Goal: Information Seeking & Learning: Learn about a topic

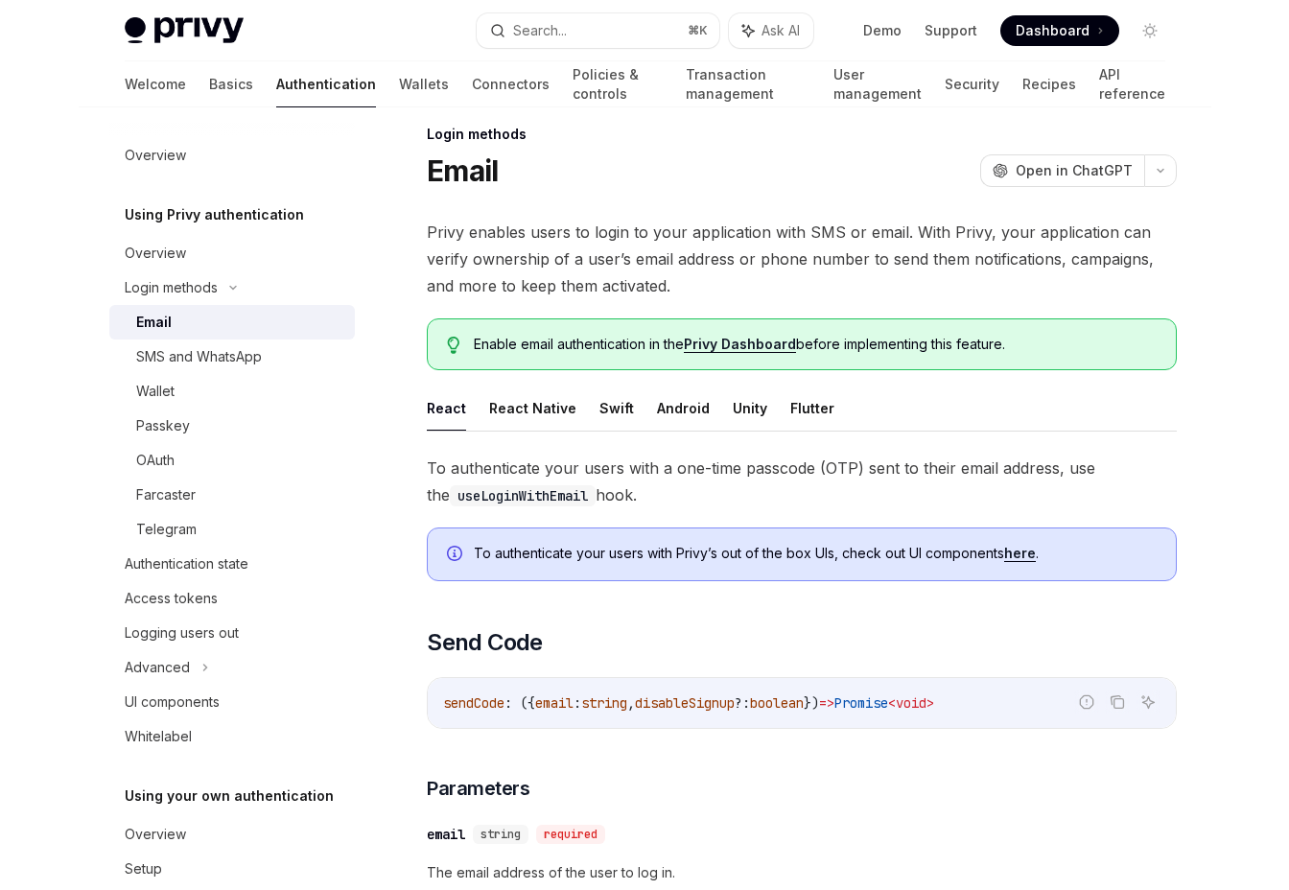
scroll to position [25, 0]
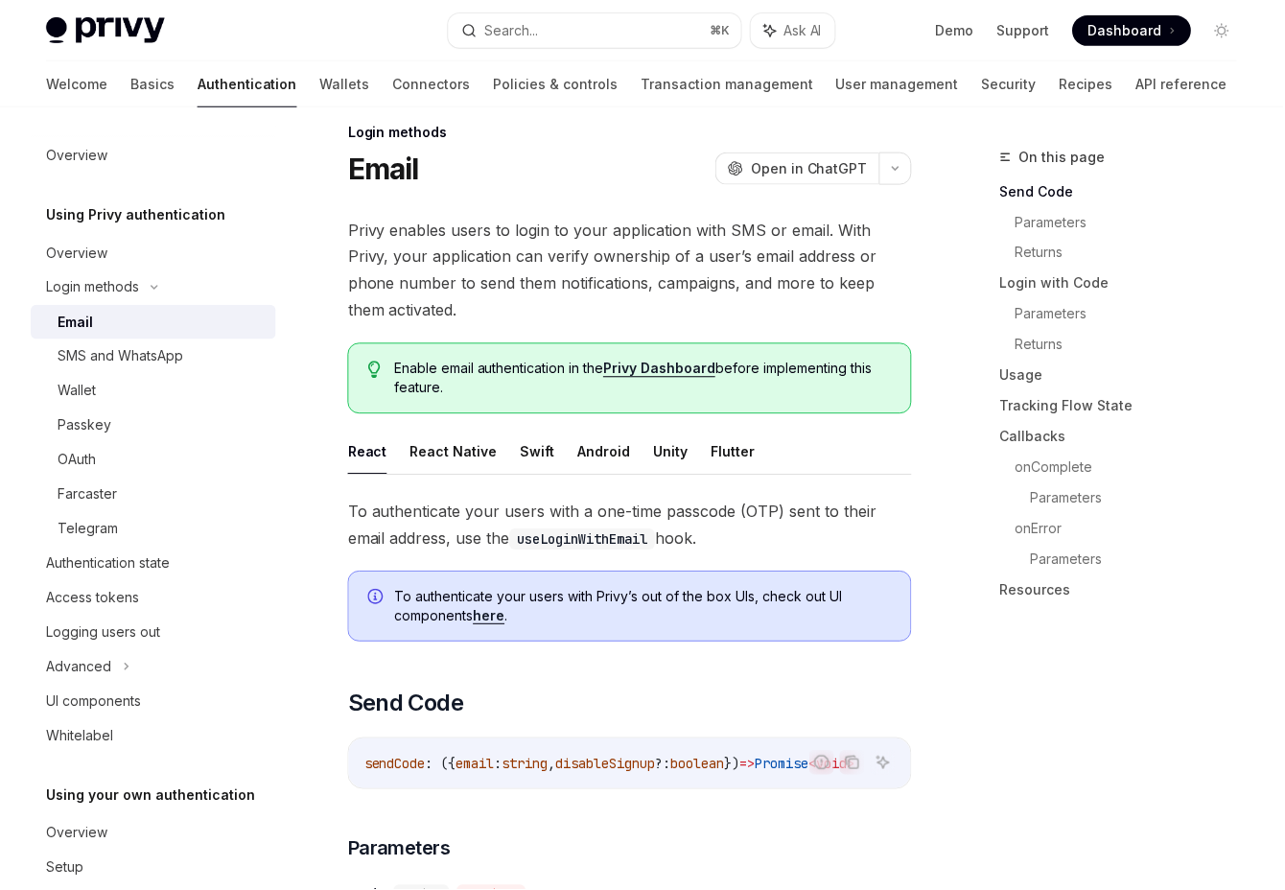
type textarea "*"
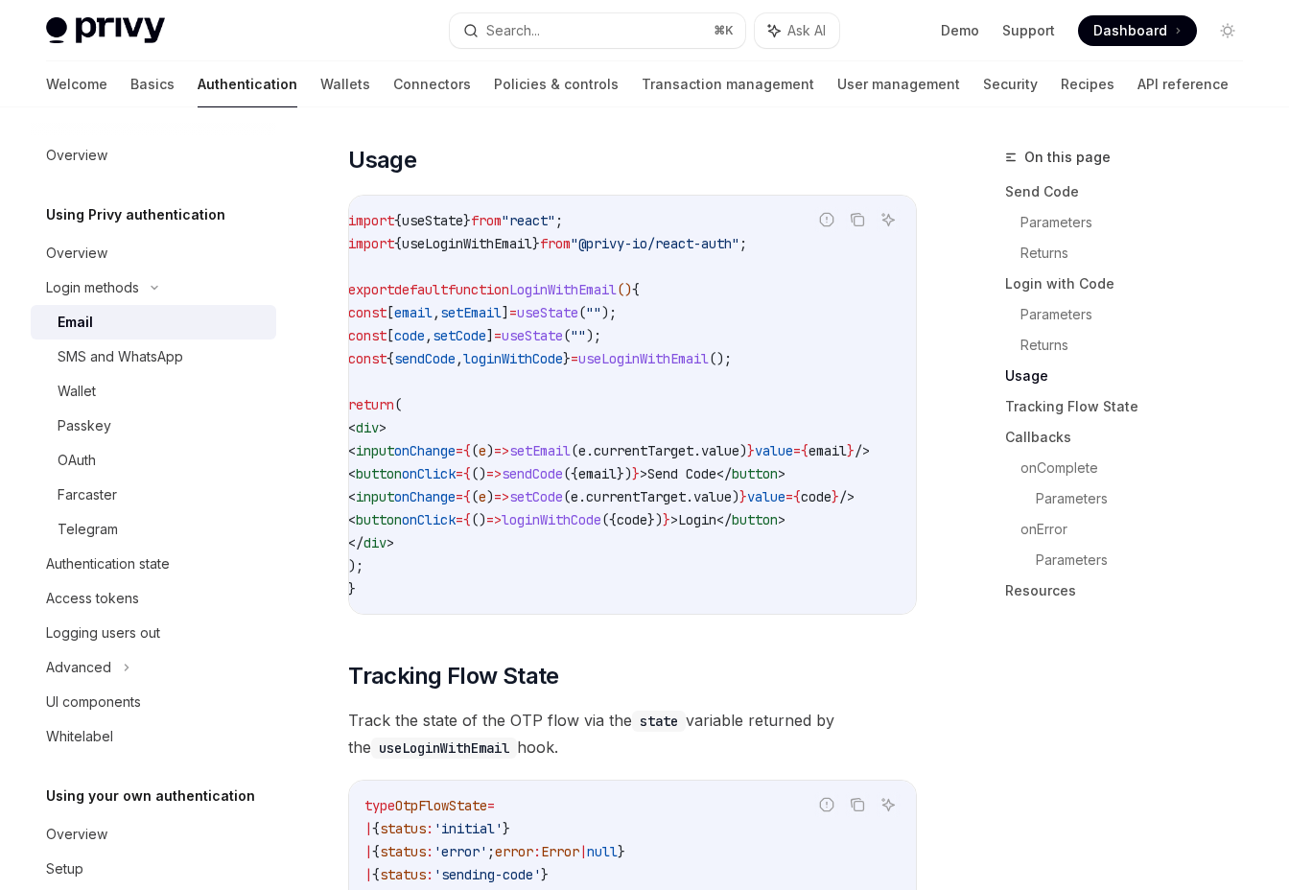
scroll to position [0, 151]
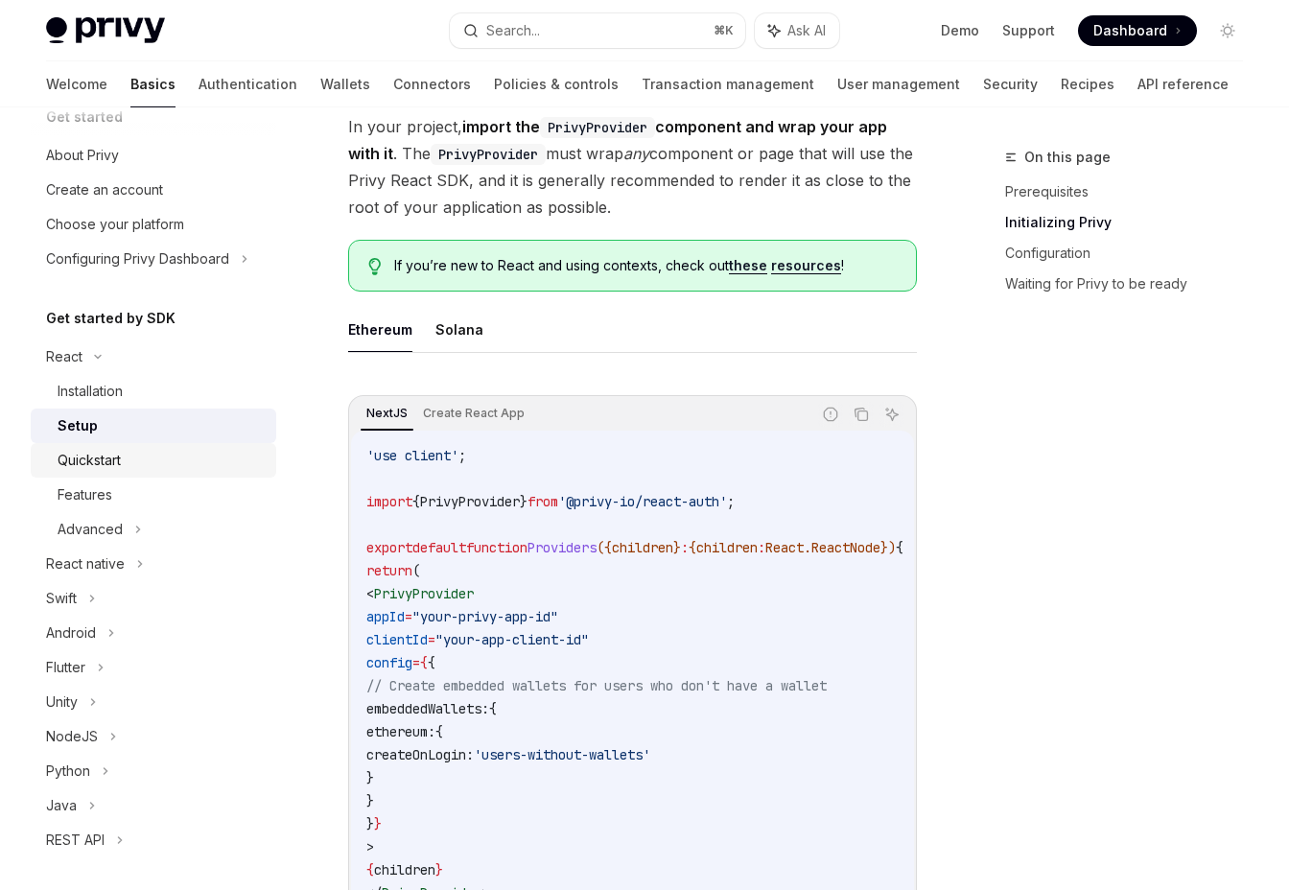
scroll to position [43, 0]
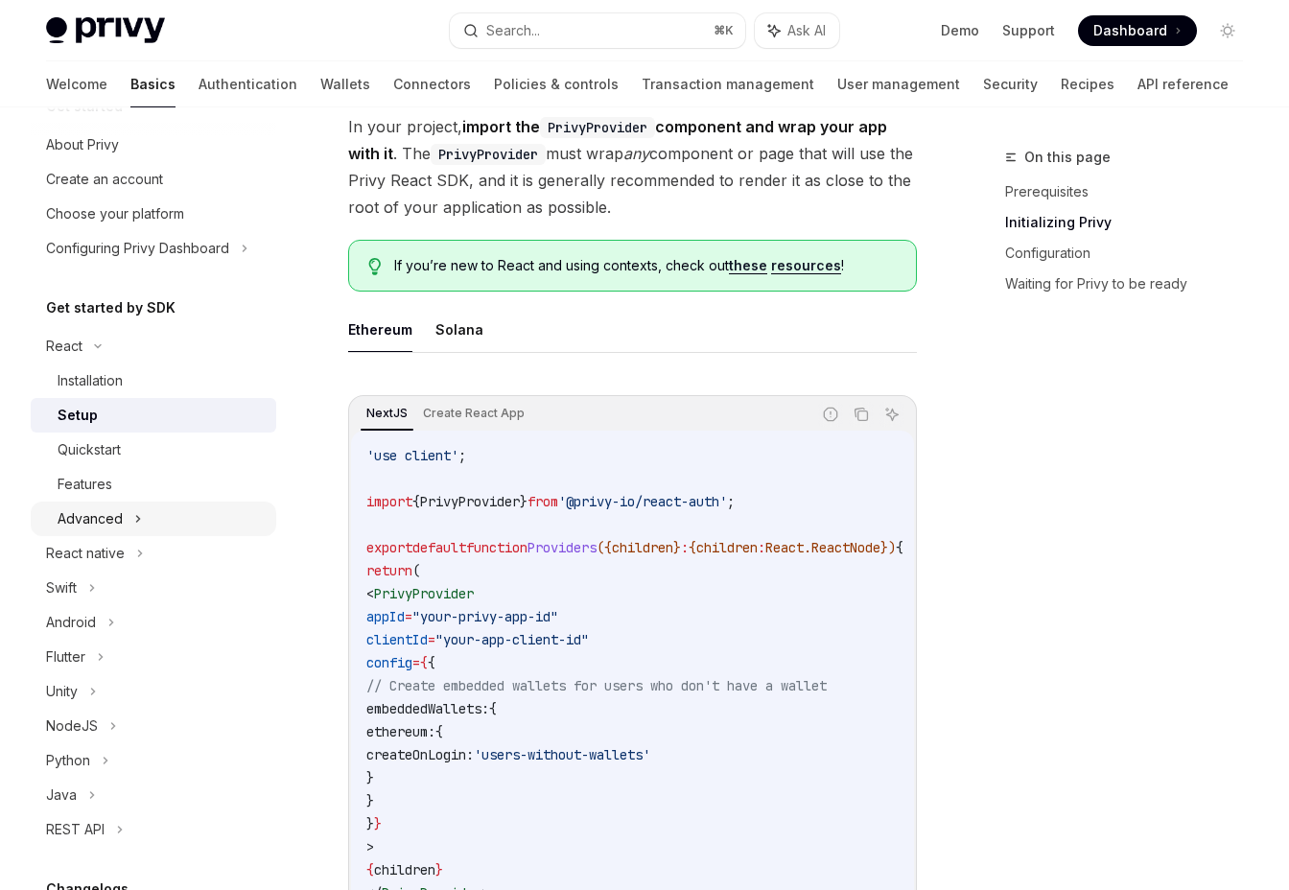
click at [175, 509] on div "Advanced" at bounding box center [153, 519] width 245 height 35
type textarea "*"
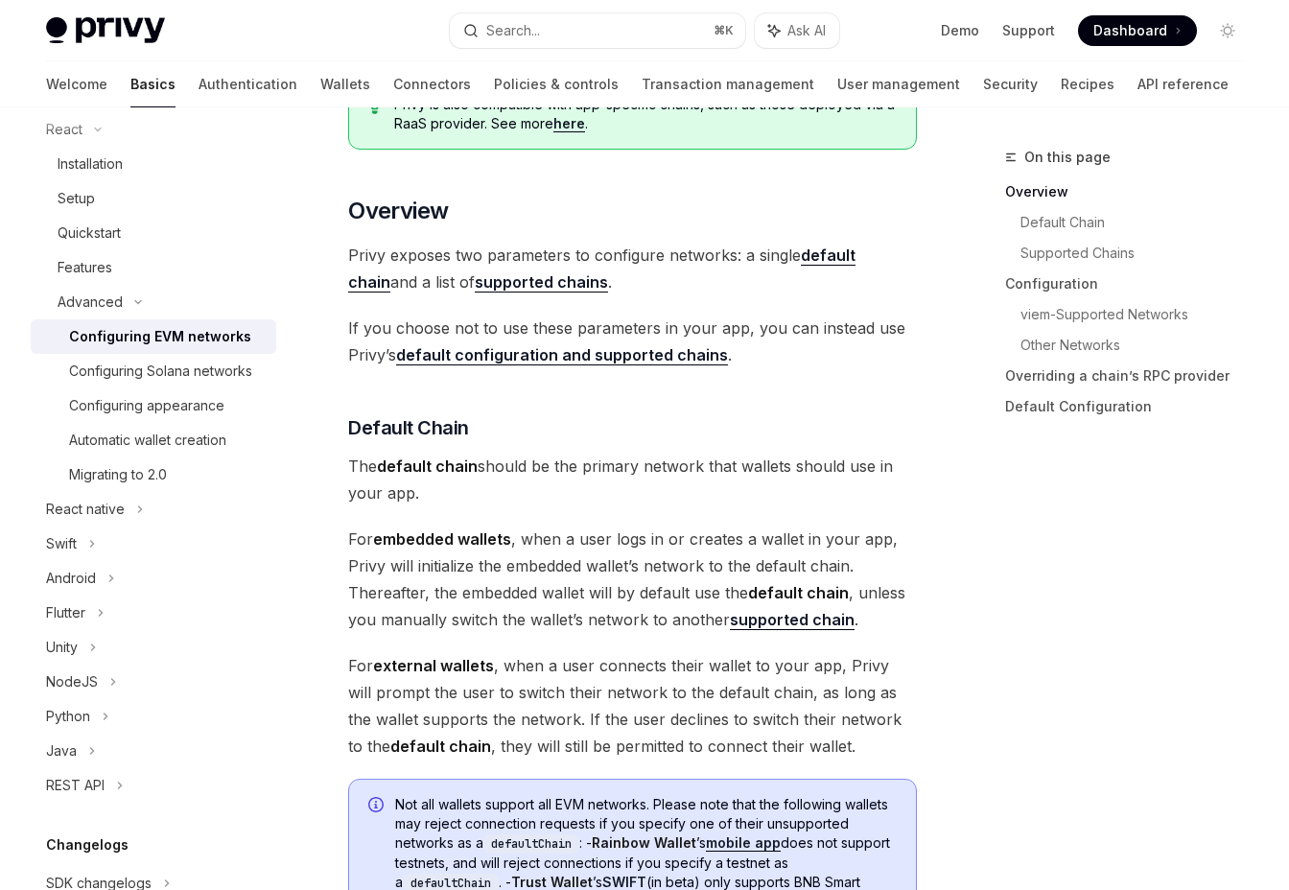
scroll to position [449, 0]
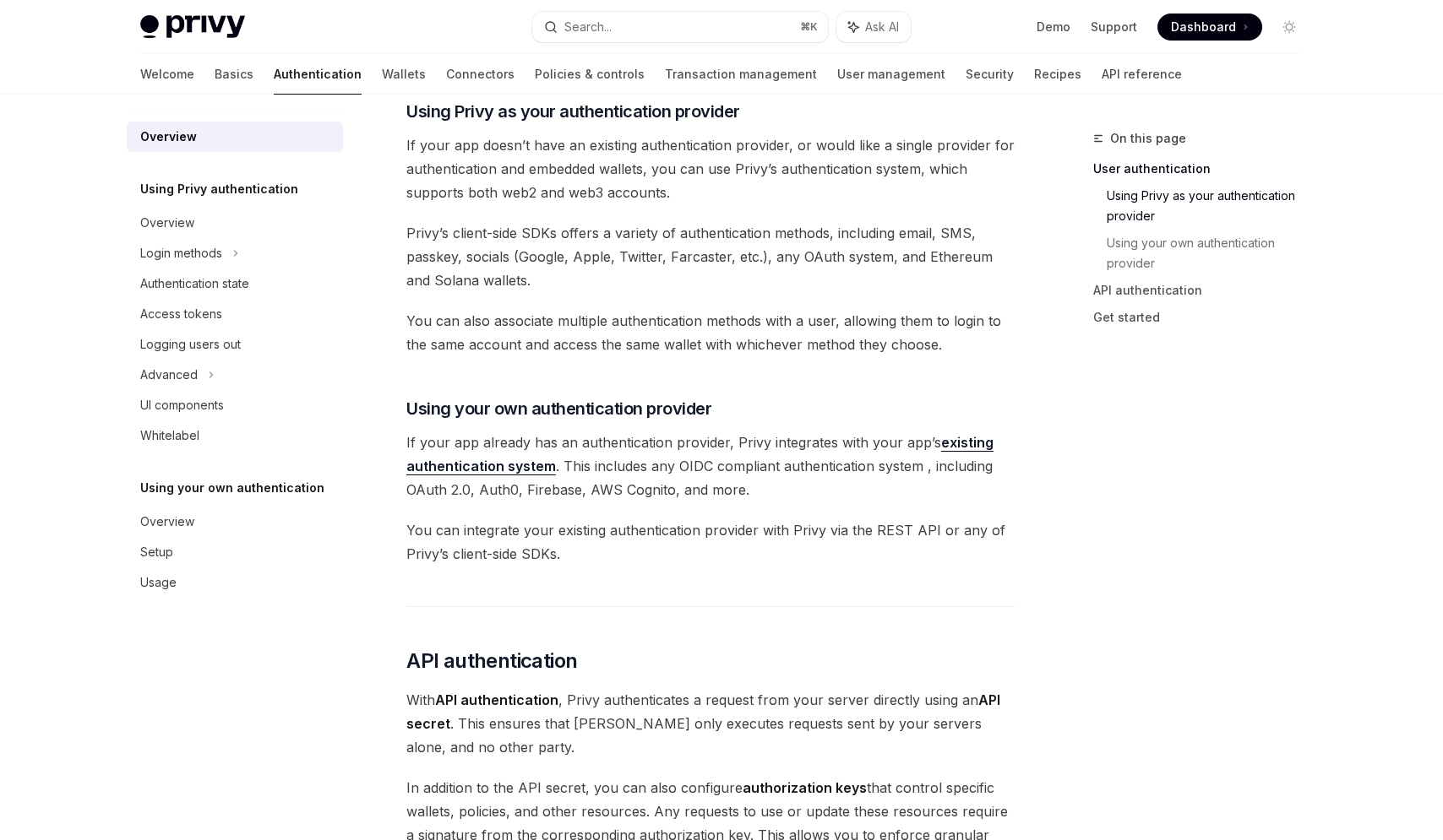
scroll to position [538, 0]
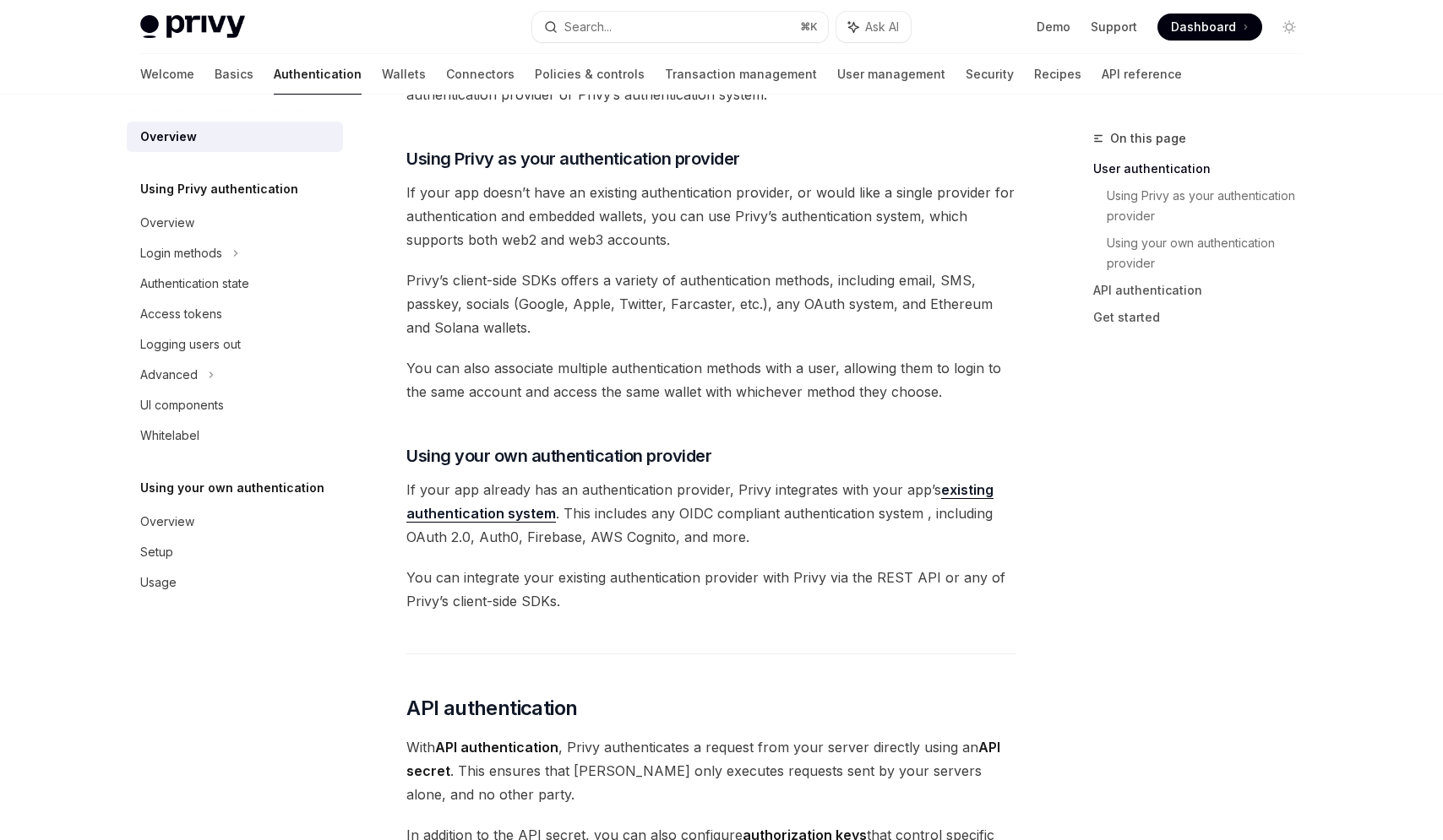
click at [504, 491] on span "If your app already has an authentication provider, Privy integrates with your …" at bounding box center [710, 513] width 609 height 71
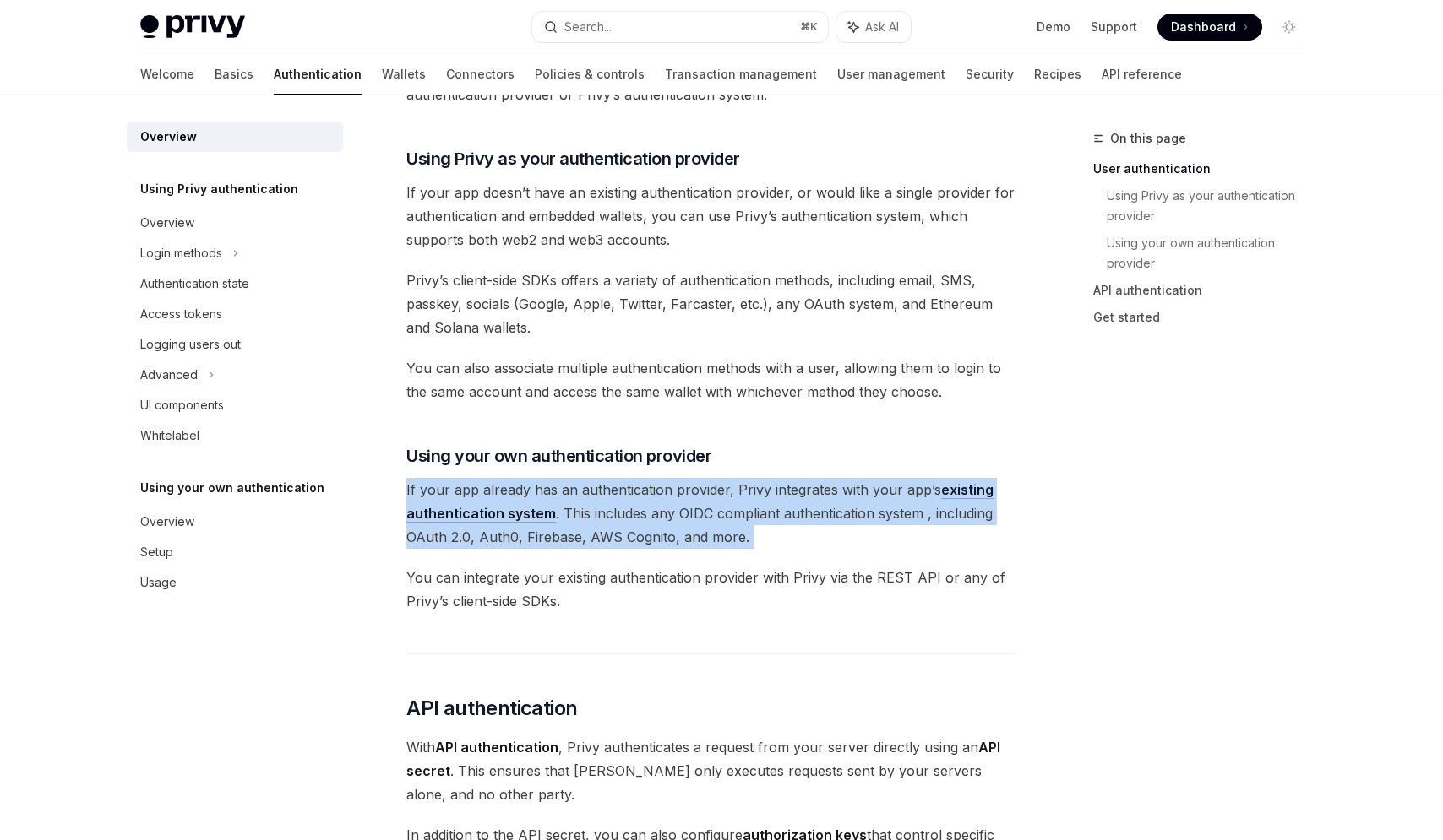
click at [504, 491] on span "If your app already has an authentication provider, Privy integrates with your …" at bounding box center [710, 513] width 609 height 71
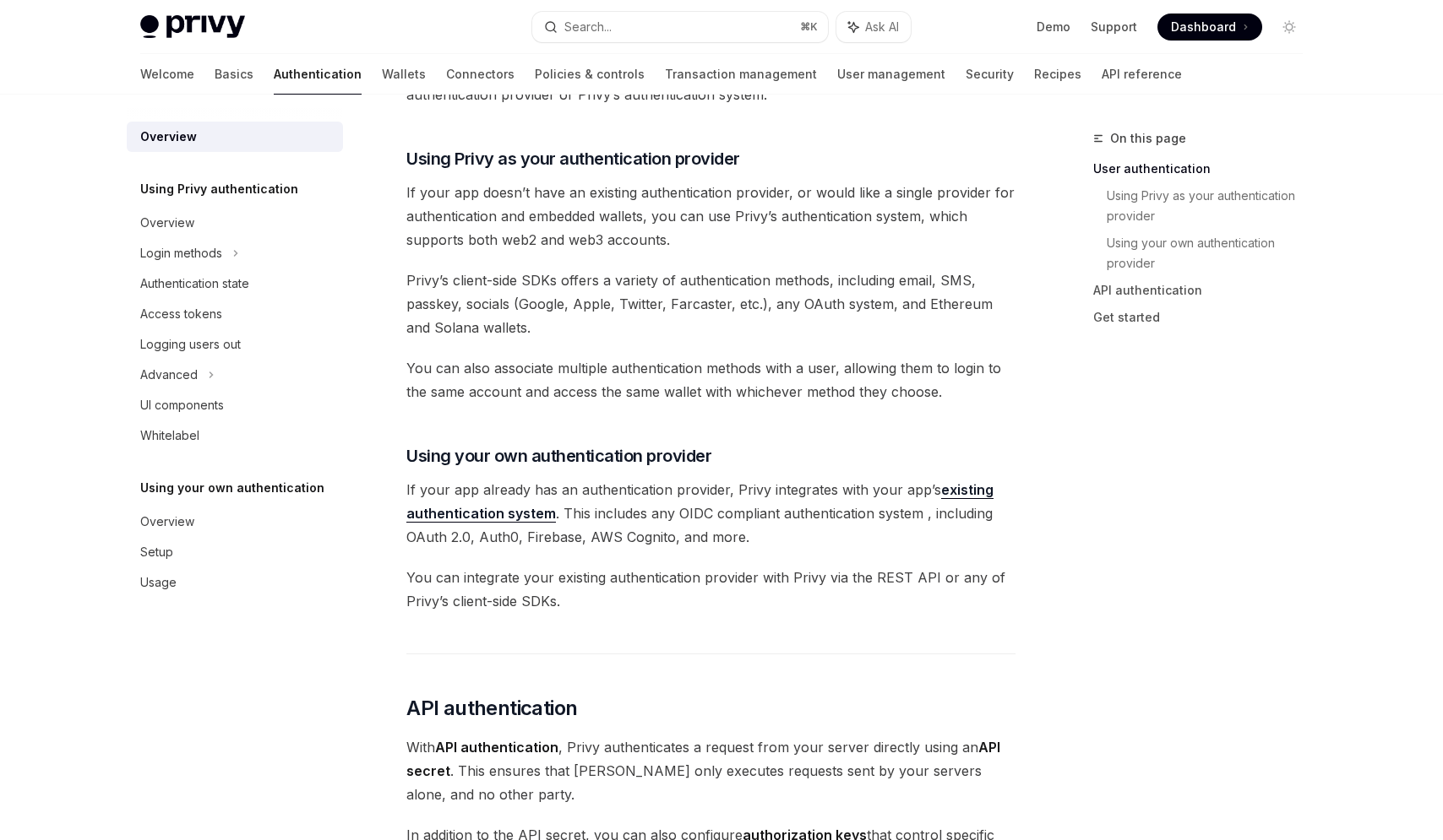
click at [520, 482] on span "If your app already has an authentication provider, Privy integrates with your …" at bounding box center [710, 513] width 609 height 71
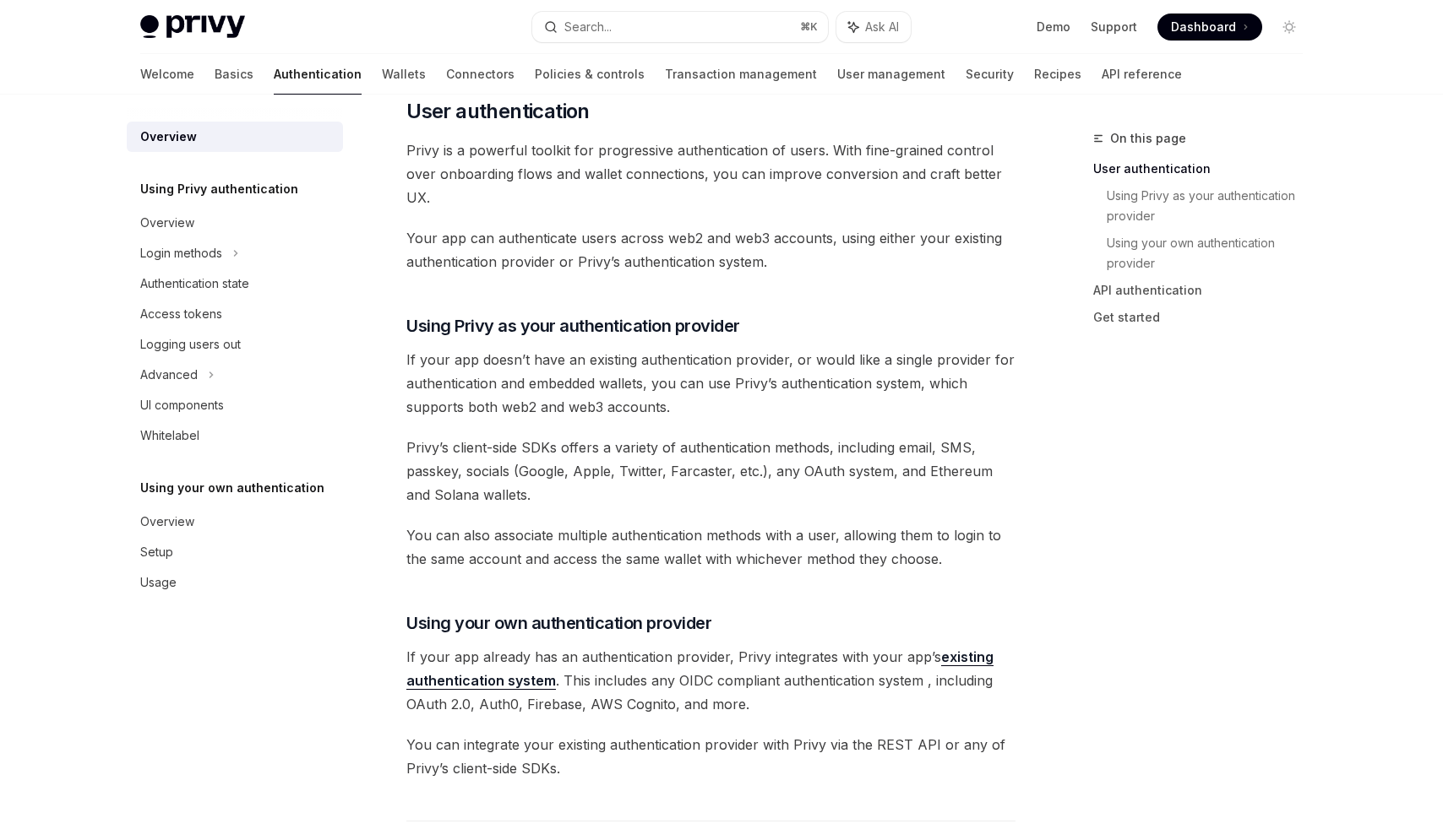
scroll to position [366, 0]
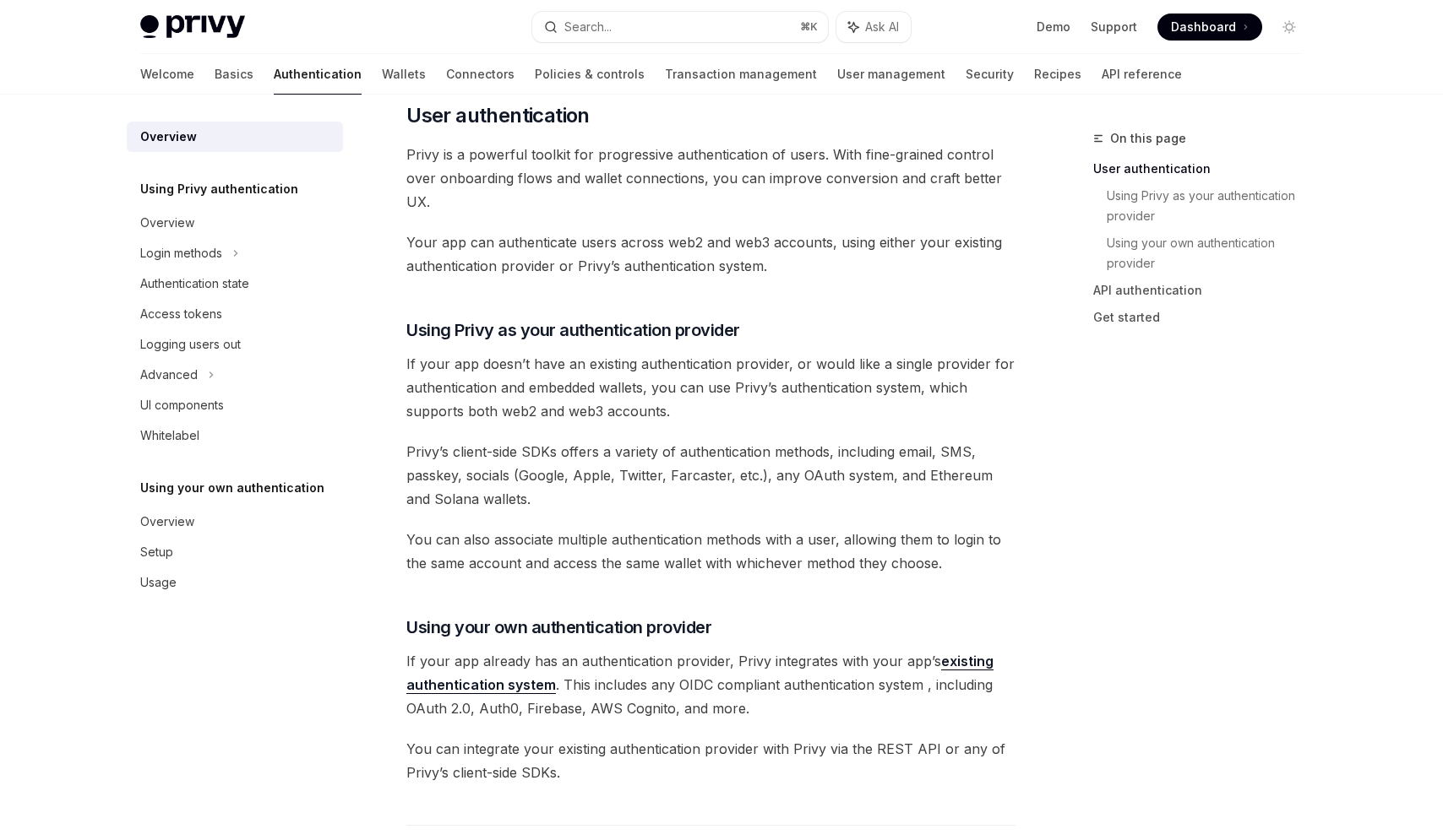
click at [511, 368] on span "If your app doesn’t have an existing authentication provider, or would like a s…" at bounding box center [710, 387] width 609 height 71
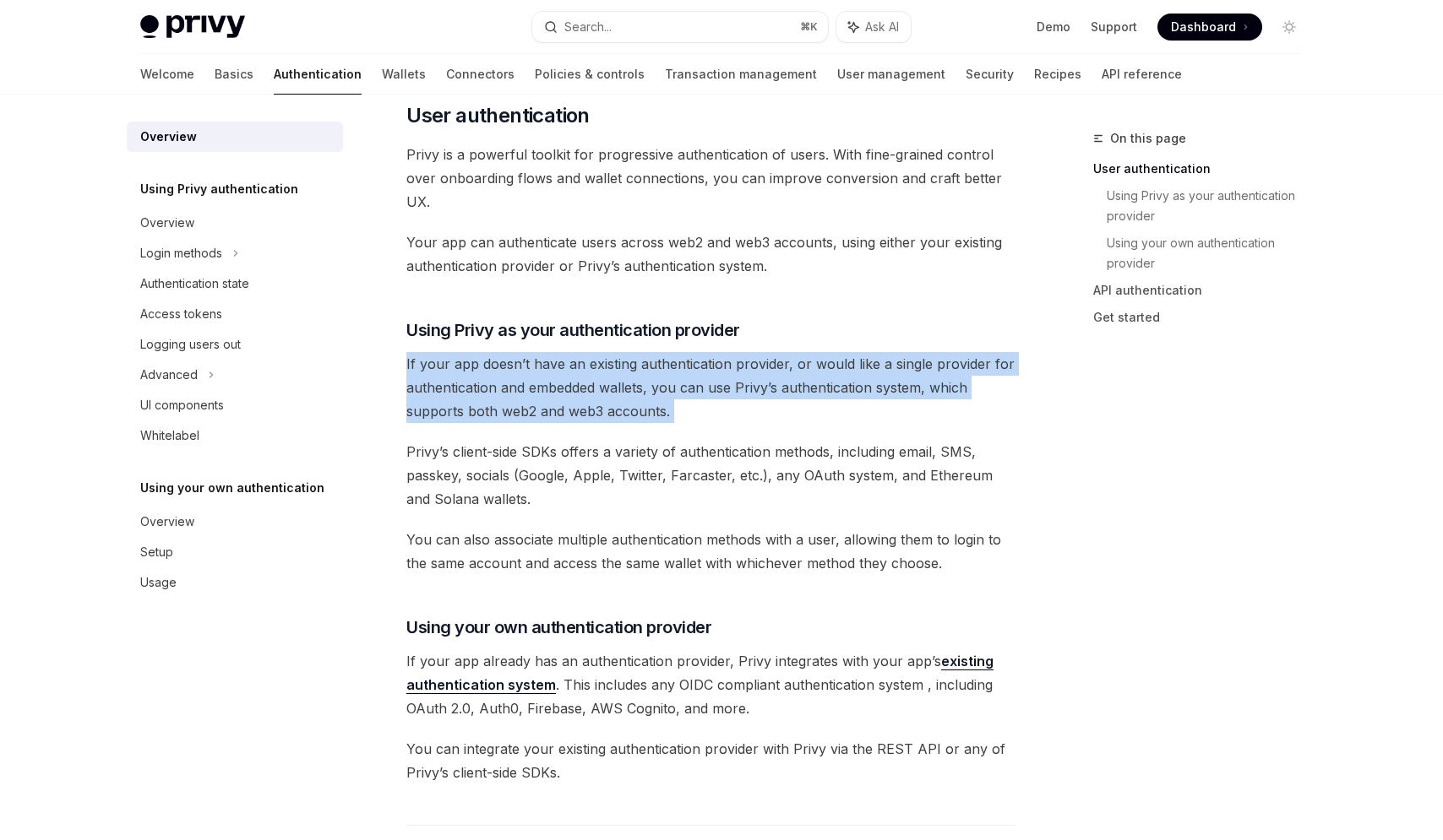
click at [511, 368] on span "If your app doesn’t have an existing authentication provider, or would like a s…" at bounding box center [710, 387] width 609 height 71
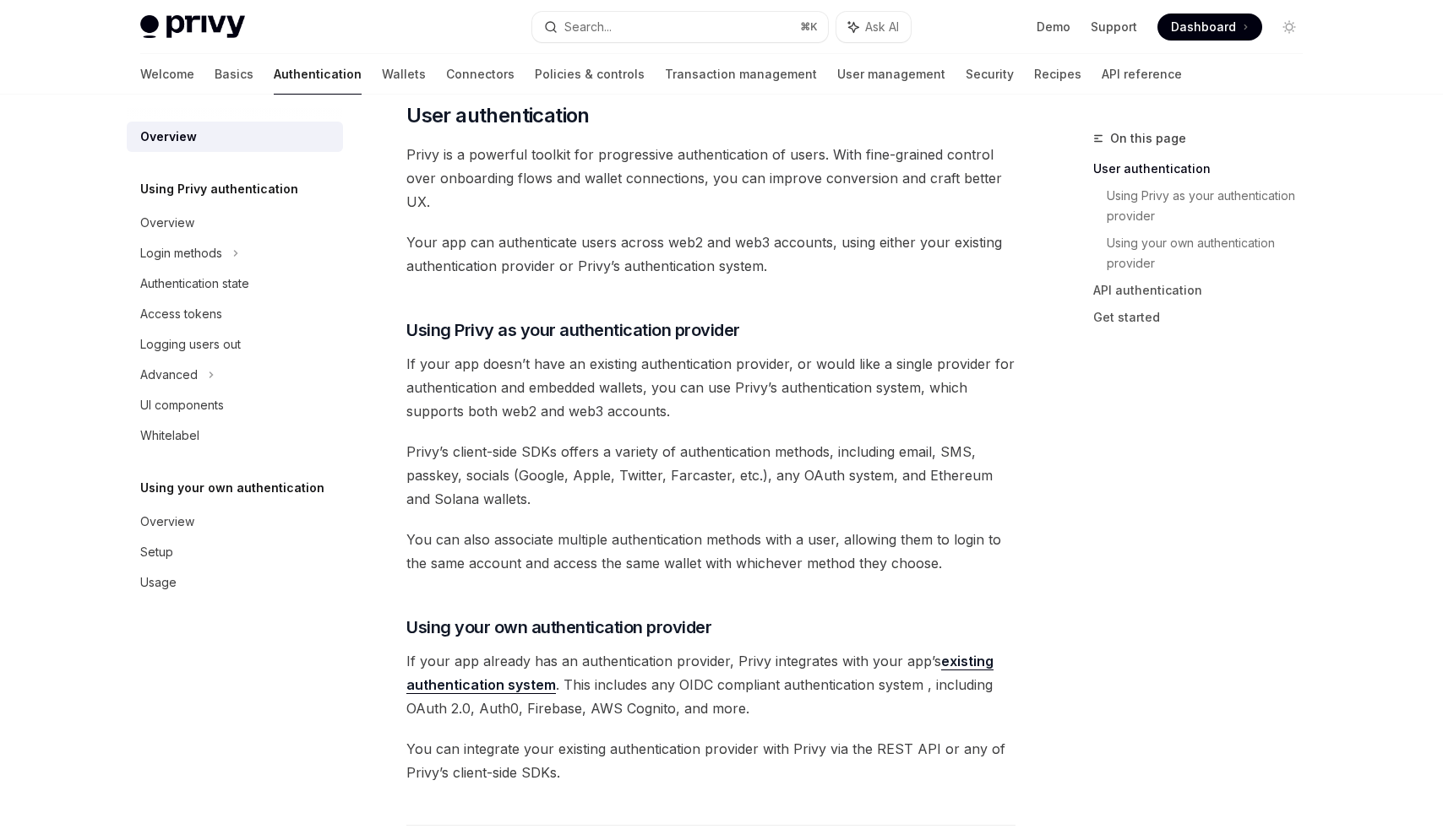
click at [507, 452] on span "Privy’s client-side SDKs offers a variety of authentication methods, including …" at bounding box center [710, 475] width 609 height 71
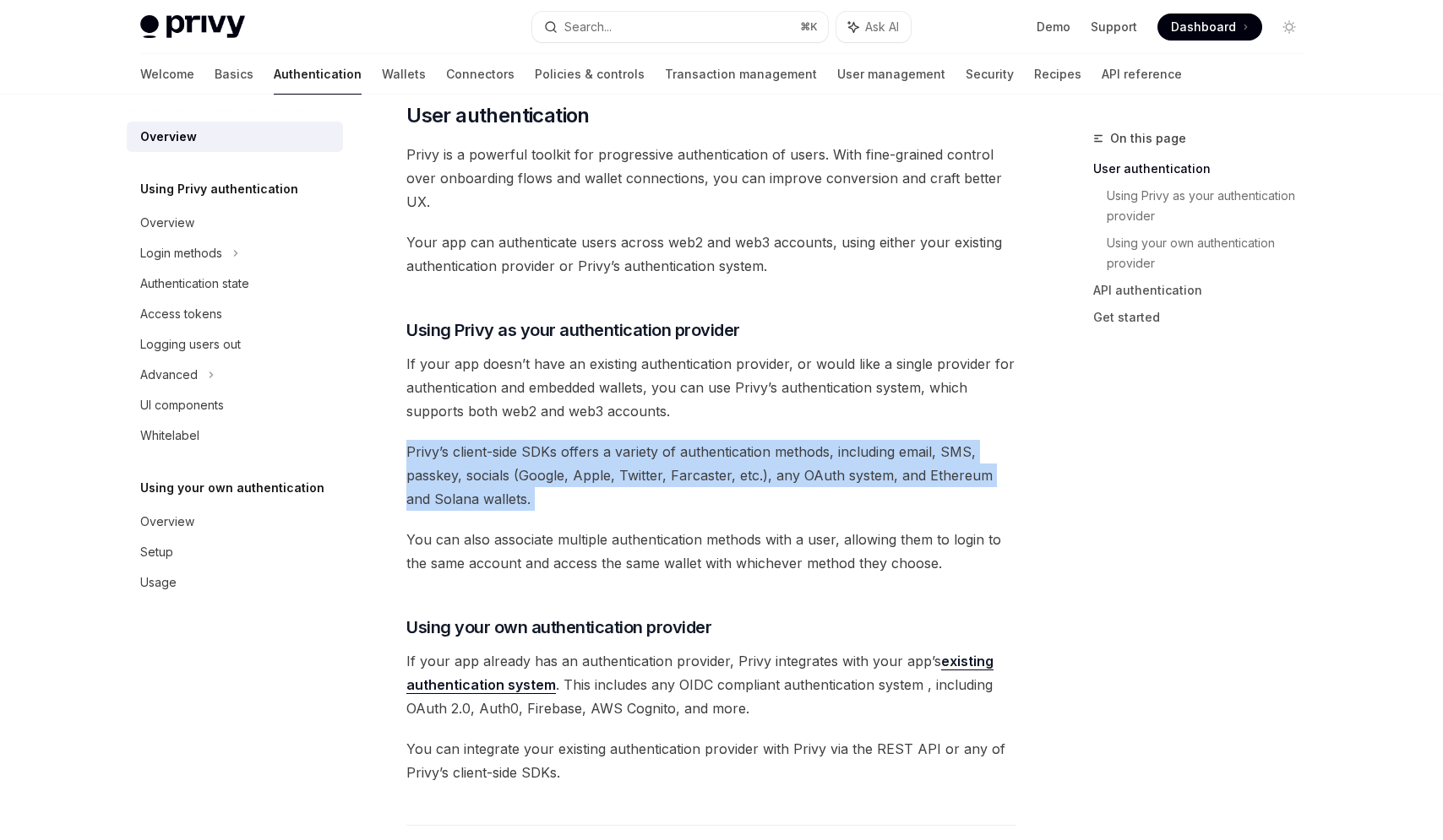
click at [507, 452] on span "Privy’s client-side SDKs offers a variety of authentication methods, including …" at bounding box center [710, 475] width 609 height 71
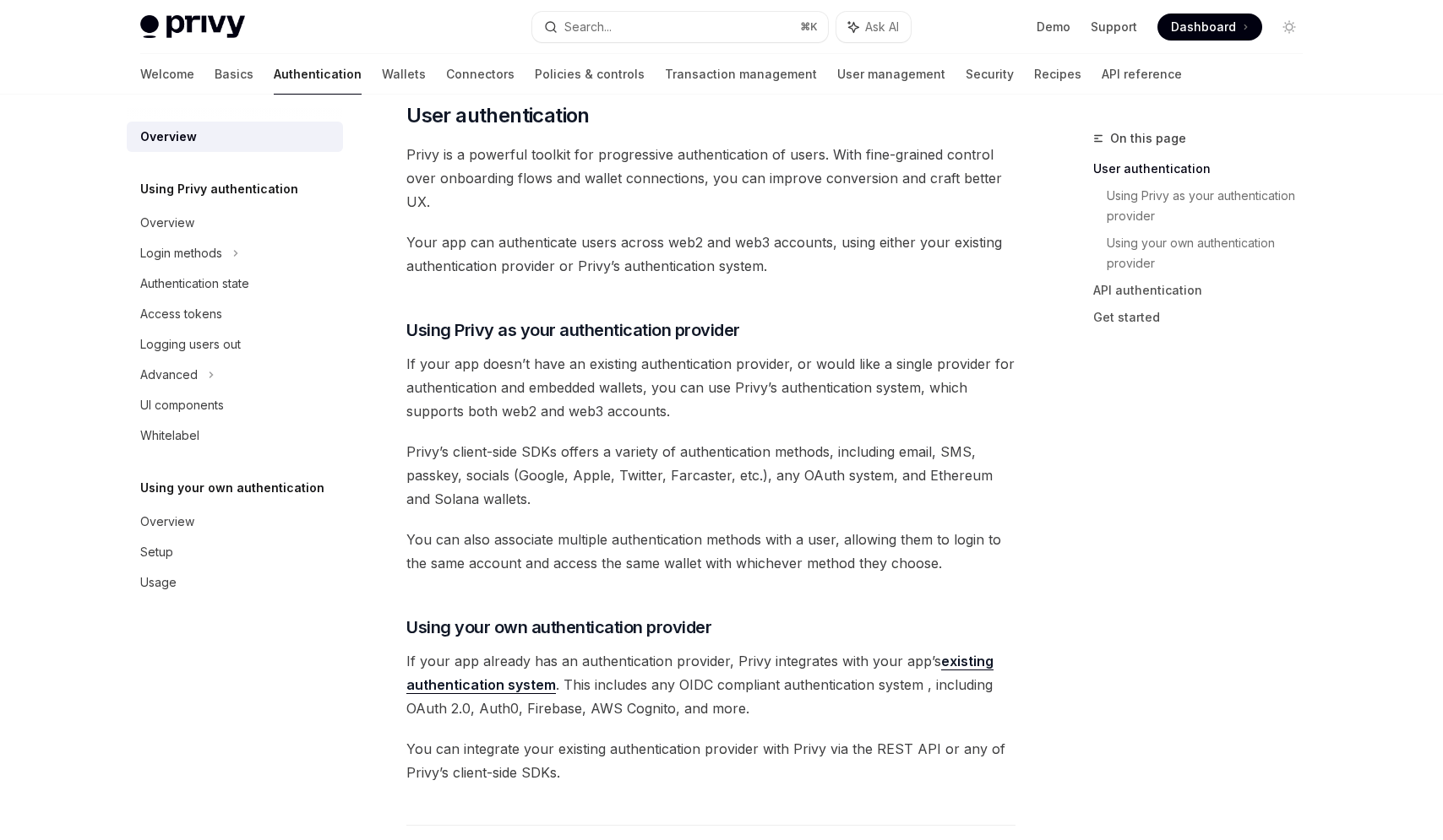
click at [518, 532] on span "You can also associate multiple authentication methods with a user, allowing th…" at bounding box center [710, 551] width 609 height 48
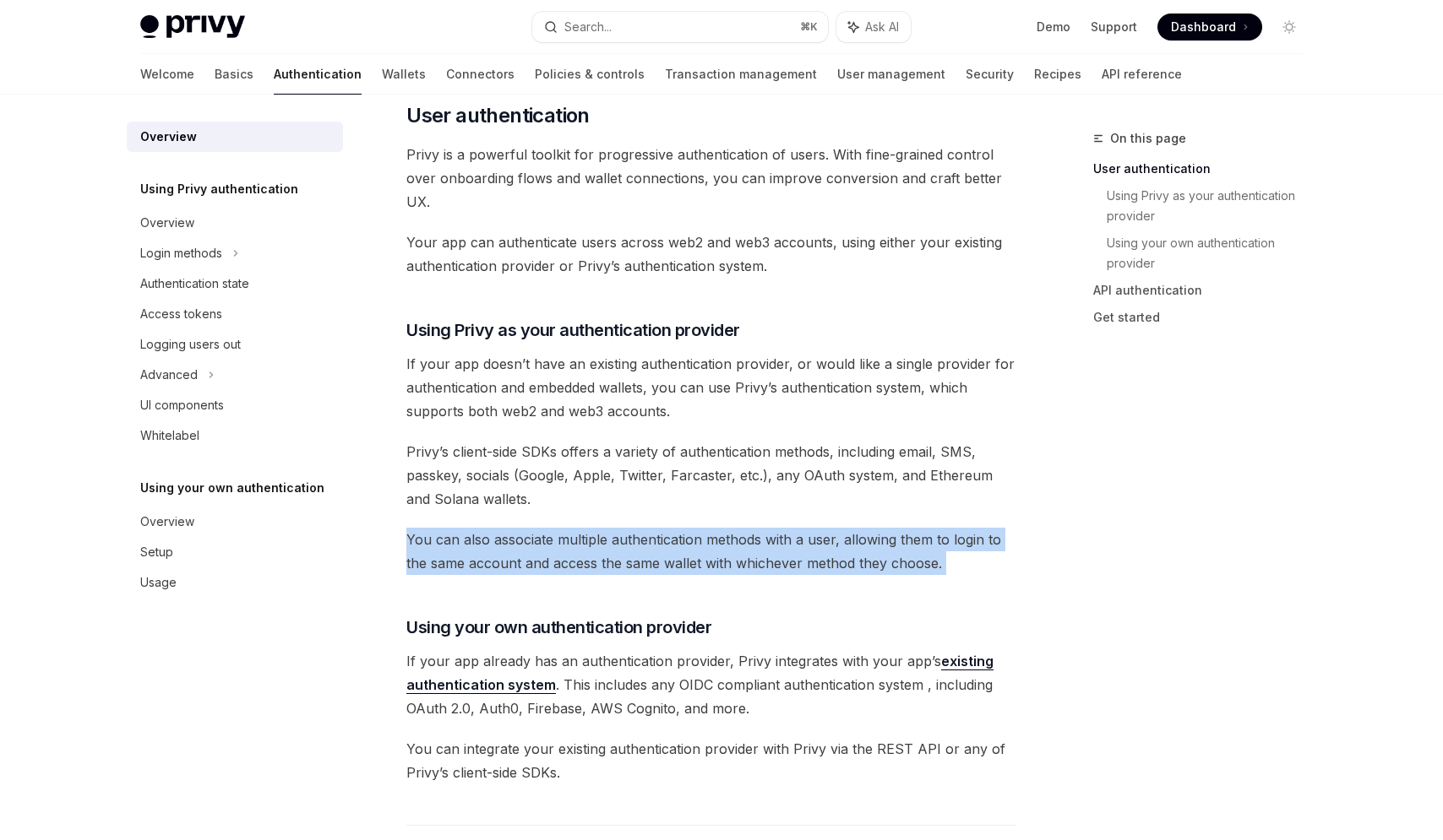
click at [518, 532] on span "You can also associate multiple authentication methods with a user, allowing th…" at bounding box center [710, 551] width 609 height 48
click at [194, 544] on div "Setup" at bounding box center [236, 552] width 193 height 20
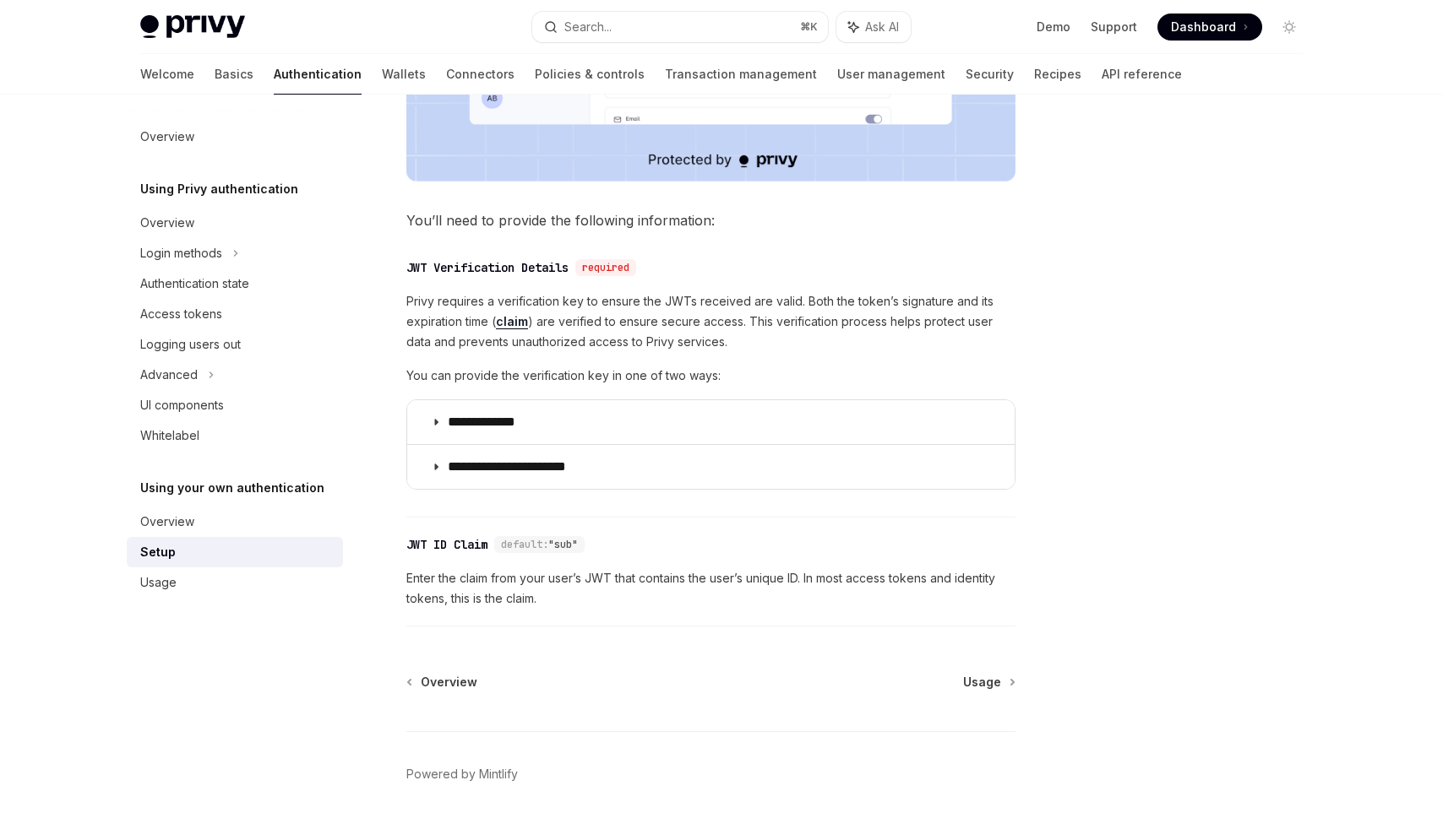
scroll to position [653, 0]
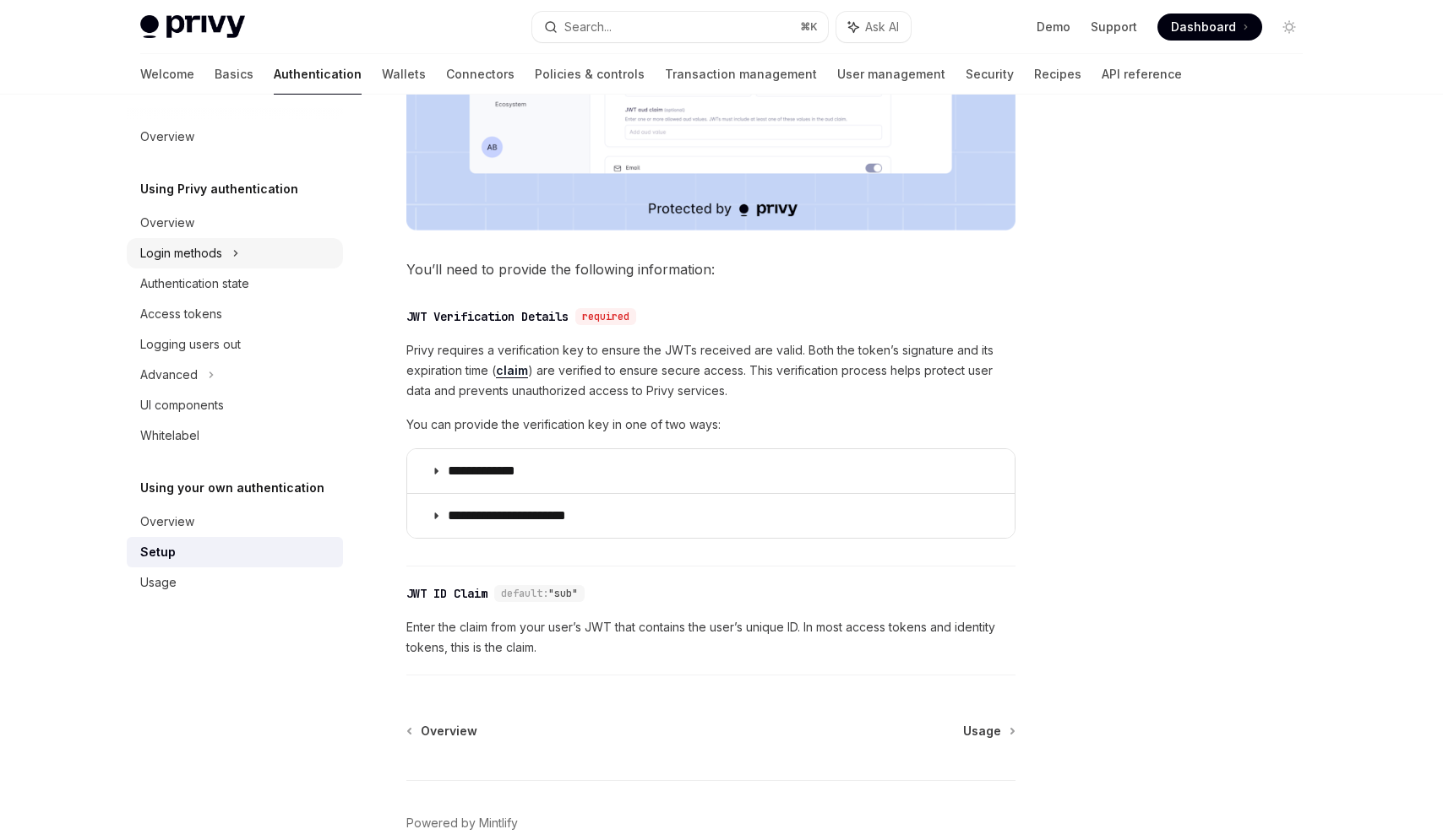
click at [242, 247] on div "Login methods" at bounding box center [234, 253] width 216 height 31
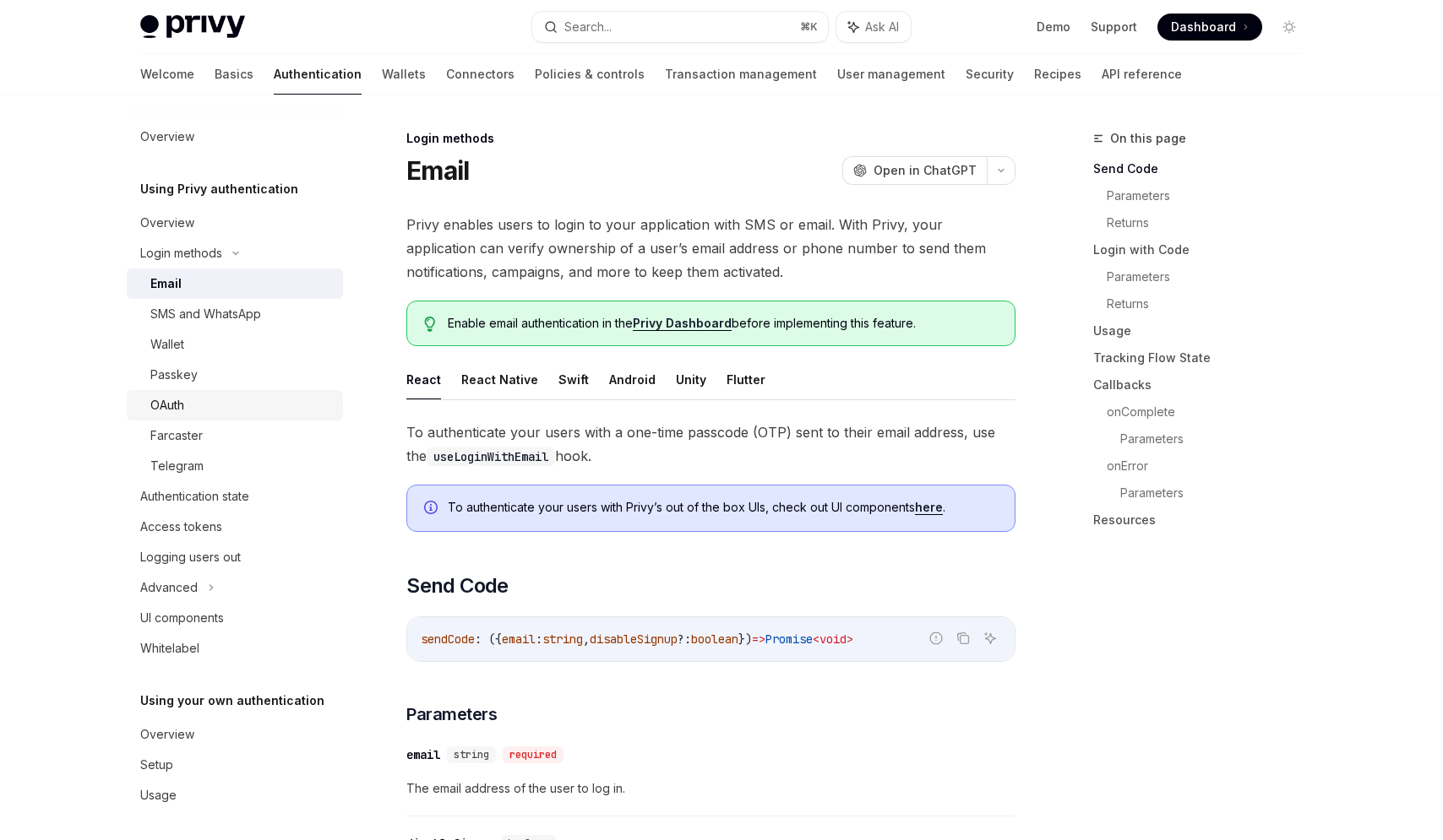
click at [192, 402] on div "OAuth" at bounding box center [241, 405] width 182 height 20
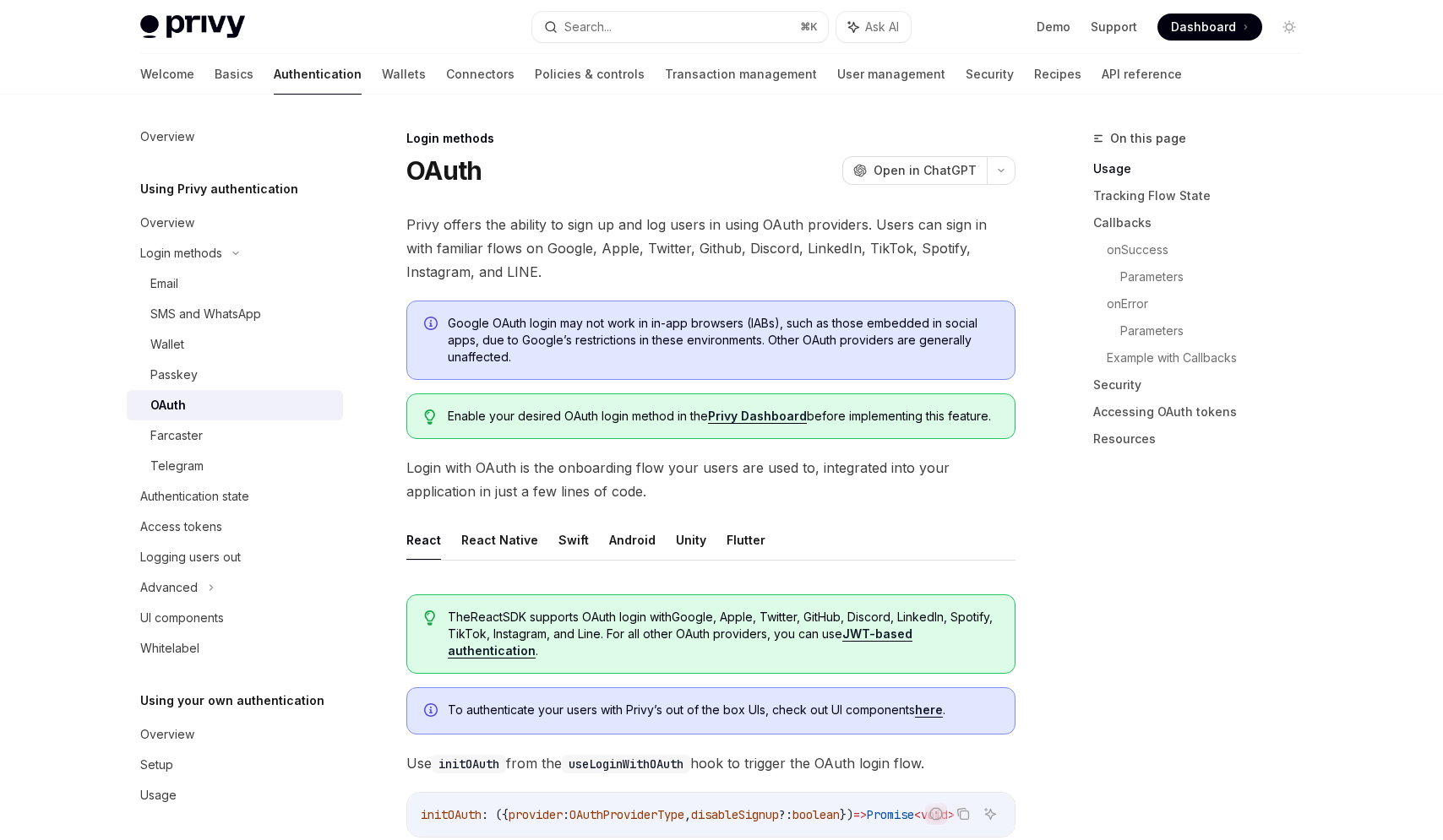
click at [524, 324] on span "Google OAuth login may not work in in-app browsers (IABs), such as those embedd…" at bounding box center [722, 341] width 550 height 51
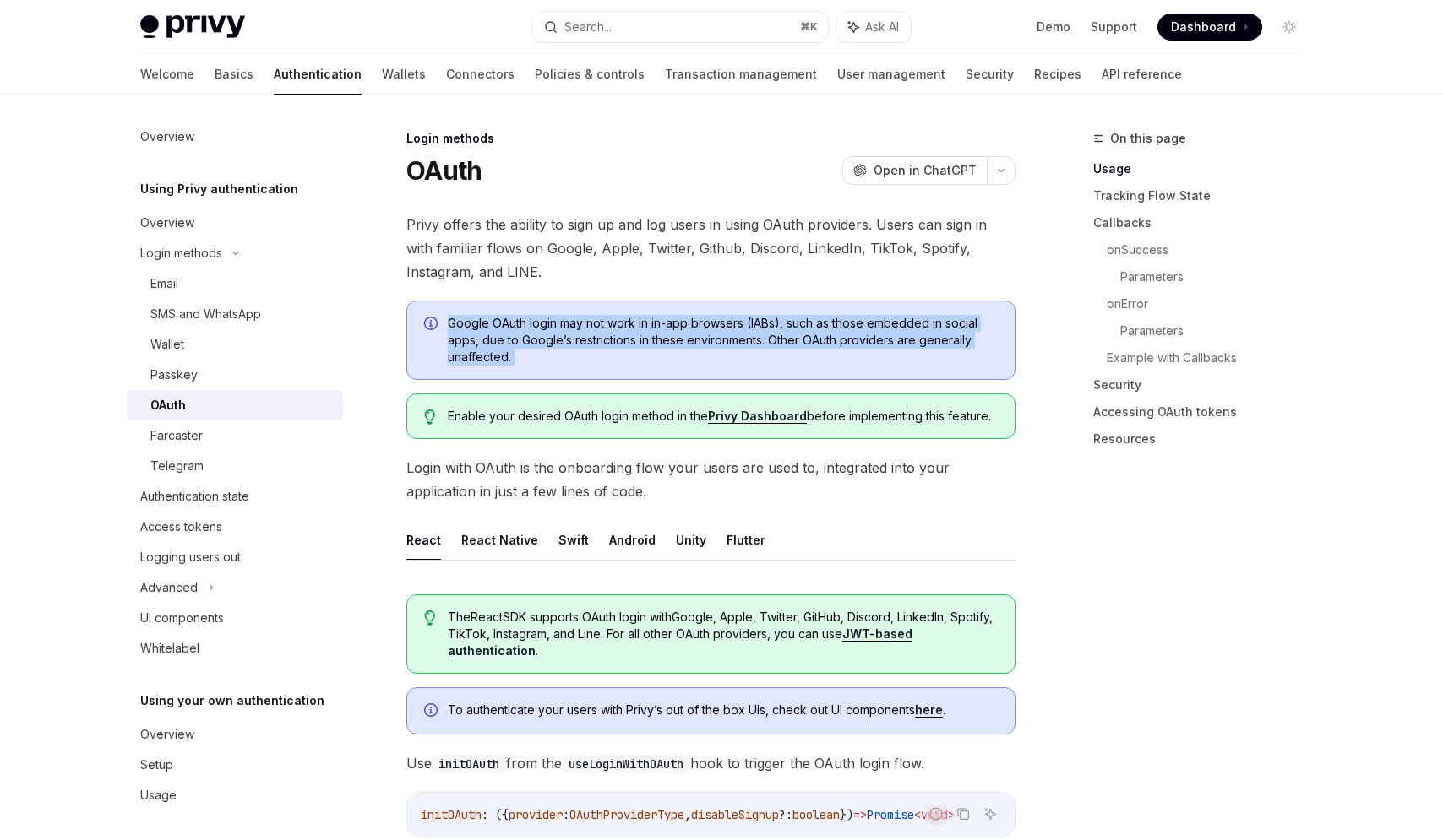
click at [524, 324] on span "Google OAuth login may not work in in-app browsers (IABs), such as those embedd…" at bounding box center [722, 341] width 550 height 51
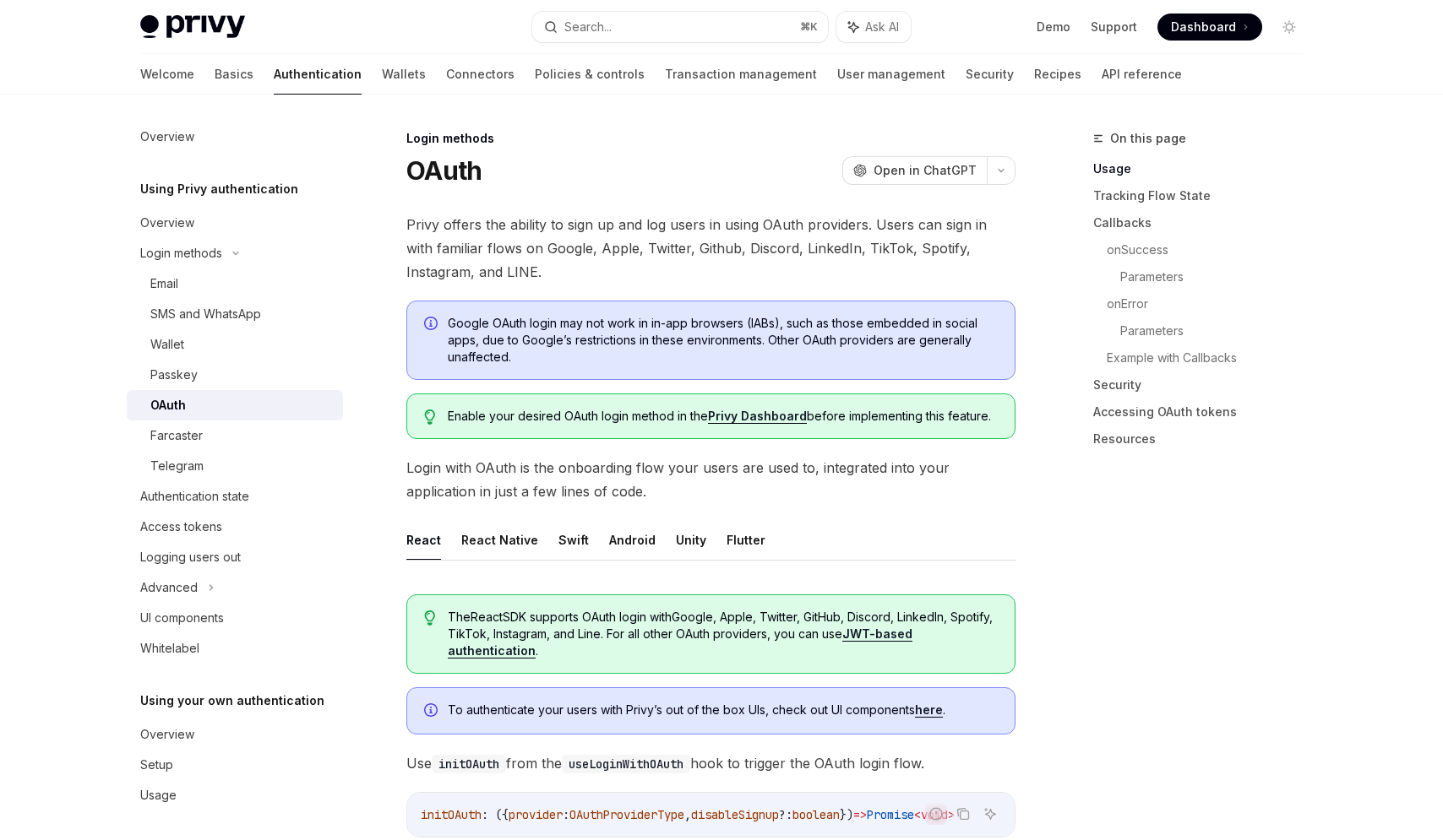
click at [614, 322] on span "Google OAuth login may not work in in-app browsers (IABs), such as those embedd…" at bounding box center [722, 341] width 550 height 51
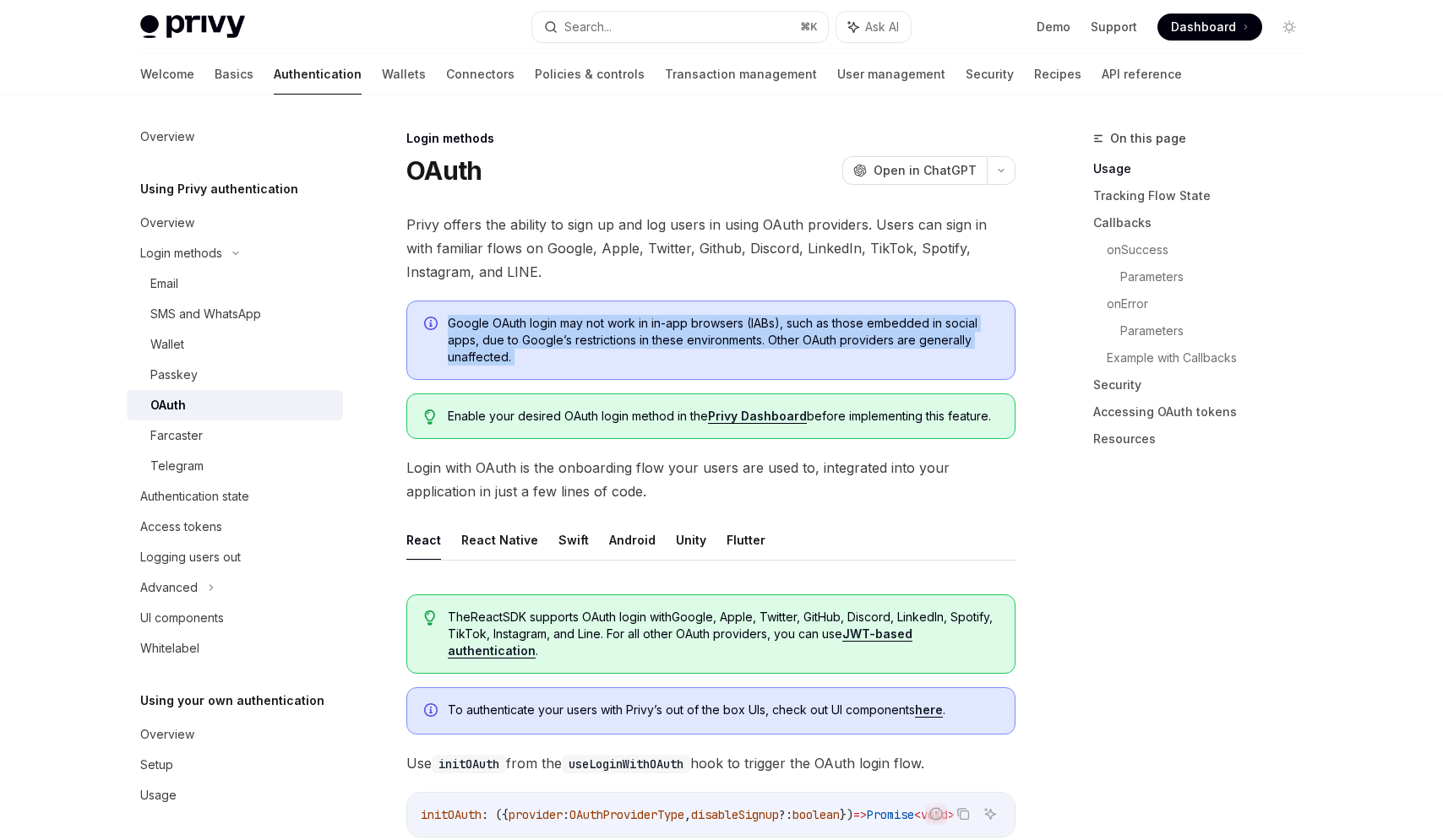
click at [614, 322] on span "Google OAuth login may not work in in-app browsers (IABs), such as those embedd…" at bounding box center [722, 341] width 550 height 51
click at [648, 322] on span "Google OAuth login may not work in in-app browsers (IABs), such as those embedd…" at bounding box center [722, 341] width 550 height 51
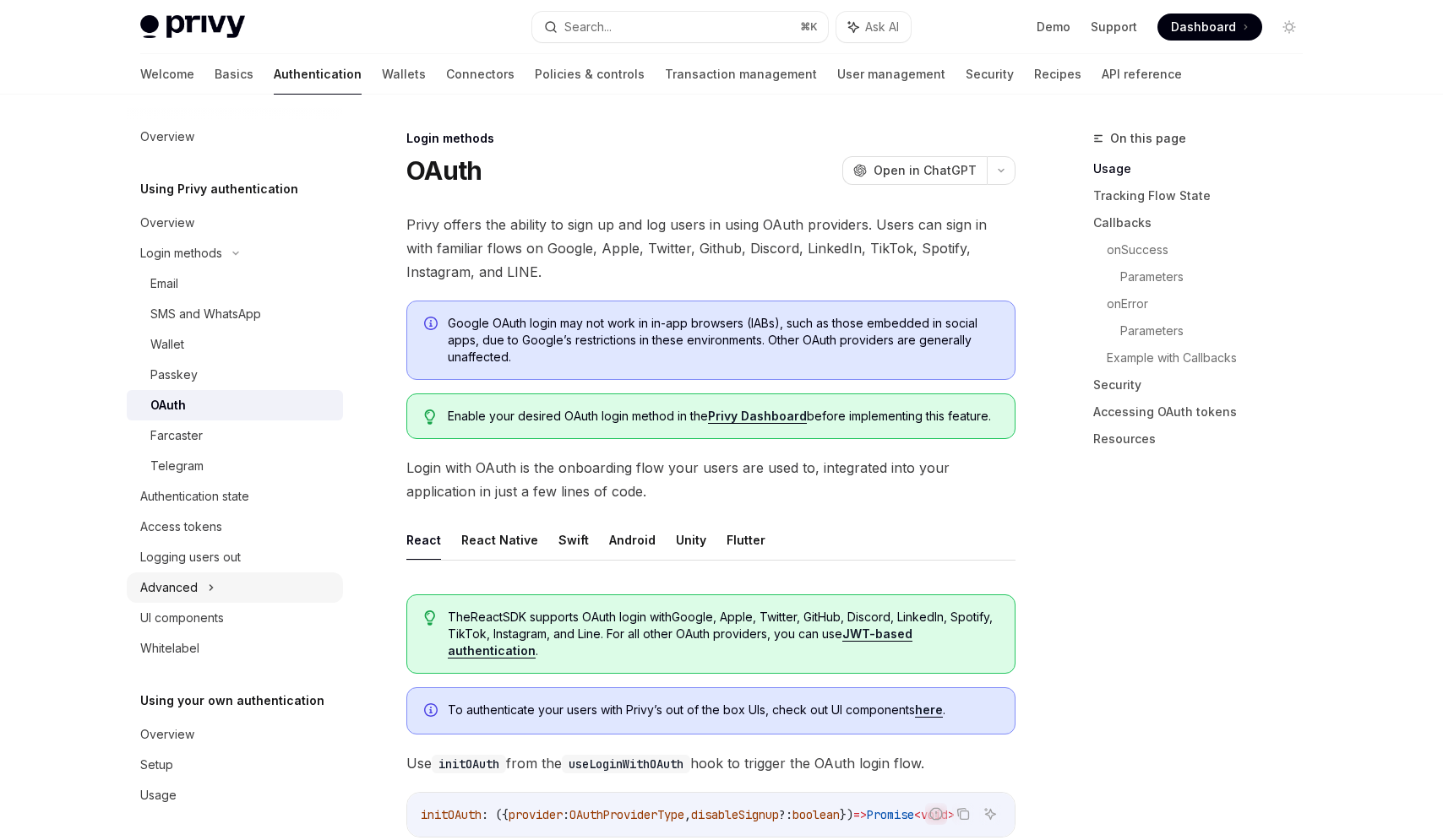
click at [215, 592] on div "Advanced" at bounding box center [234, 587] width 216 height 31
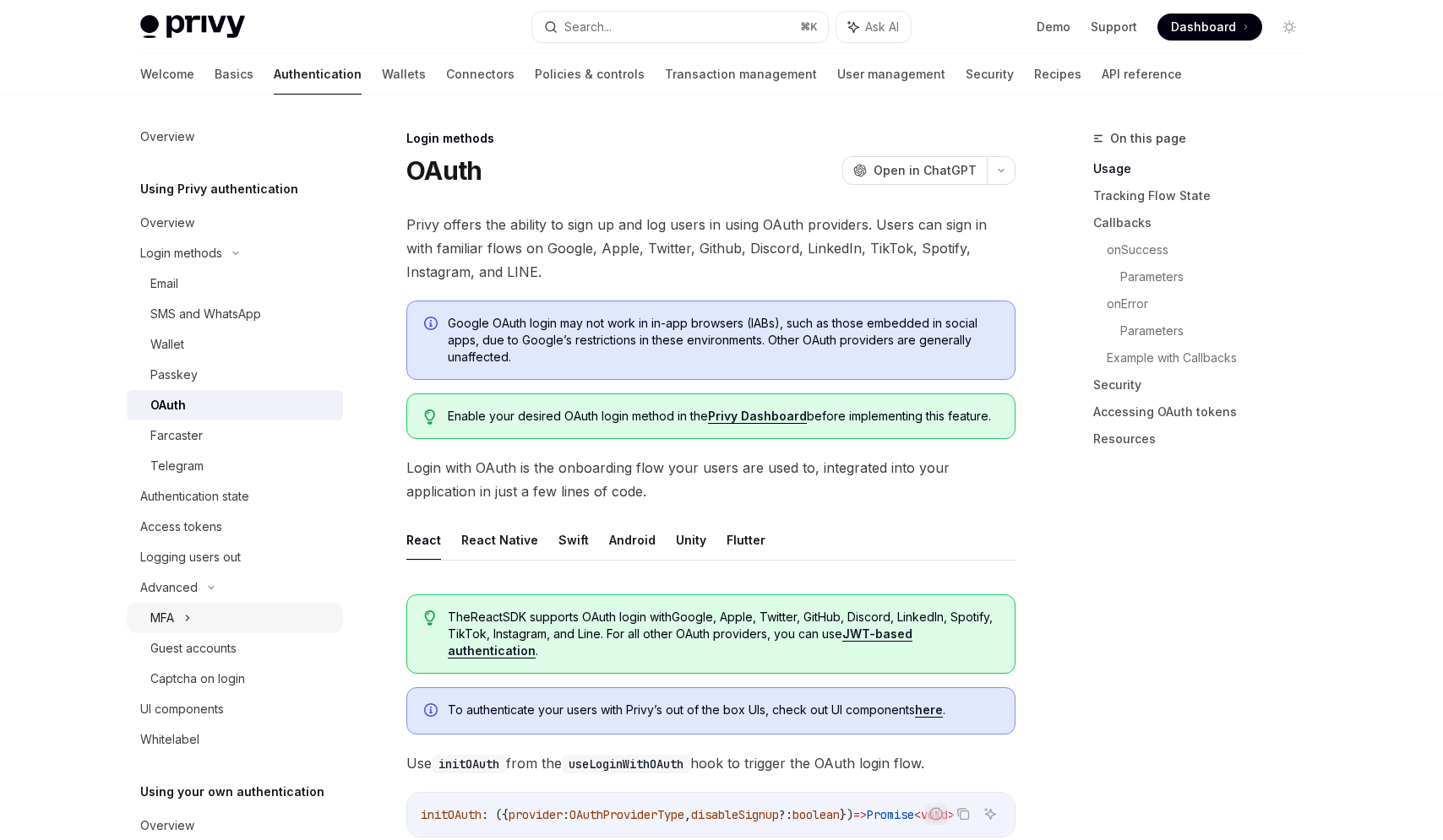
click at [198, 608] on div "MFA" at bounding box center [234, 618] width 216 height 31
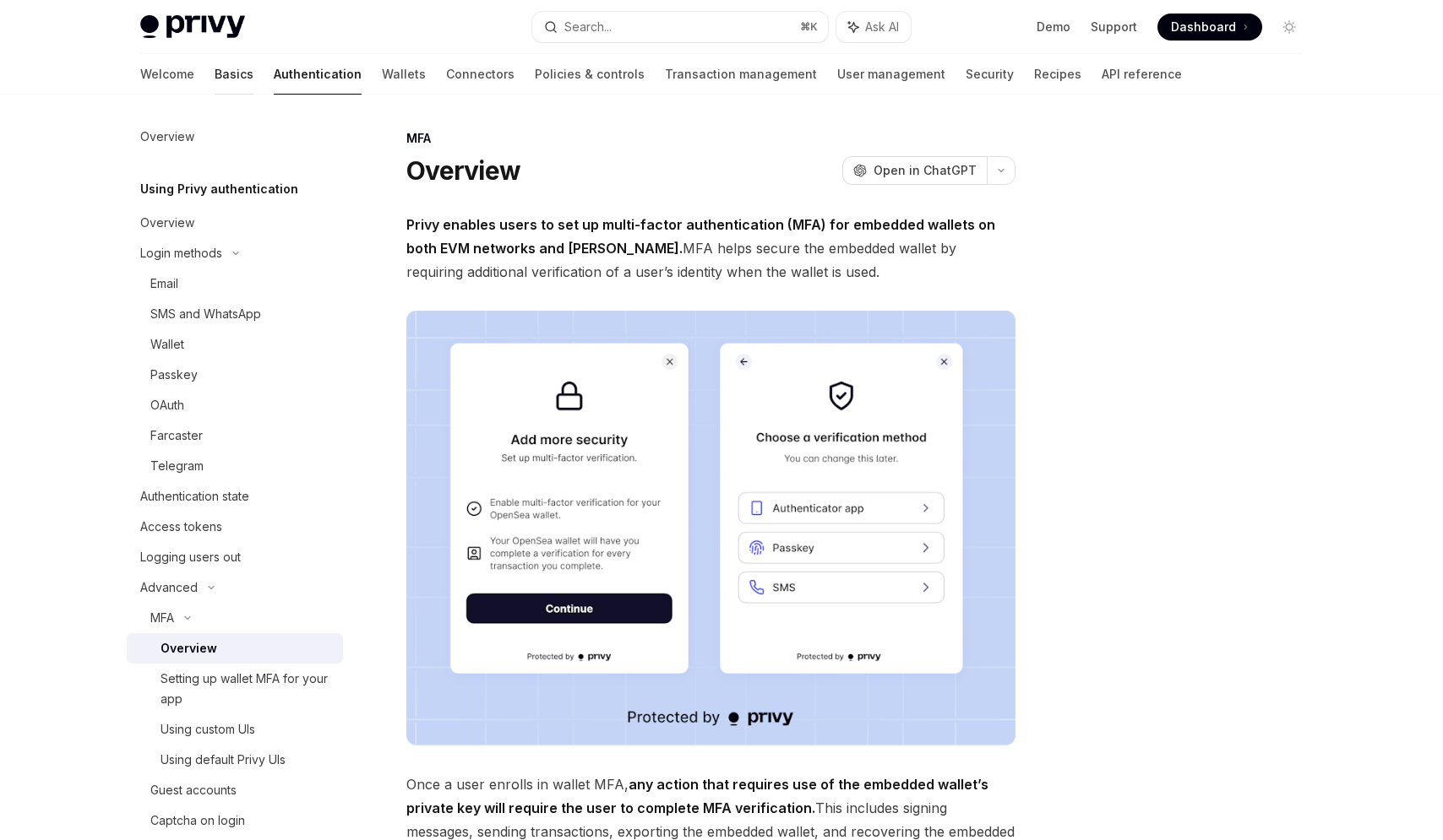
click at [215, 76] on link "Basics" at bounding box center [234, 74] width 39 height 41
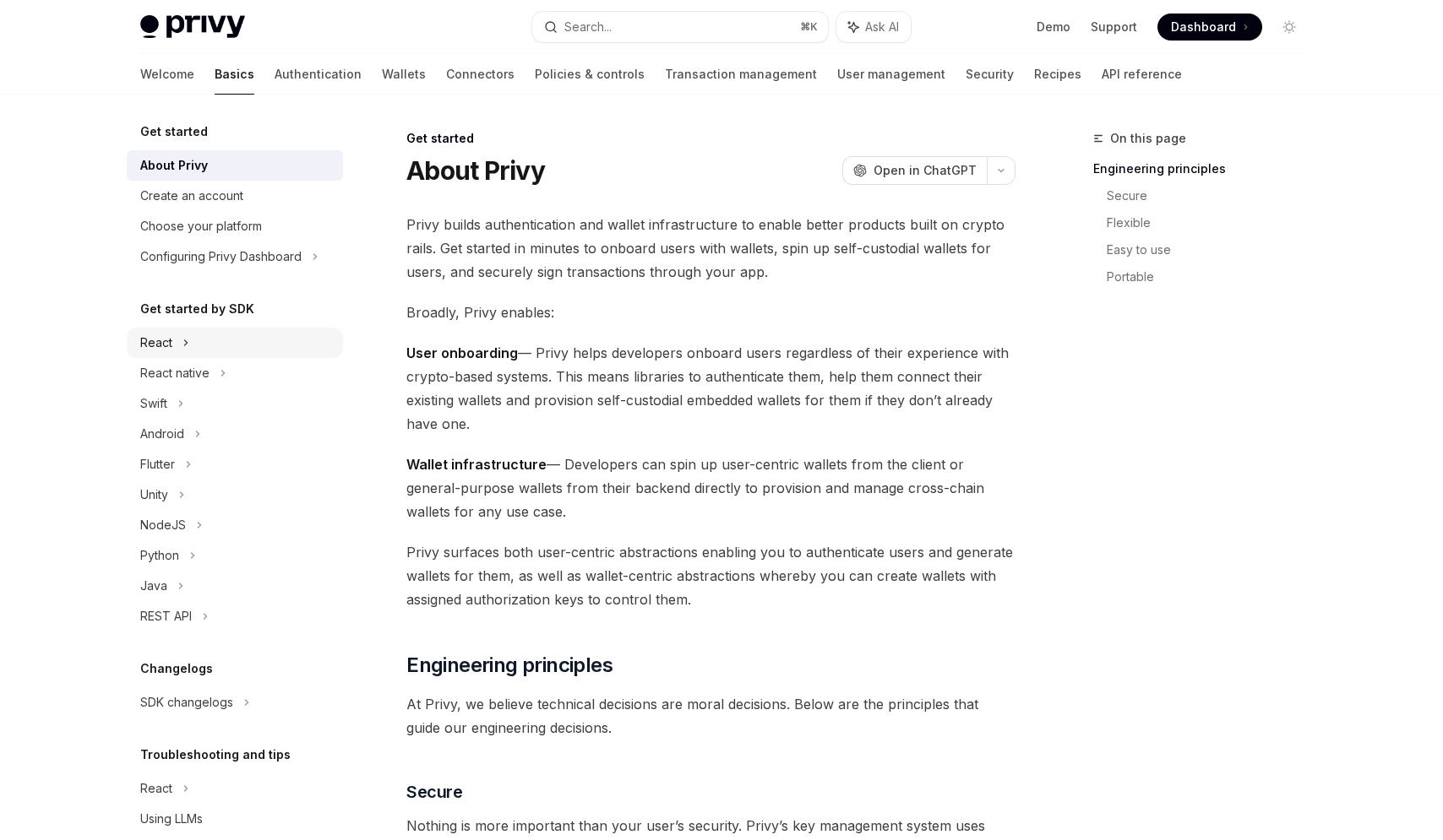
click at [183, 349] on icon at bounding box center [186, 343] width 7 height 20
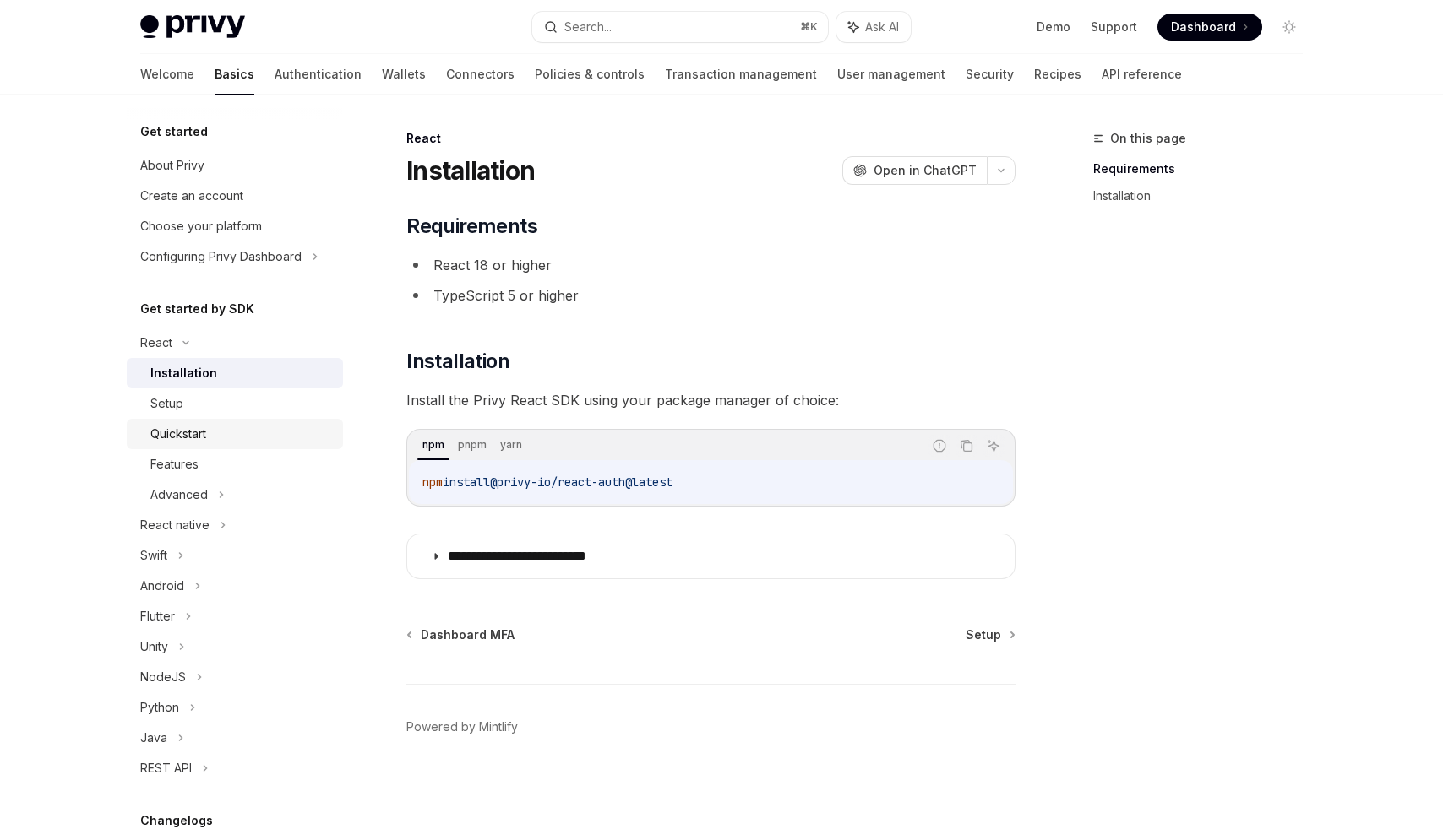
click at [185, 425] on div "Quickstart" at bounding box center [178, 433] width 56 height 20
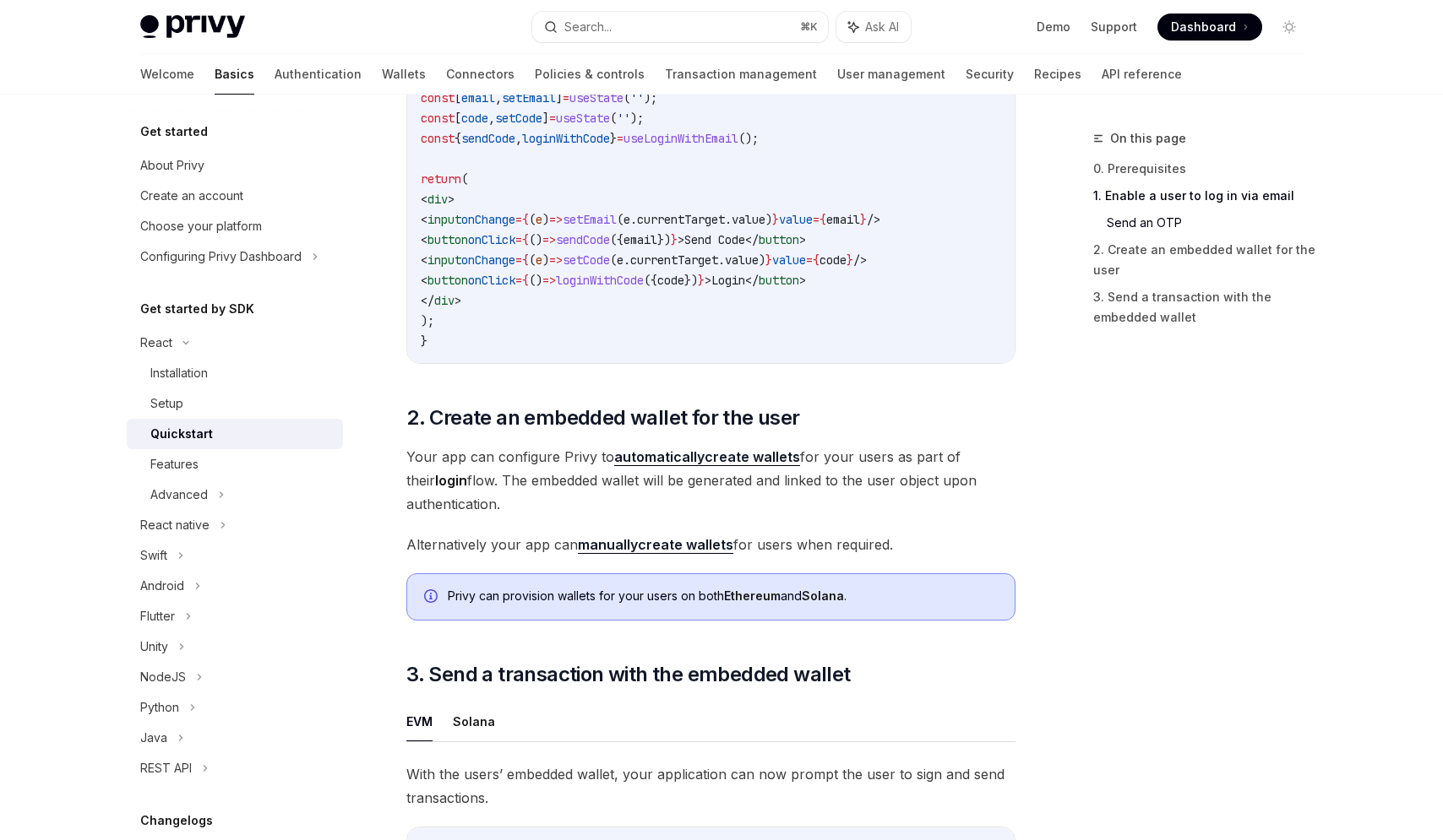
scroll to position [916, 0]
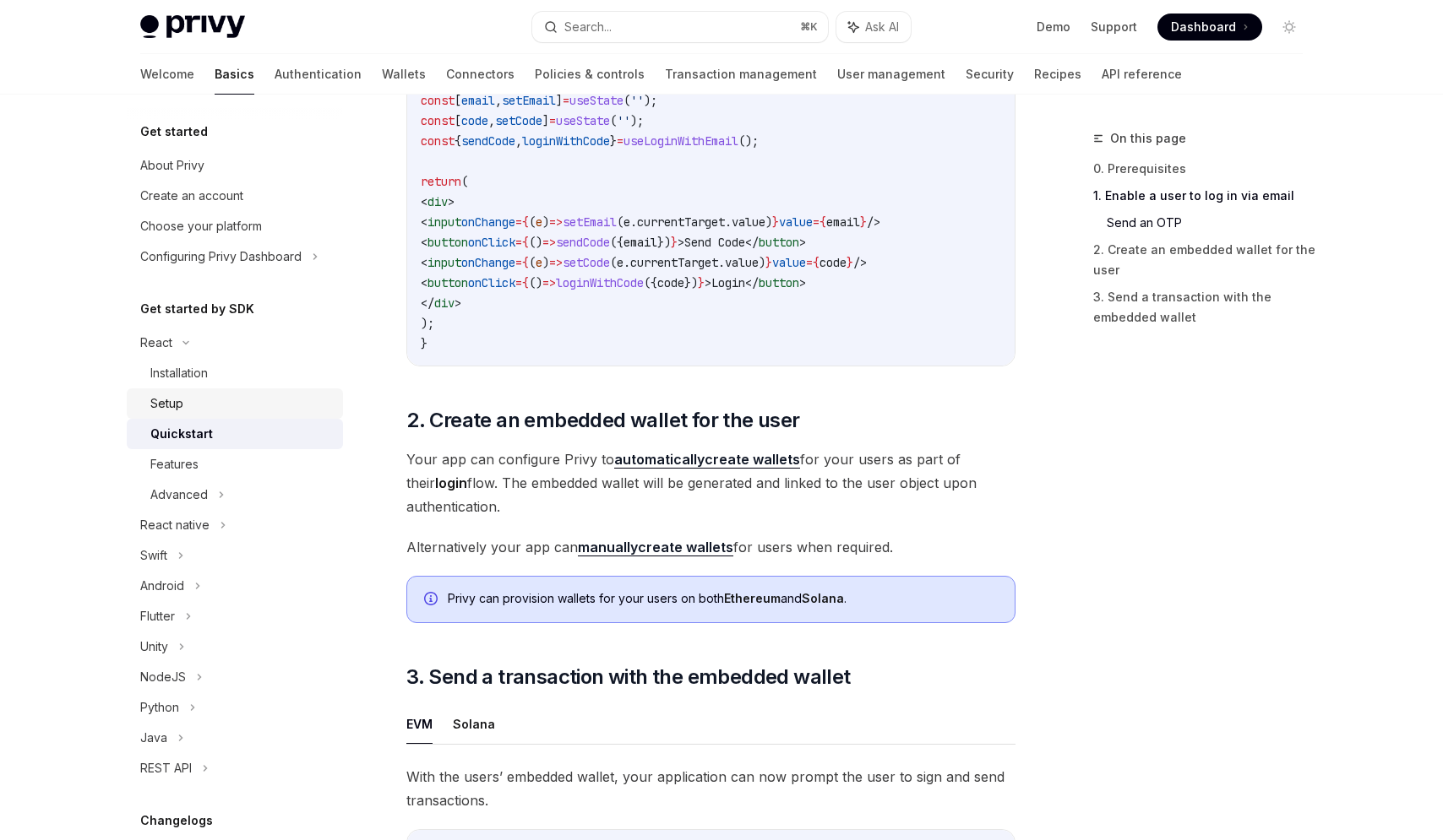
click at [214, 402] on div "Setup" at bounding box center [241, 403] width 182 height 20
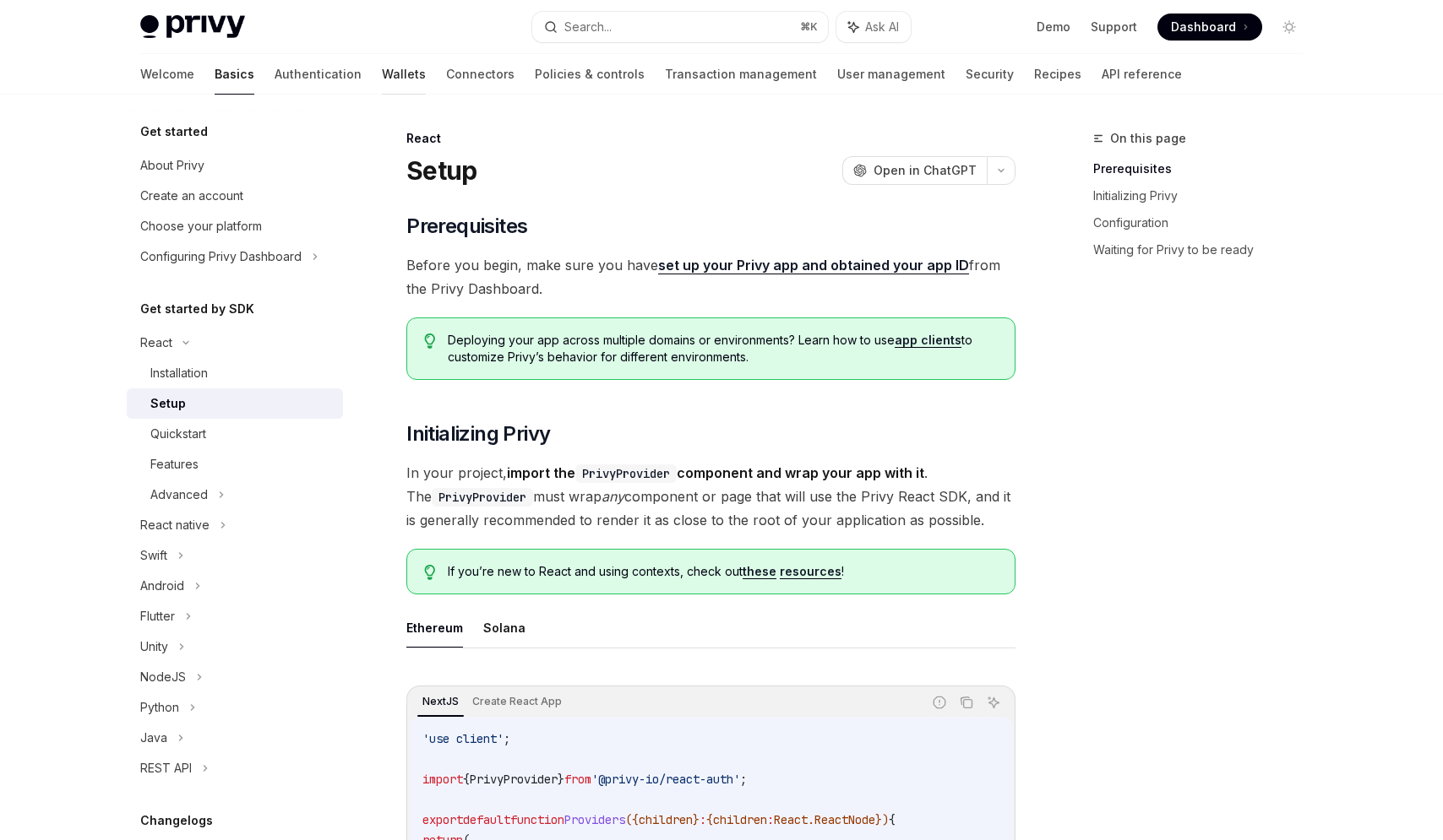
click at [381, 76] on link "Wallets" at bounding box center [403, 74] width 44 height 41
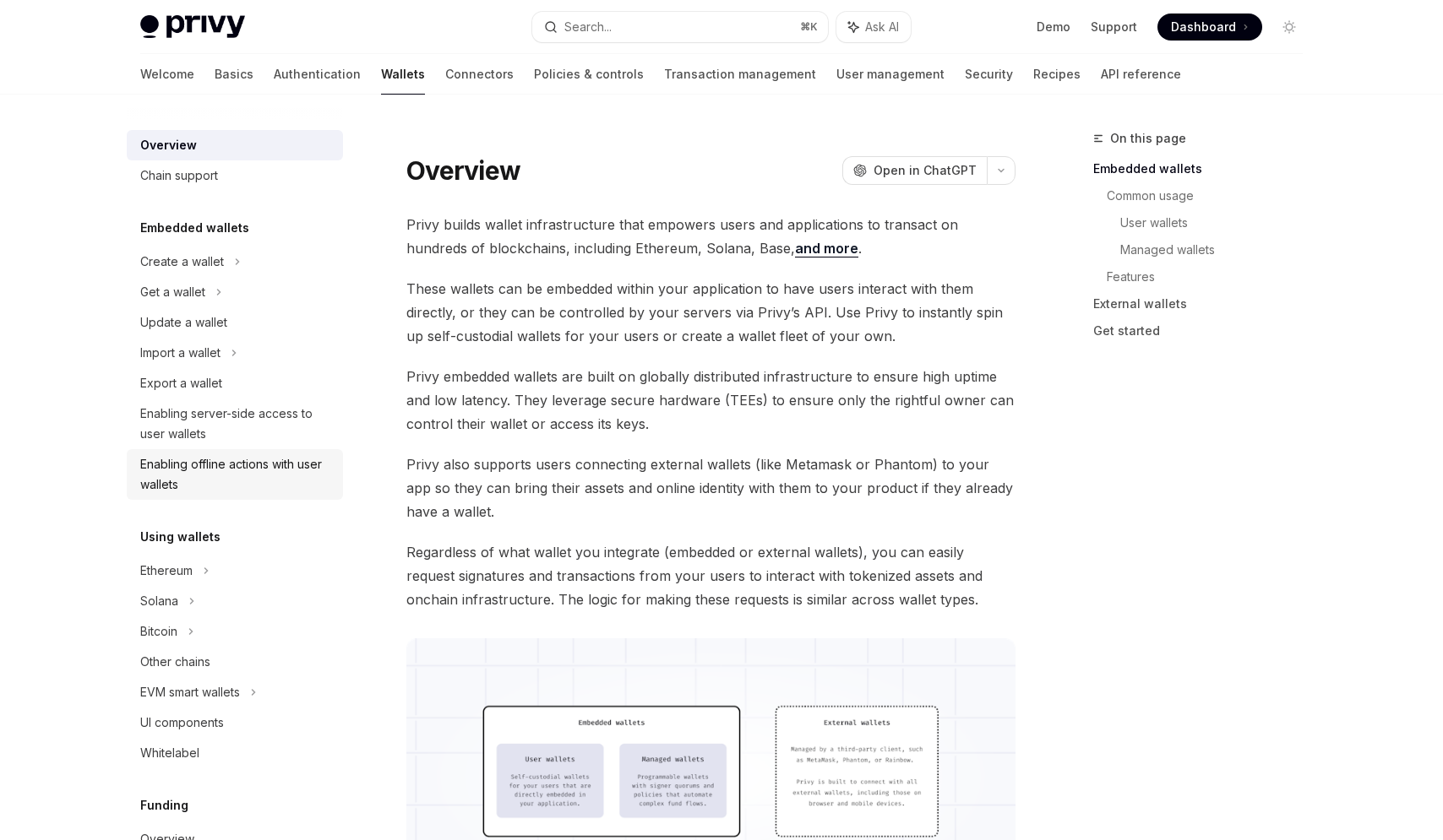
scroll to position [14, 0]
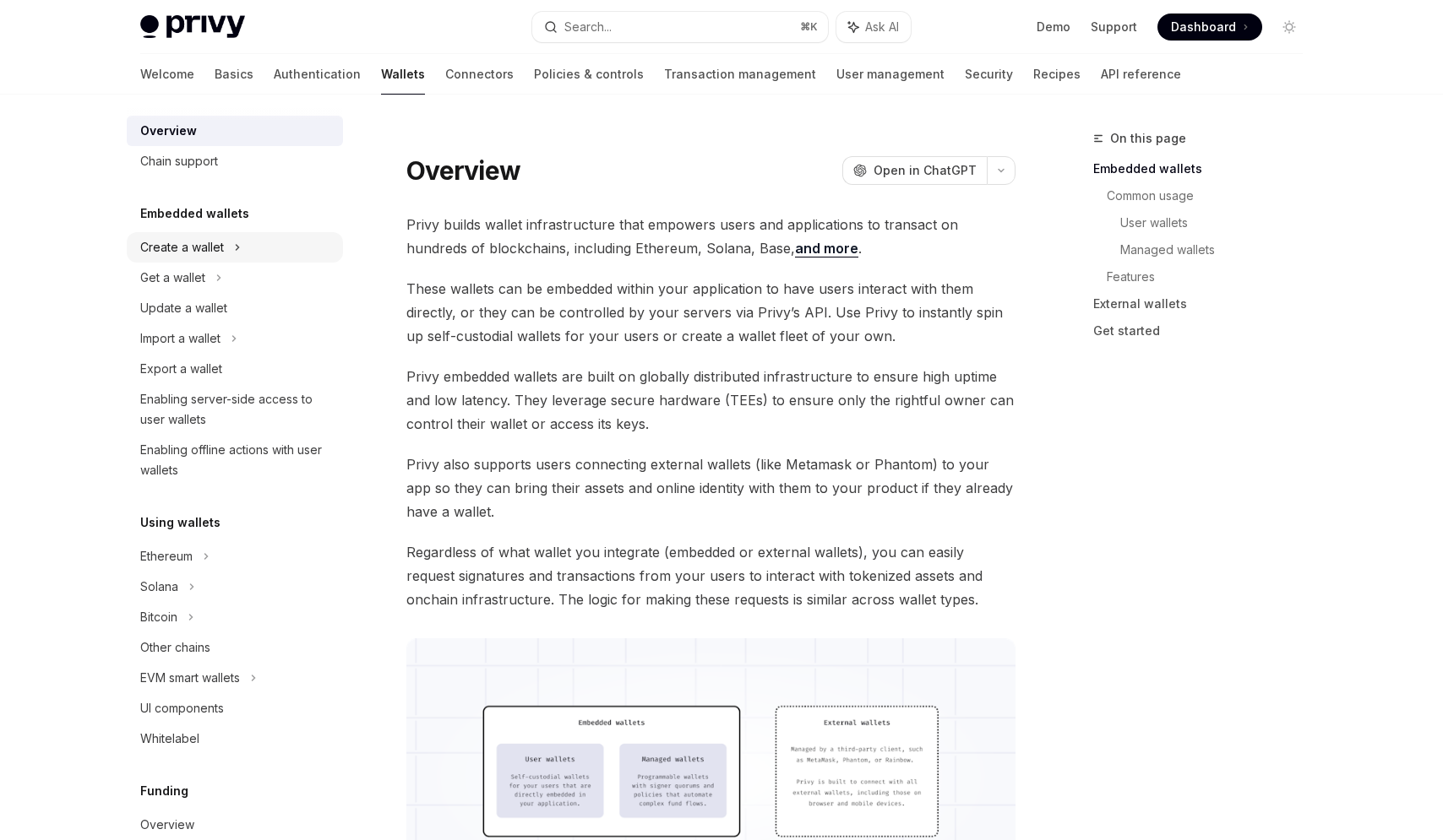
click at [225, 254] on div "Create a wallet" at bounding box center [234, 247] width 216 height 31
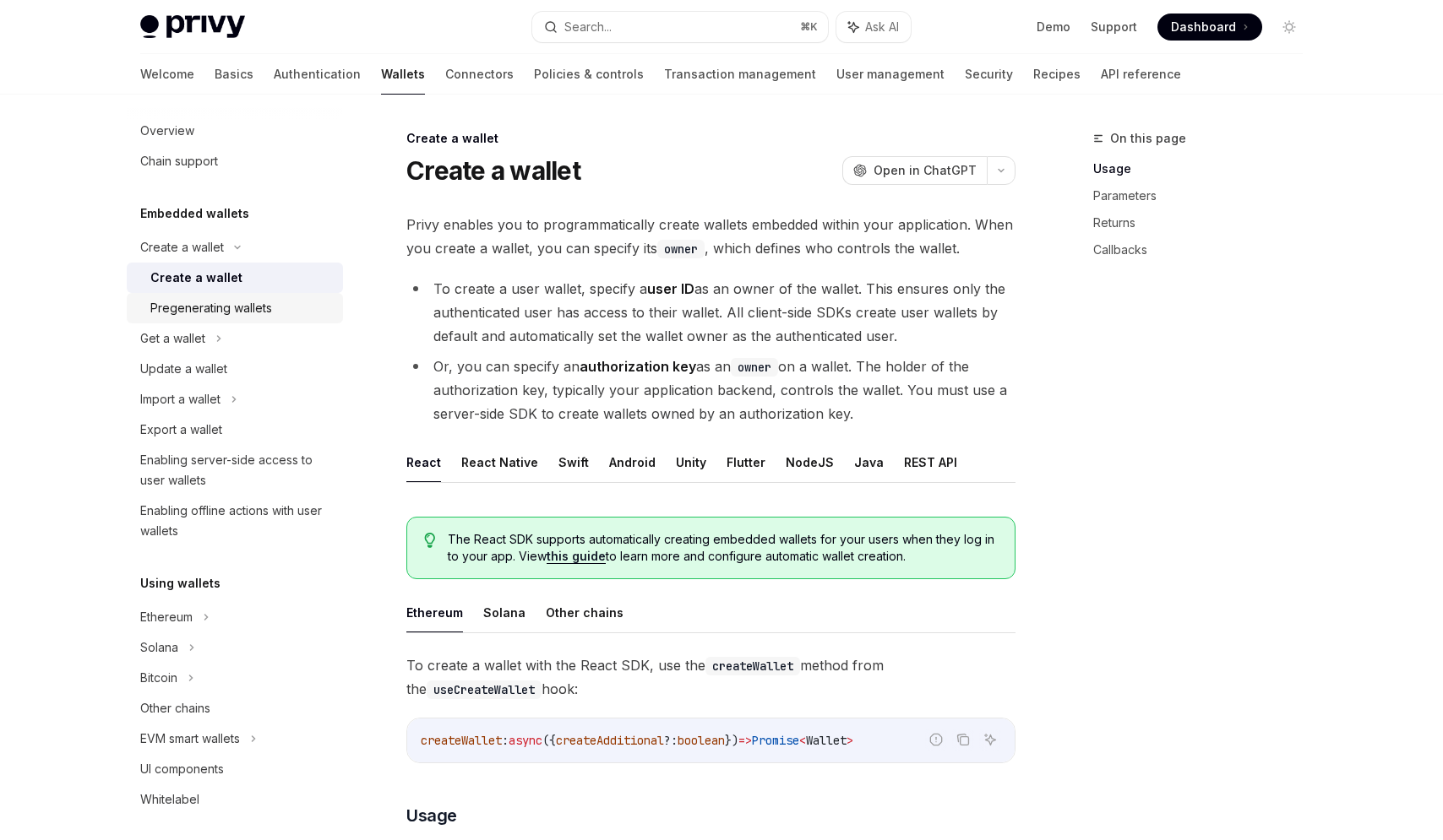
click at [255, 321] on link "Pregenerating wallets" at bounding box center [234, 308] width 216 height 31
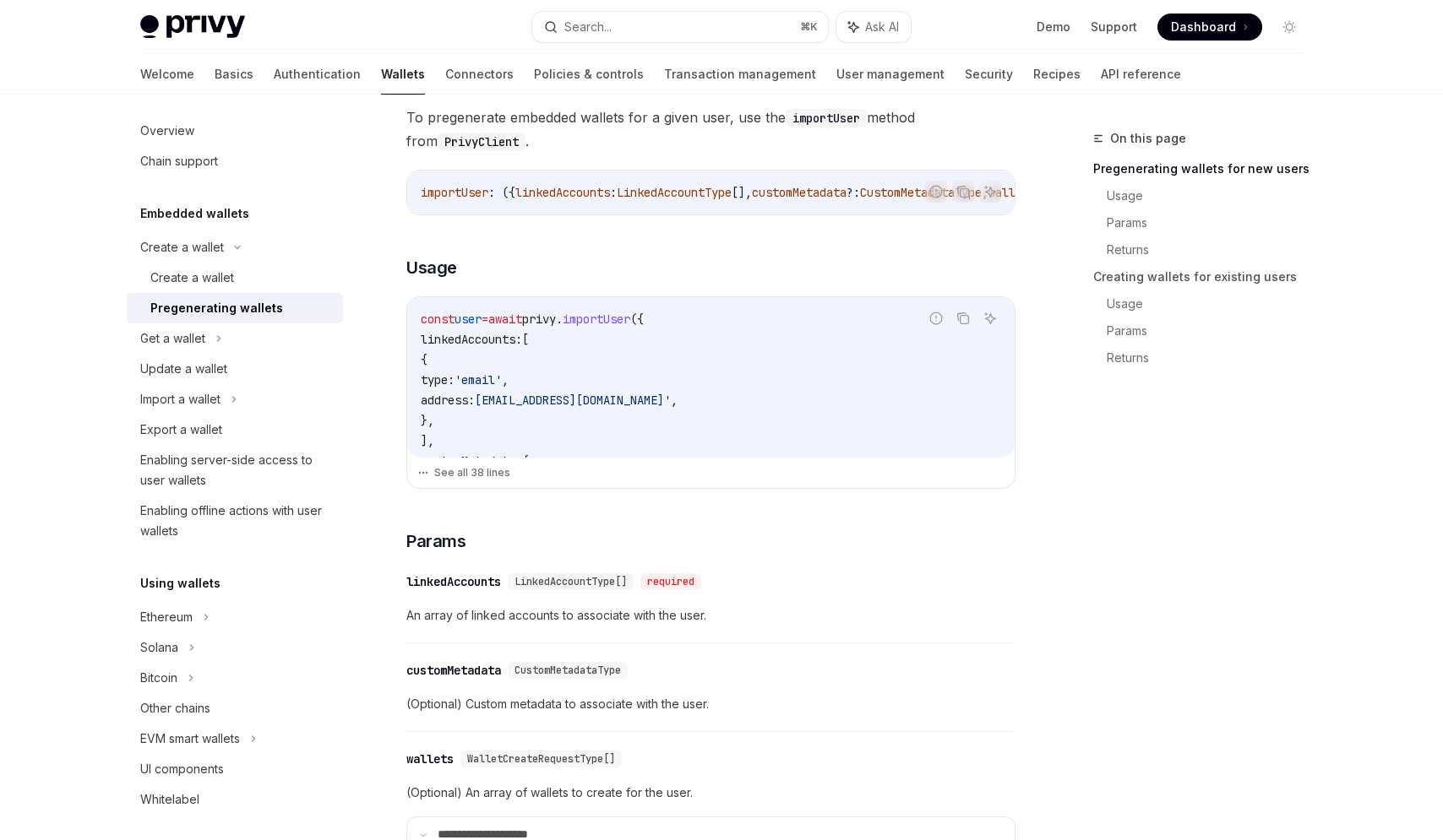
scroll to position [409, 0]
click at [236, 251] on div "Create a wallet" at bounding box center [234, 247] width 216 height 31
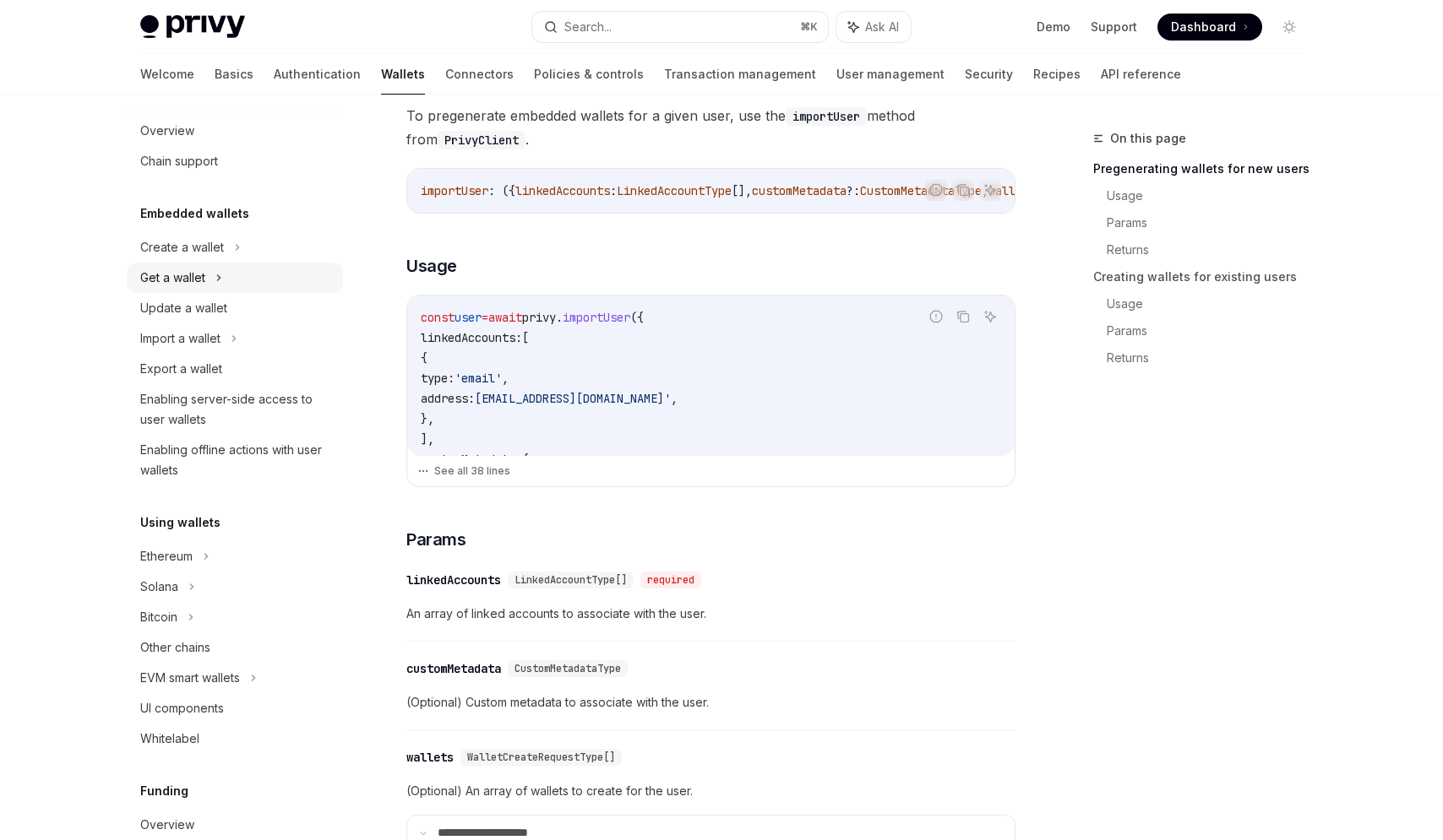
click at [229, 267] on div "Get a wallet" at bounding box center [234, 277] width 216 height 31
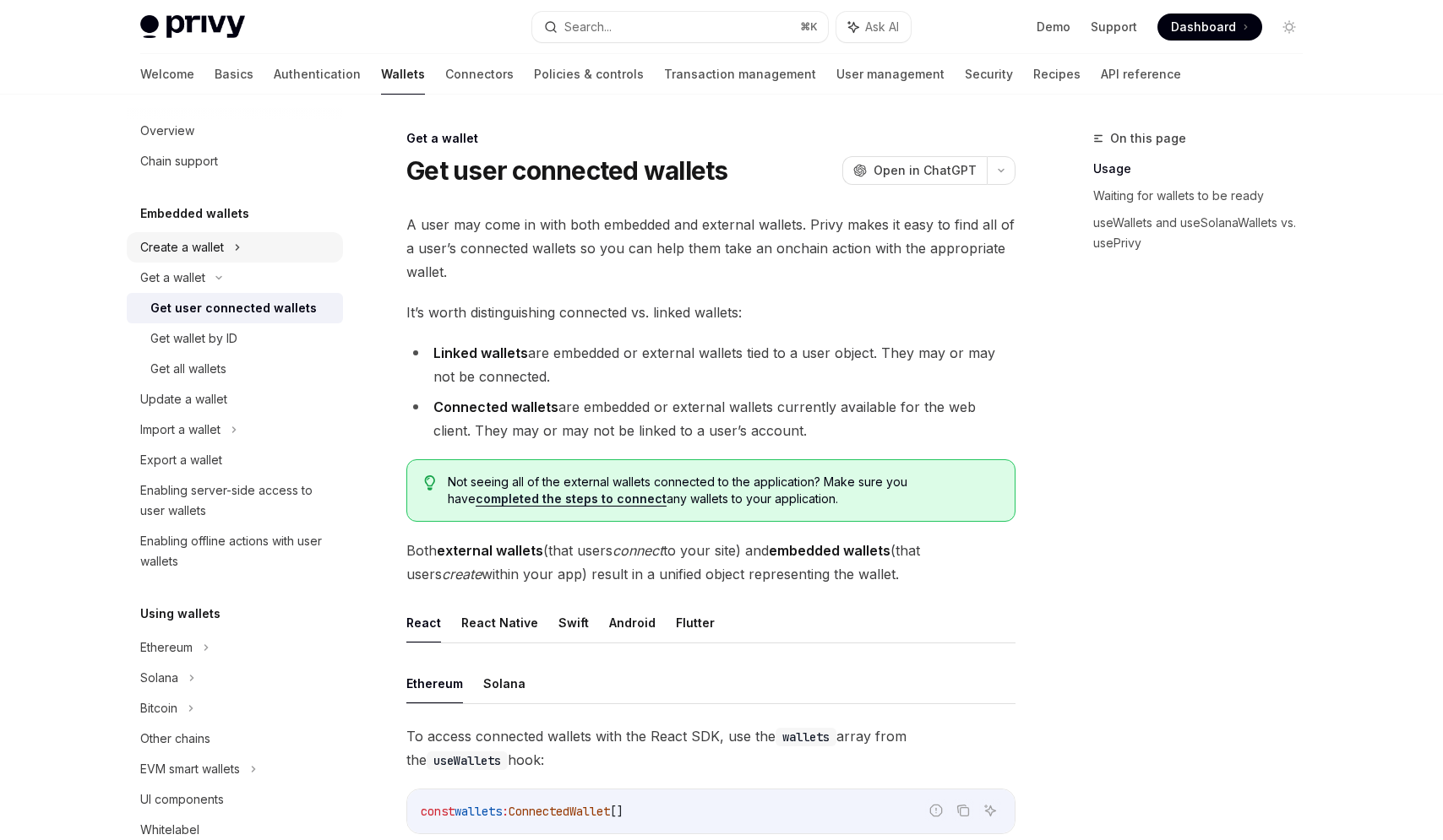
click at [229, 233] on div "Create a wallet" at bounding box center [234, 247] width 216 height 31
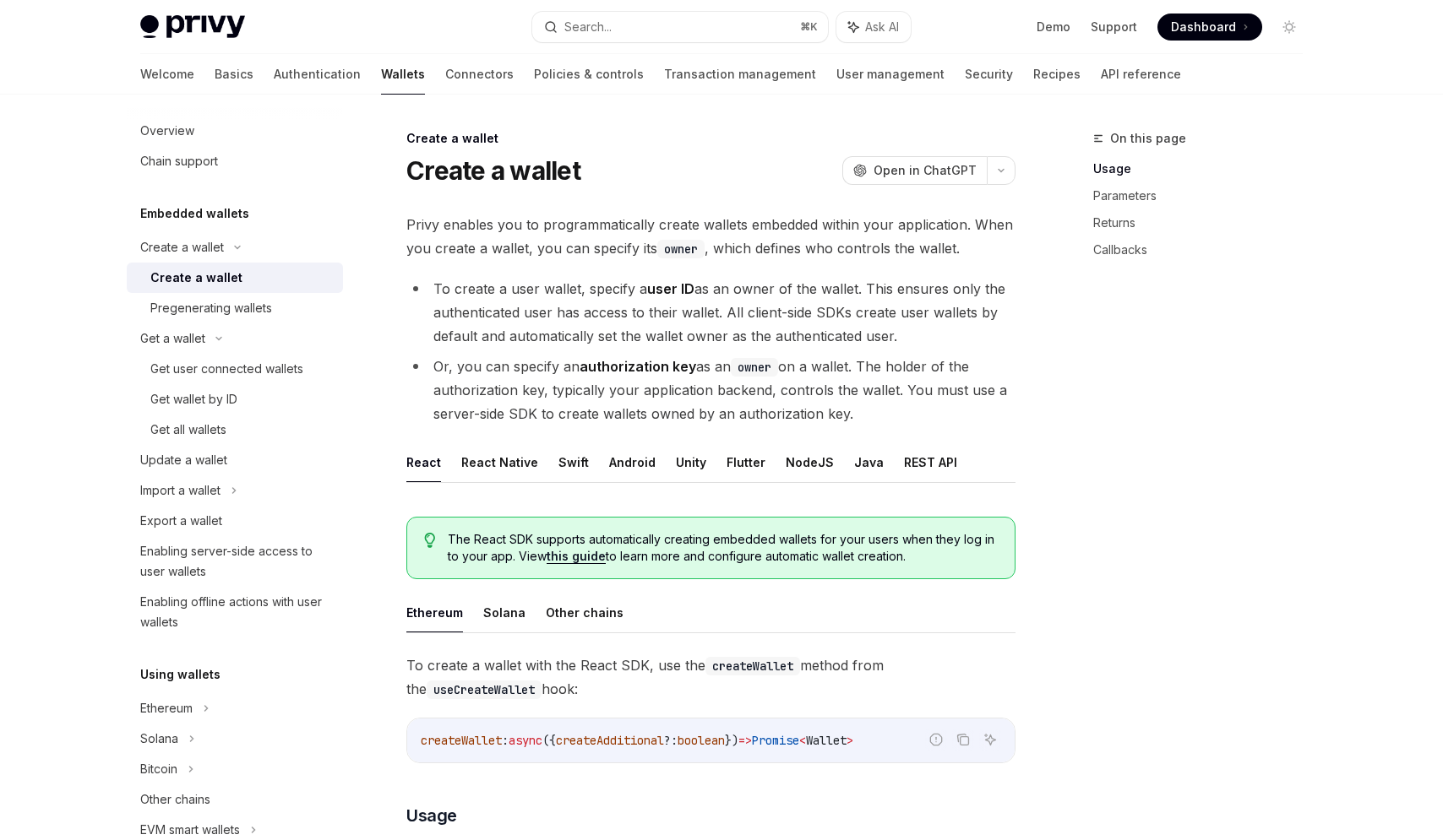
click at [228, 271] on div "Create a wallet" at bounding box center [196, 277] width 92 height 20
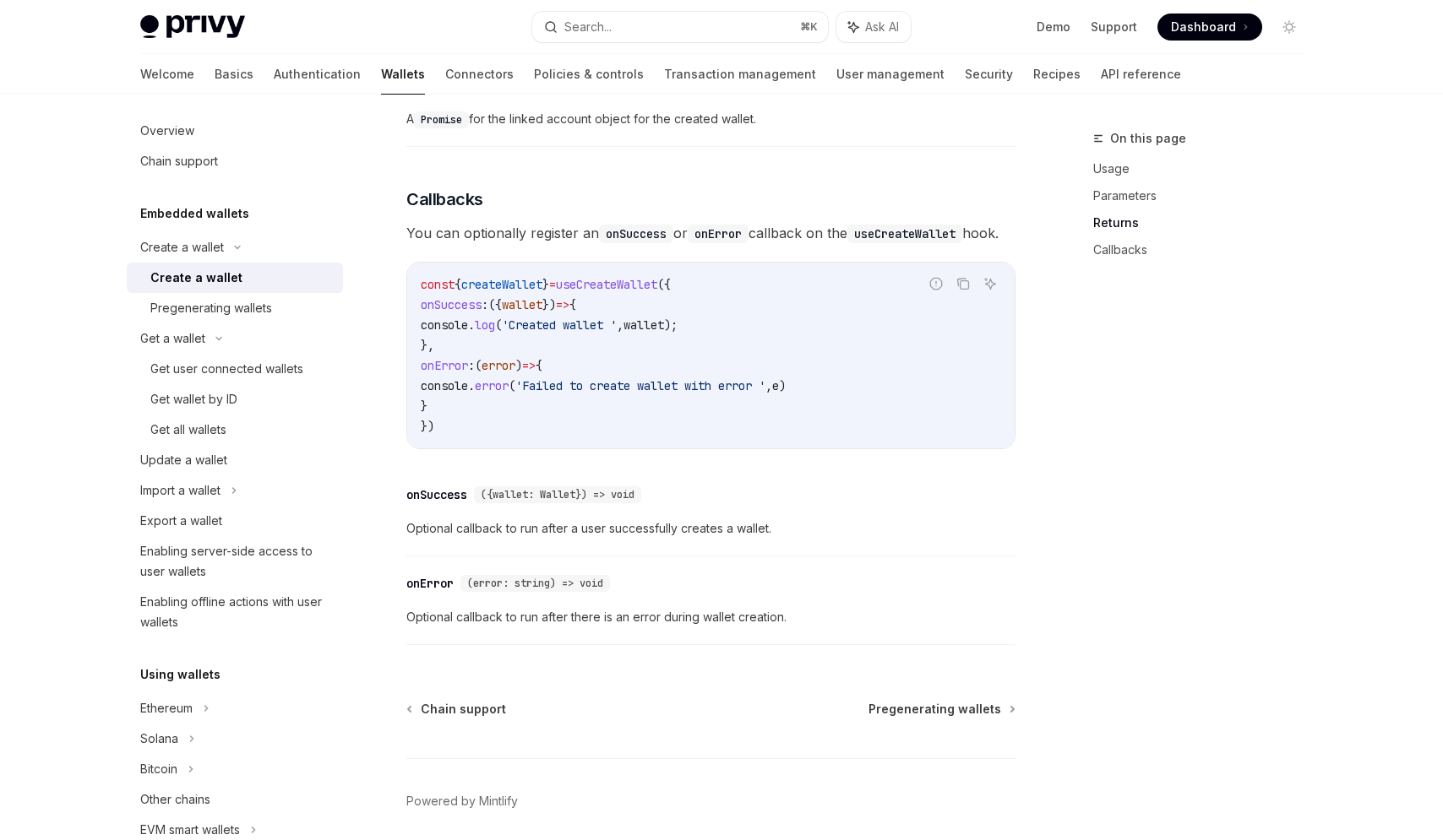
scroll to position [1096, 0]
click at [274, 74] on link "Authentication" at bounding box center [317, 74] width 87 height 41
click at [274, 91] on link "Authentication" at bounding box center [317, 74] width 87 height 41
click at [274, 61] on link "Authentication" at bounding box center [317, 74] width 87 height 41
click at [215, 76] on link "Basics" at bounding box center [234, 74] width 39 height 41
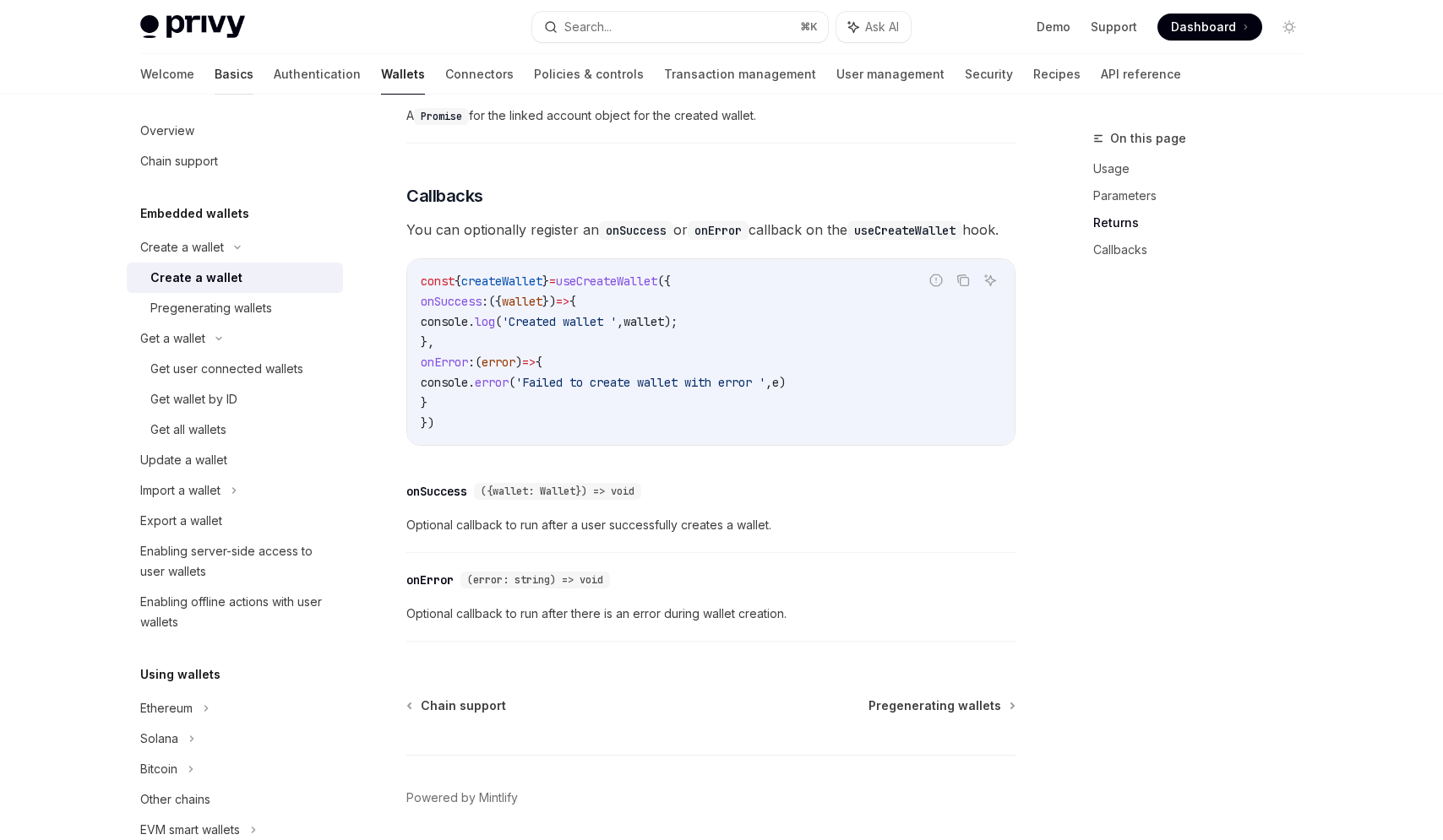
click at [215, 78] on link "Basics" at bounding box center [234, 74] width 39 height 41
click at [675, 33] on button "Search... ⌘ K" at bounding box center [680, 26] width 296 height 31
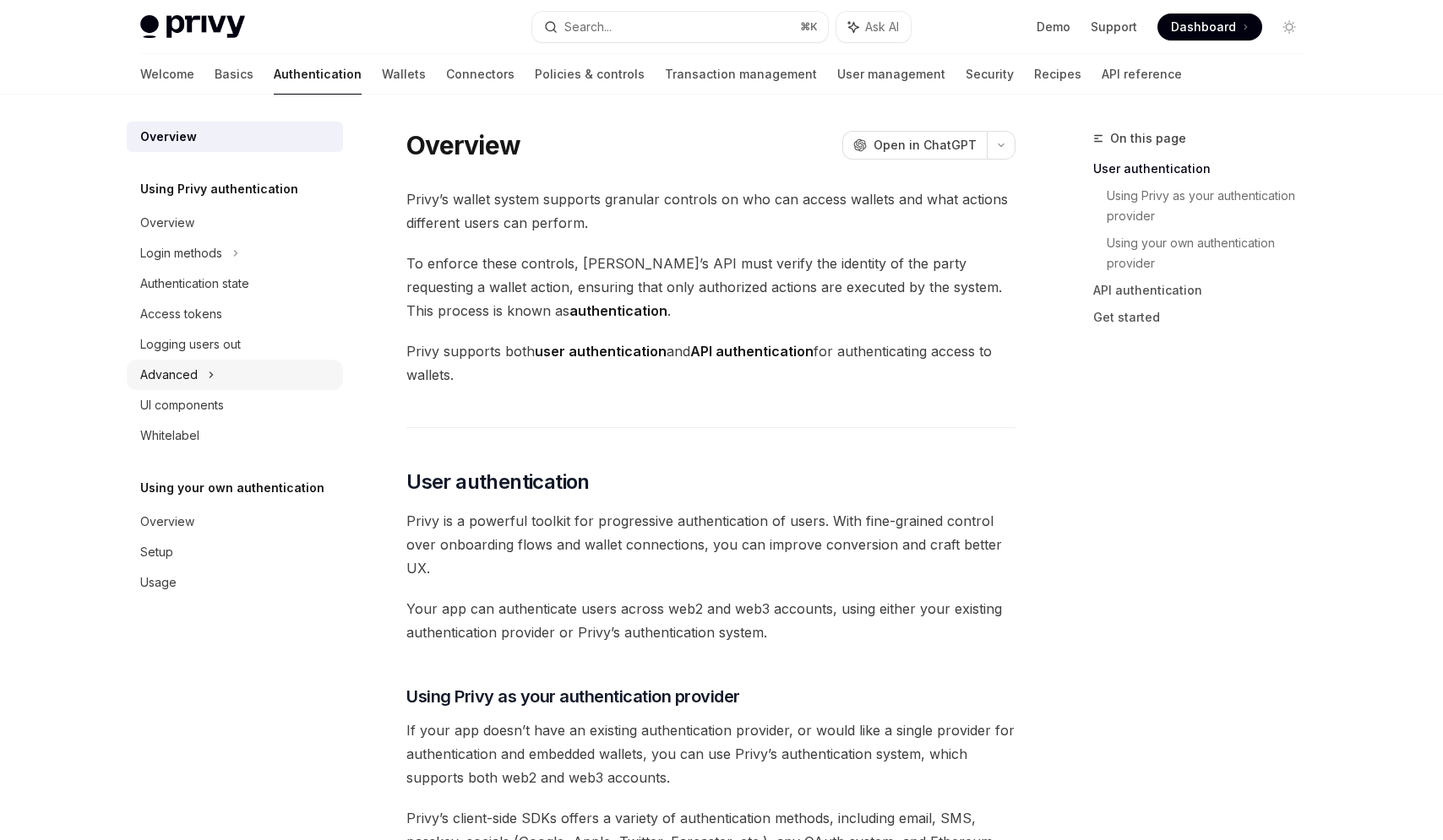
click at [216, 378] on div "Advanced" at bounding box center [234, 375] width 216 height 31
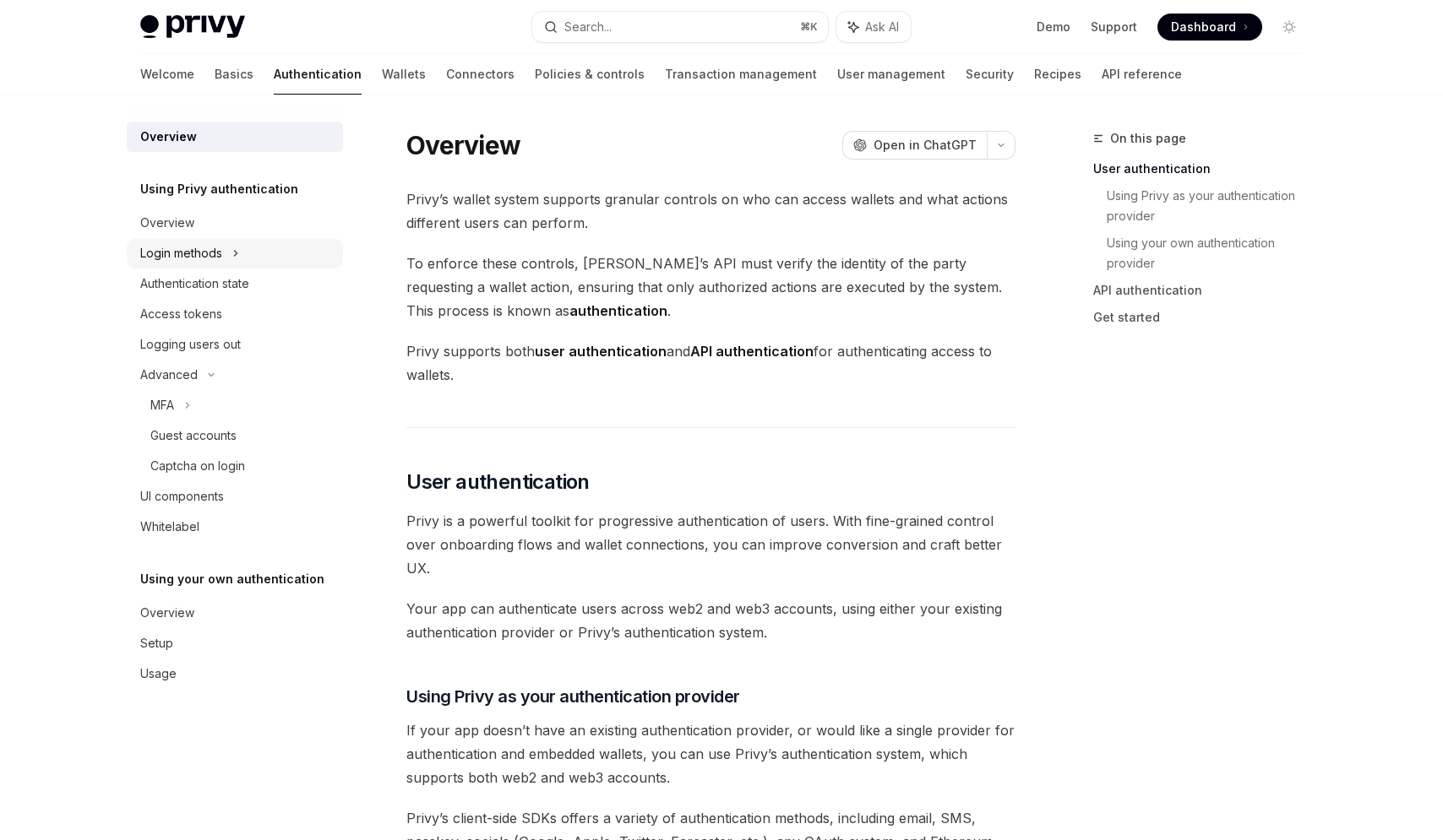
click at [224, 252] on div "Login methods" at bounding box center [234, 253] width 216 height 31
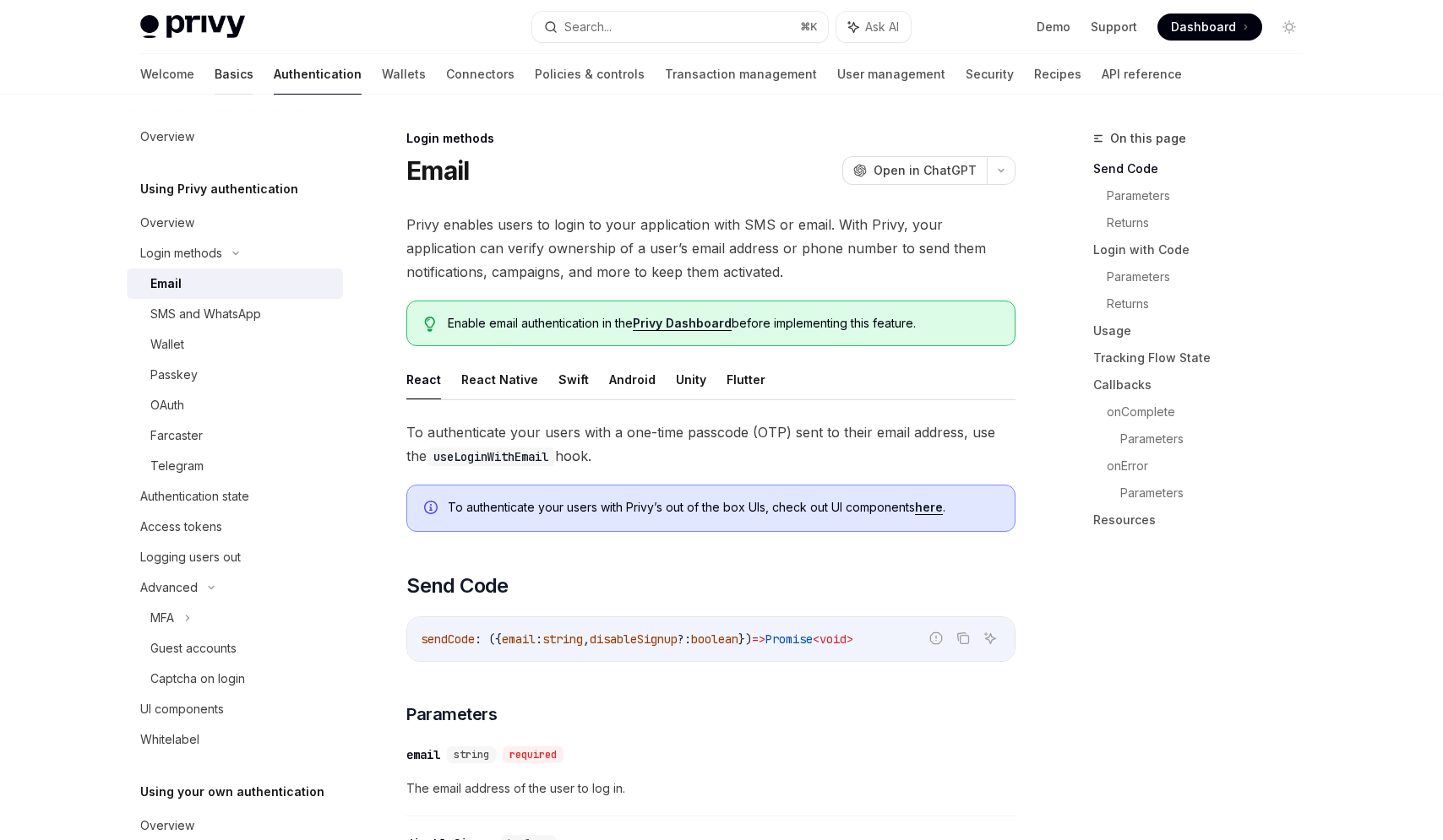
click at [215, 75] on link "Basics" at bounding box center [234, 74] width 39 height 41
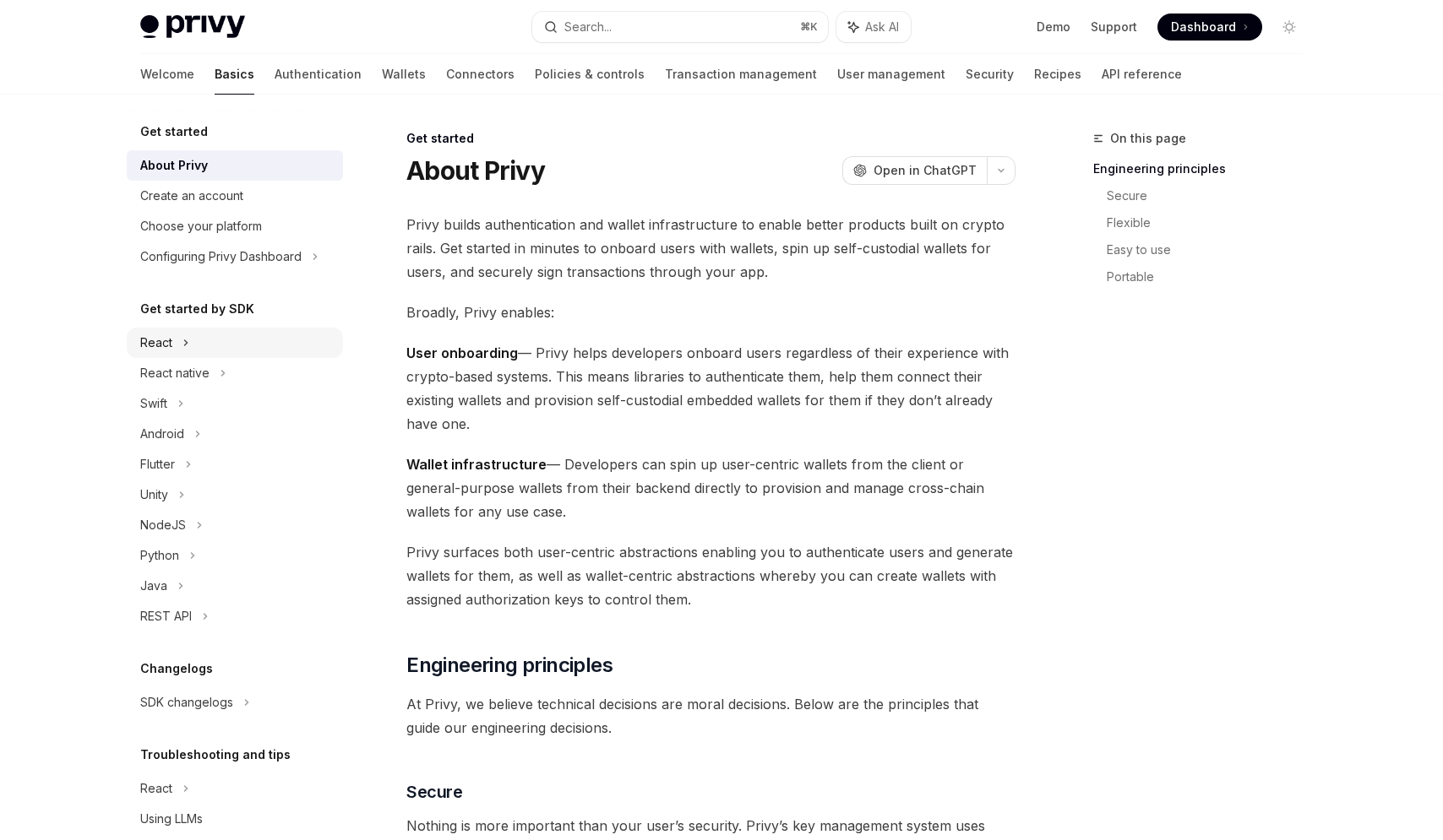
click at [183, 347] on icon at bounding box center [186, 343] width 7 height 20
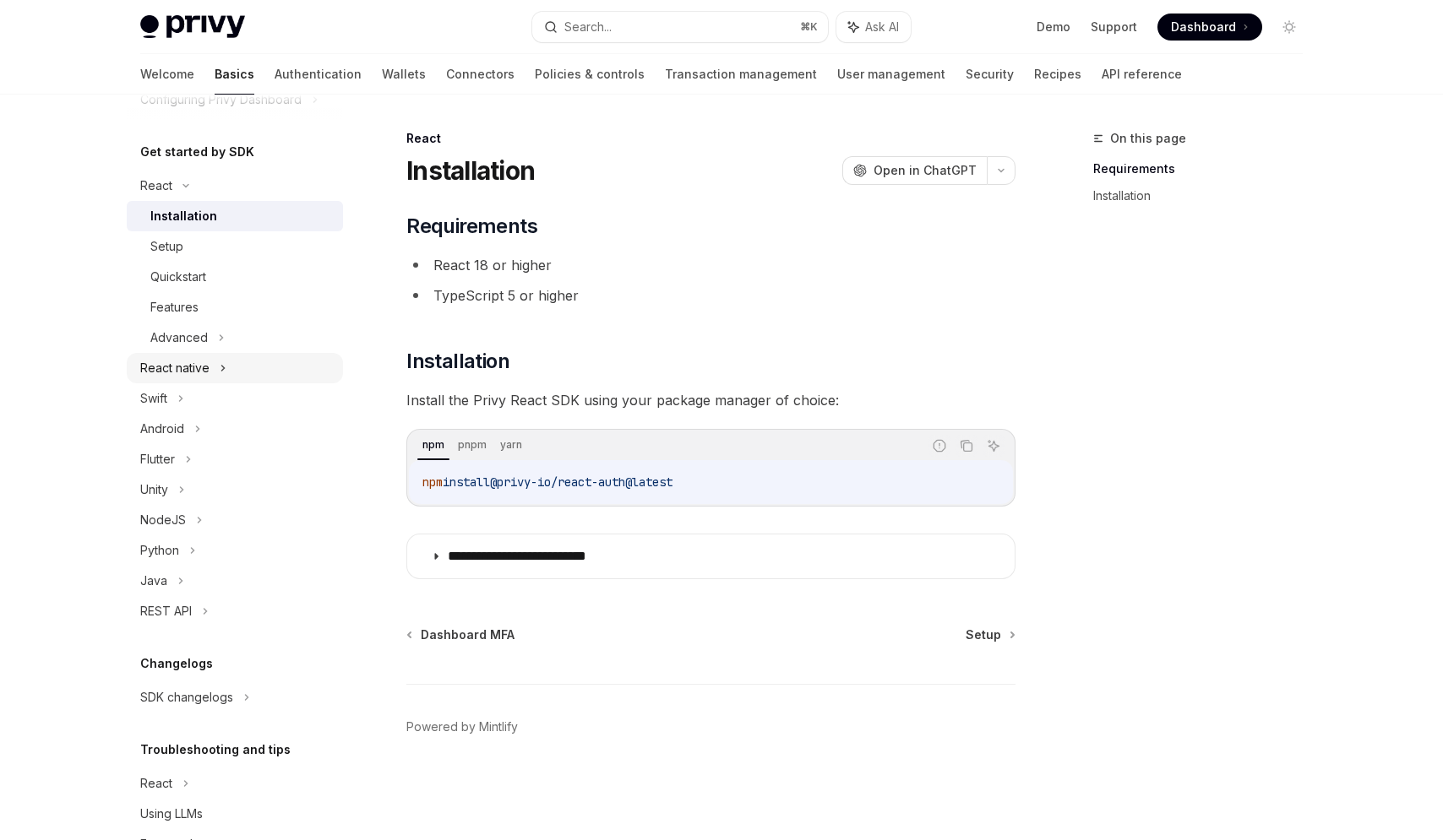
scroll to position [210, 0]
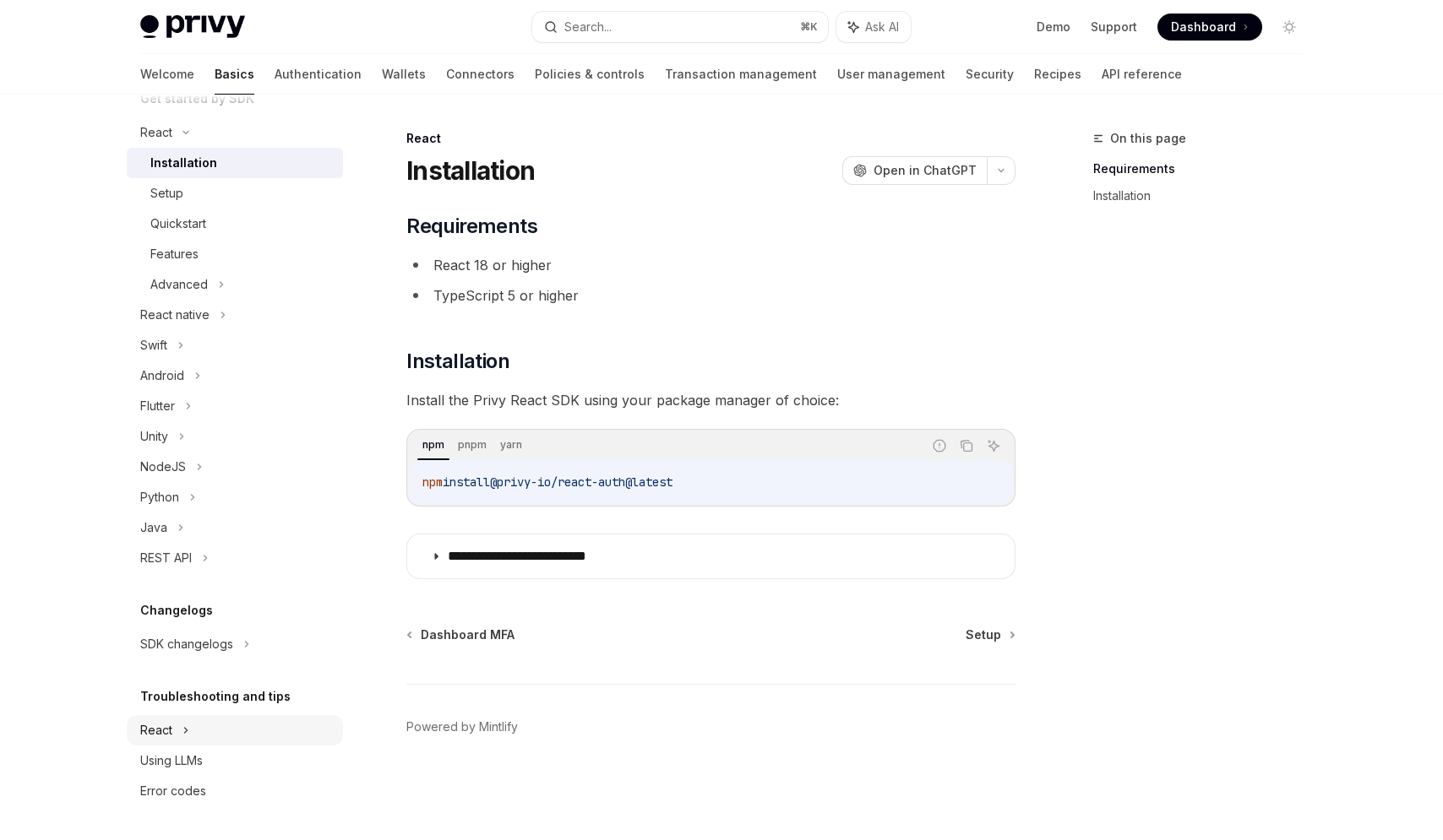
click at [176, 735] on div "React" at bounding box center [234, 730] width 216 height 31
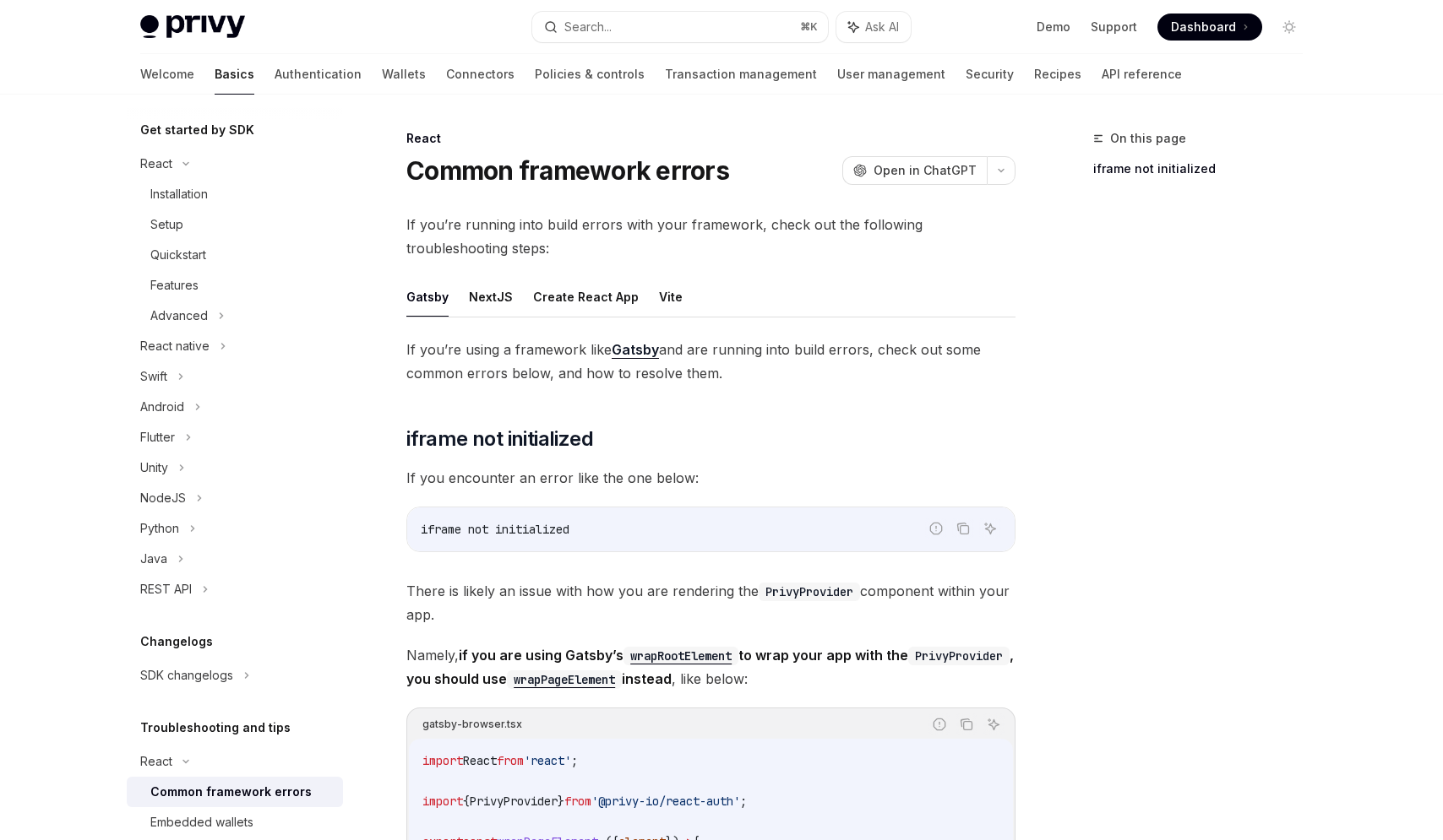
scroll to position [169, 0]
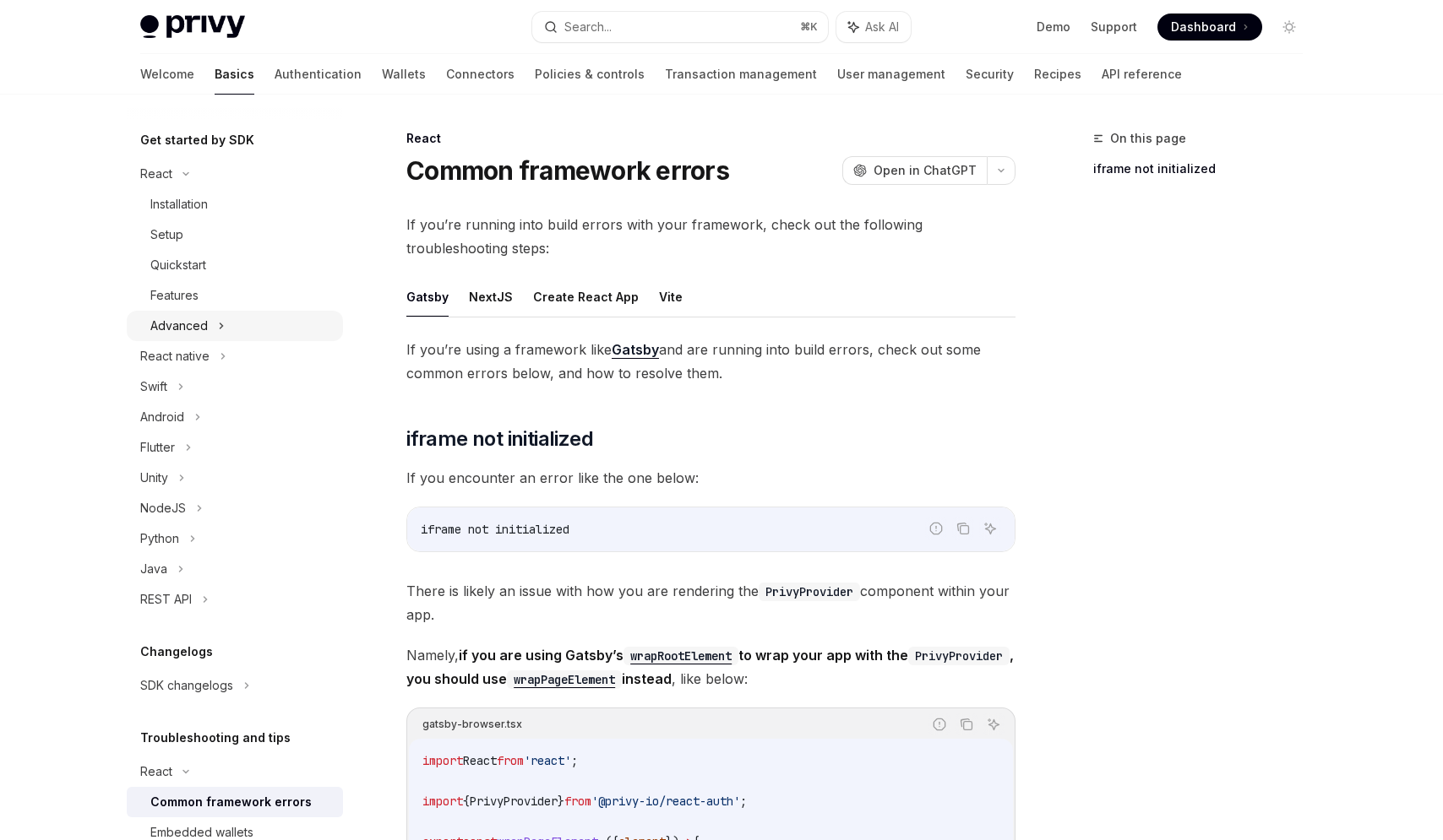
click at [202, 323] on div "Advanced" at bounding box center [179, 326] width 57 height 20
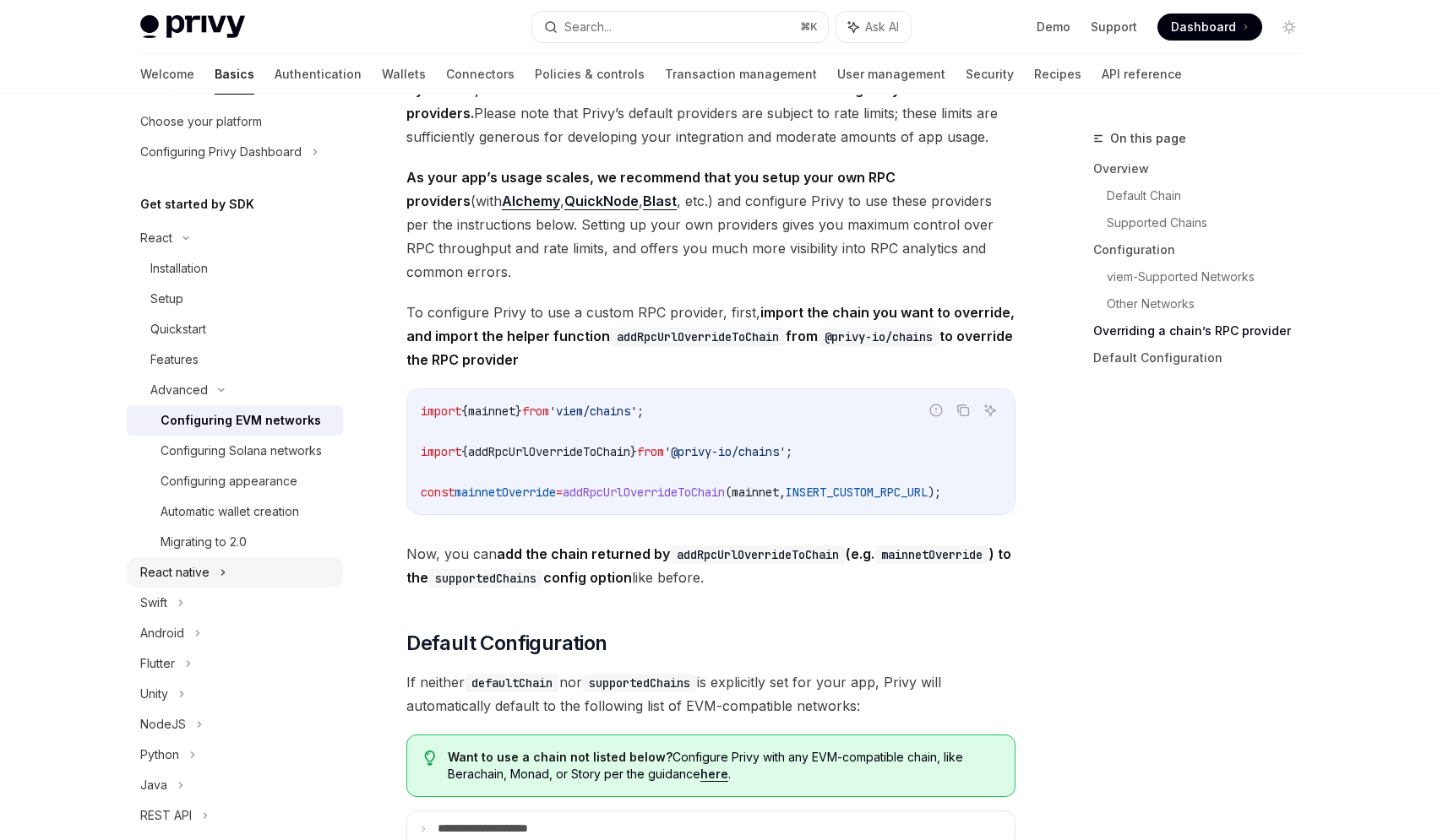
scroll to position [78, 0]
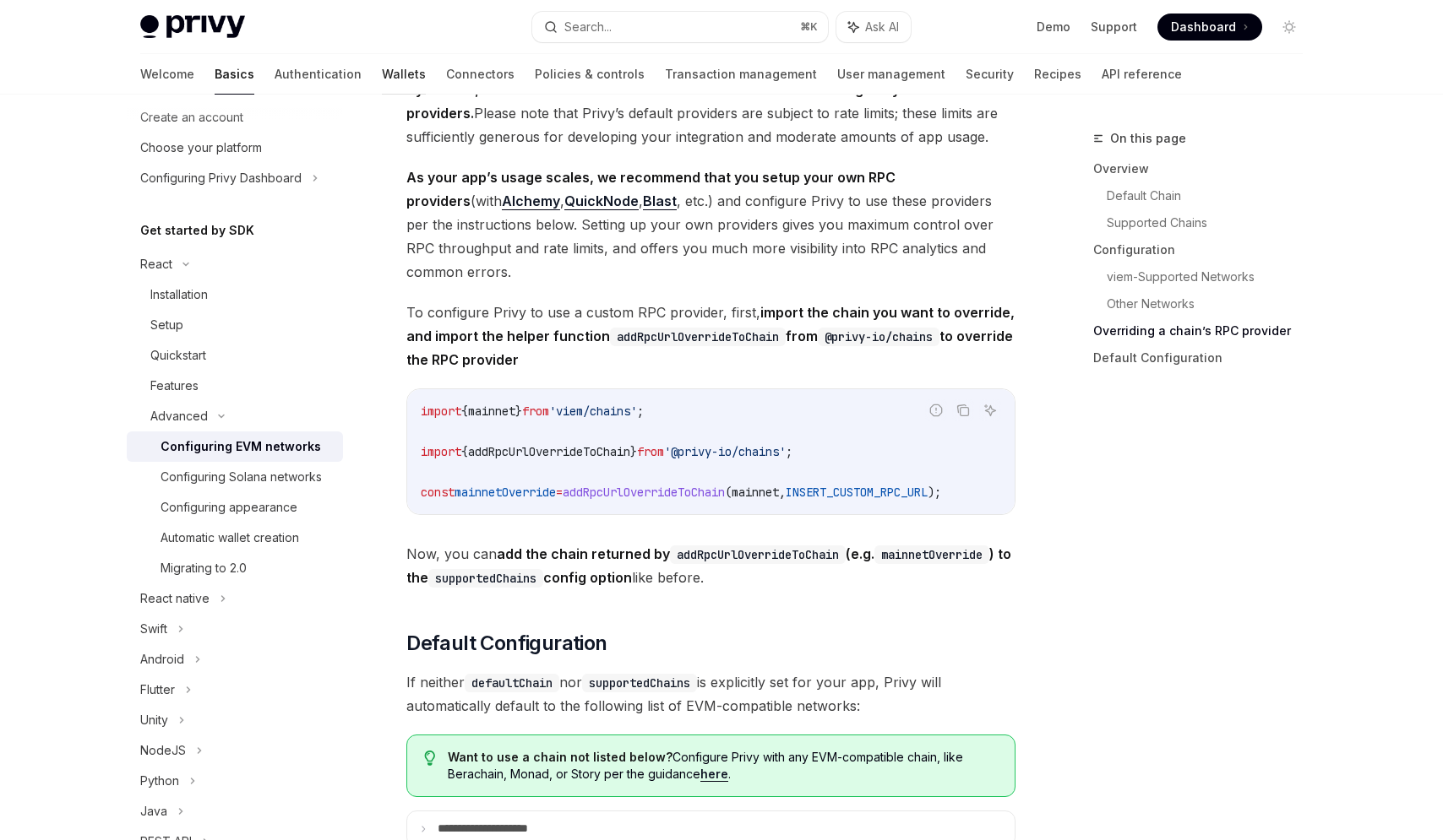
click at [381, 64] on link "Wallets" at bounding box center [403, 74] width 44 height 41
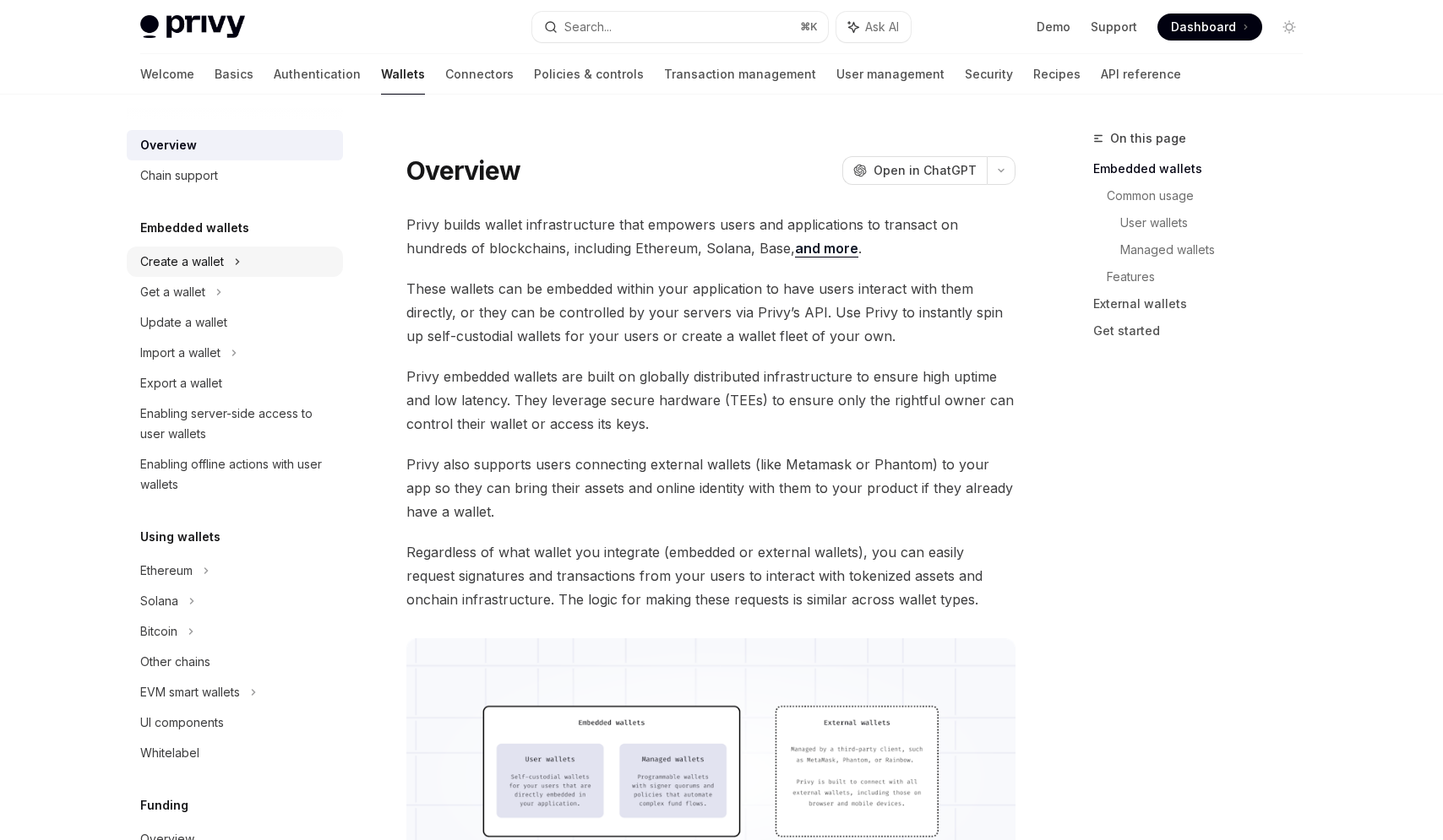
click at [228, 264] on div "Create a wallet" at bounding box center [234, 262] width 216 height 31
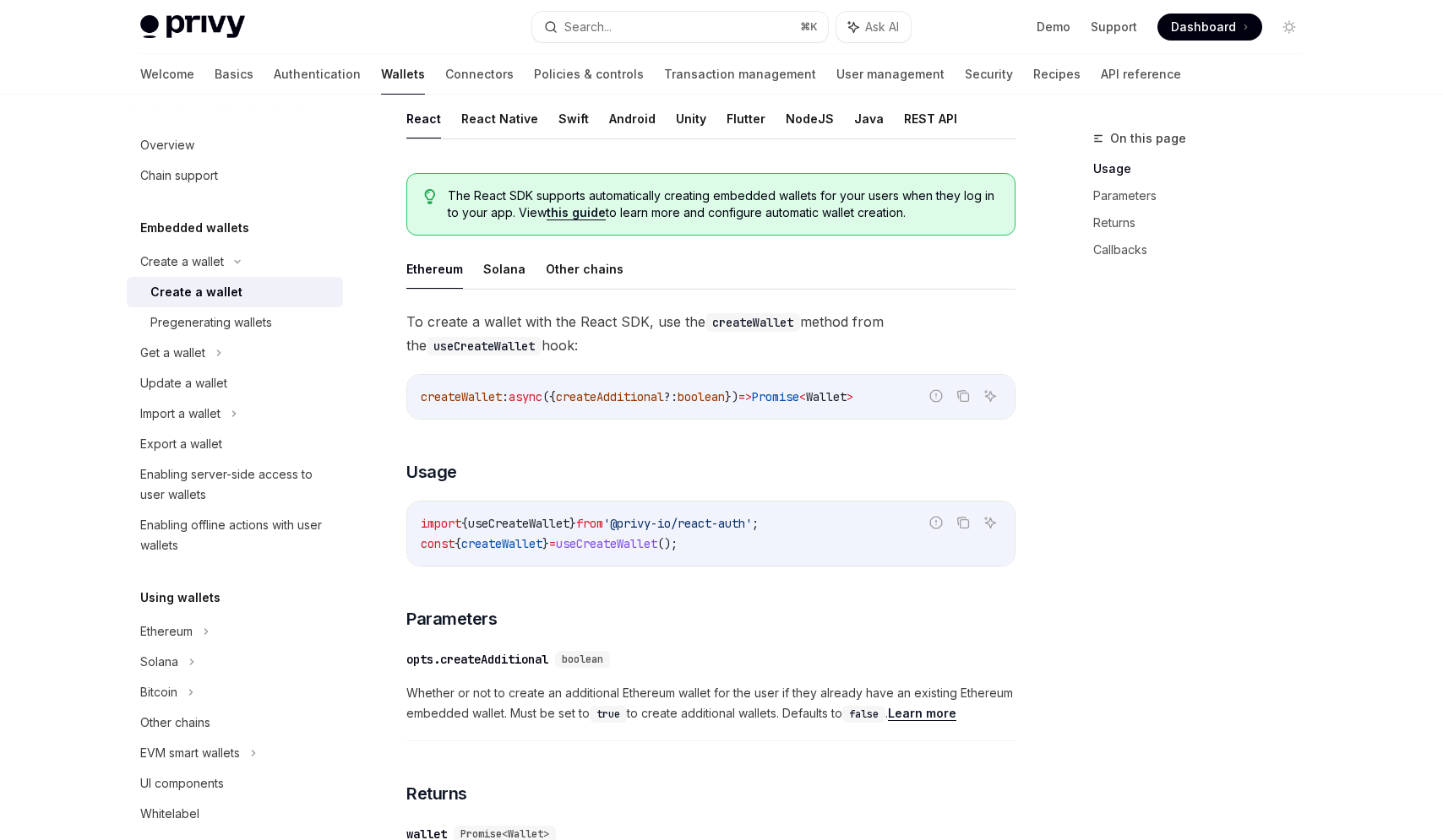
scroll to position [400, 0]
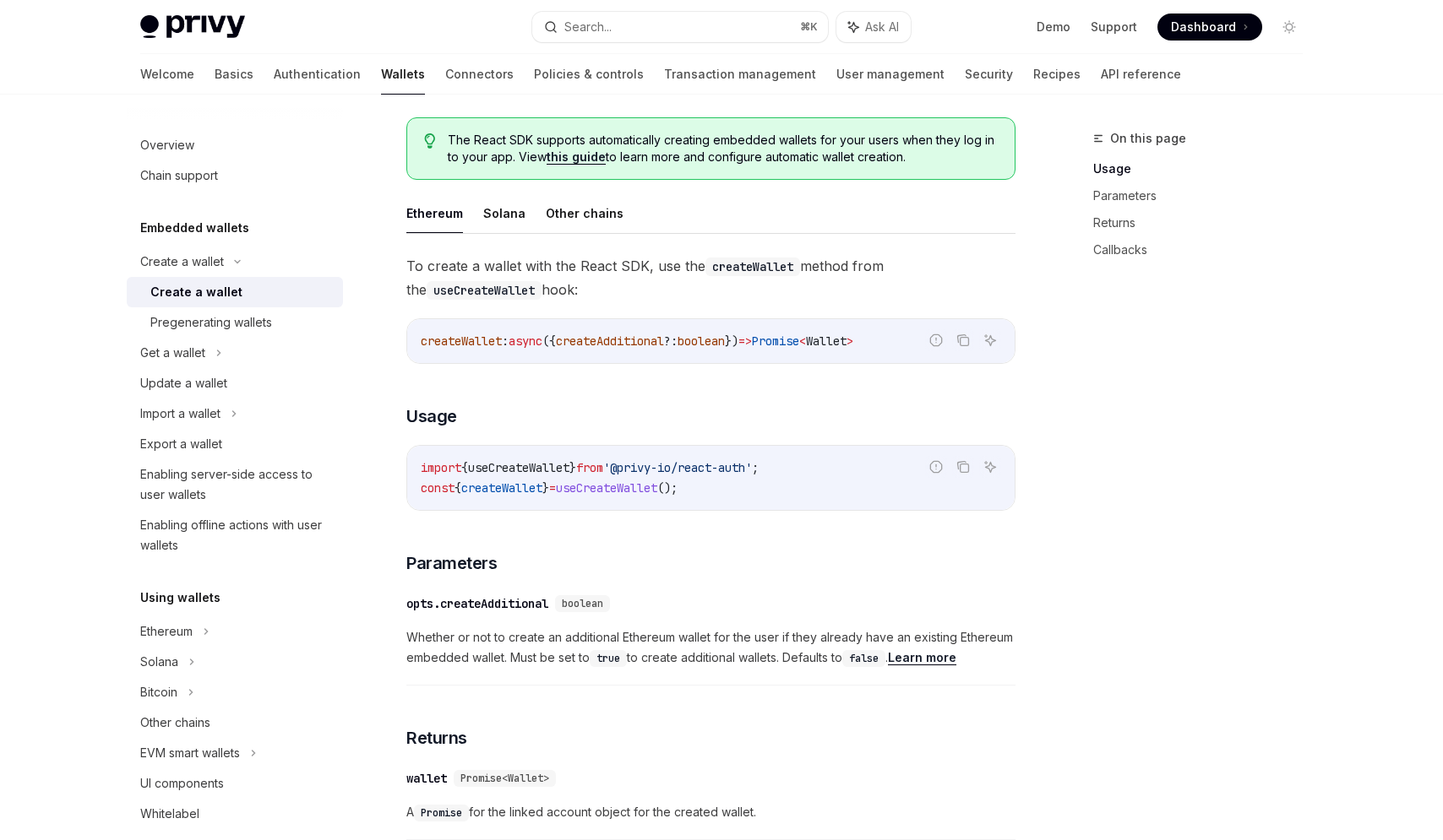
click at [526, 464] on span "useCreateWallet" at bounding box center [518, 468] width 101 height 15
click at [553, 464] on span "useCreateWallet" at bounding box center [518, 468] width 101 height 15
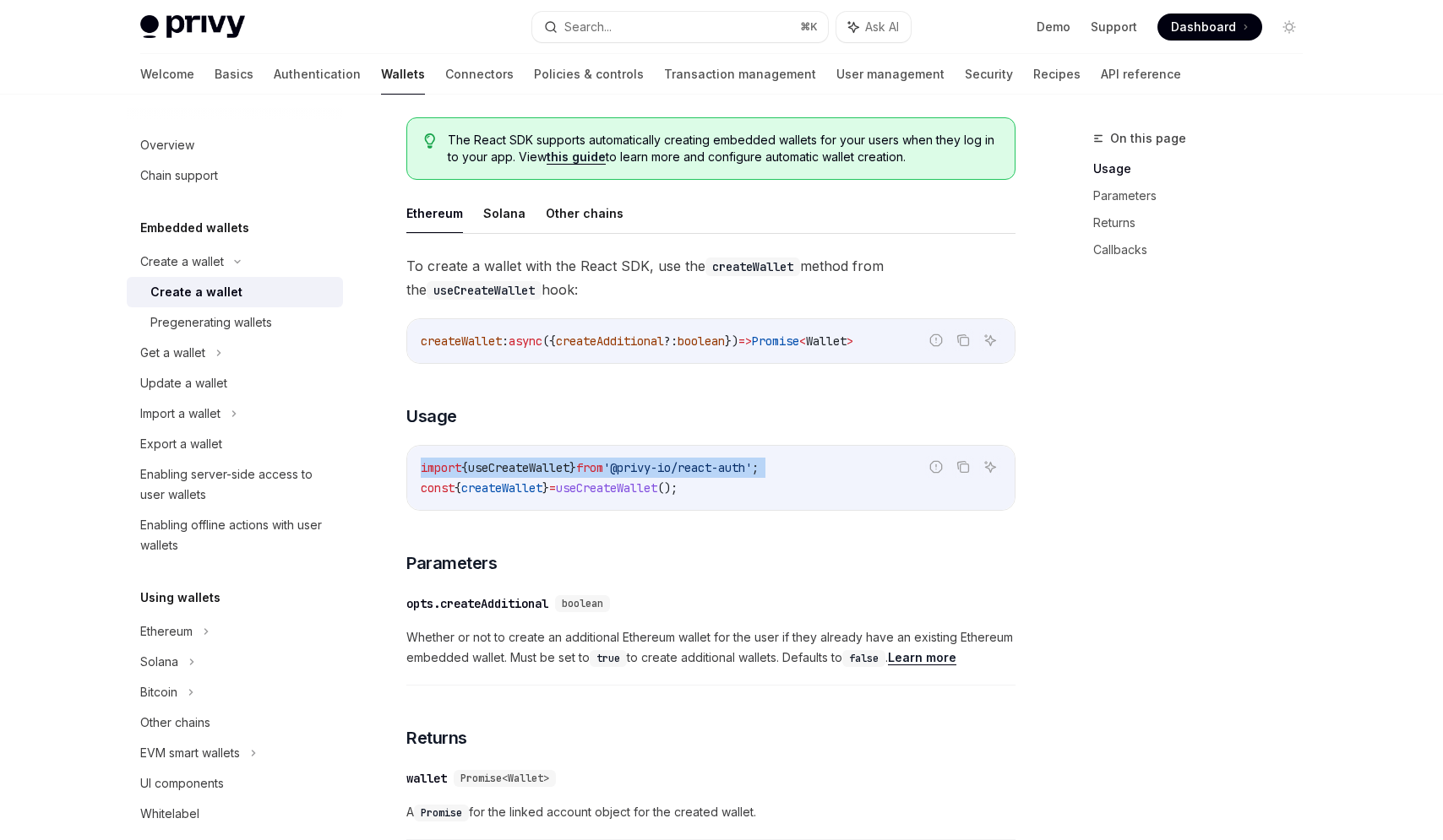
click at [553, 464] on span "useCreateWallet" at bounding box center [518, 468] width 101 height 15
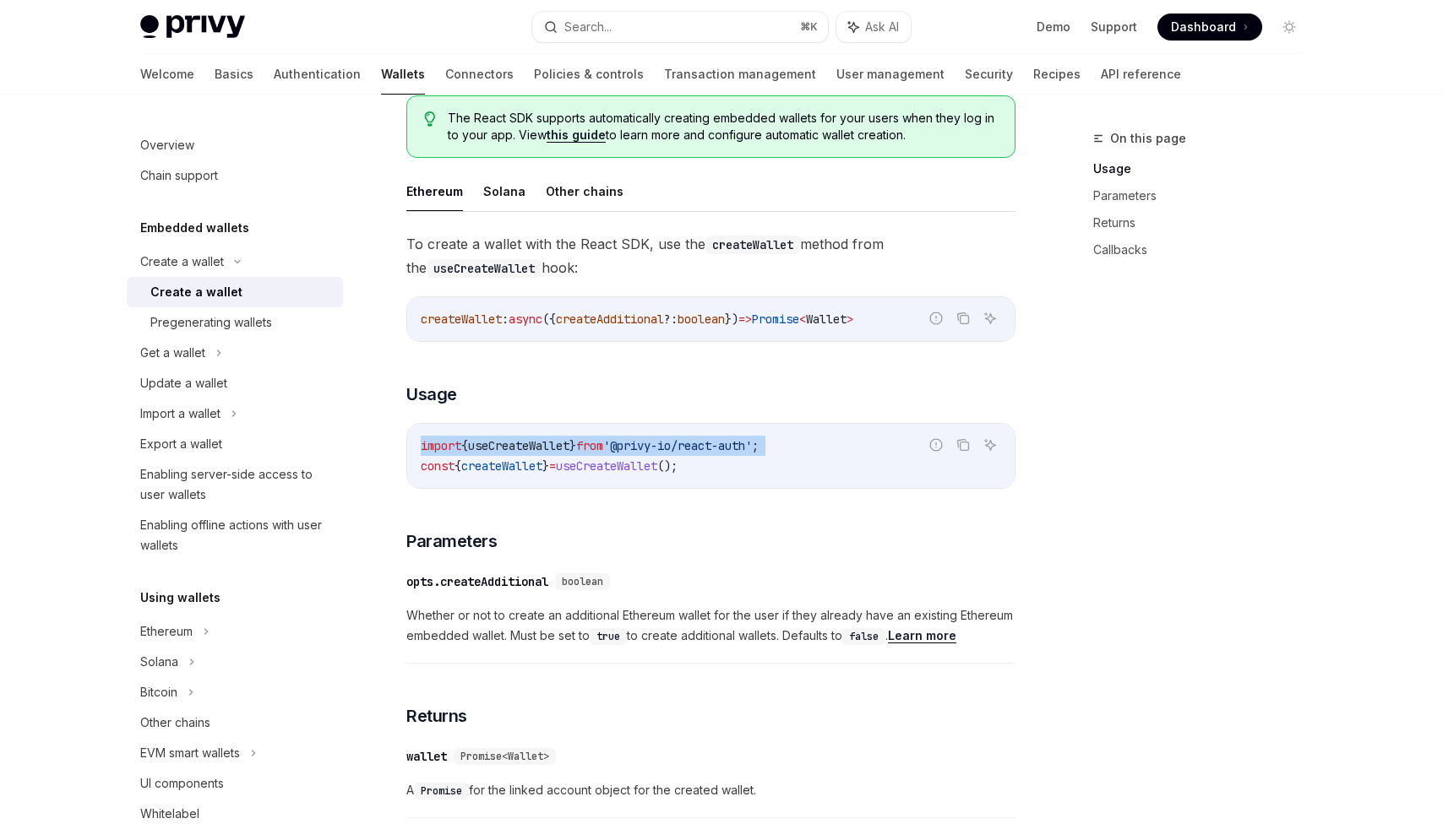
scroll to position [492, 0]
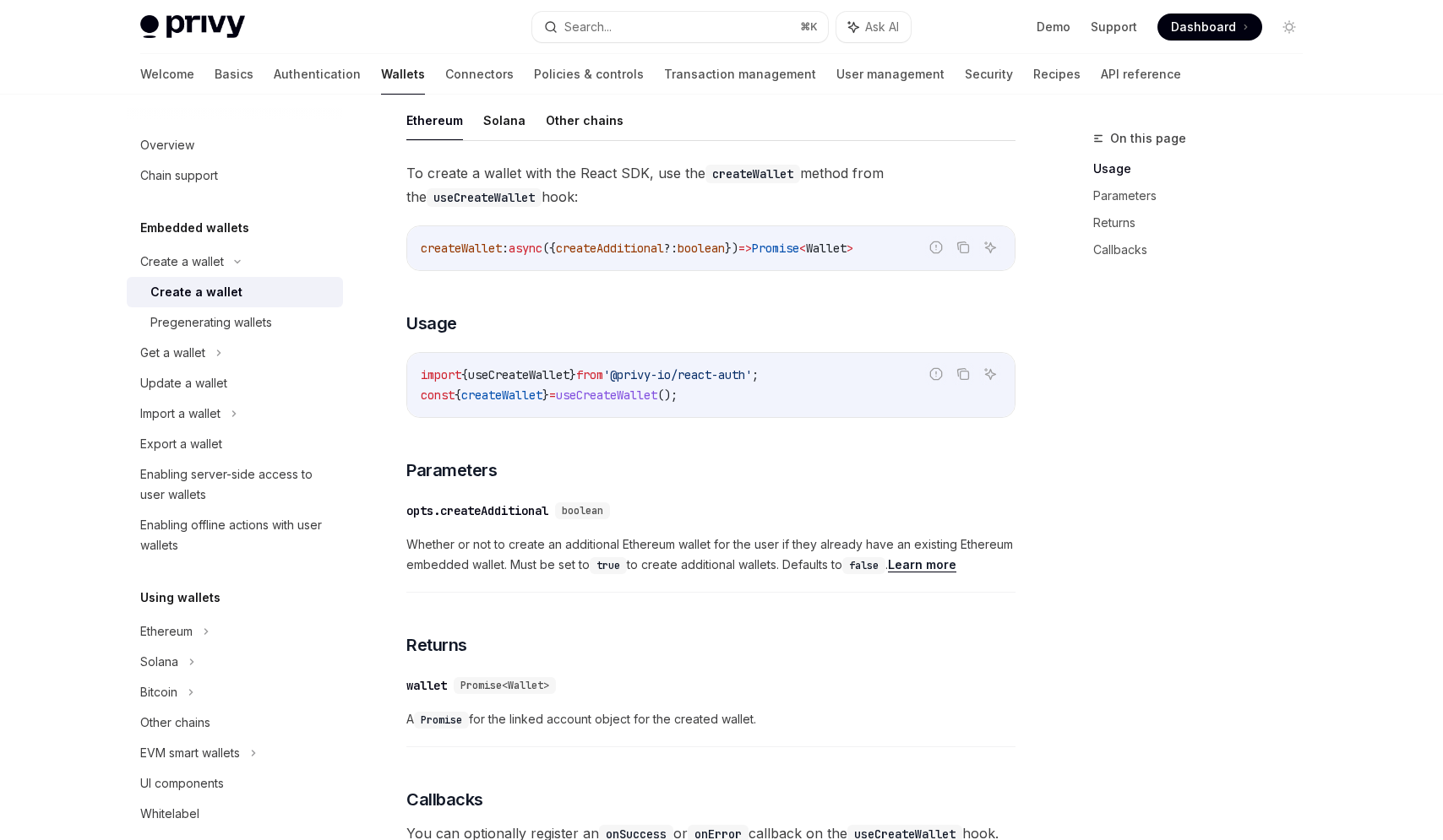
click at [556, 407] on div "import { useCreateWallet } from '@privy-io/react-auth' ; const { createWallet }…" at bounding box center [711, 385] width 608 height 64
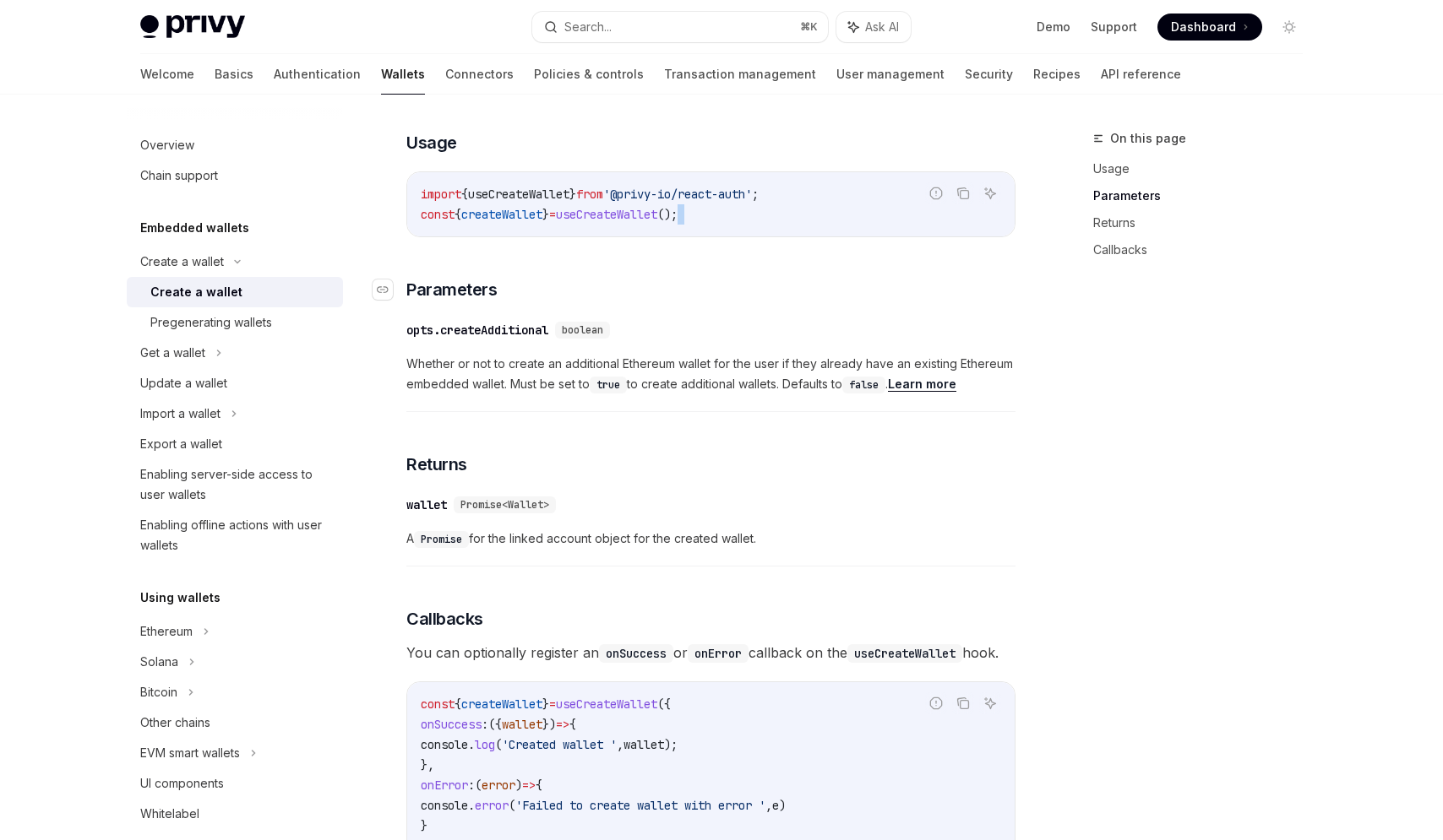
scroll to position [0, 0]
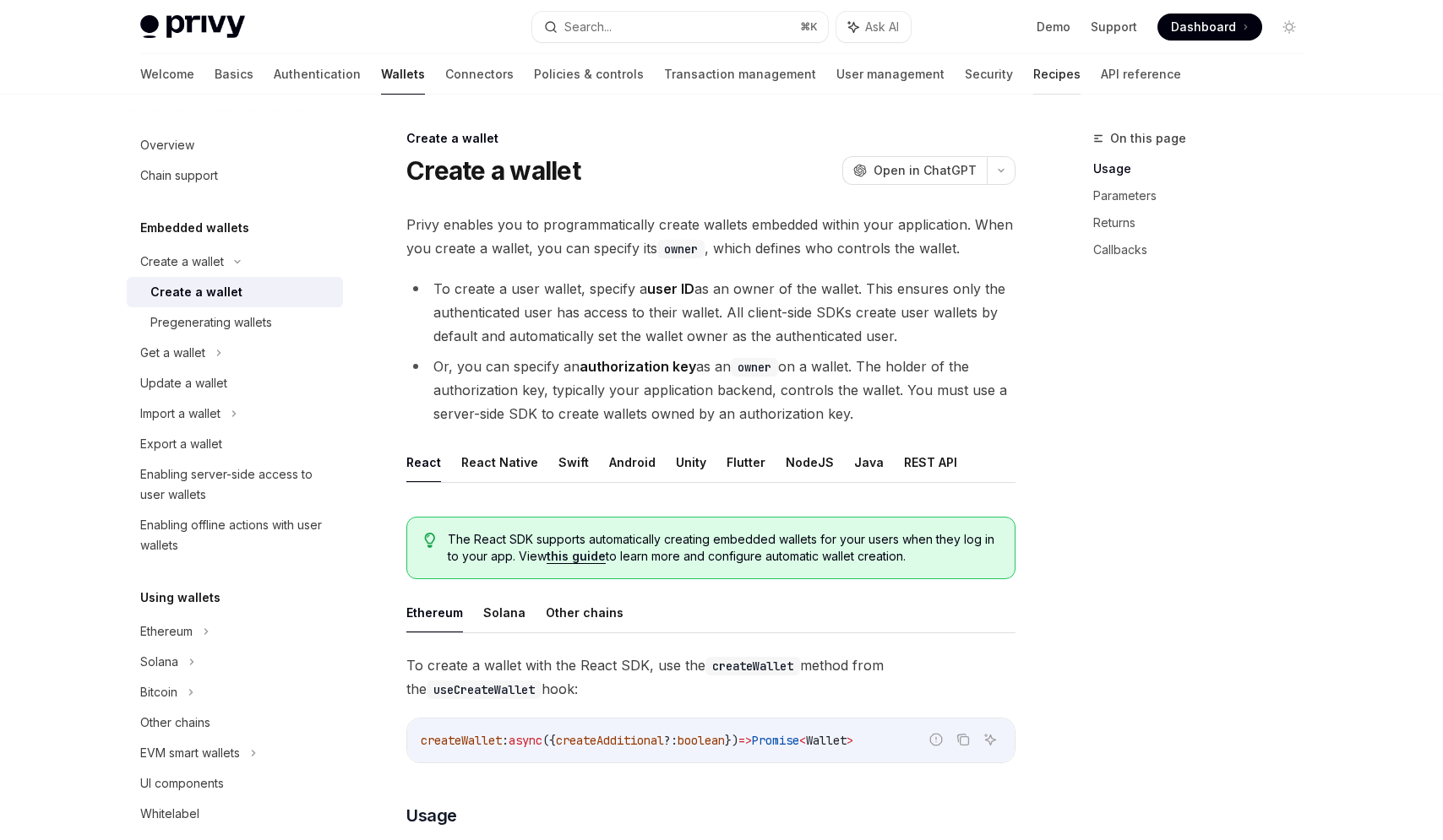
click at [1033, 82] on link "Recipes" at bounding box center [1057, 74] width 48 height 41
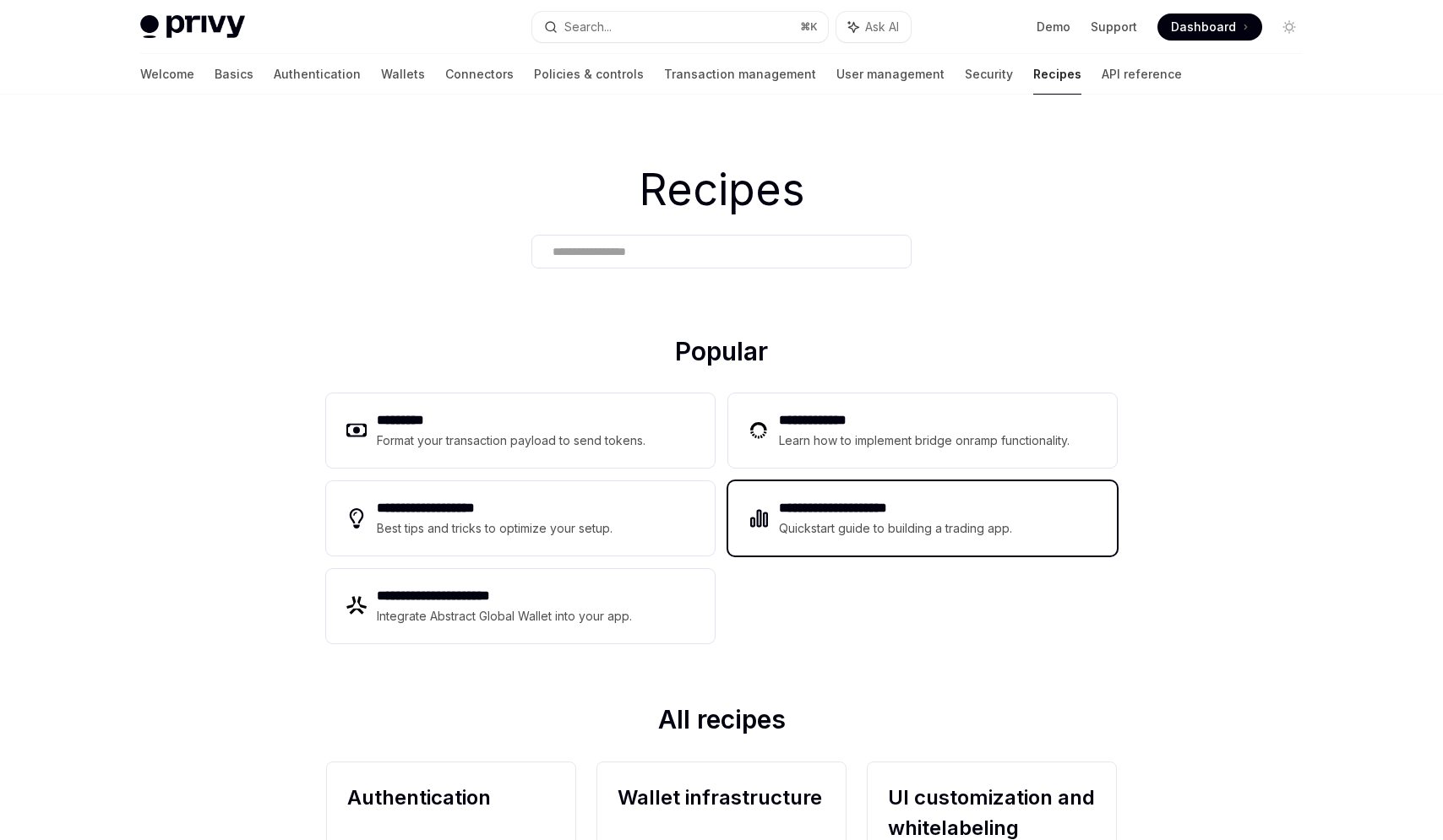
click at [769, 537] on div "**********" at bounding box center [922, 519] width 388 height 74
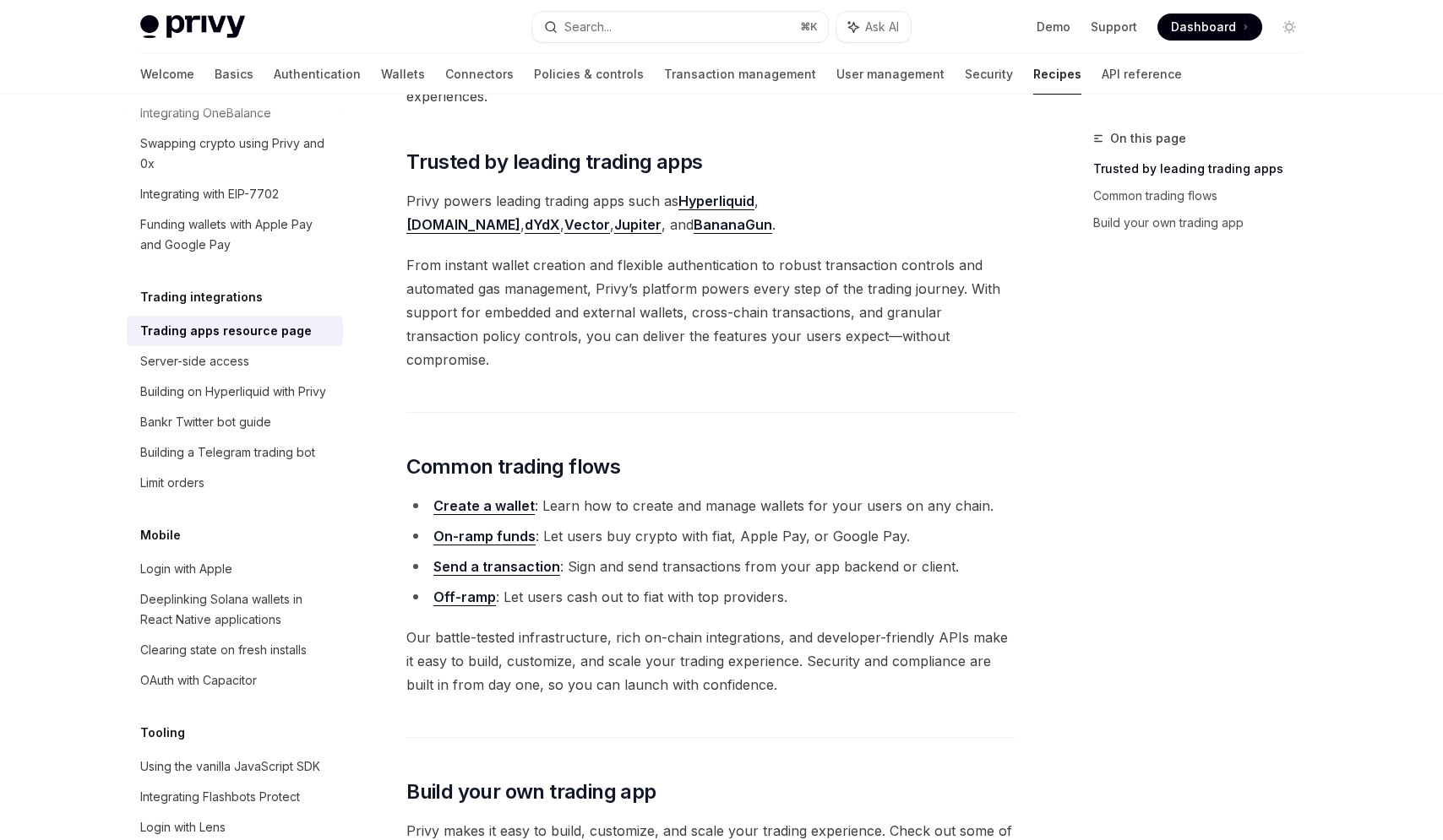
scroll to position [233, 0]
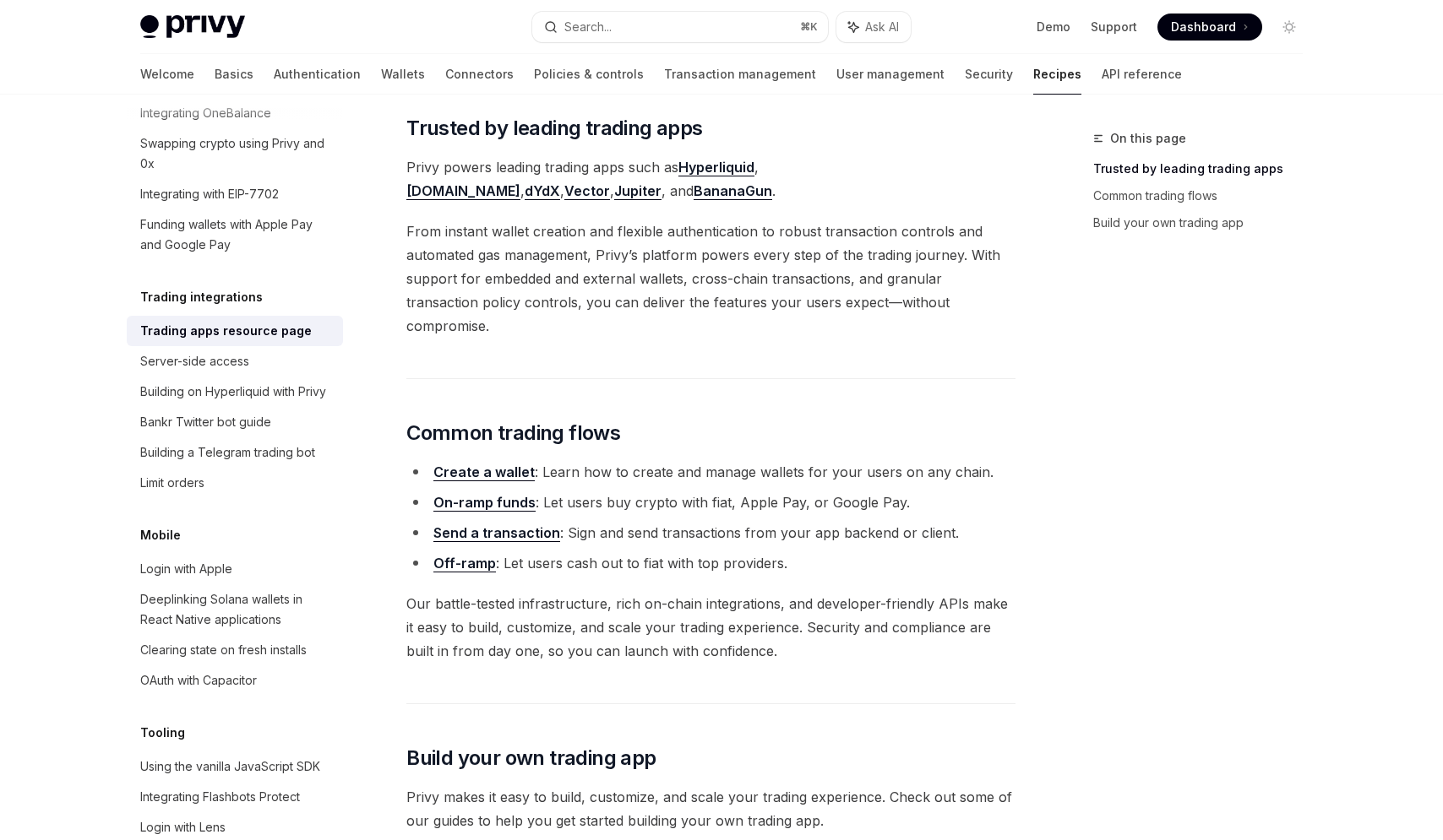
click at [478, 463] on link "Create a wallet" at bounding box center [484, 472] width 101 height 18
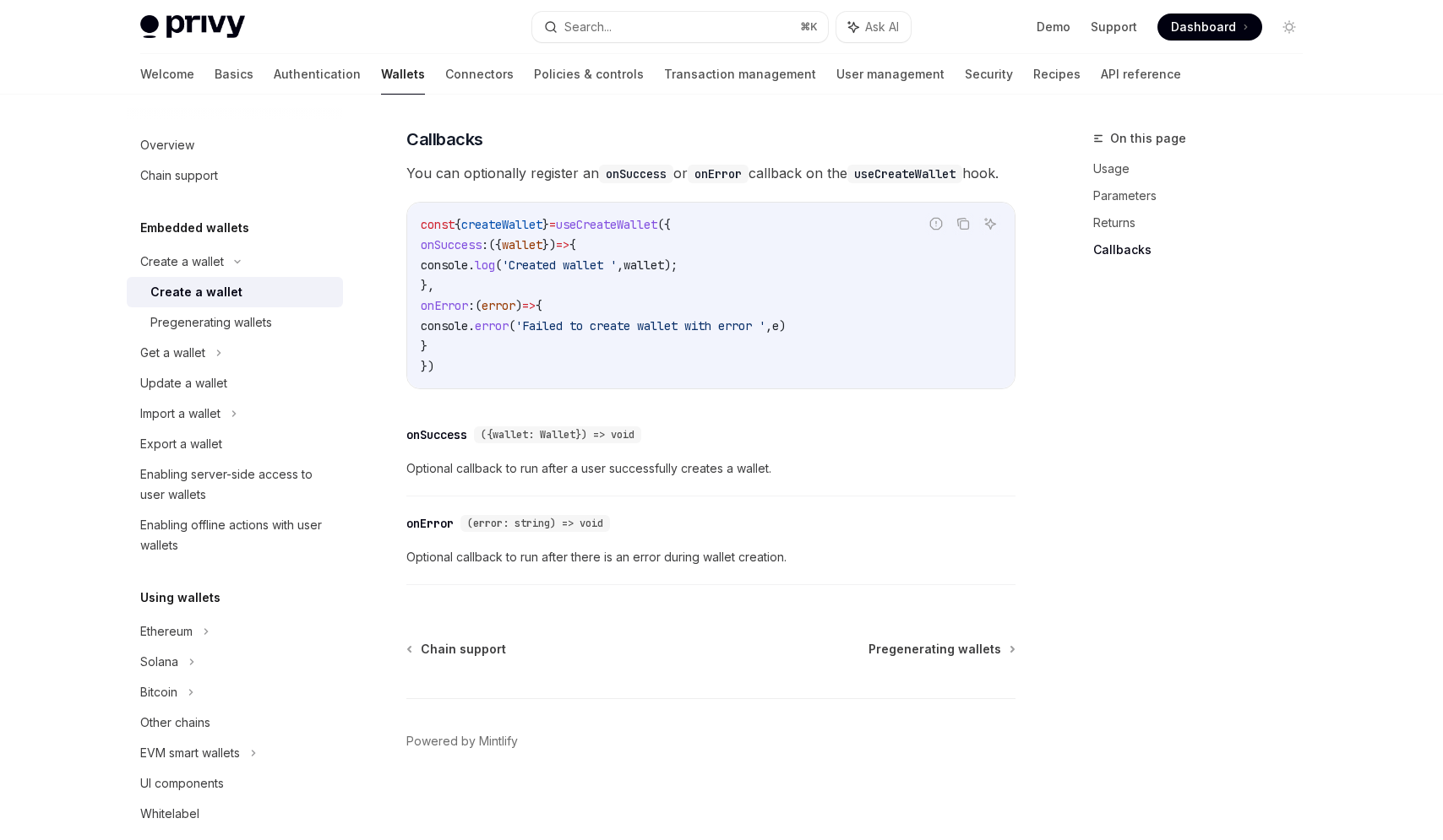
scroll to position [1181, 0]
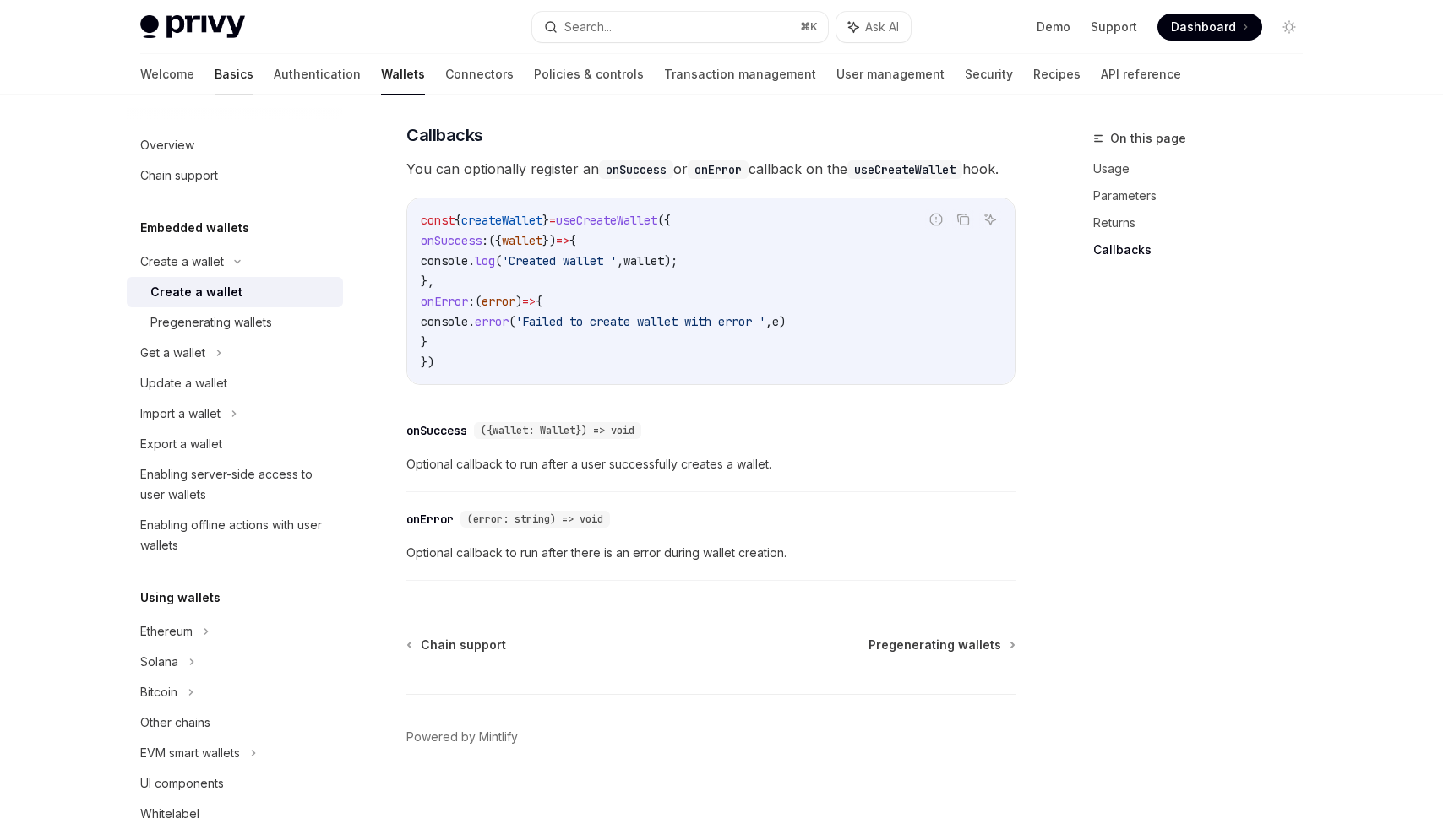
click at [215, 77] on link "Basics" at bounding box center [234, 74] width 39 height 41
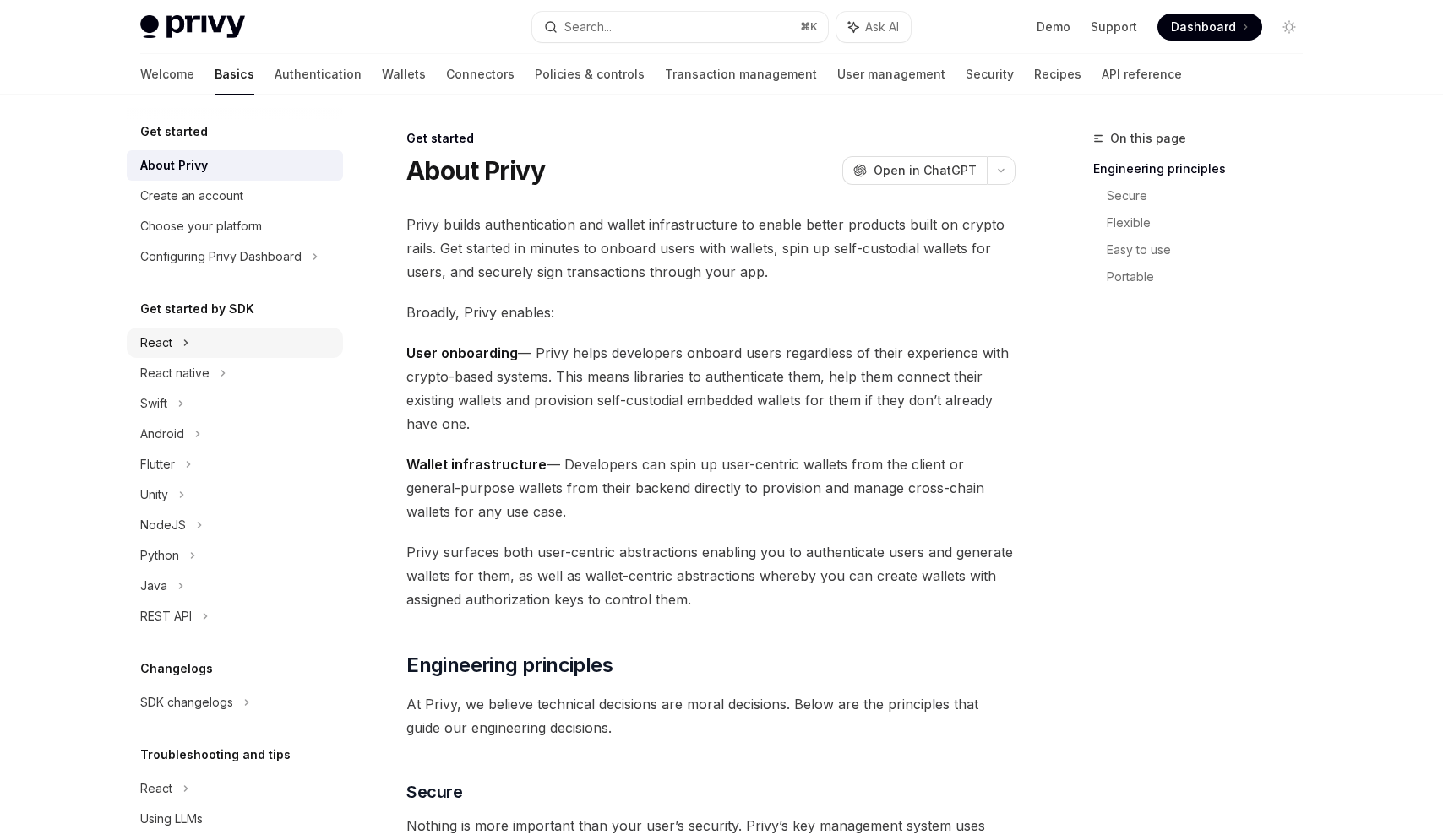
click at [238, 352] on div "React" at bounding box center [234, 343] width 216 height 31
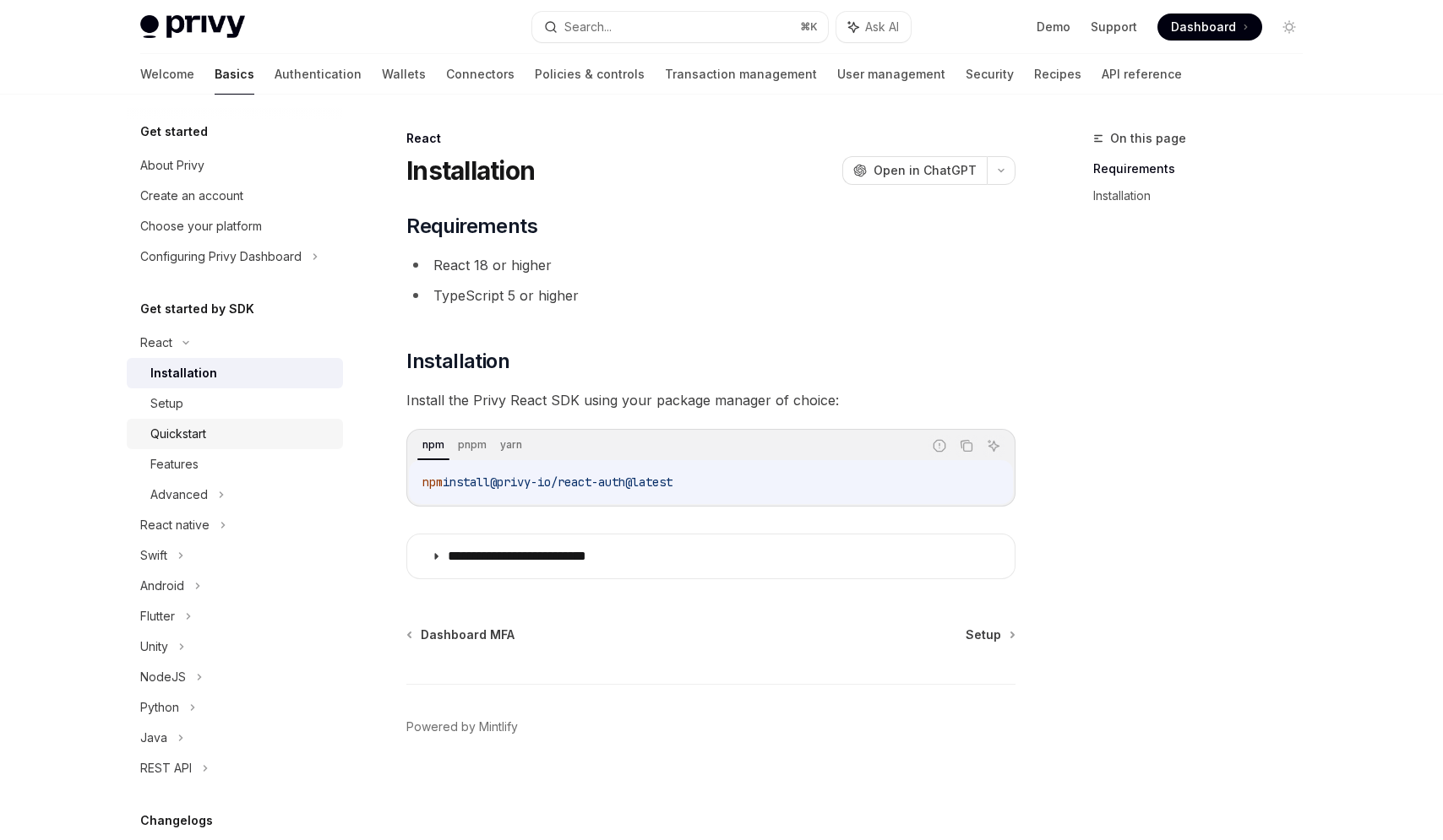
click at [246, 424] on div "Quickstart" at bounding box center [241, 433] width 182 height 20
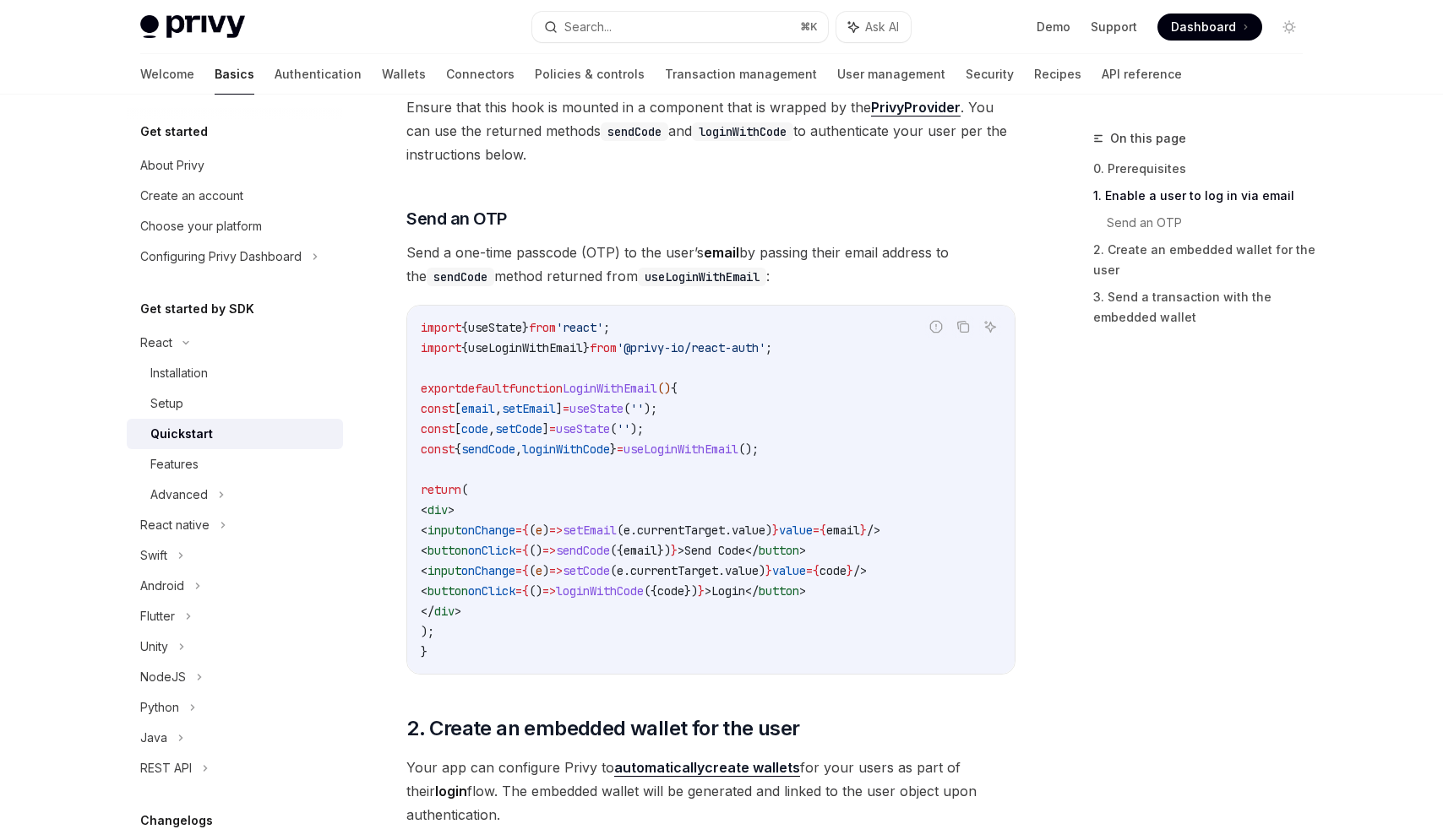
scroll to position [560, 0]
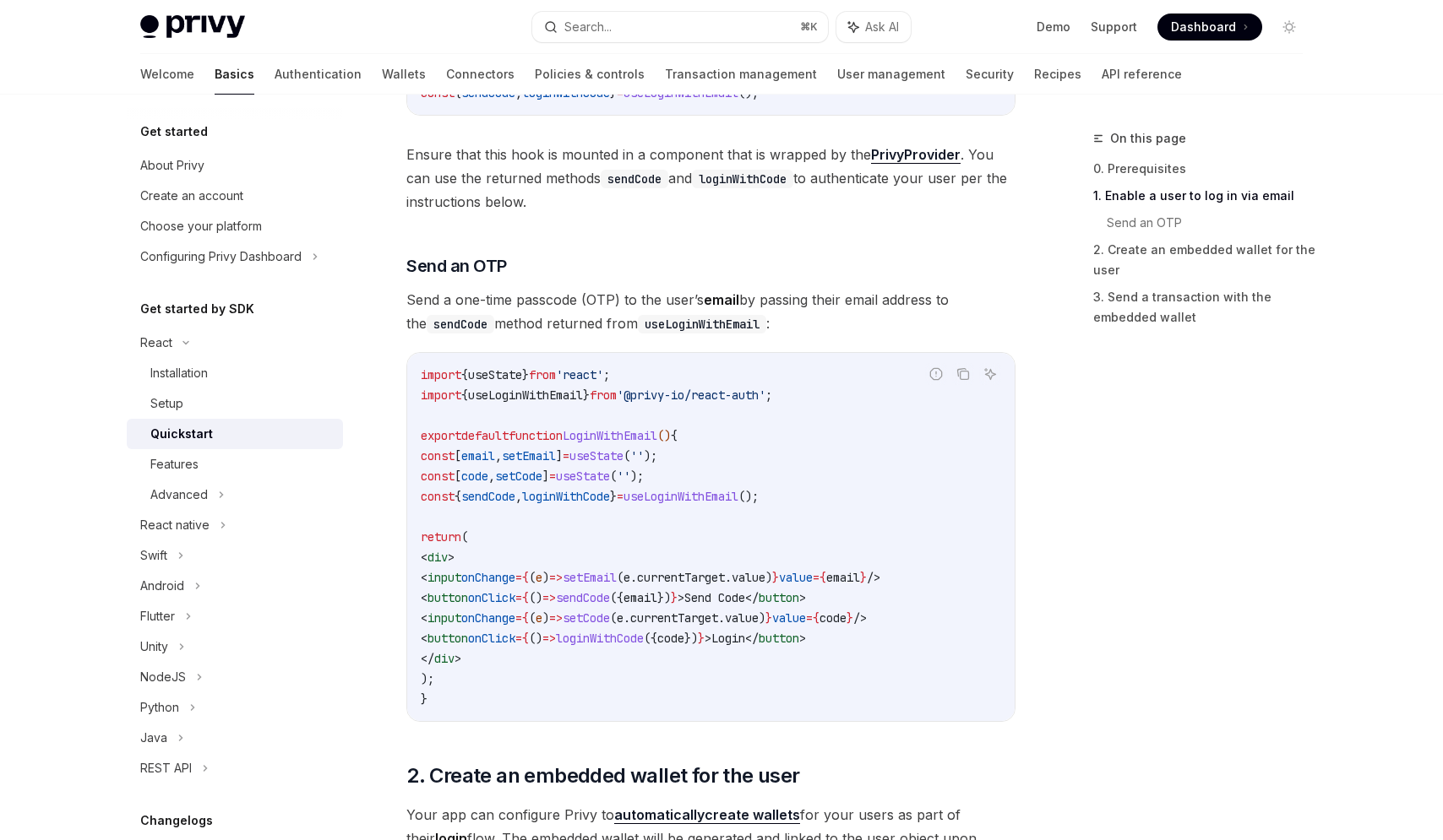
click at [306, 424] on div "Quickstart" at bounding box center [241, 433] width 182 height 20
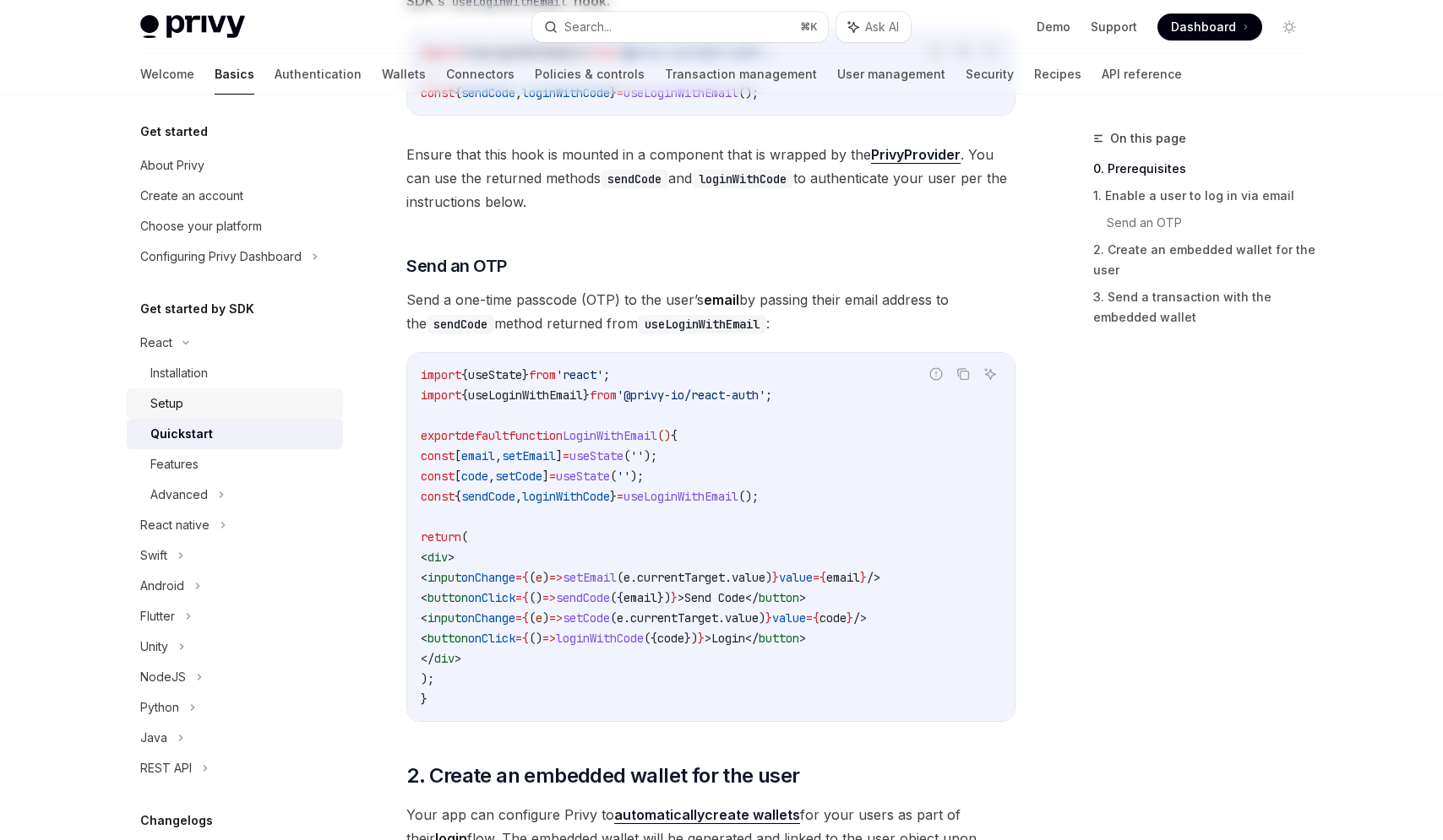
scroll to position [0, 0]
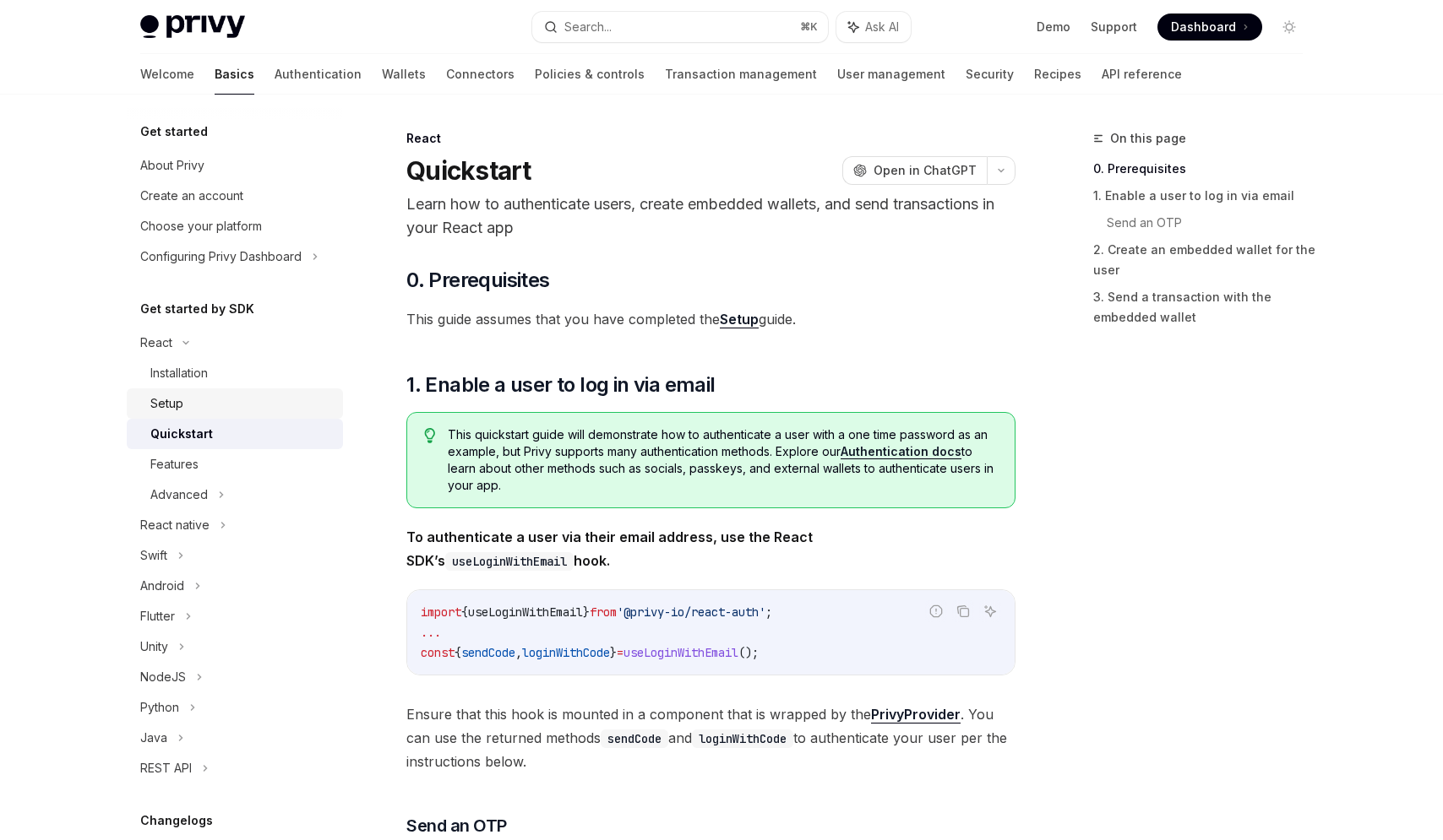
click at [294, 391] on link "Setup" at bounding box center [234, 403] width 216 height 31
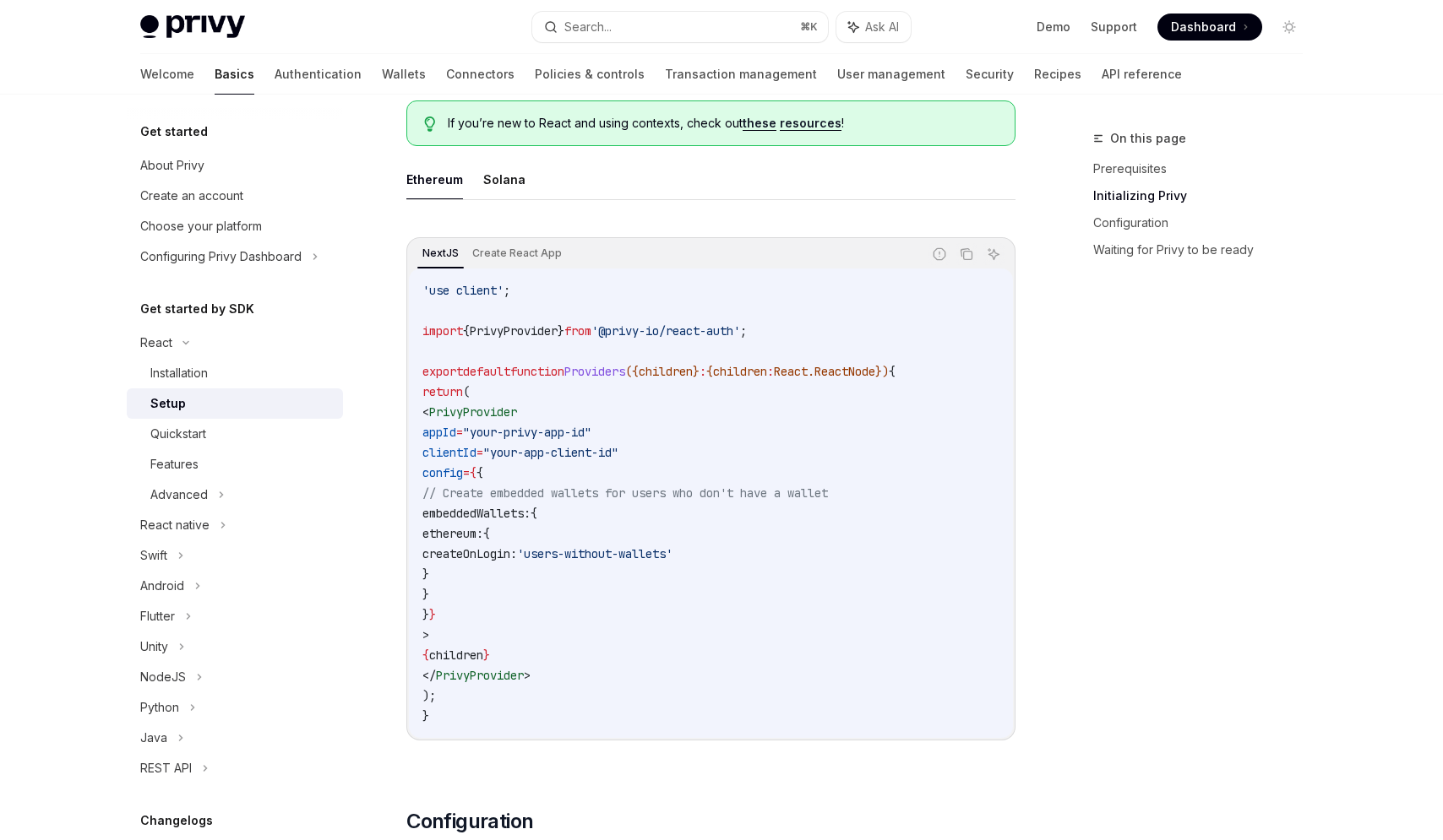
scroll to position [454, 0]
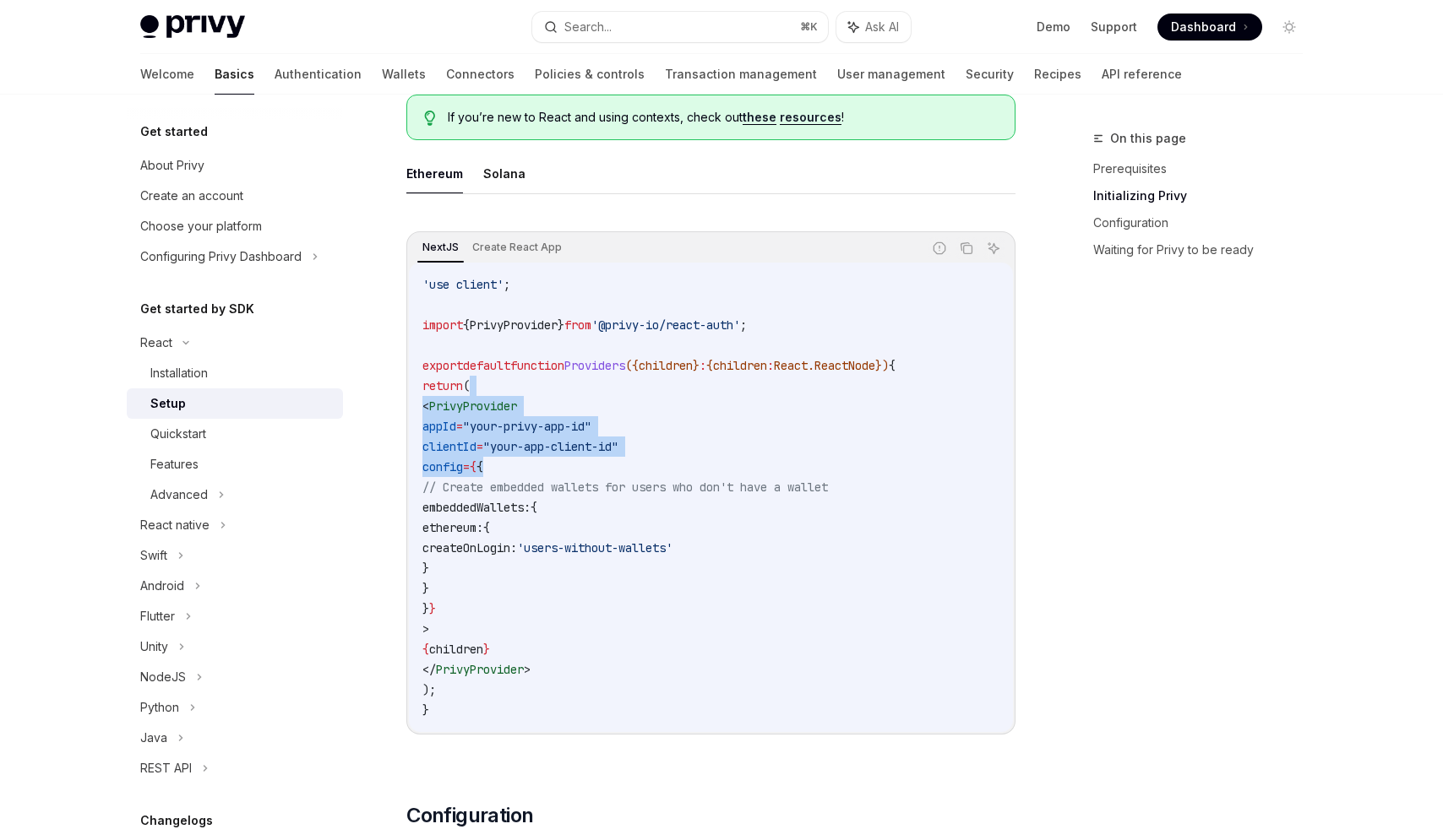
drag, startPoint x: 566, startPoint y: 456, endPoint x: 581, endPoint y: 391, distance: 66.7
click at [581, 391] on code "'use client' ; import { PrivyProvider } from '@privy-io/react-auth' ; export de…" at bounding box center [710, 497] width 577 height 446
click at [586, 435] on code "'use client' ; import { PrivyProvider } from '@privy-io/react-auth' ; export de…" at bounding box center [710, 497] width 577 height 446
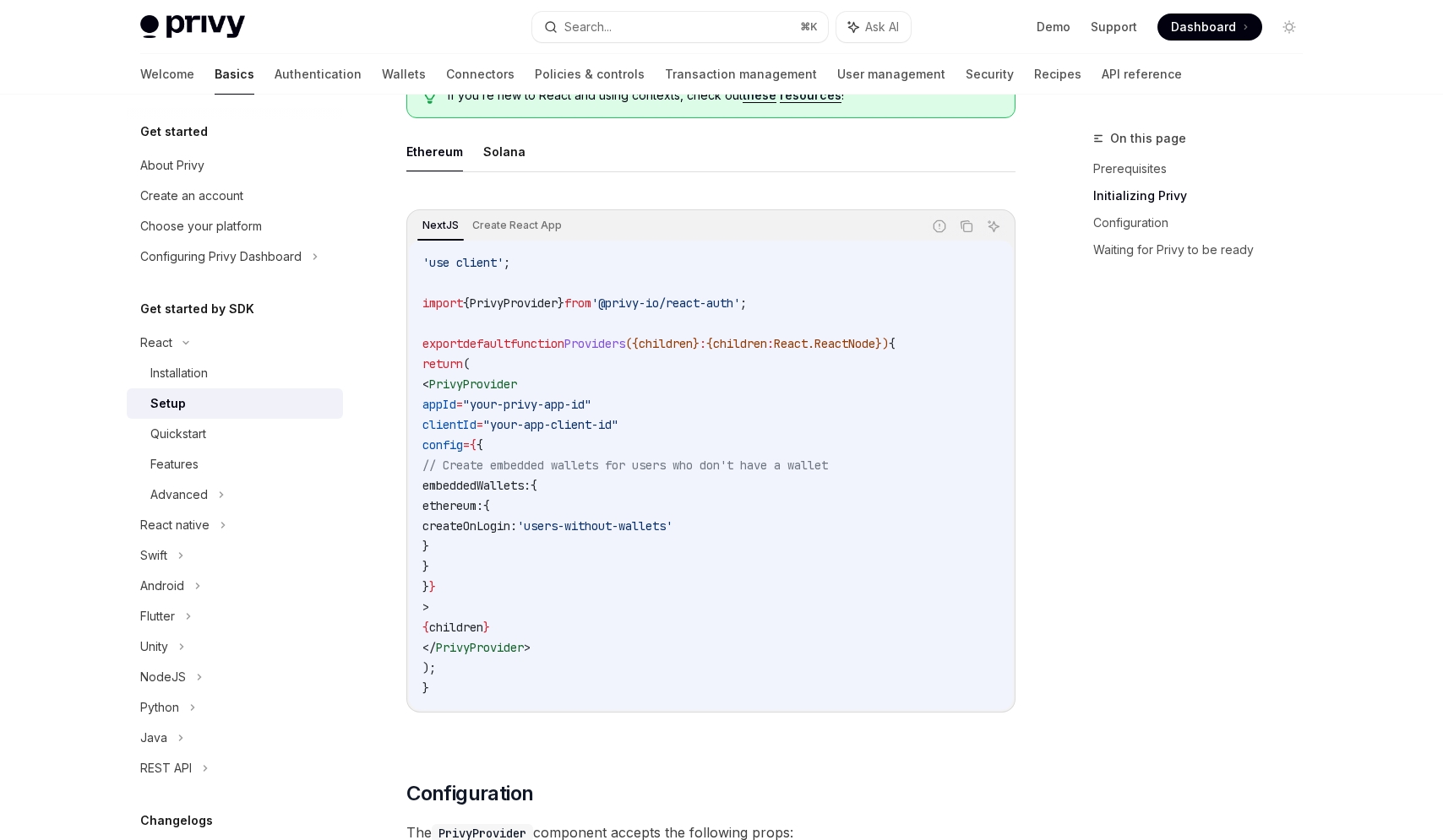
click at [517, 519] on span "createOnLogin:" at bounding box center [469, 526] width 94 height 15
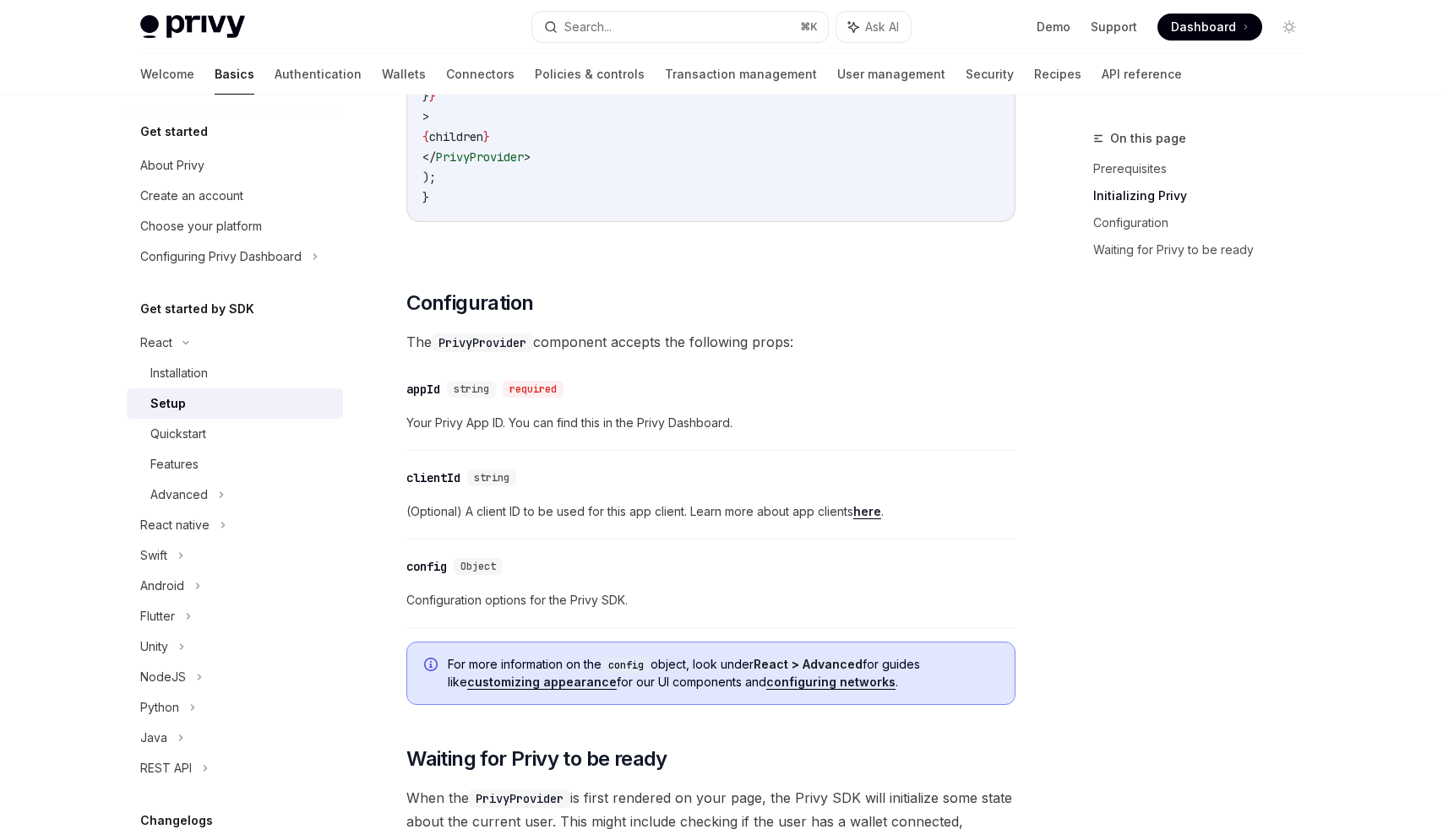
scroll to position [979, 0]
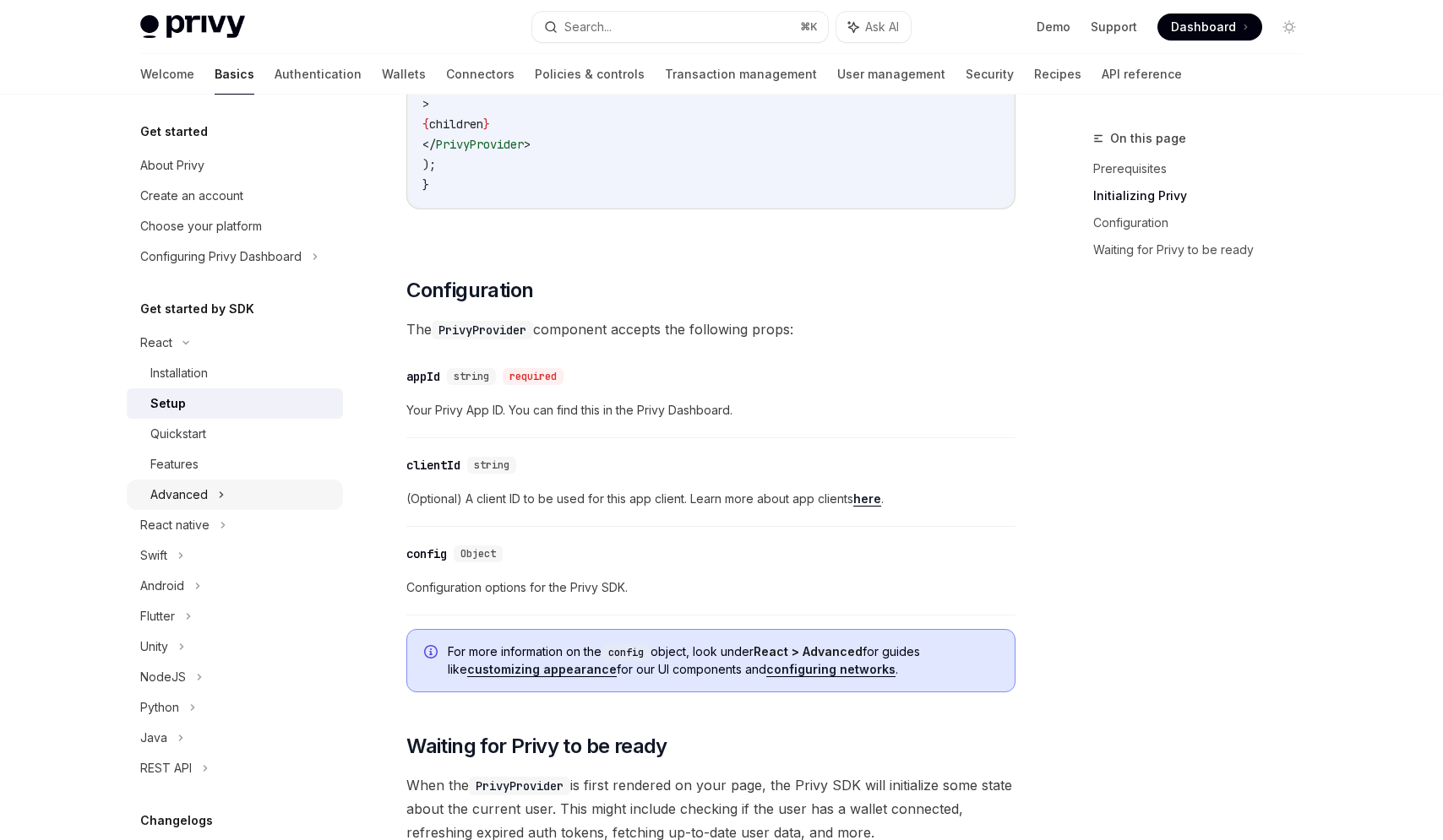
click at [236, 489] on div "Advanced" at bounding box center [234, 495] width 216 height 31
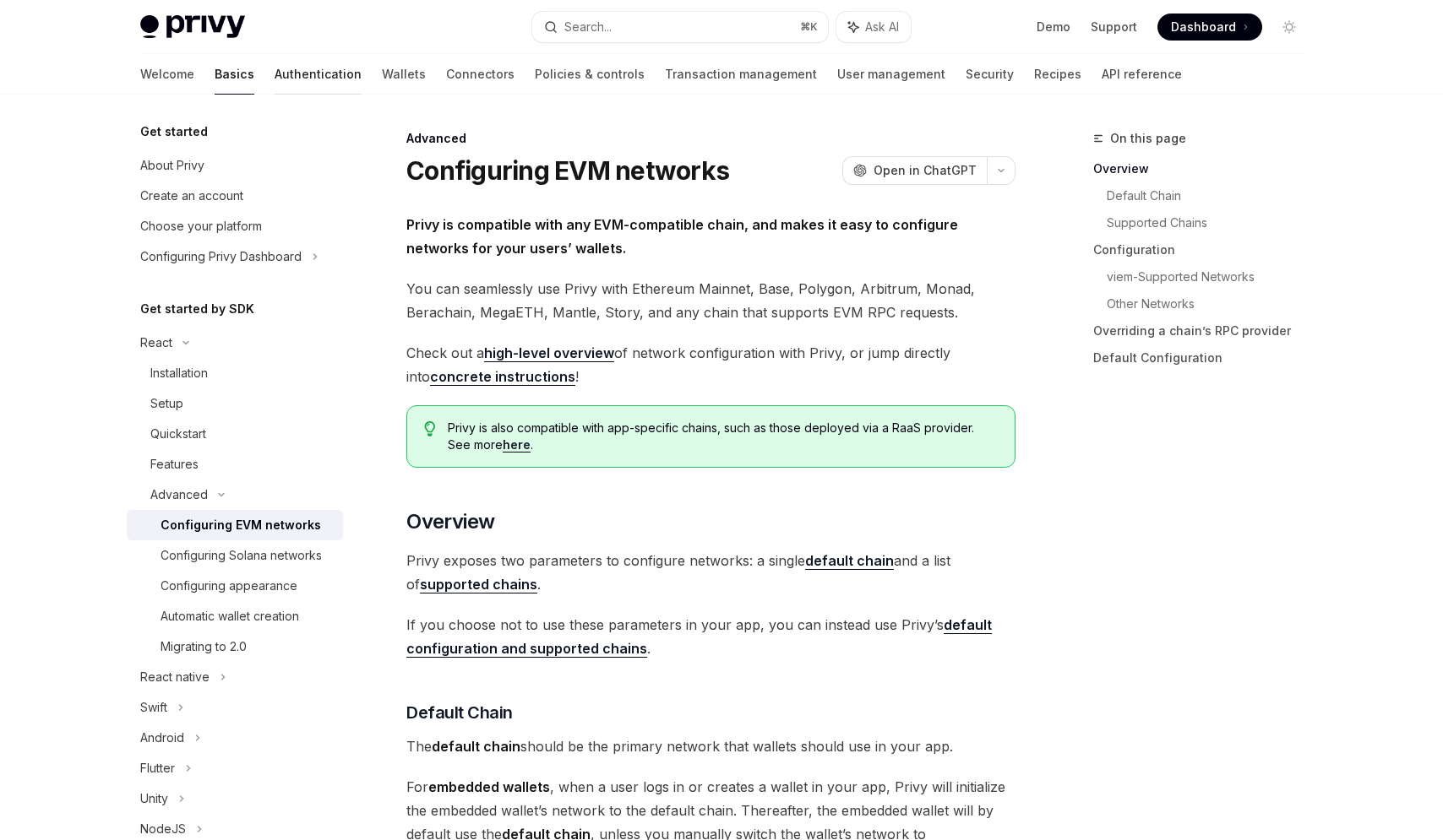
click at [275, 85] on link "Authentication" at bounding box center [318, 74] width 87 height 41
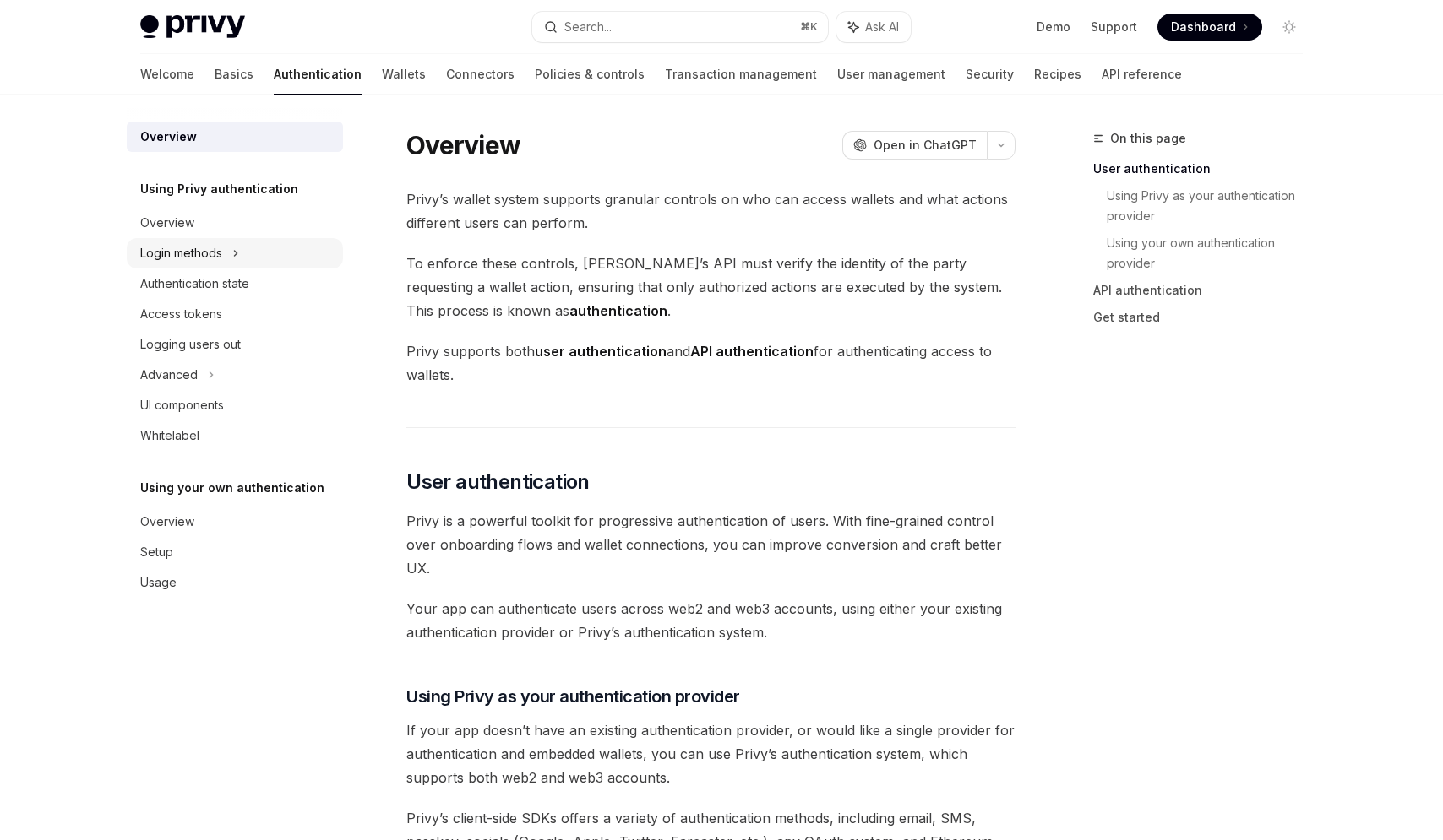
click at [197, 258] on div "Login methods" at bounding box center [181, 253] width 82 height 20
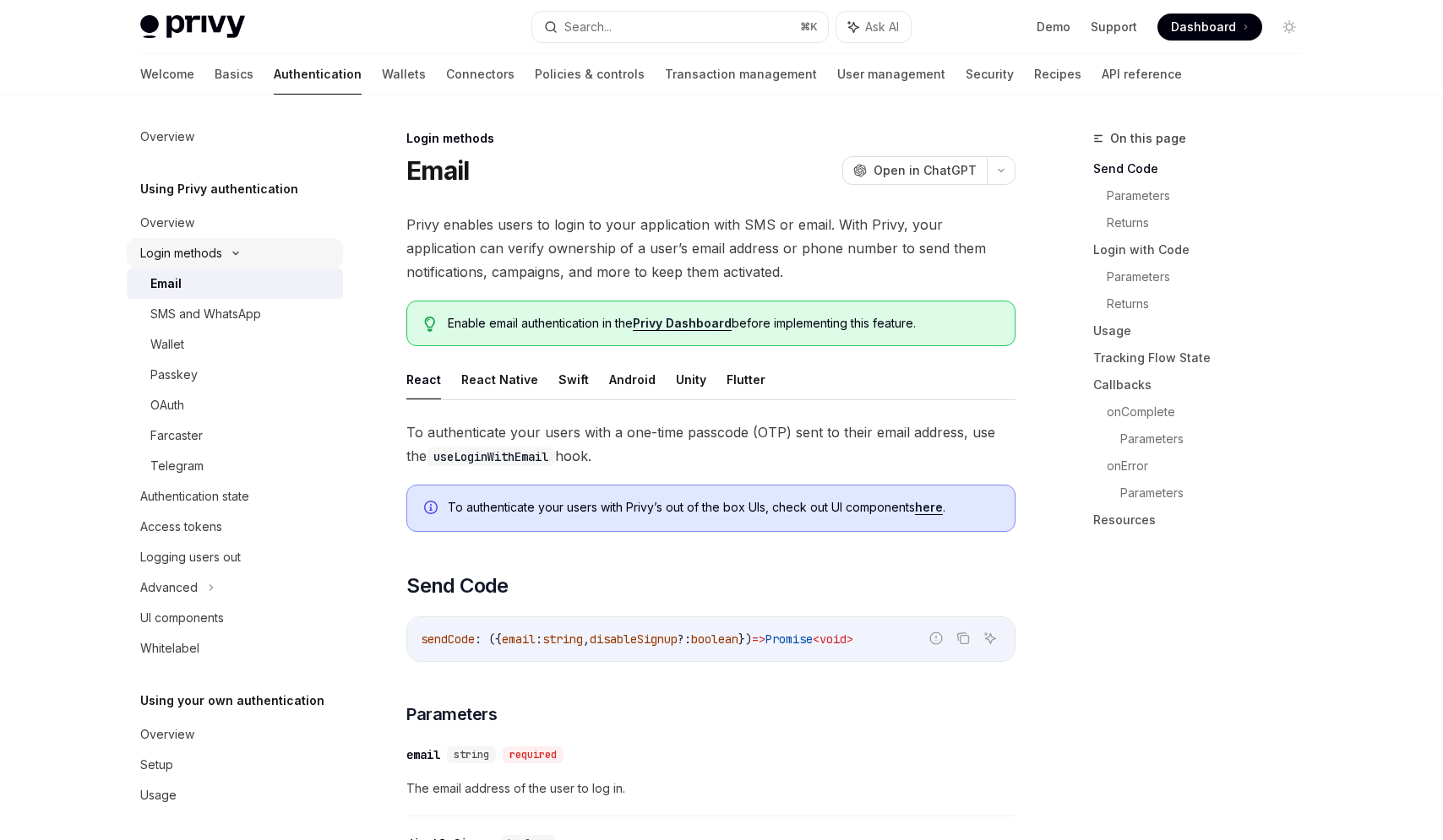
click at [200, 244] on div "Login methods" at bounding box center [181, 253] width 82 height 20
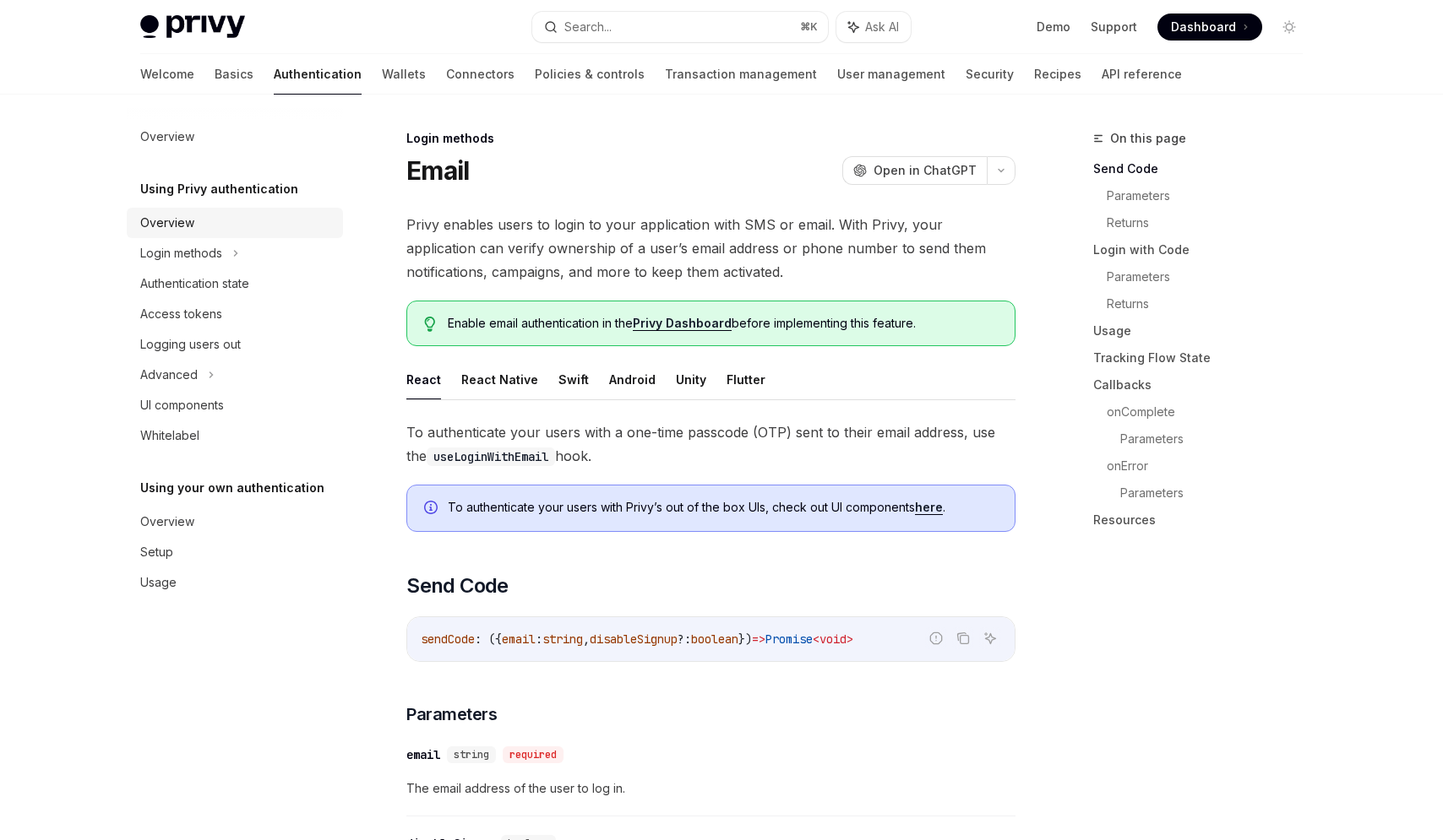
click at [204, 232] on div "Overview" at bounding box center [236, 223] width 193 height 20
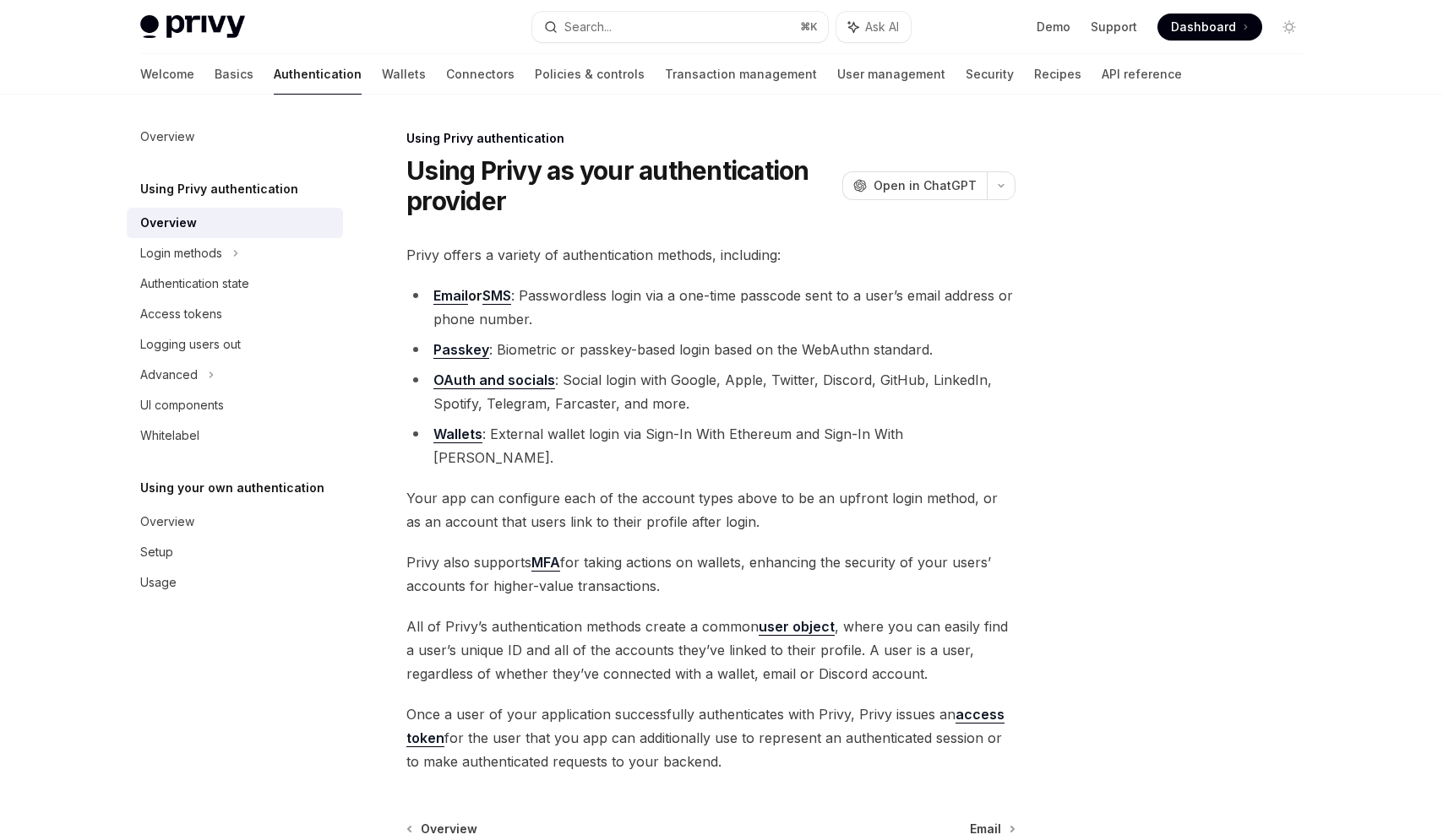
scroll to position [11, 0]
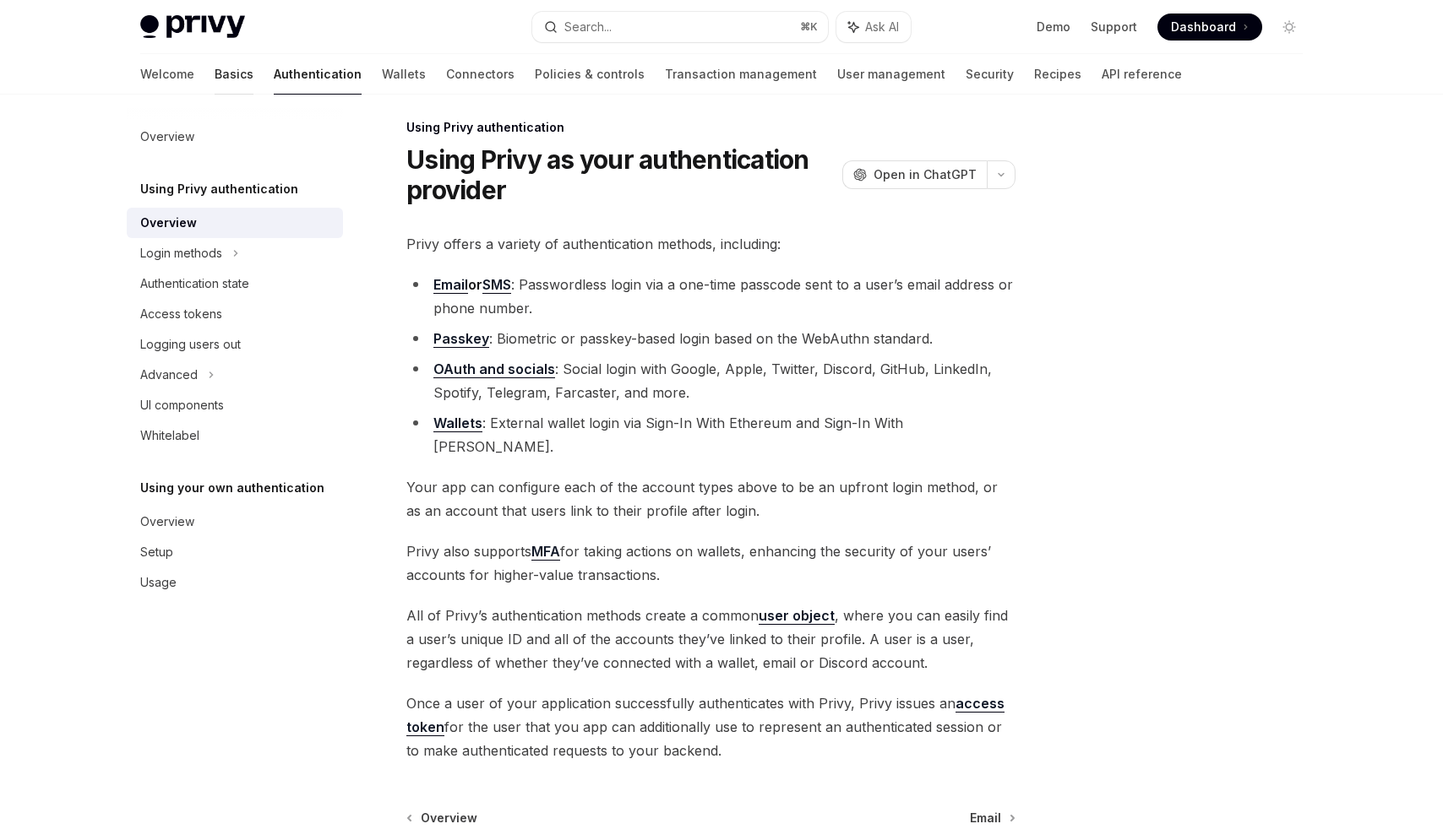
click at [215, 67] on link "Basics" at bounding box center [234, 74] width 39 height 41
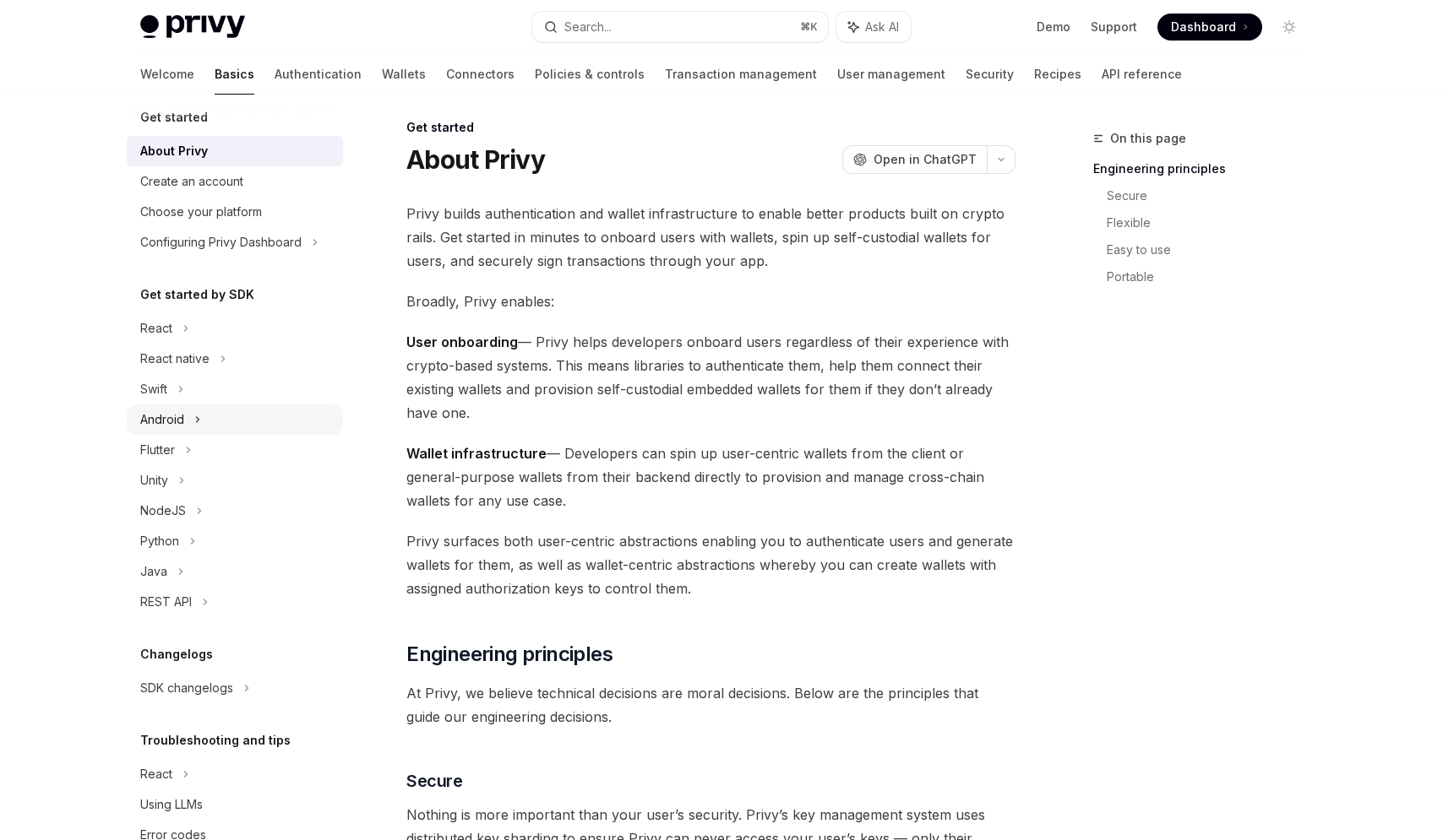
scroll to position [16, 0]
click at [237, 328] on div "React" at bounding box center [234, 327] width 216 height 31
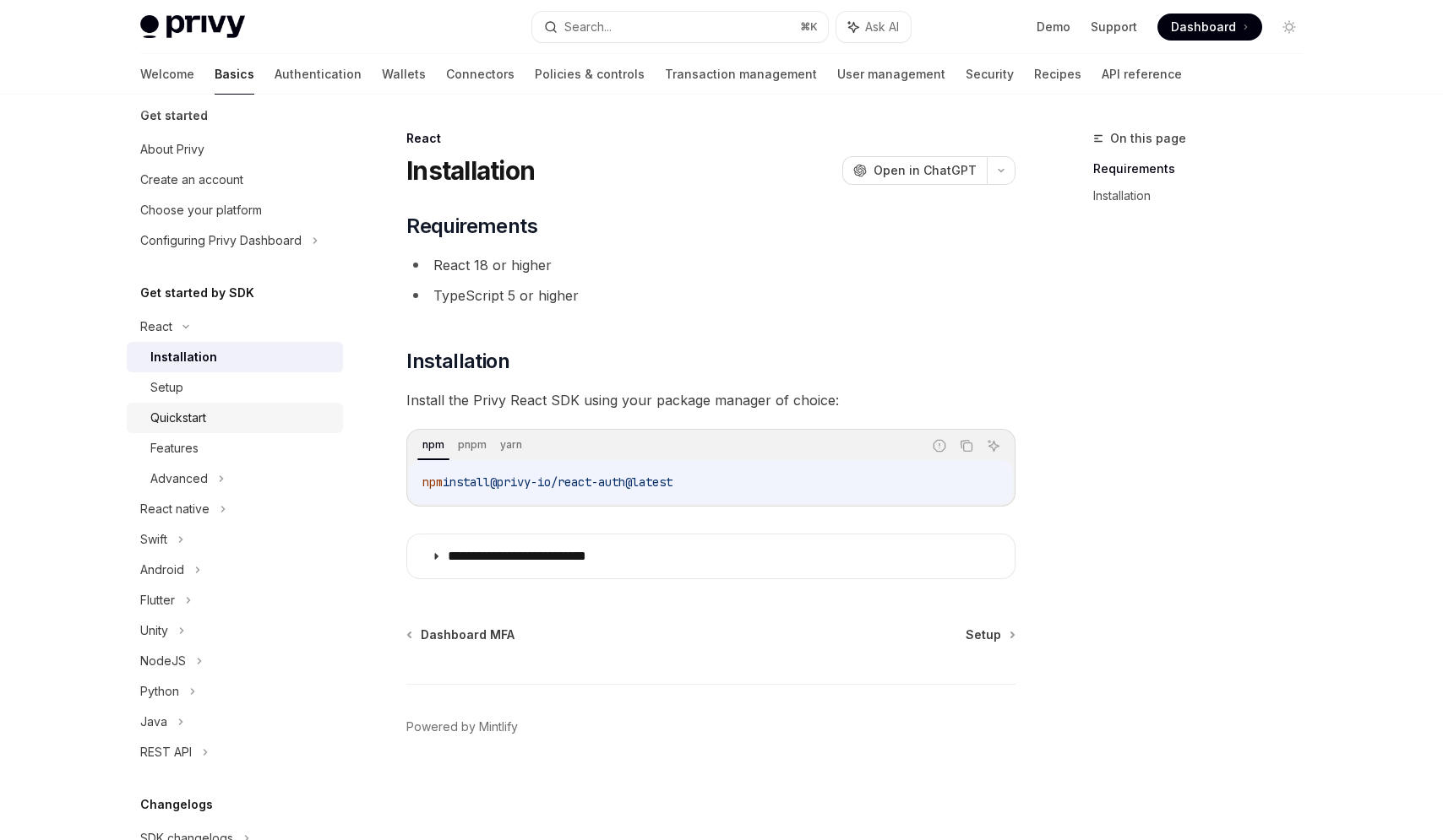
click at [232, 417] on div "Quickstart" at bounding box center [241, 417] width 182 height 20
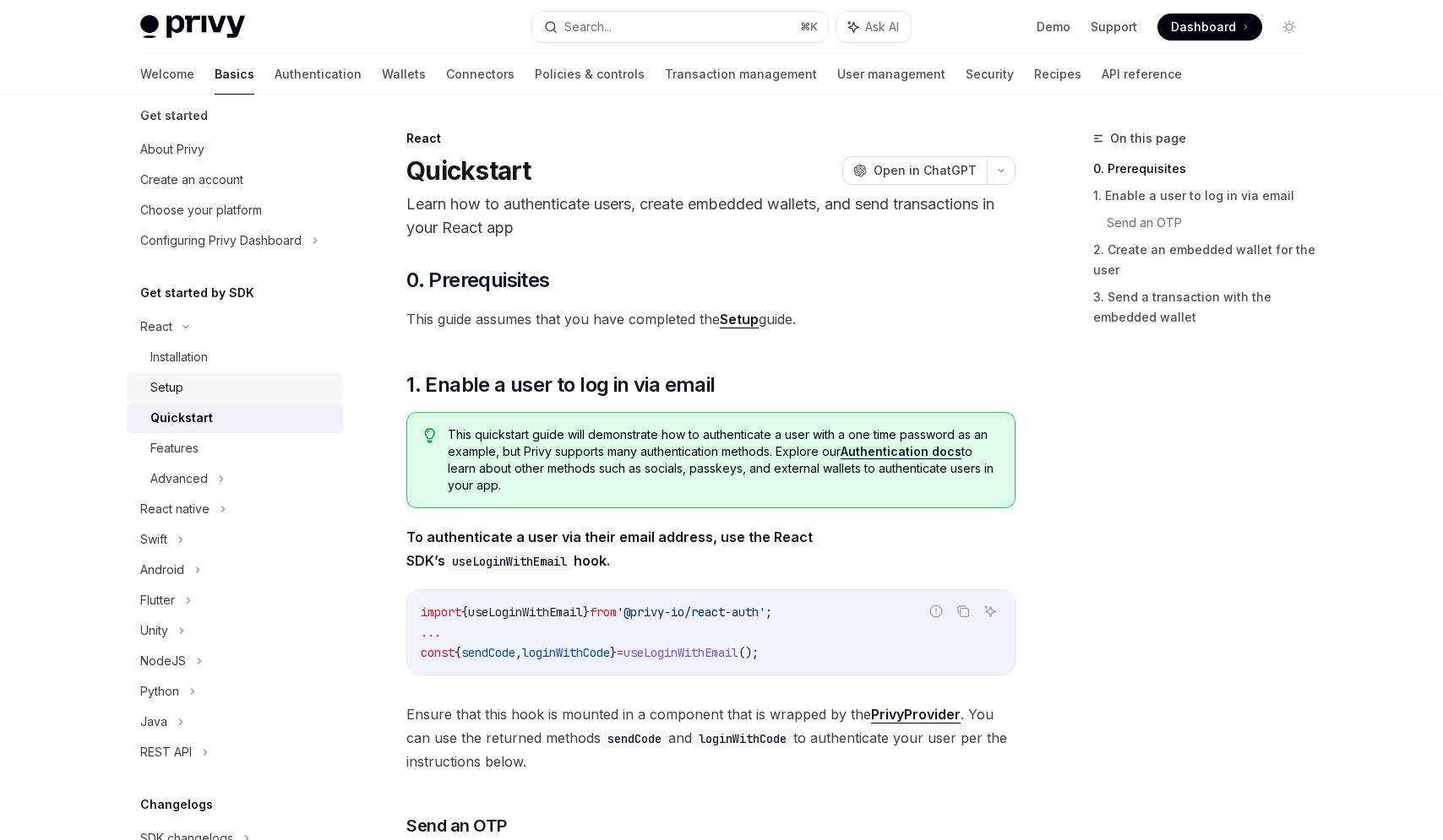
click at [248, 393] on div "Setup" at bounding box center [241, 387] width 182 height 20
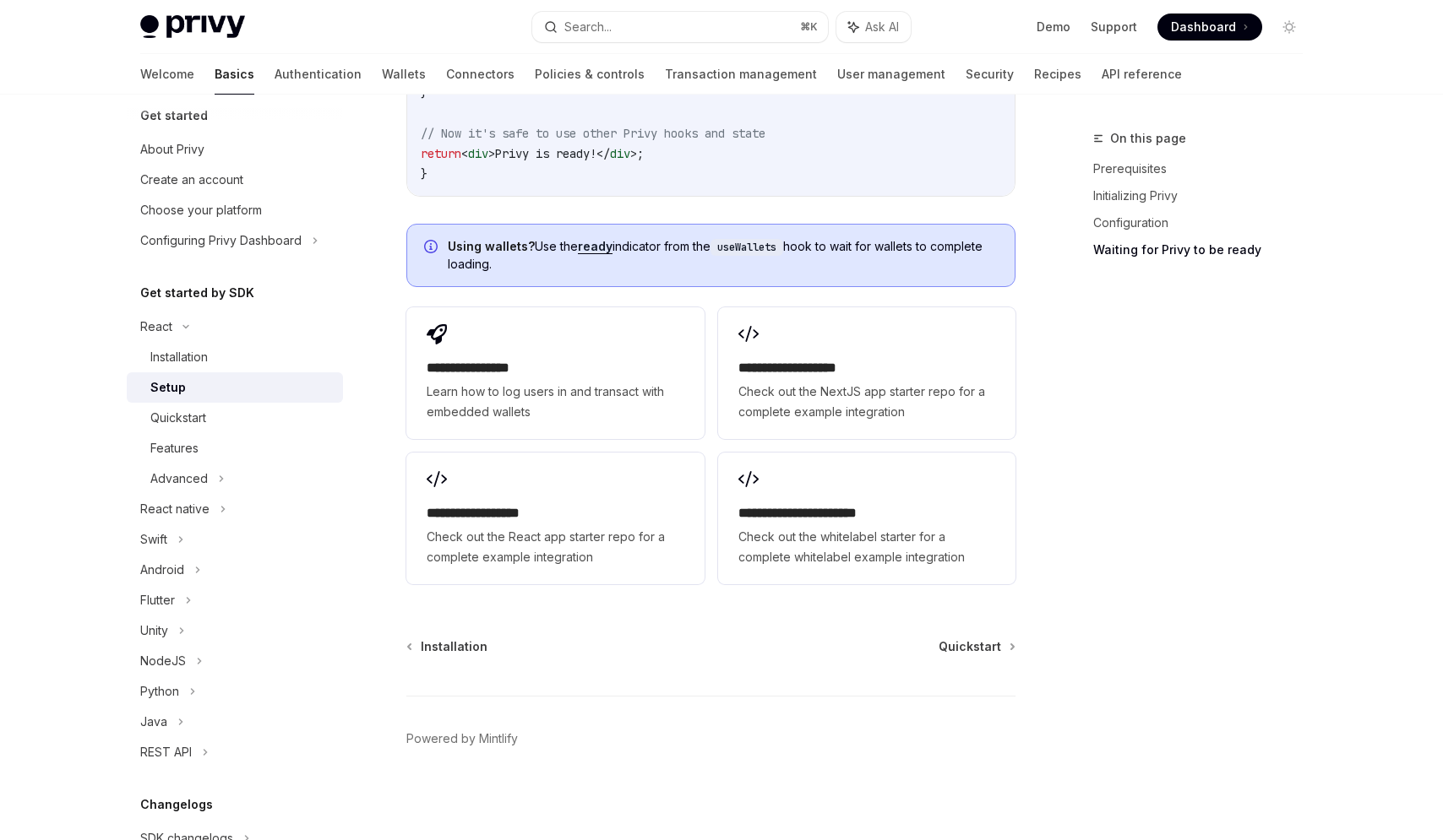
scroll to position [2066, 0]
click at [275, 76] on link "Authentication" at bounding box center [318, 74] width 87 height 41
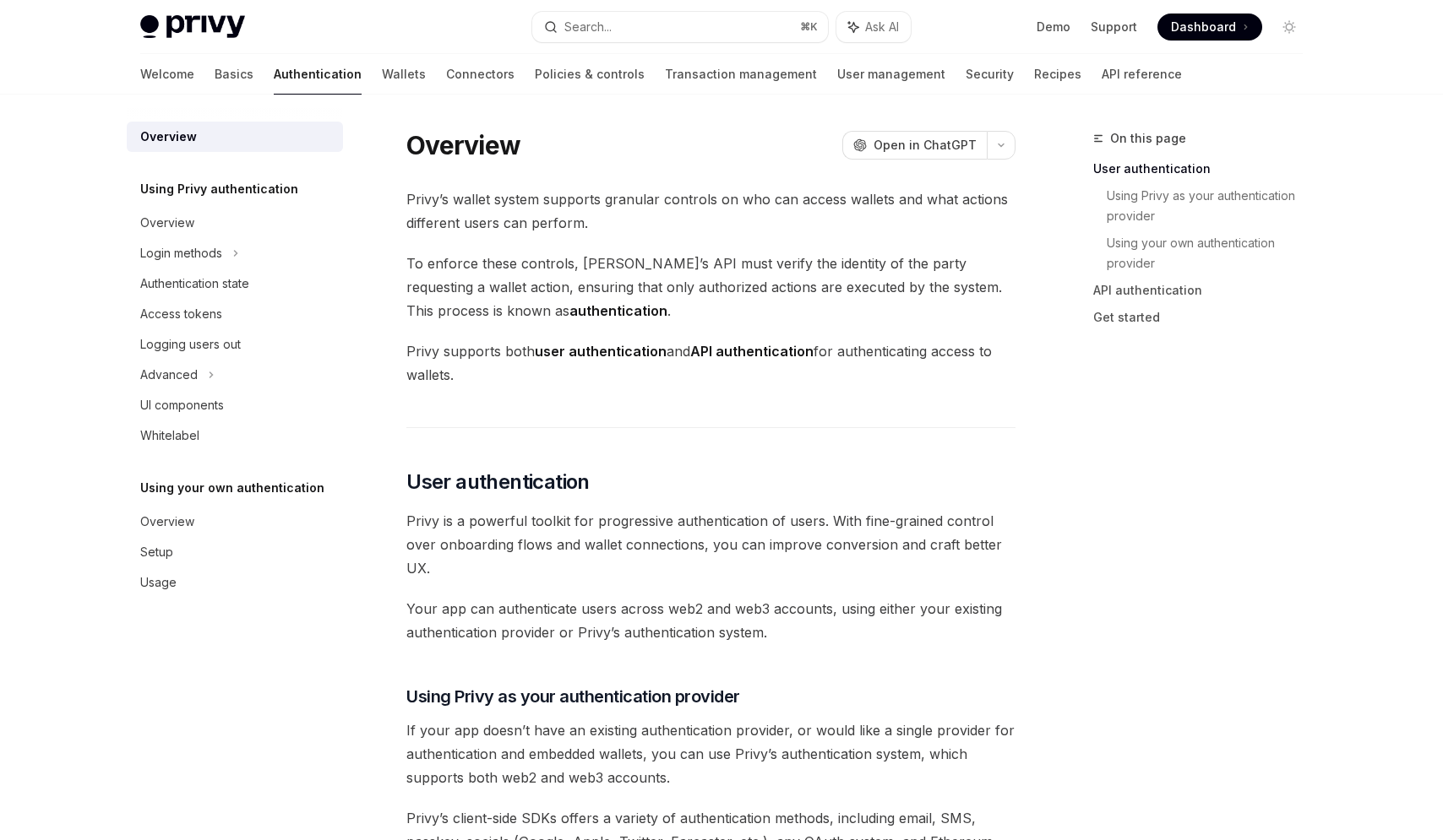
click at [381, 75] on link "Wallets" at bounding box center [403, 74] width 44 height 41
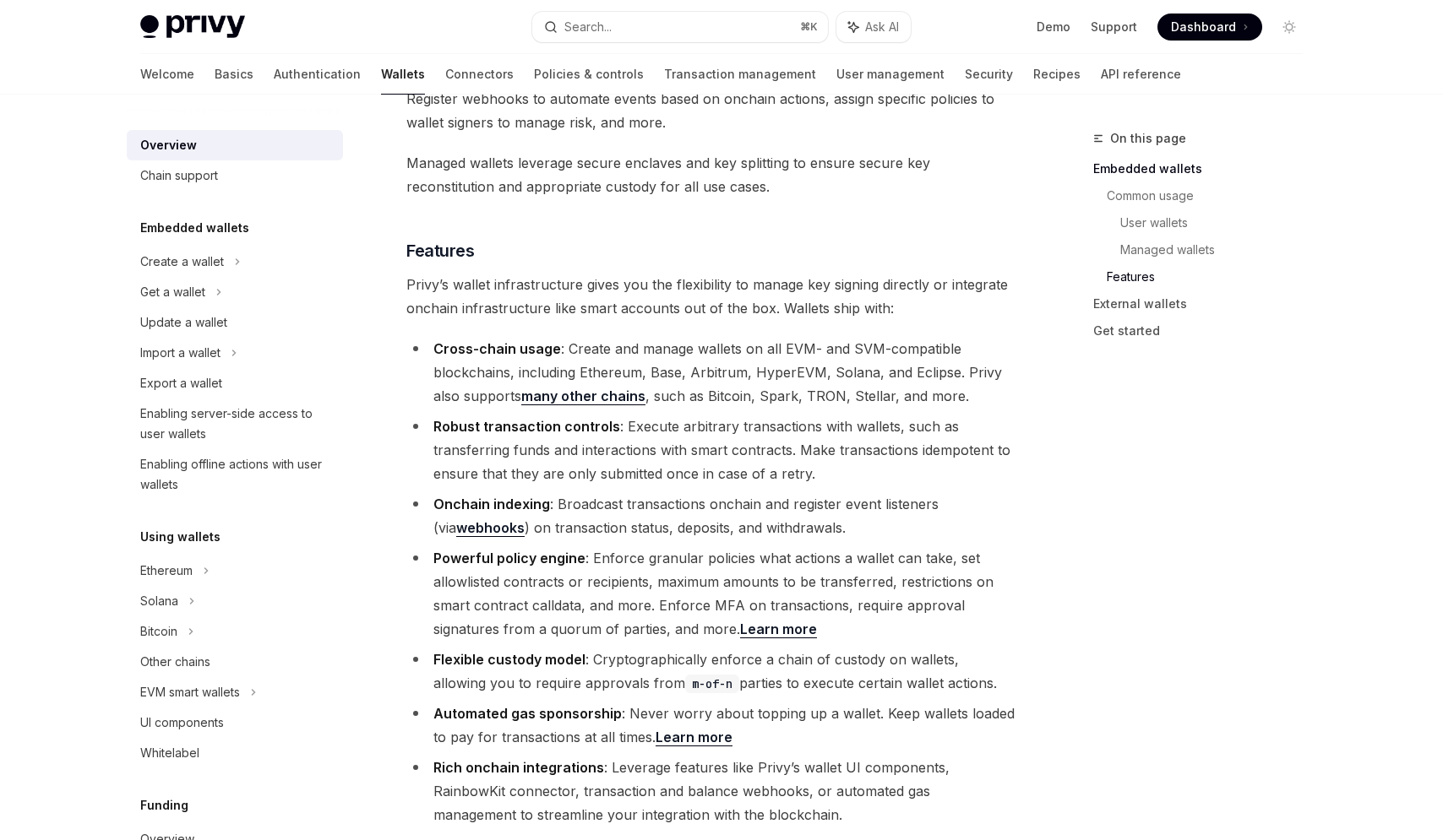
scroll to position [1724, 0]
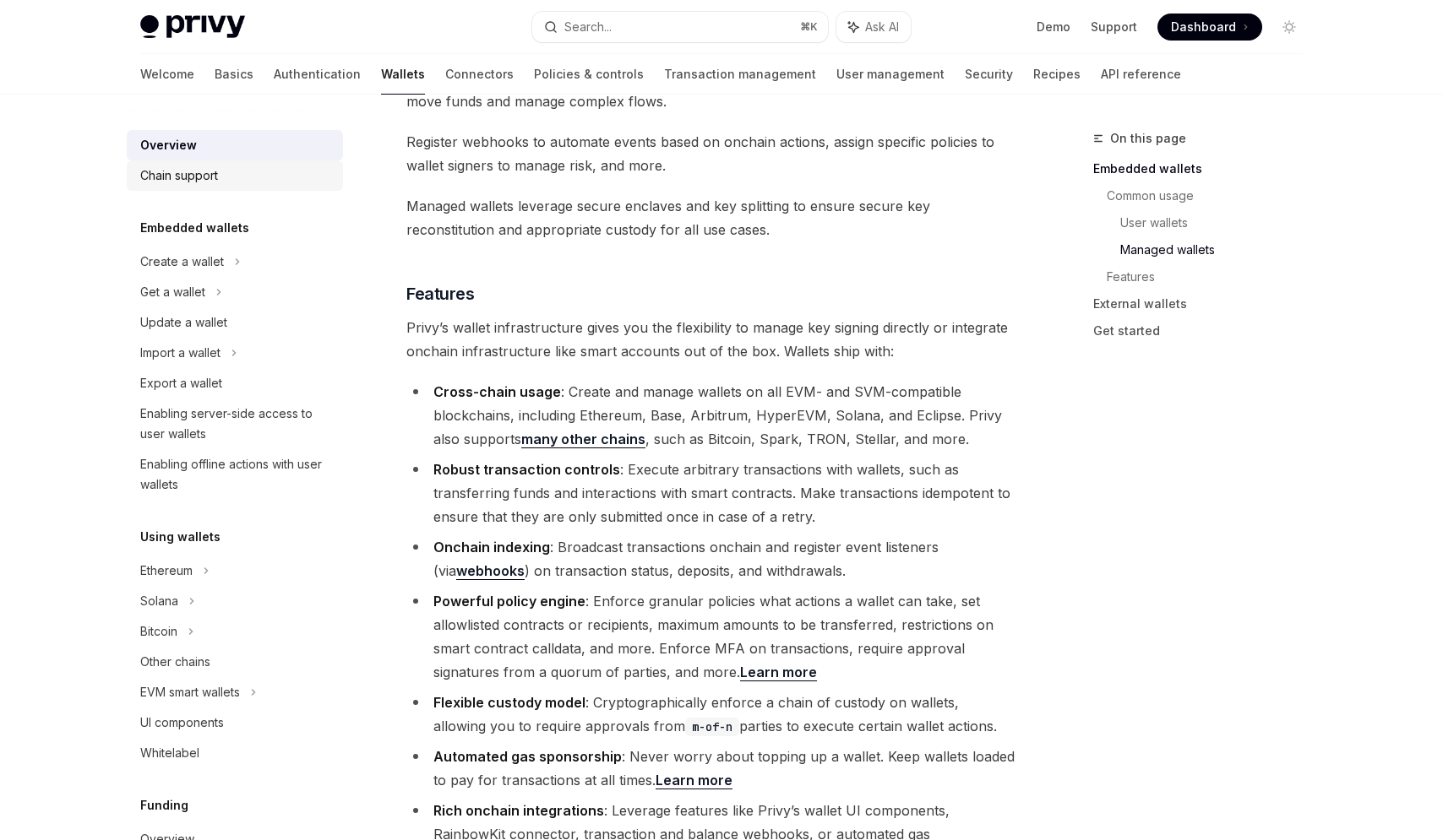
click at [263, 168] on div "Chain support" at bounding box center [236, 175] width 193 height 20
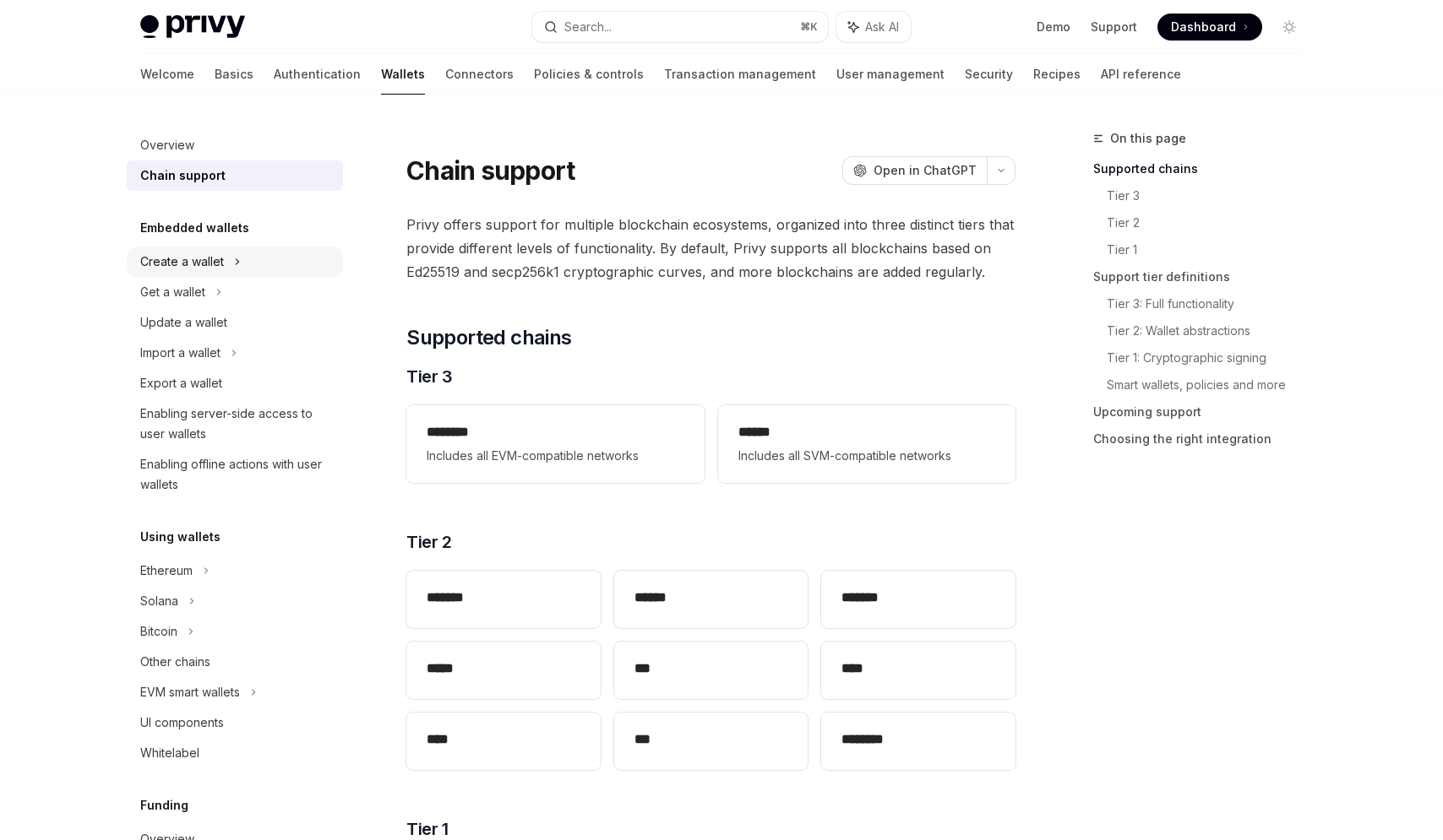
click at [253, 256] on div "Create a wallet" at bounding box center [234, 262] width 216 height 31
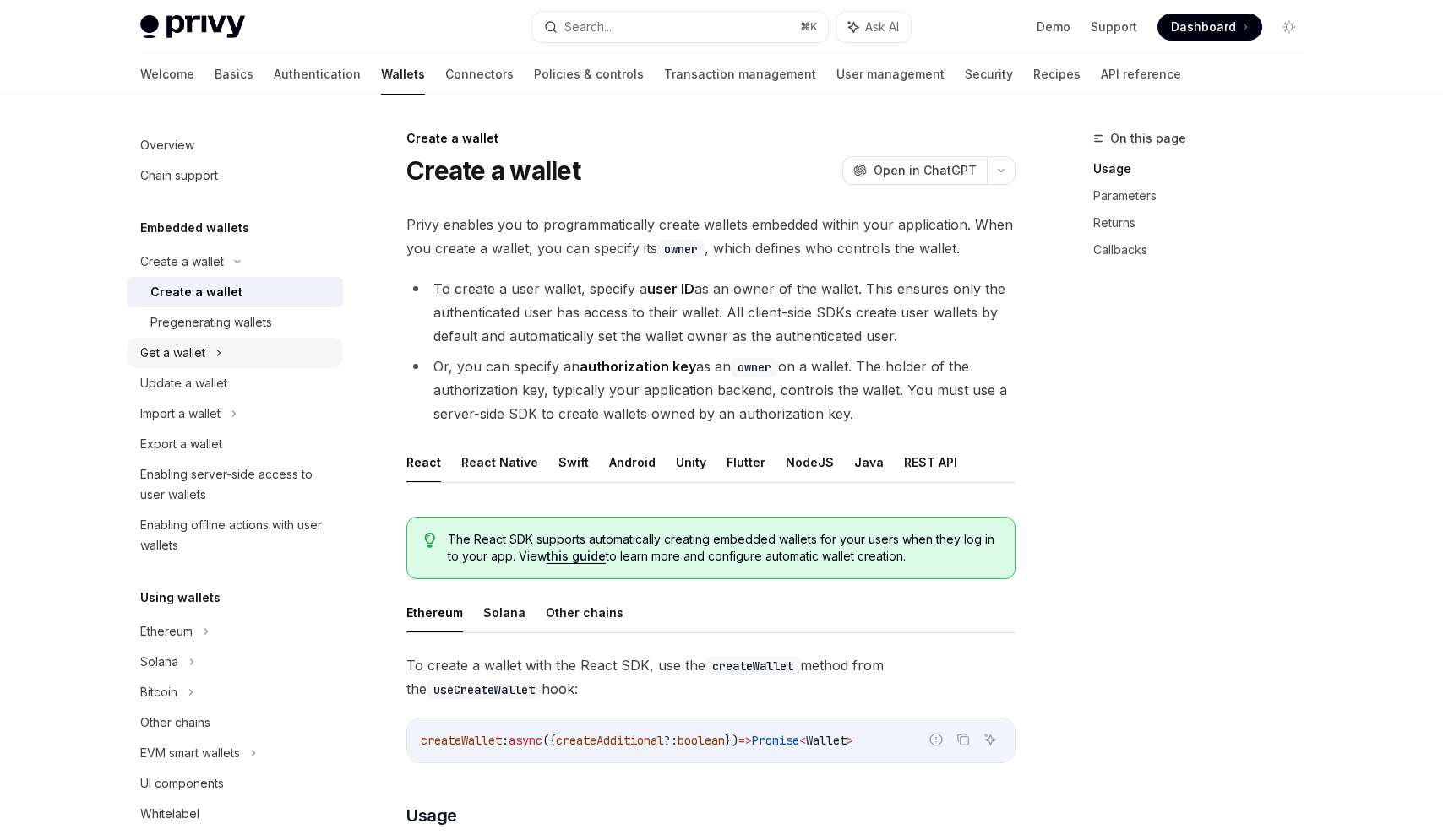
click at [255, 352] on div "Get a wallet" at bounding box center [234, 353] width 216 height 31
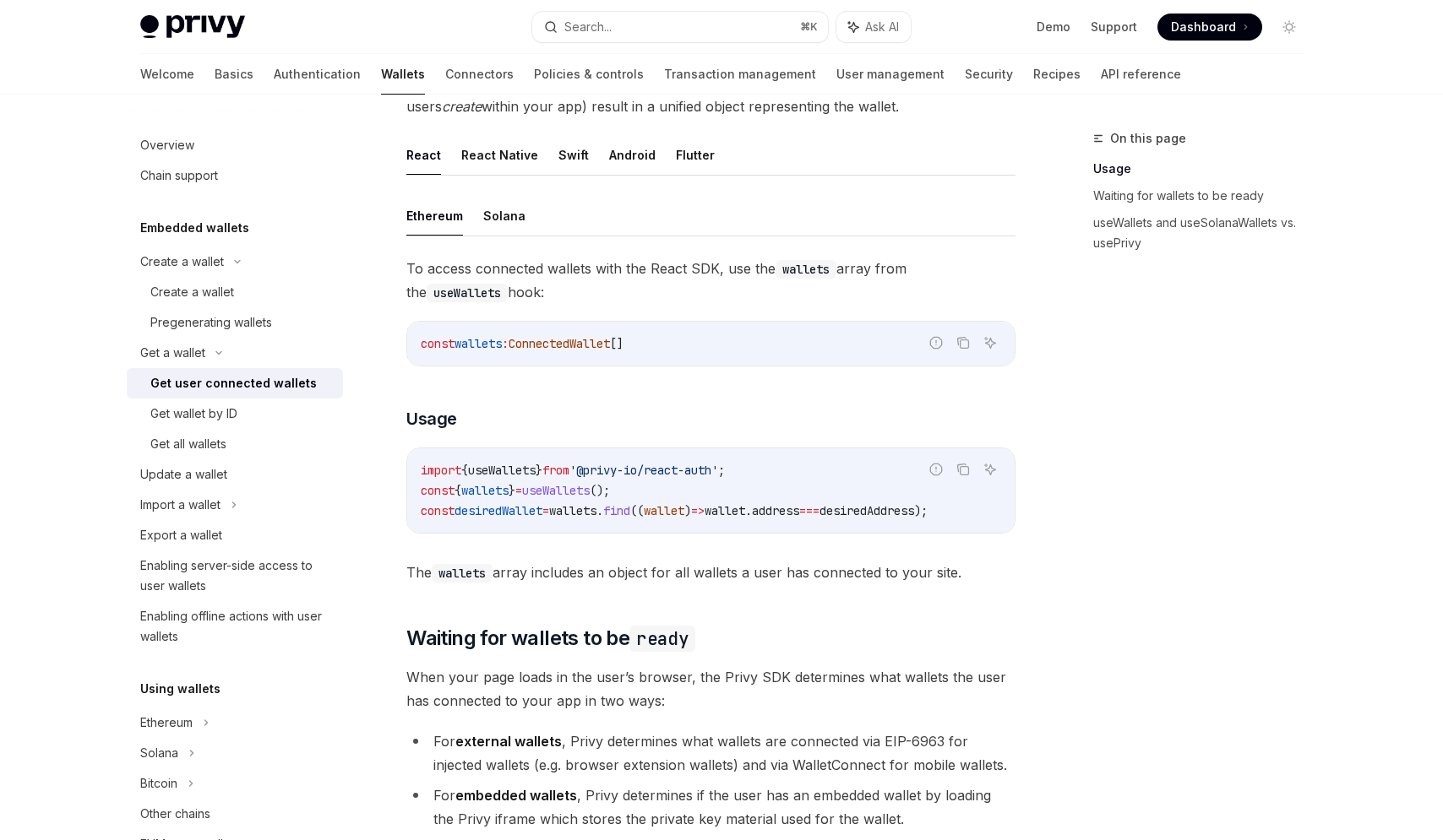
scroll to position [519, 0]
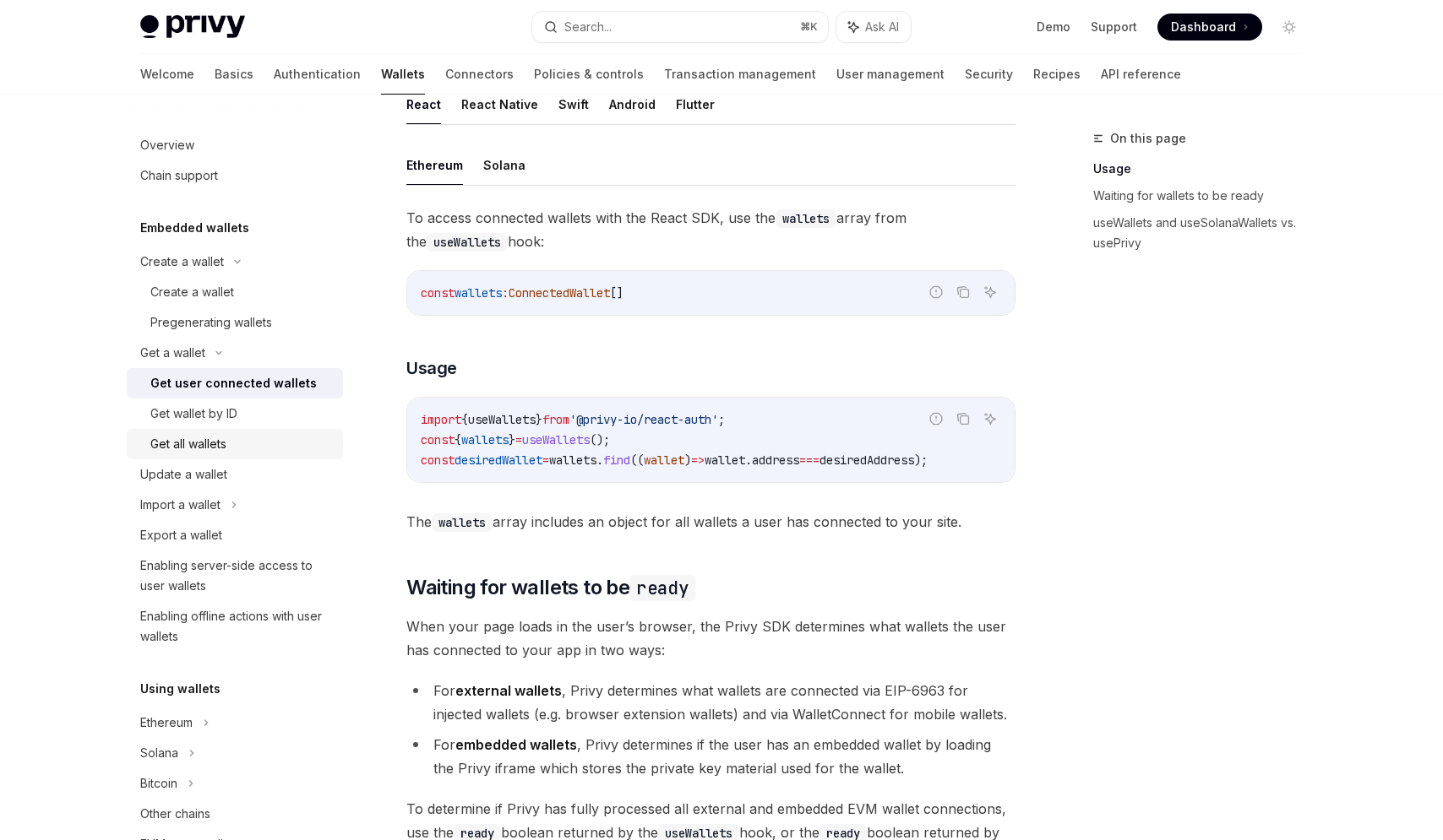
click at [278, 439] on div "Get all wallets" at bounding box center [241, 444] width 182 height 20
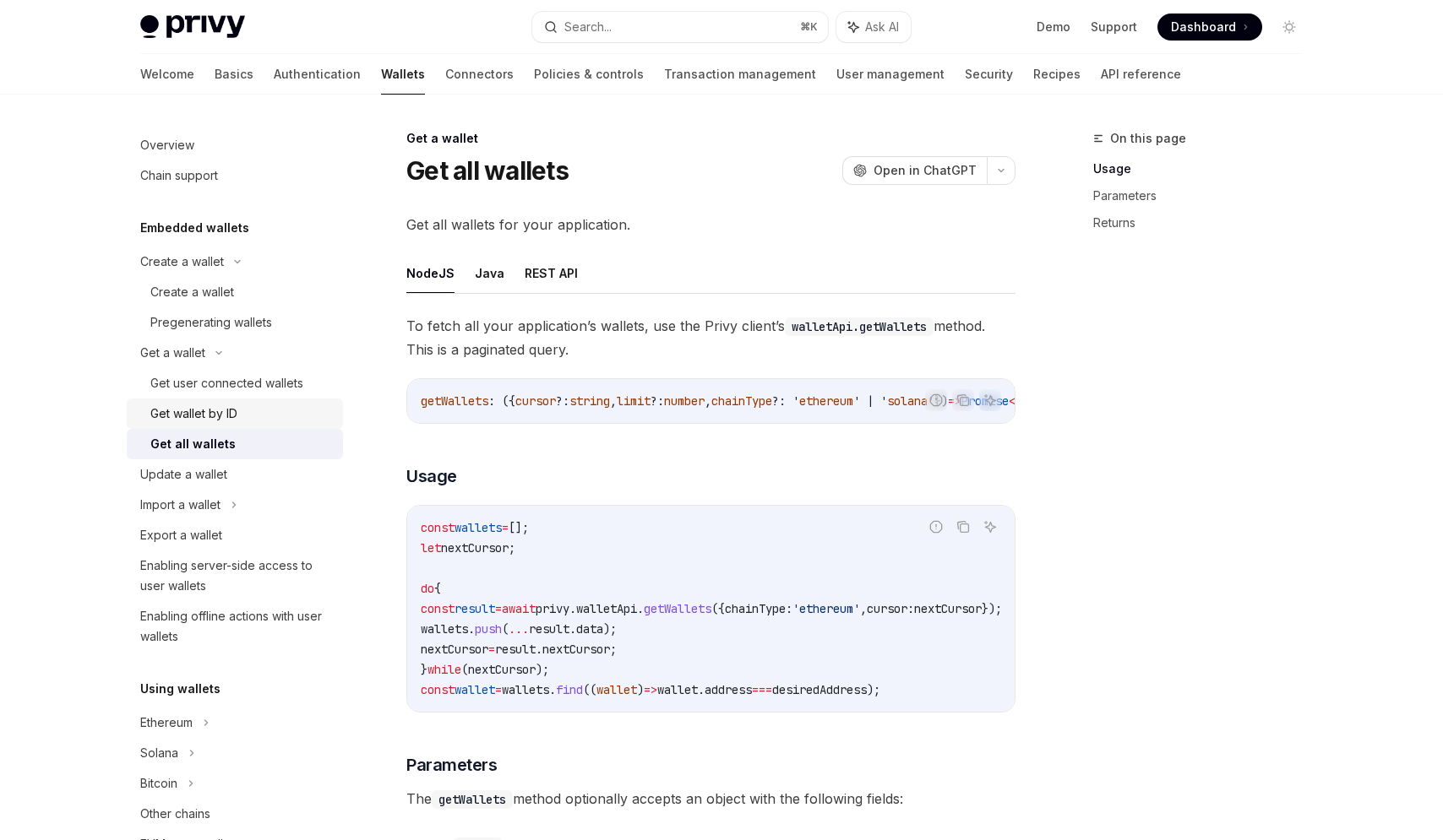
click at [276, 400] on link "Get wallet by ID" at bounding box center [234, 414] width 216 height 31
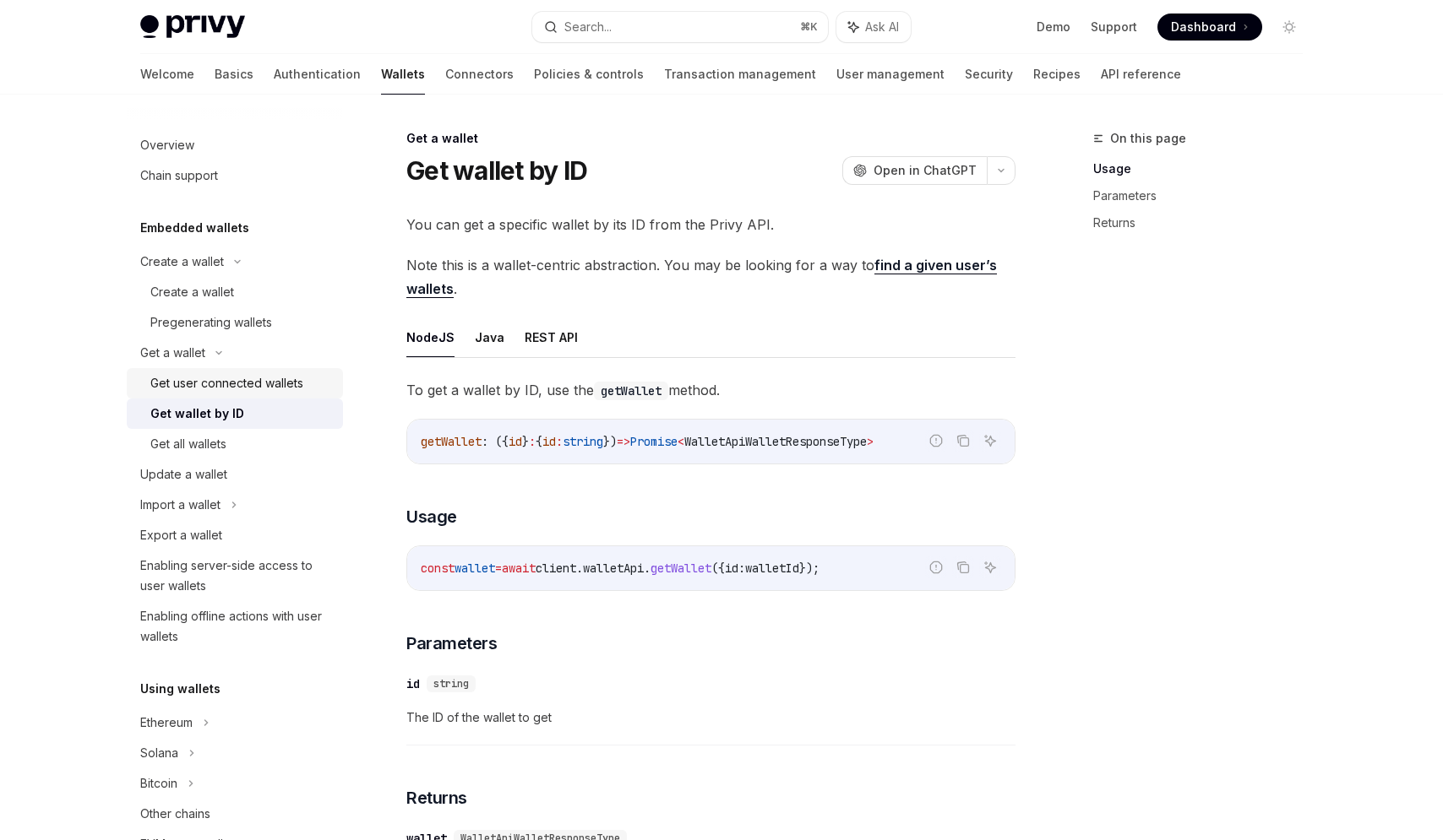
click at [276, 382] on div "Get user connected wallets" at bounding box center [227, 383] width 153 height 20
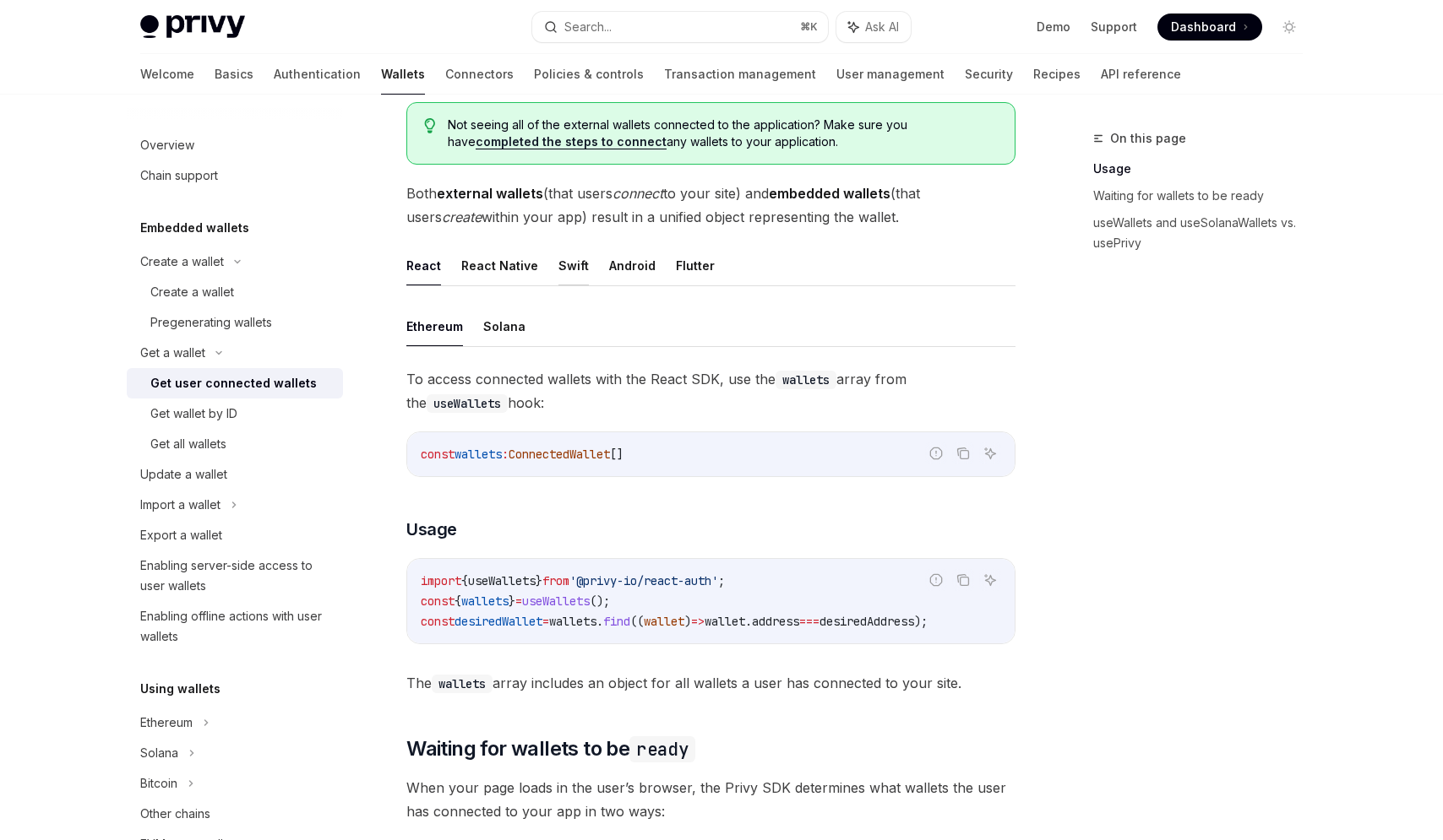
click at [522, 608] on span "=" at bounding box center [519, 601] width 7 height 15
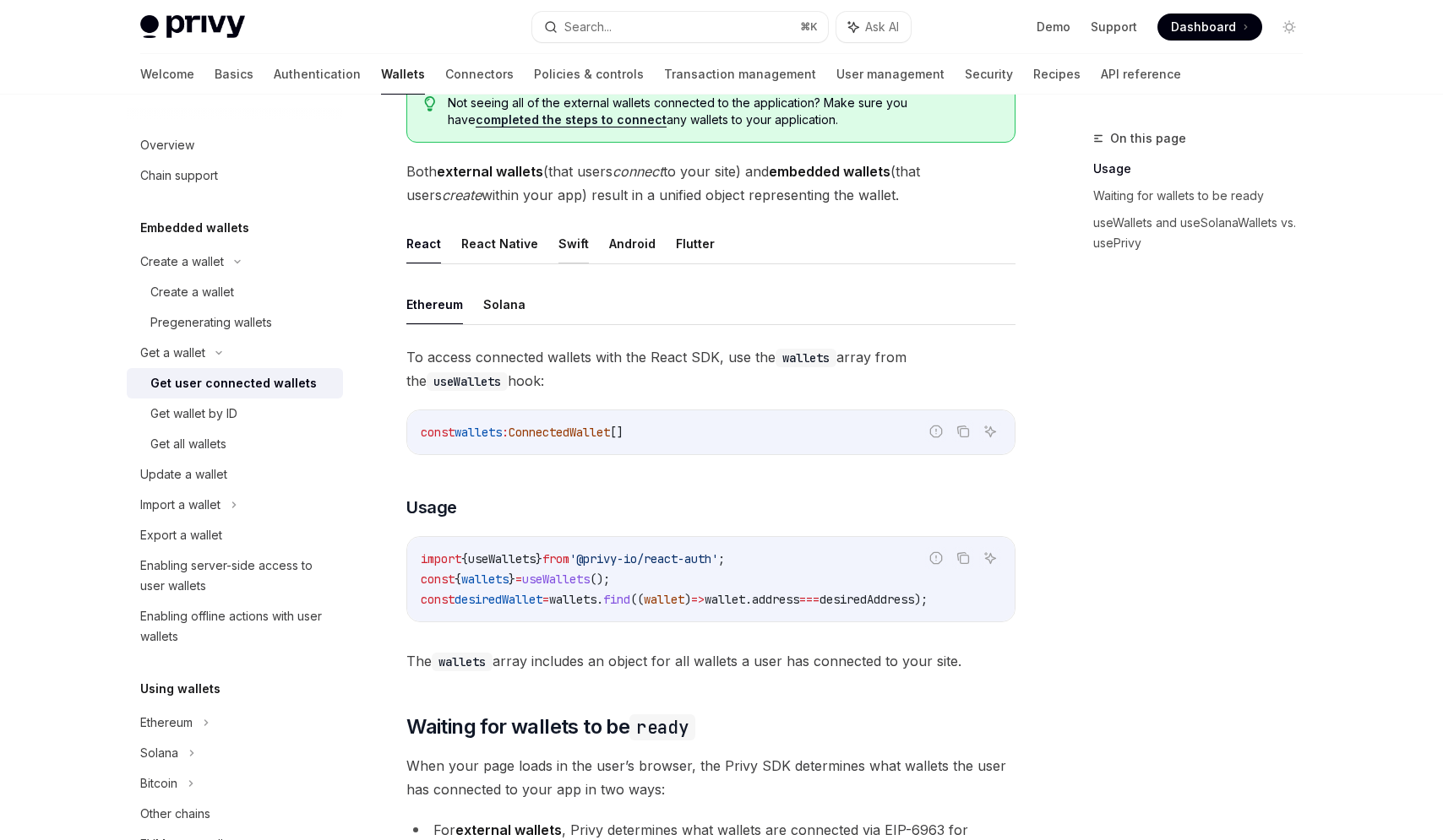
scroll to position [387, 0]
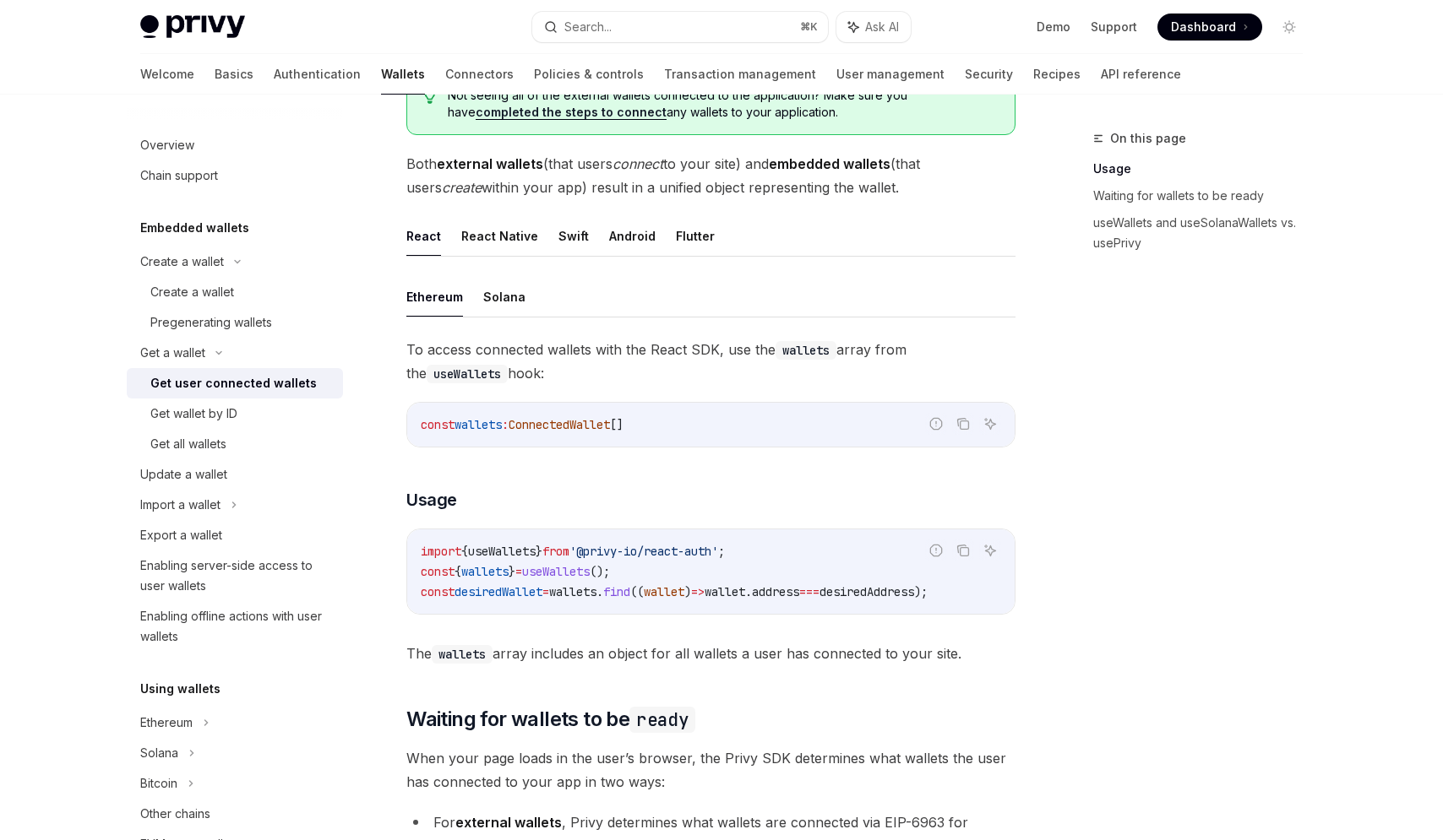
click at [567, 581] on code "import { useWallets } from '@privy-io/react-auth' ; const { wallets } = useWall…" at bounding box center [711, 571] width 581 height 61
click at [574, 567] on span "useWallets" at bounding box center [556, 571] width 68 height 15
click at [569, 551] on span "from" at bounding box center [556, 551] width 27 height 15
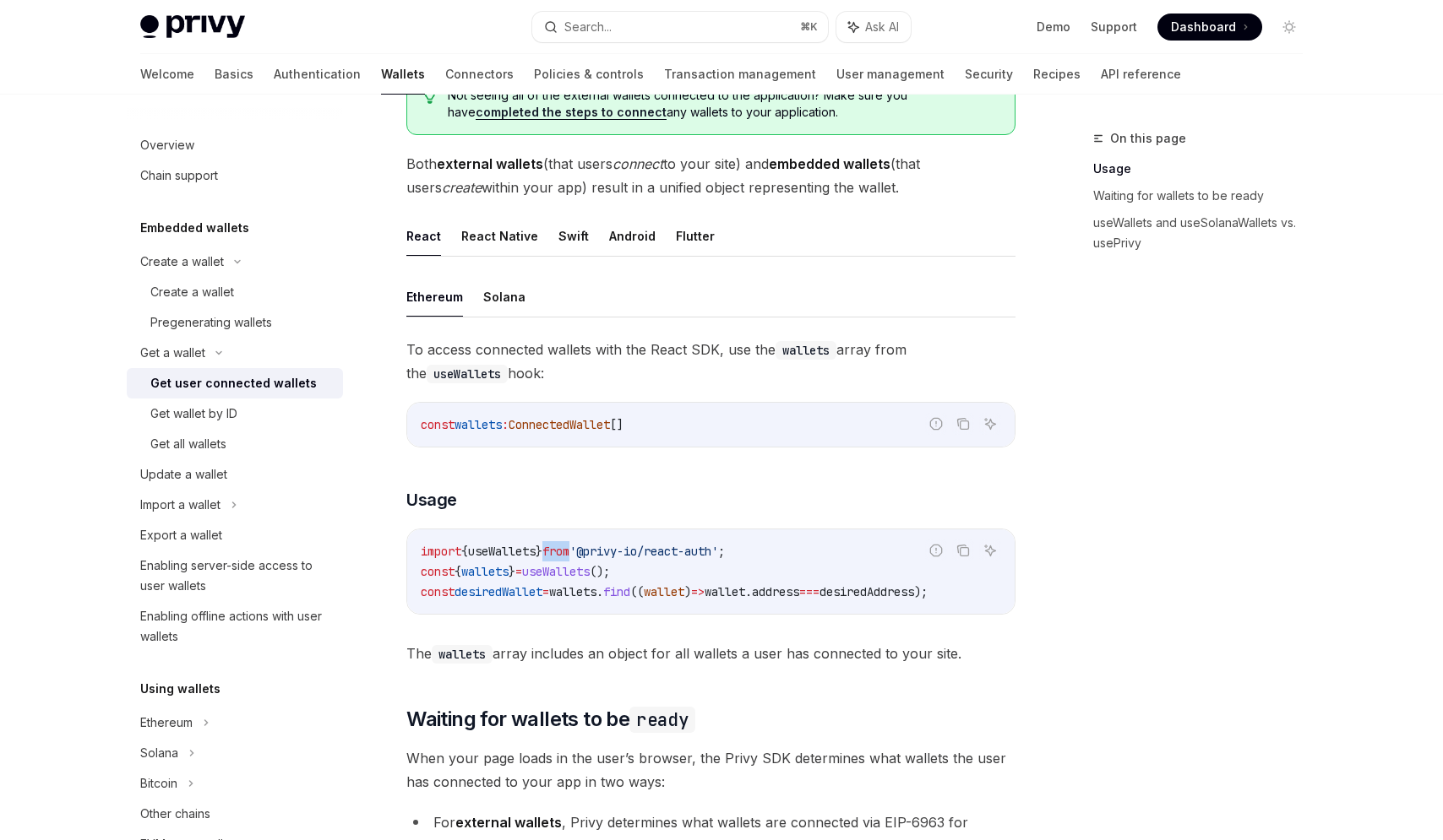
click at [569, 551] on span "from" at bounding box center [556, 551] width 27 height 15
copy code "import { useWallets } from '@privy-io/react-auth' ;"
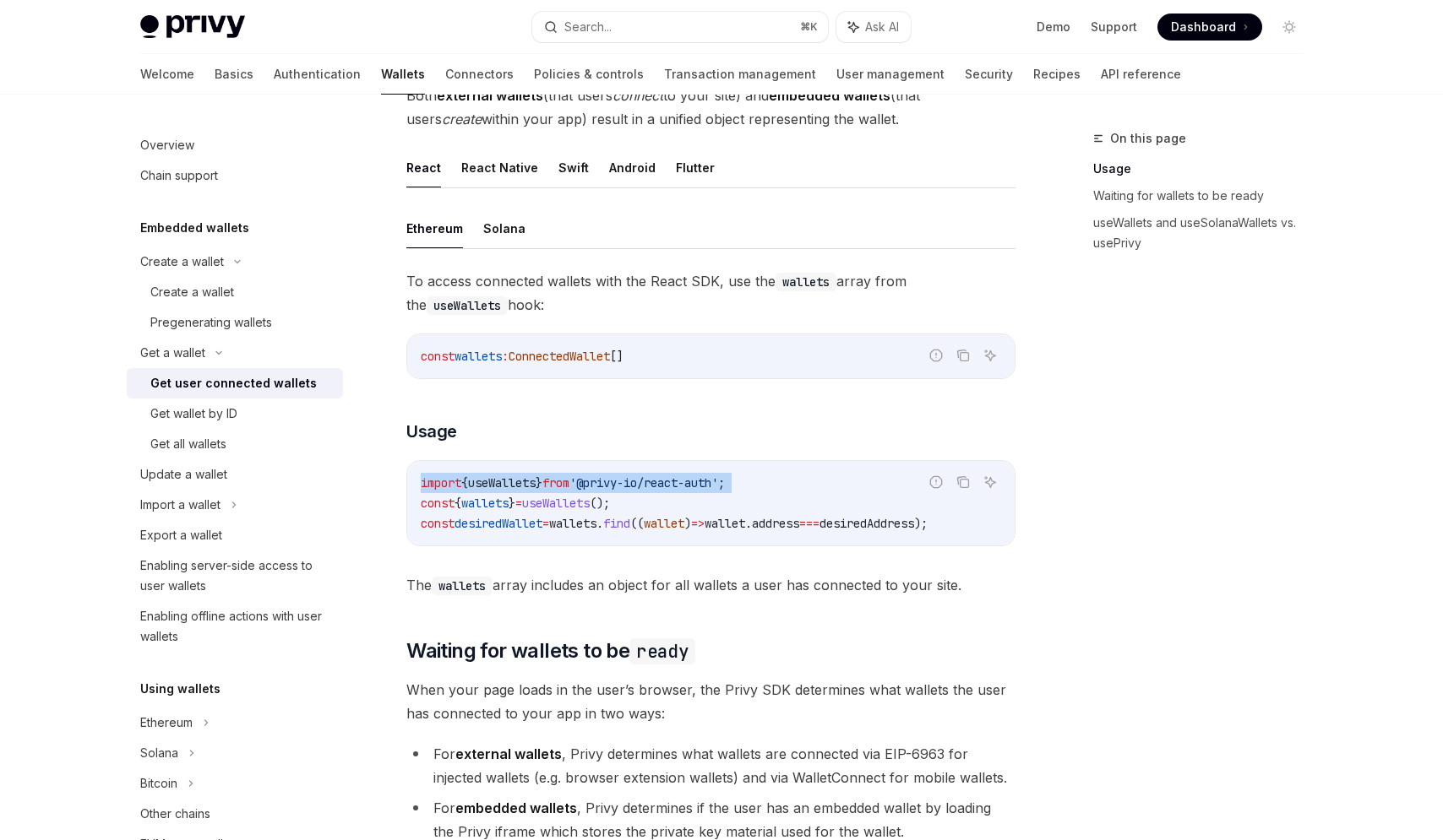
scroll to position [0, 0]
drag, startPoint x: 692, startPoint y: 503, endPoint x: 414, endPoint y: 483, distance: 278.7
click at [414, 483] on div "import { useWallets } from '@privy-io/react-auth' ; const { wallets } = useWall…" at bounding box center [711, 504] width 608 height 85
copy code "import { useWallets } from '@privy-io/react-auth' ; const { wallets } = useWall…"
click at [231, 303] on link "Create a wallet" at bounding box center [234, 292] width 216 height 31
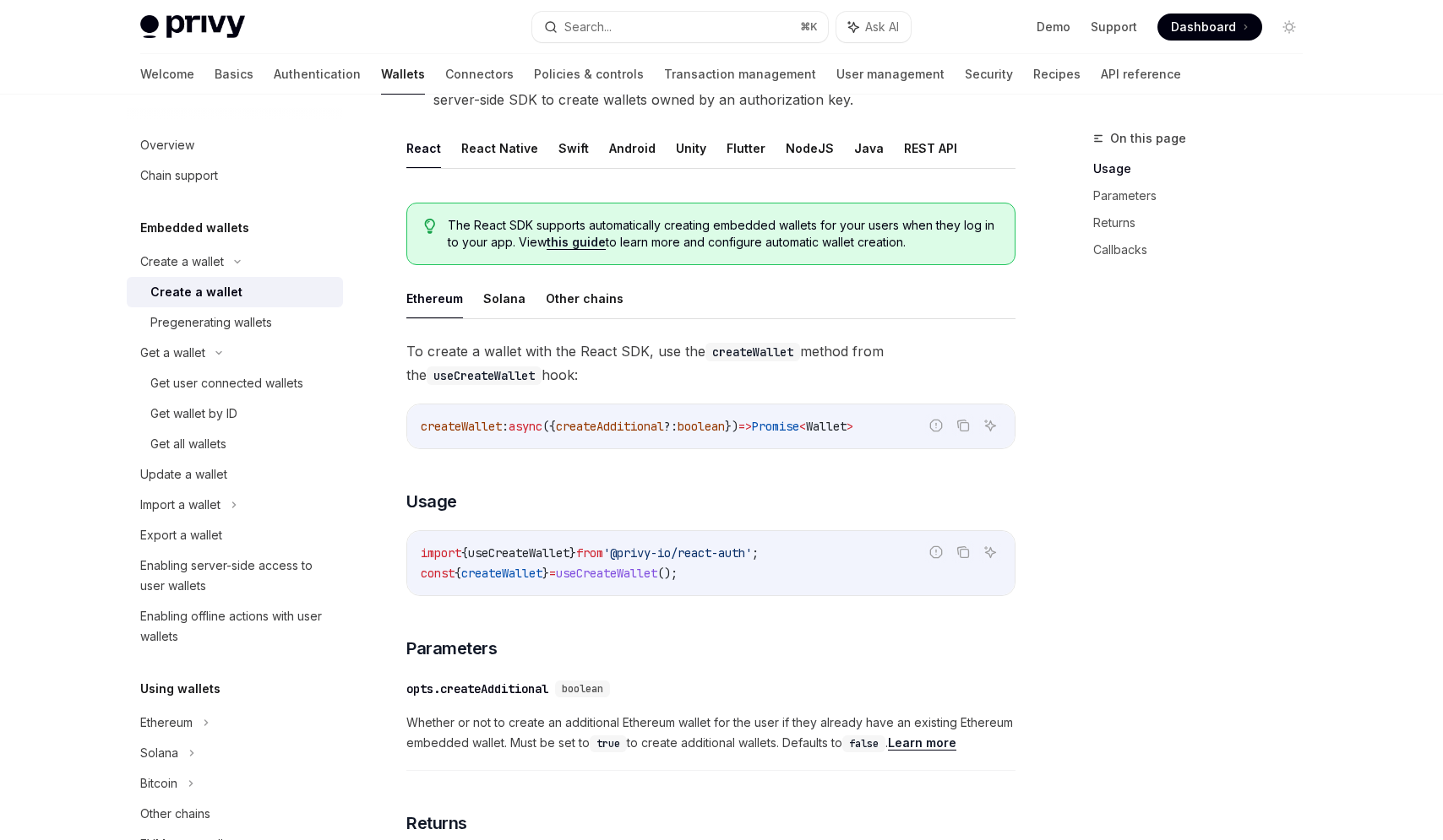
scroll to position [316, 0]
click at [598, 557] on span "from" at bounding box center [589, 551] width 27 height 15
copy code "import { useCreateWallet } from '@privy-io/react-auth' ;"
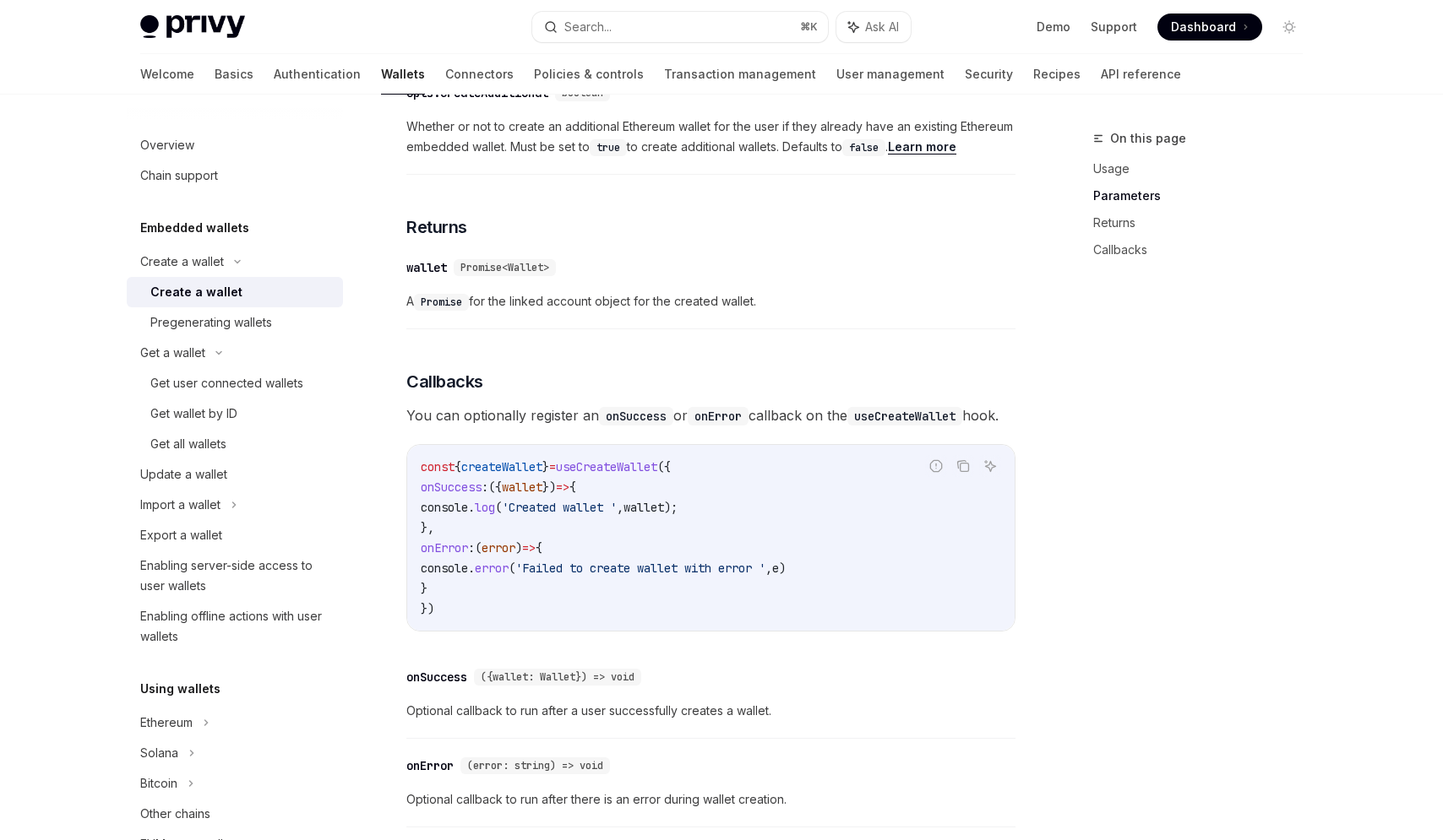
scroll to position [957, 0]
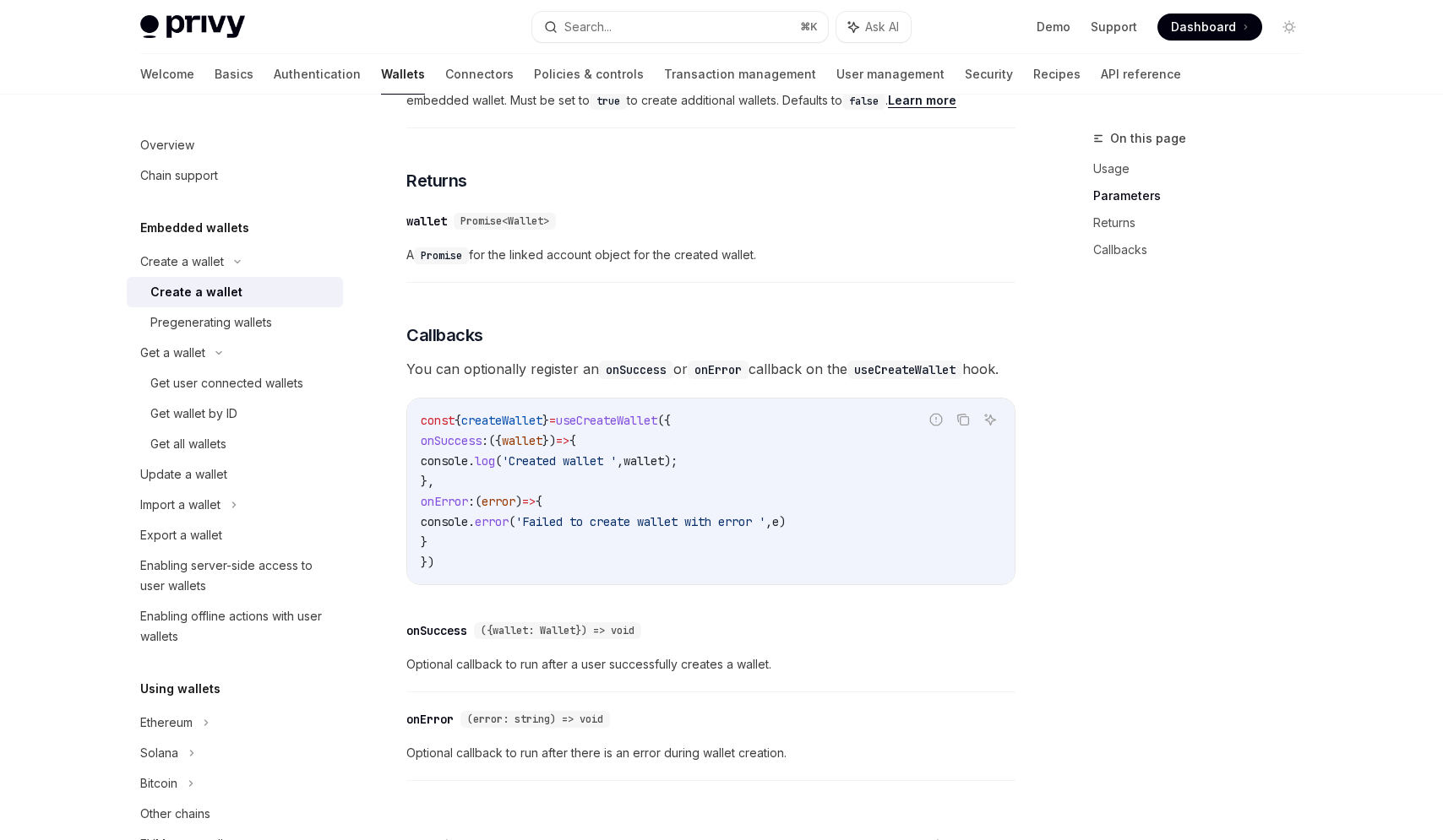
click at [450, 448] on span "onSuccess" at bounding box center [451, 440] width 61 height 15
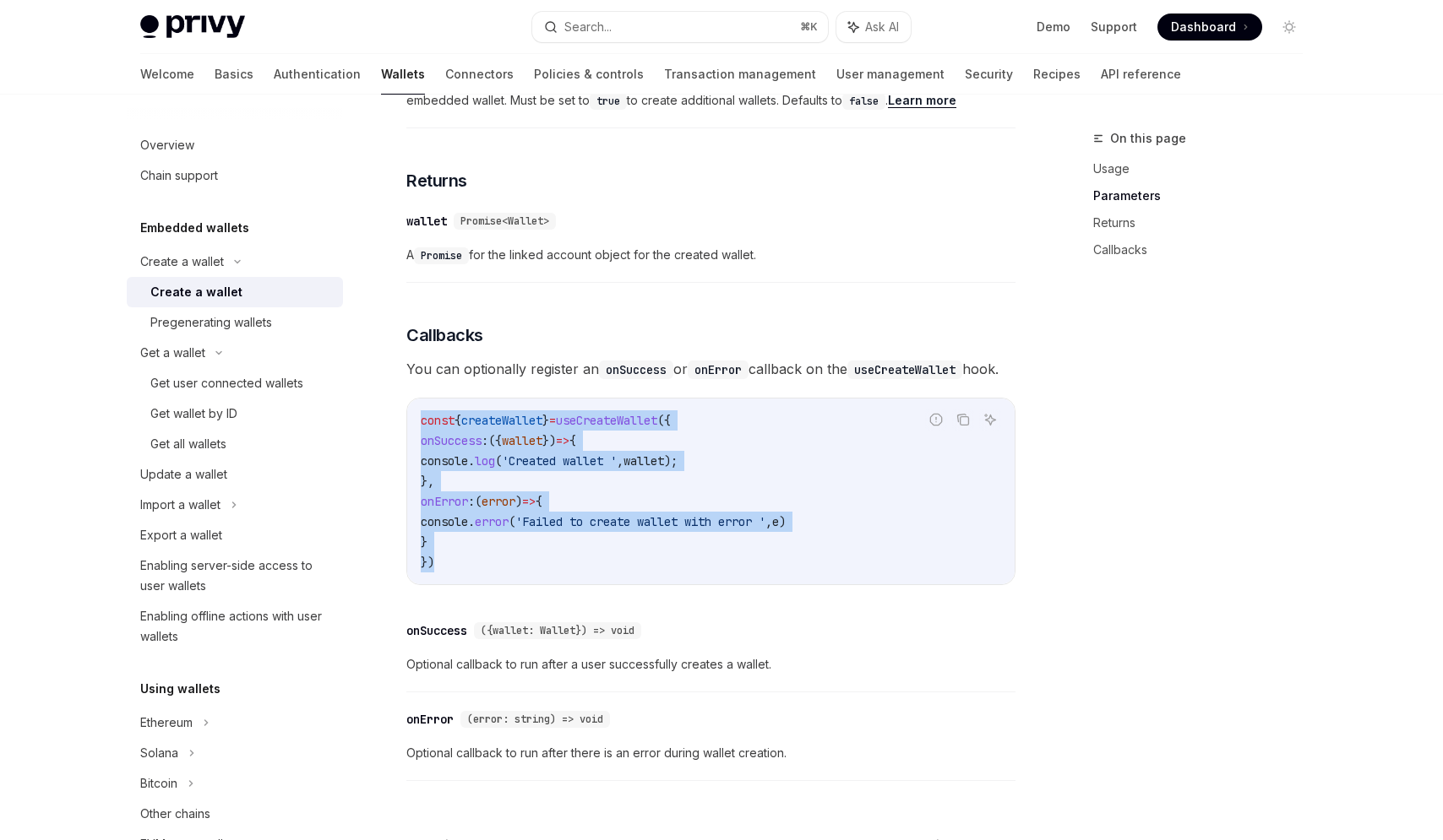
copy code "const { createWallet } = useCreateWallet ({ onSuccess : ({ wallet }) => { conso…"
drag, startPoint x: 420, startPoint y: 444, endPoint x: 460, endPoint y: 597, distance: 158.1
click at [460, 585] on div "const { createWallet } = useCreateWallet ({ onSuccess : ({ wallet }) => { conso…" at bounding box center [711, 491] width 608 height 186
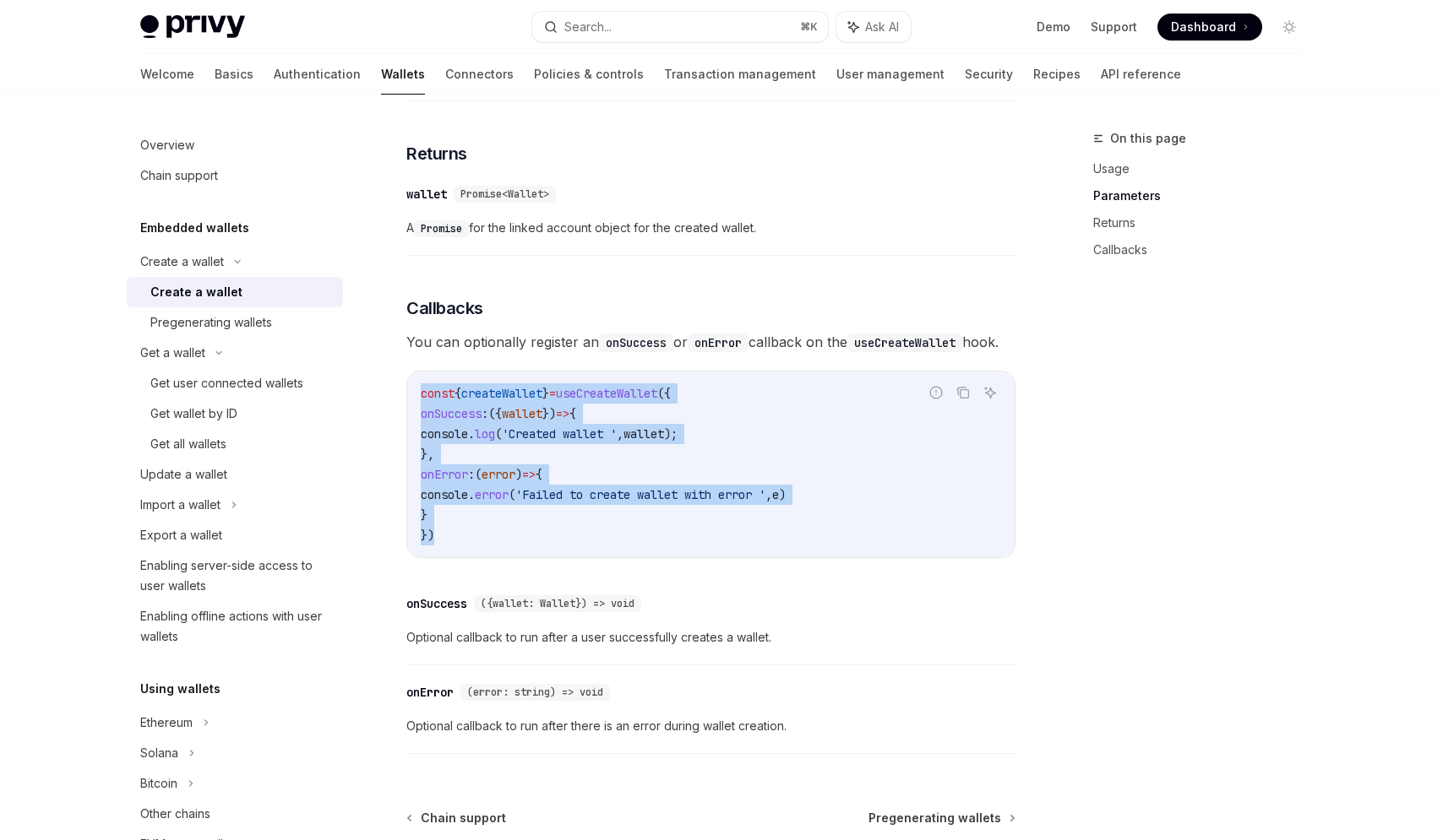
click at [677, 545] on code "const { createWallet } = useCreateWallet ({ onSuccess : ({ wallet }) => { conso…" at bounding box center [711, 464] width 581 height 162
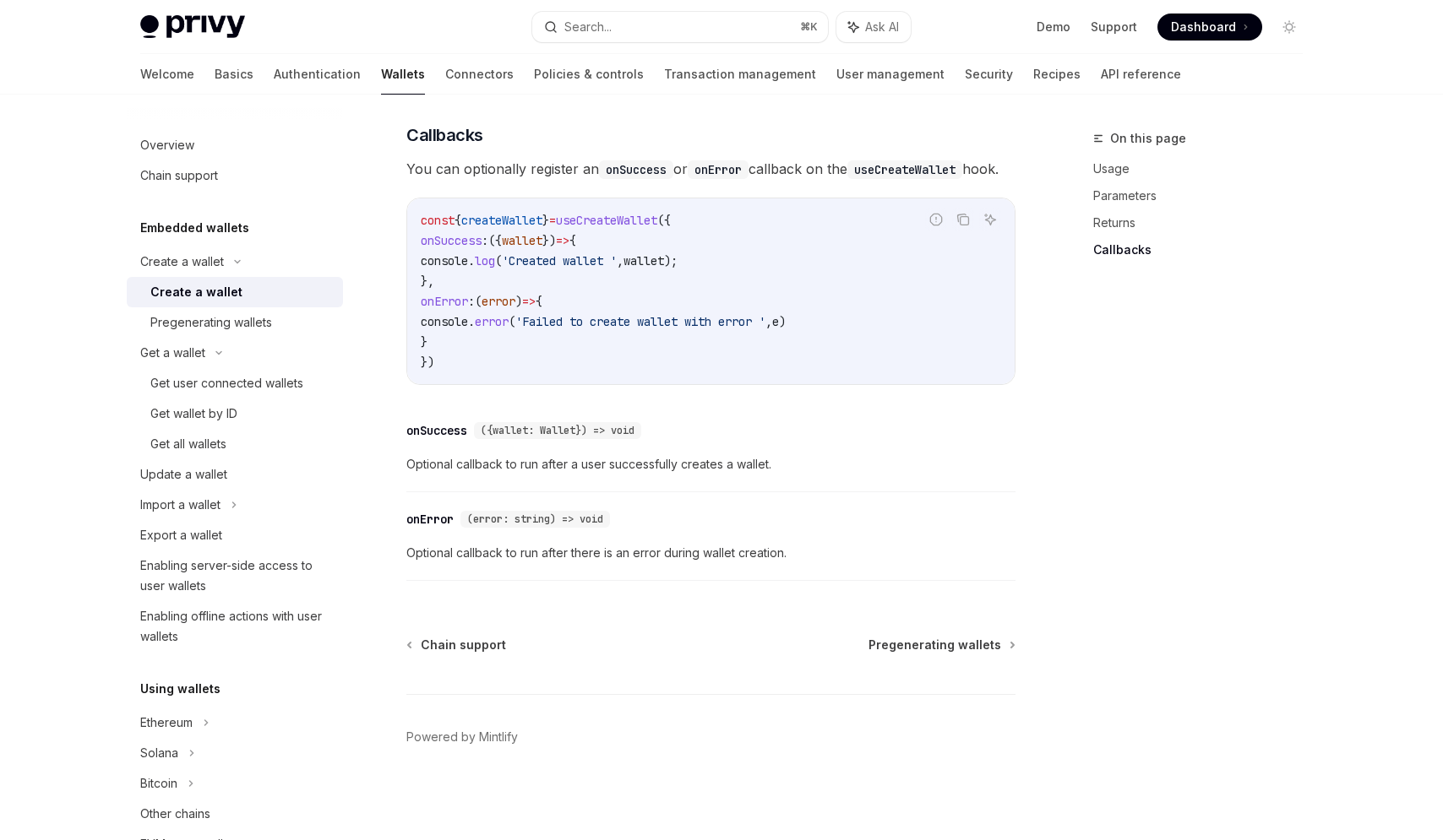
scroll to position [1181, 0]
click at [278, 335] on link "Pregenerating wallets" at bounding box center [234, 322] width 216 height 31
type textarea "*"
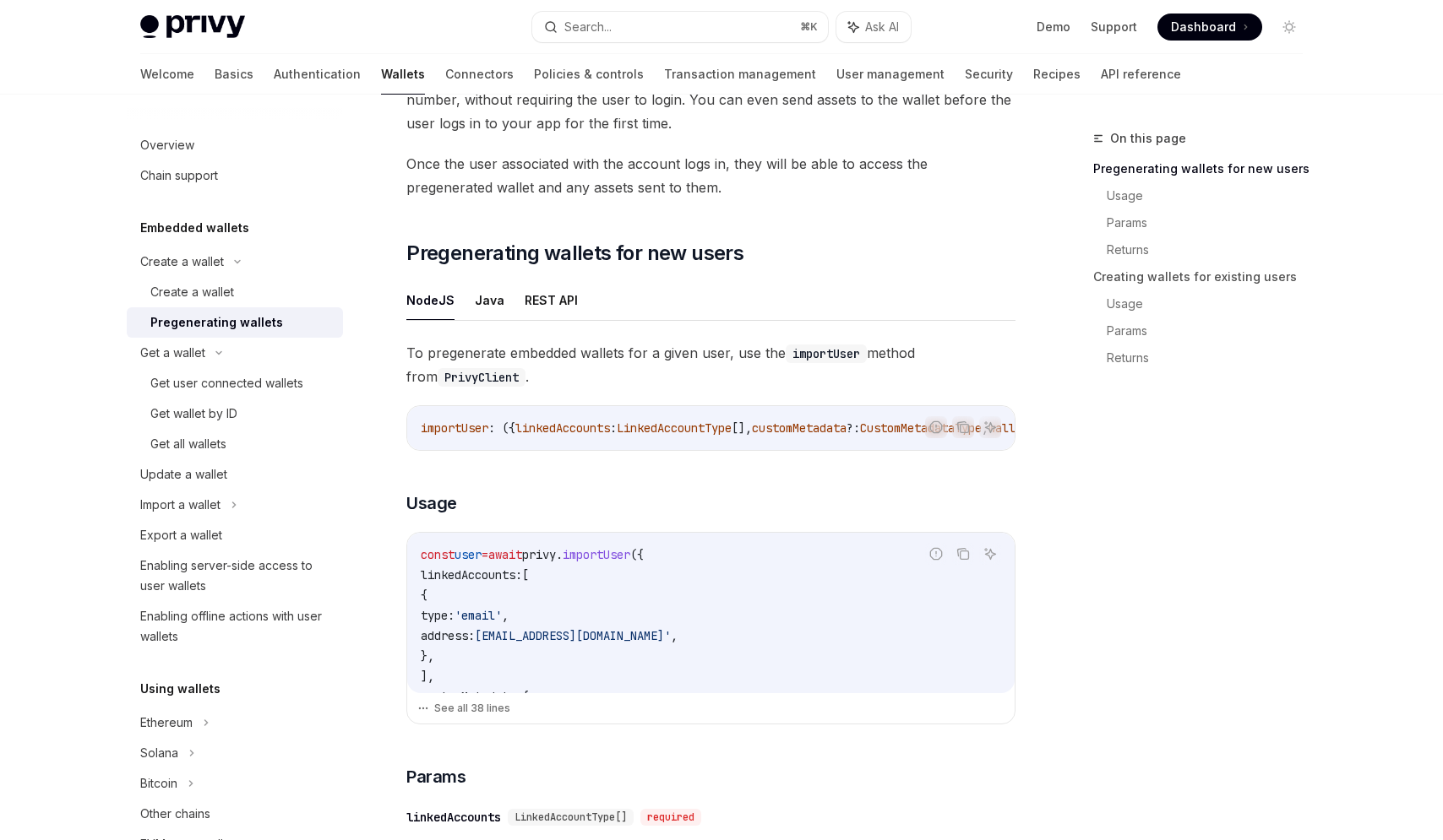
scroll to position [164, 0]
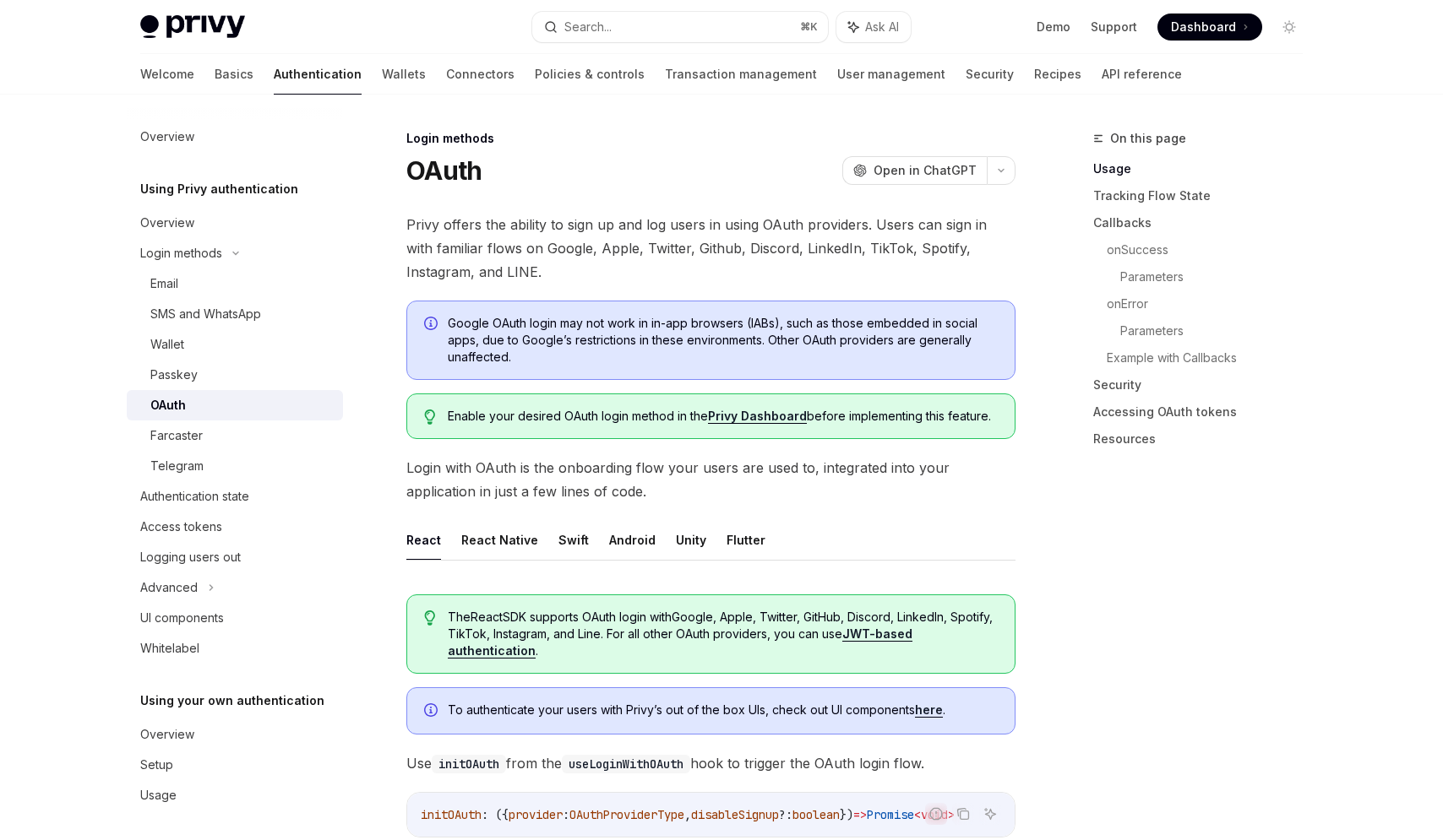
click at [456, 221] on span "Privy offers the ability to sign up and log users in using OAuth providers. Use…" at bounding box center [710, 248] width 609 height 71
click at [633, 15] on button "Search... ⌘ K" at bounding box center [680, 26] width 296 height 31
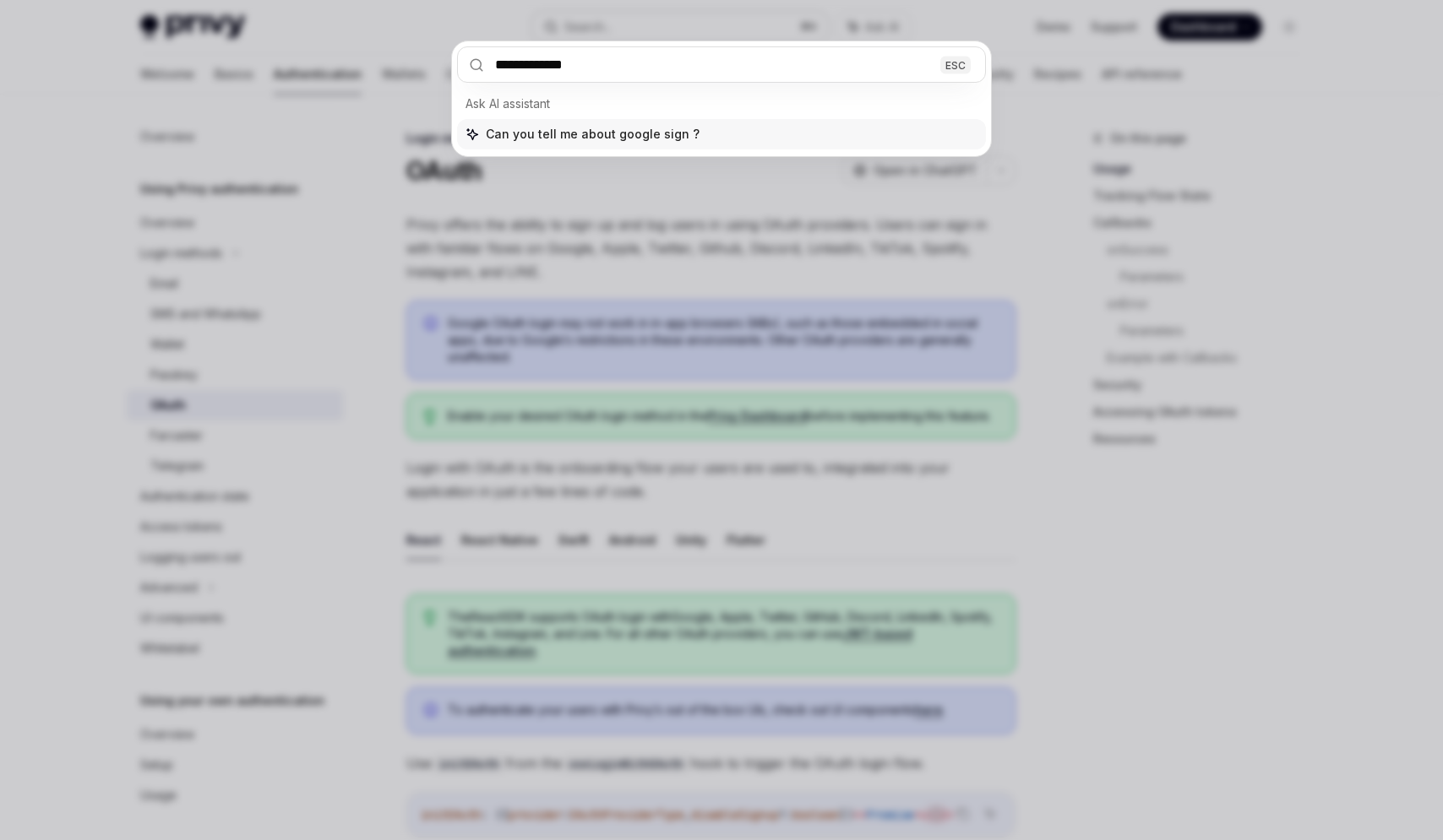
type input "**********"
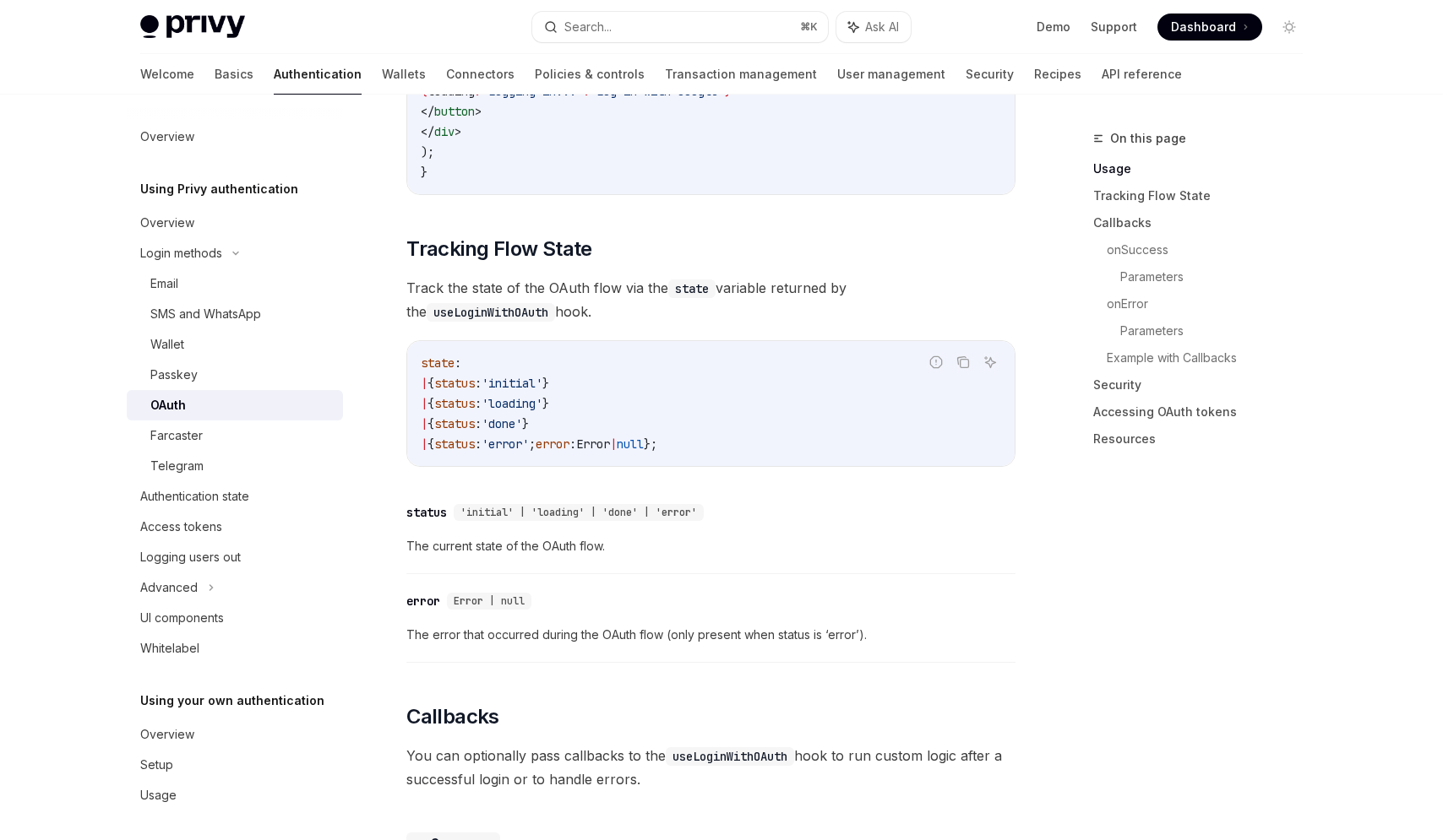
scroll to position [1487, 0]
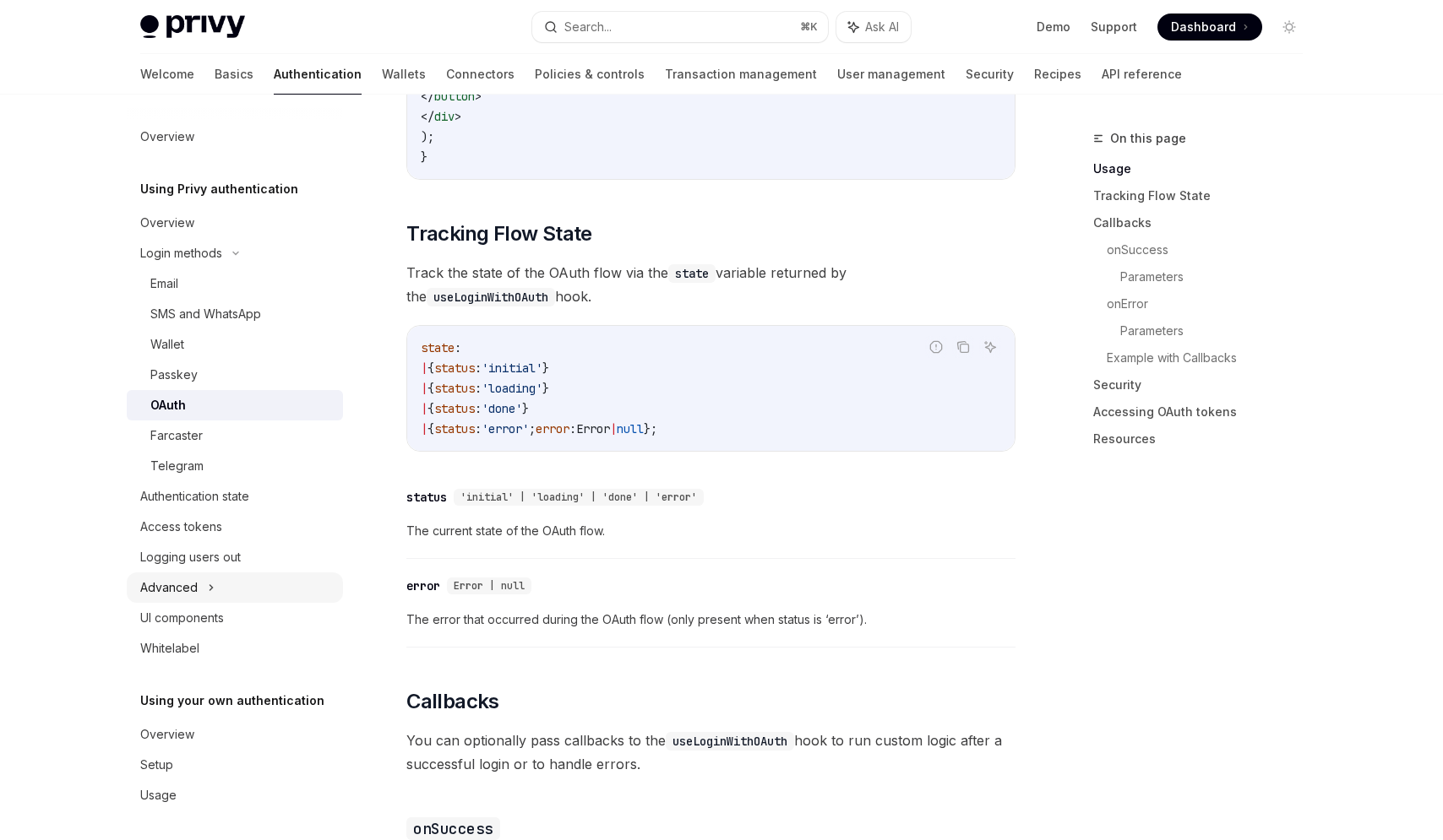
click at [225, 578] on div "Advanced" at bounding box center [234, 587] width 216 height 31
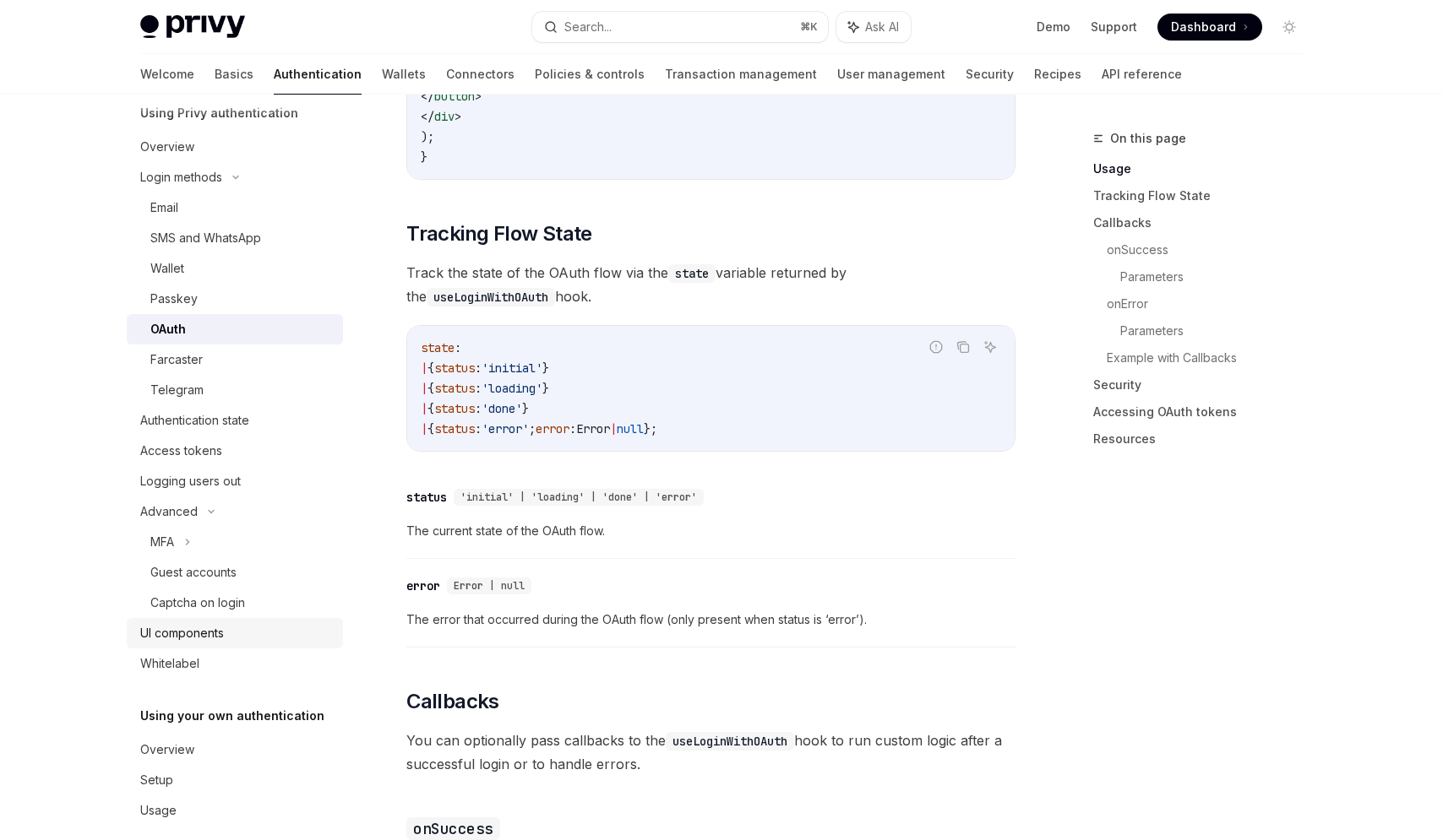
scroll to position [95, 0]
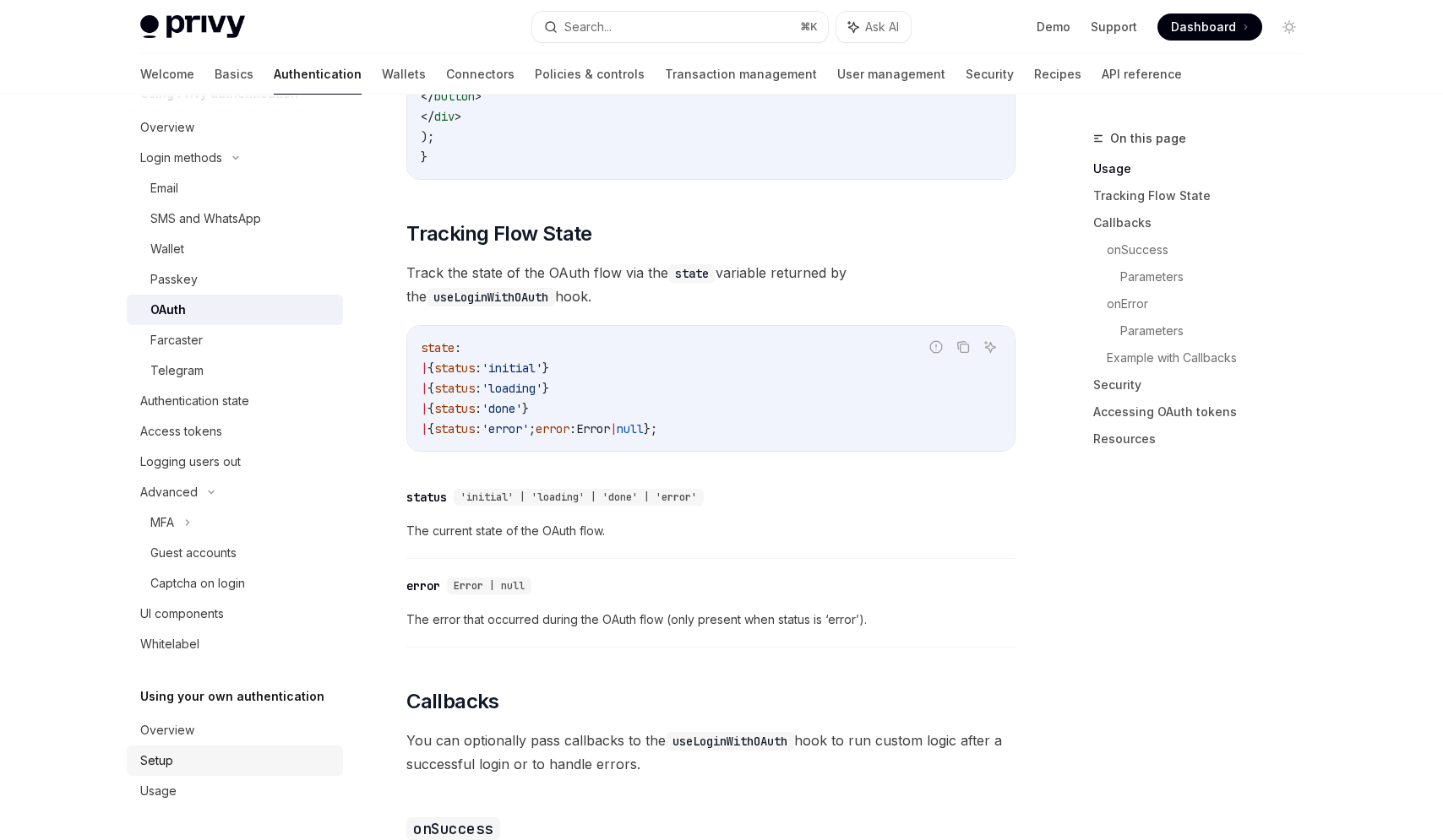
click at [204, 762] on div "Setup" at bounding box center [236, 761] width 193 height 20
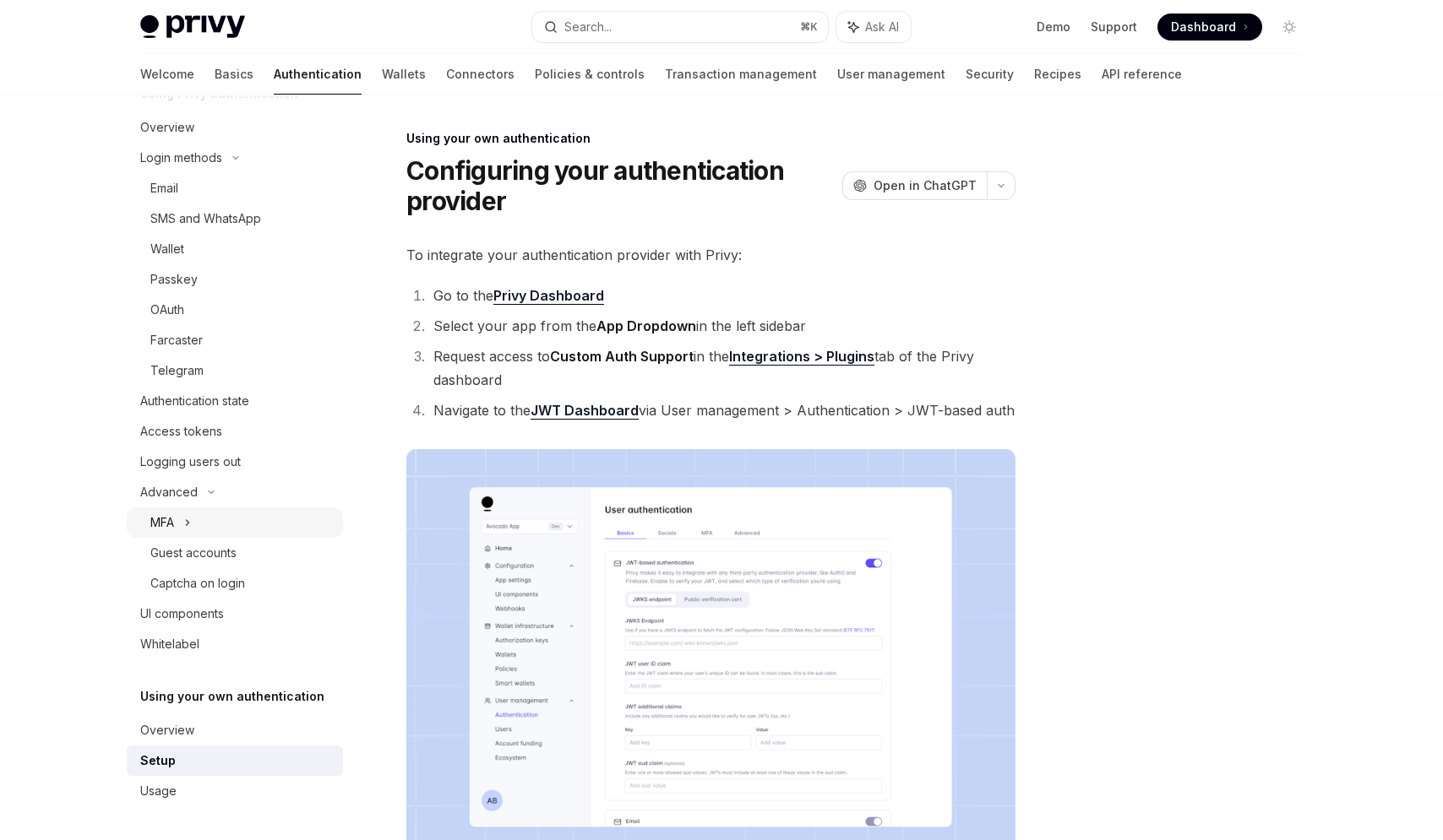
click at [183, 508] on div "MFA" at bounding box center [234, 522] width 216 height 31
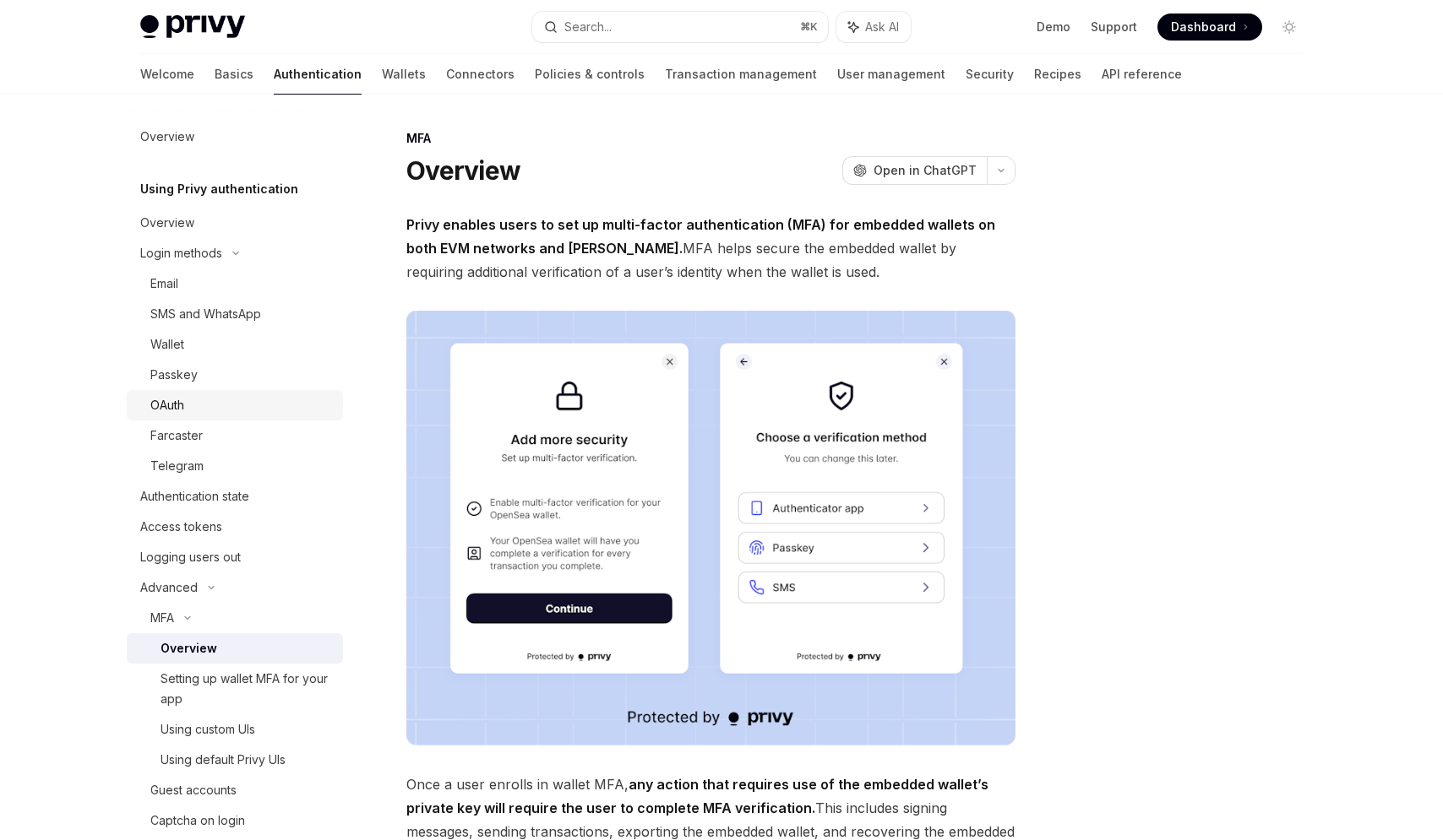
click at [202, 412] on div "OAuth" at bounding box center [241, 405] width 182 height 20
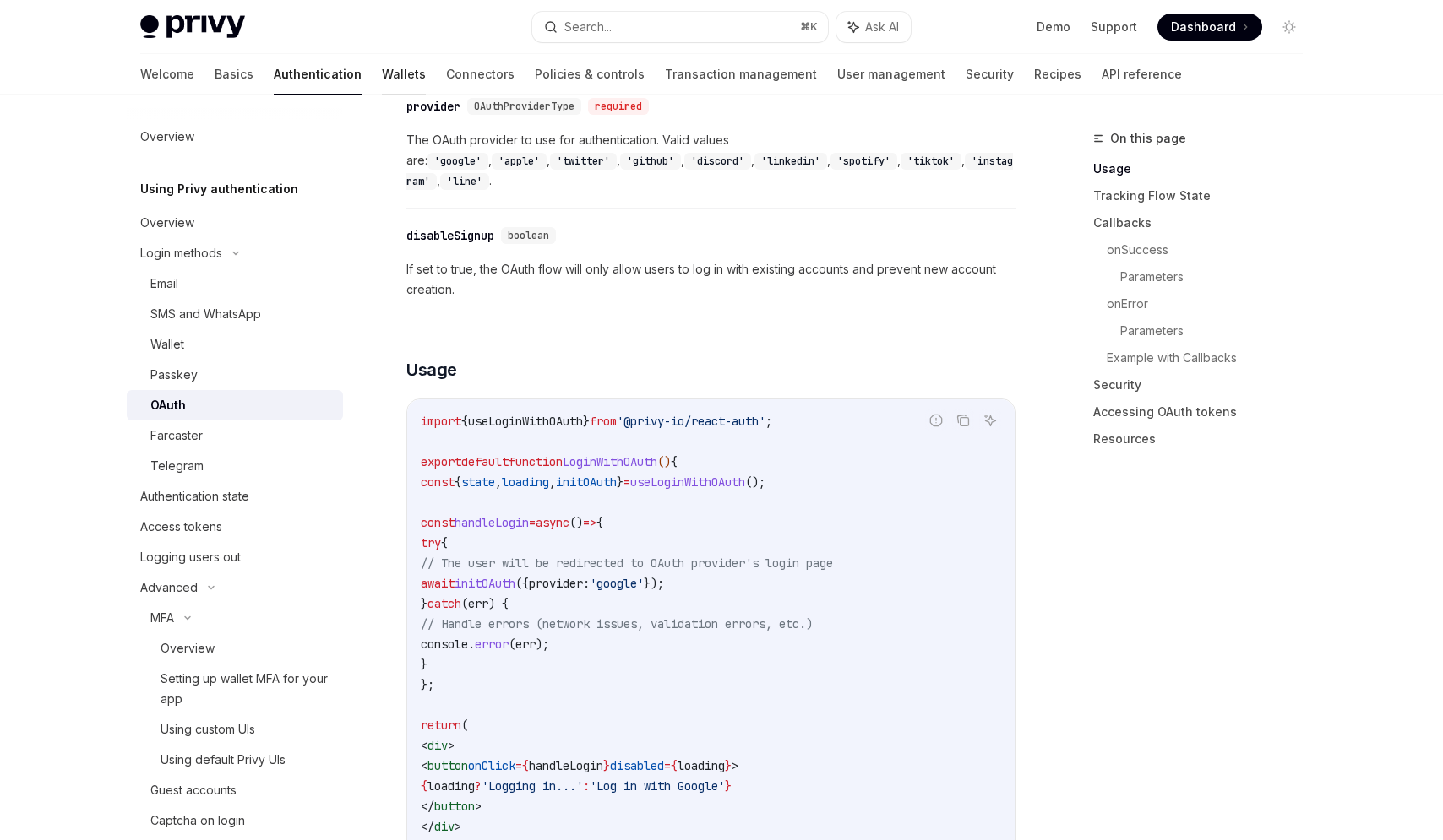
click at [381, 75] on link "Wallets" at bounding box center [403, 74] width 44 height 41
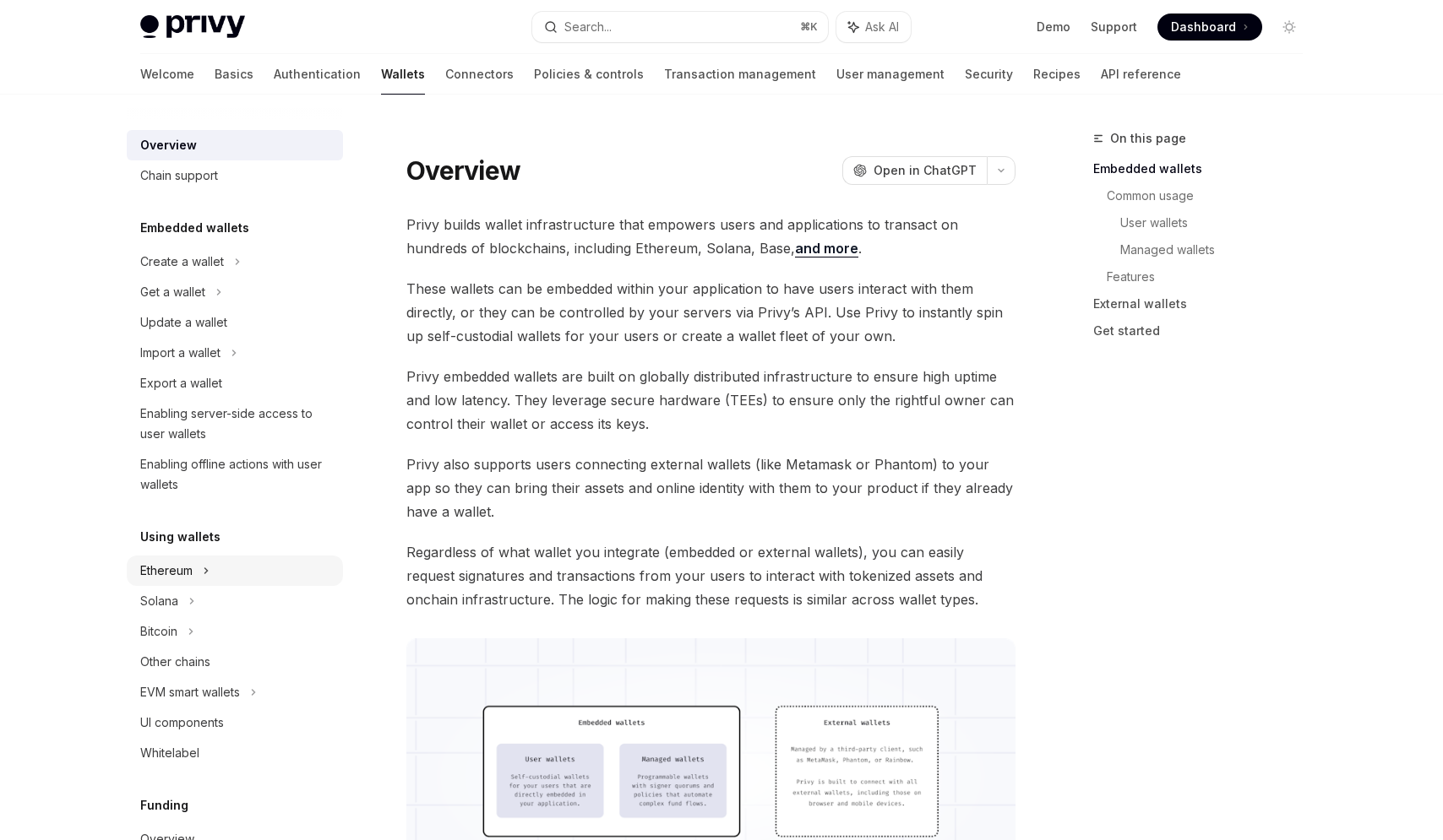
click at [212, 562] on div "Ethereum" at bounding box center [234, 571] width 216 height 31
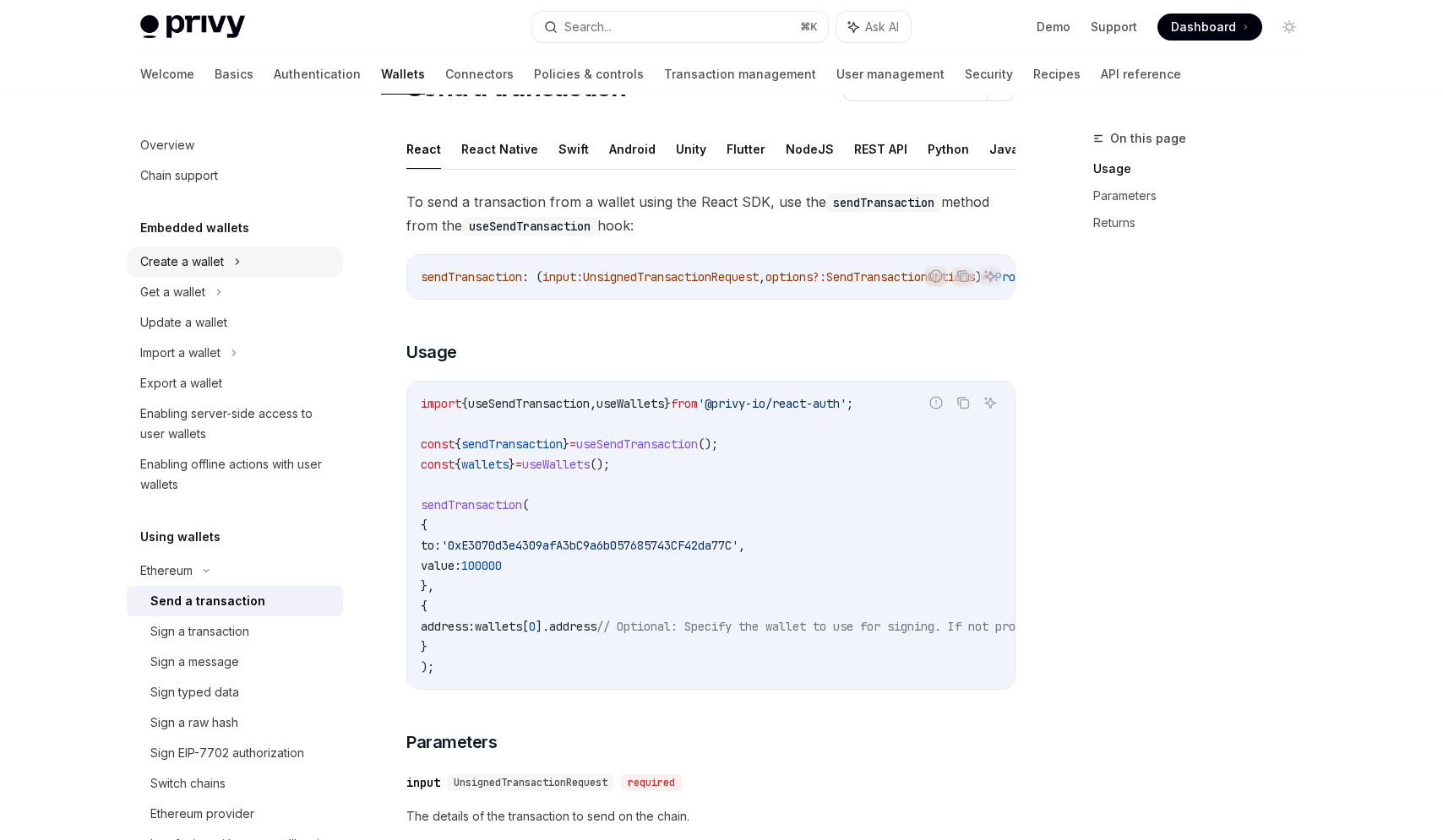
click at [214, 258] on div "Create a wallet" at bounding box center [181, 262] width 84 height 20
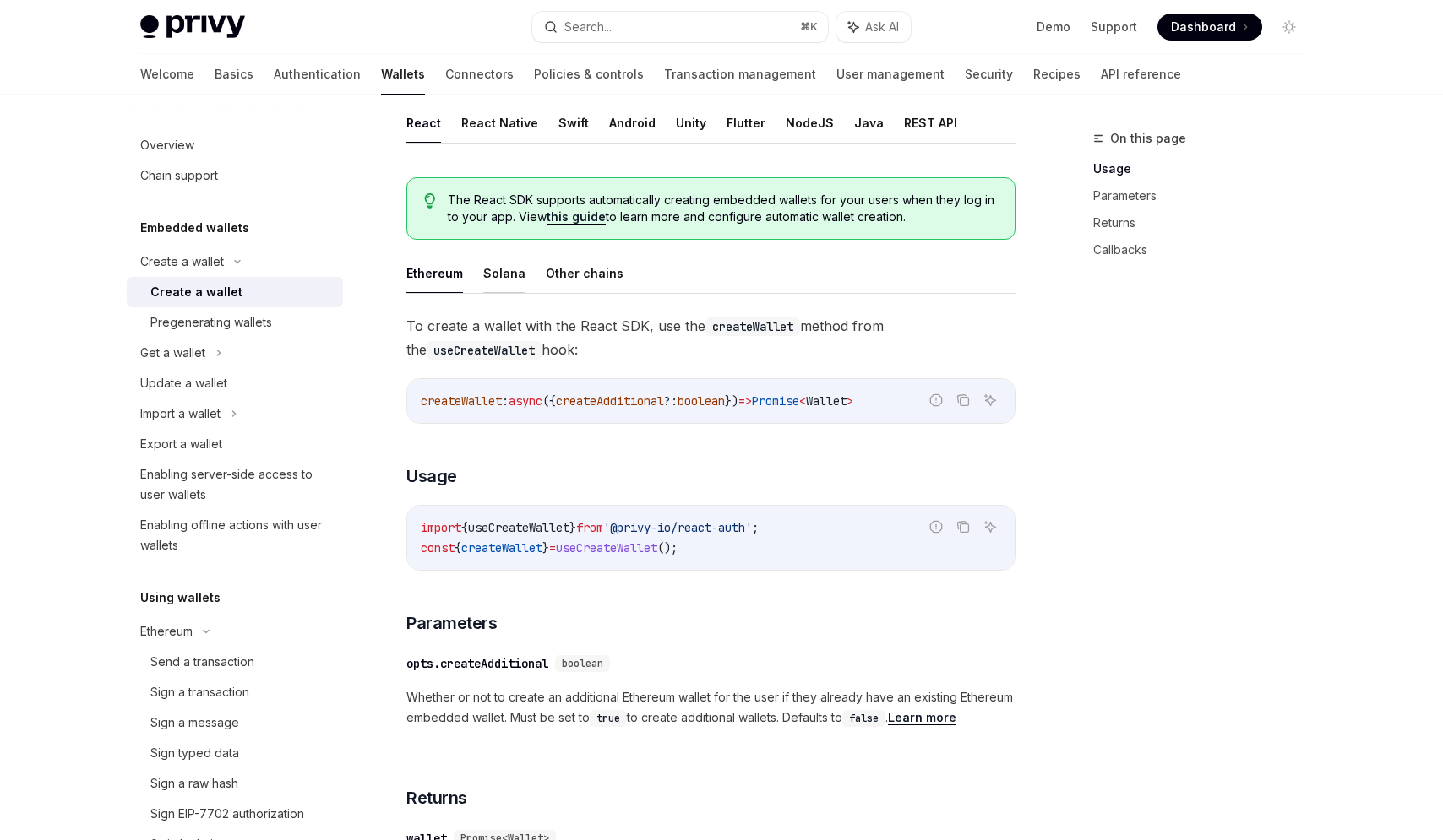
scroll to position [365, 0]
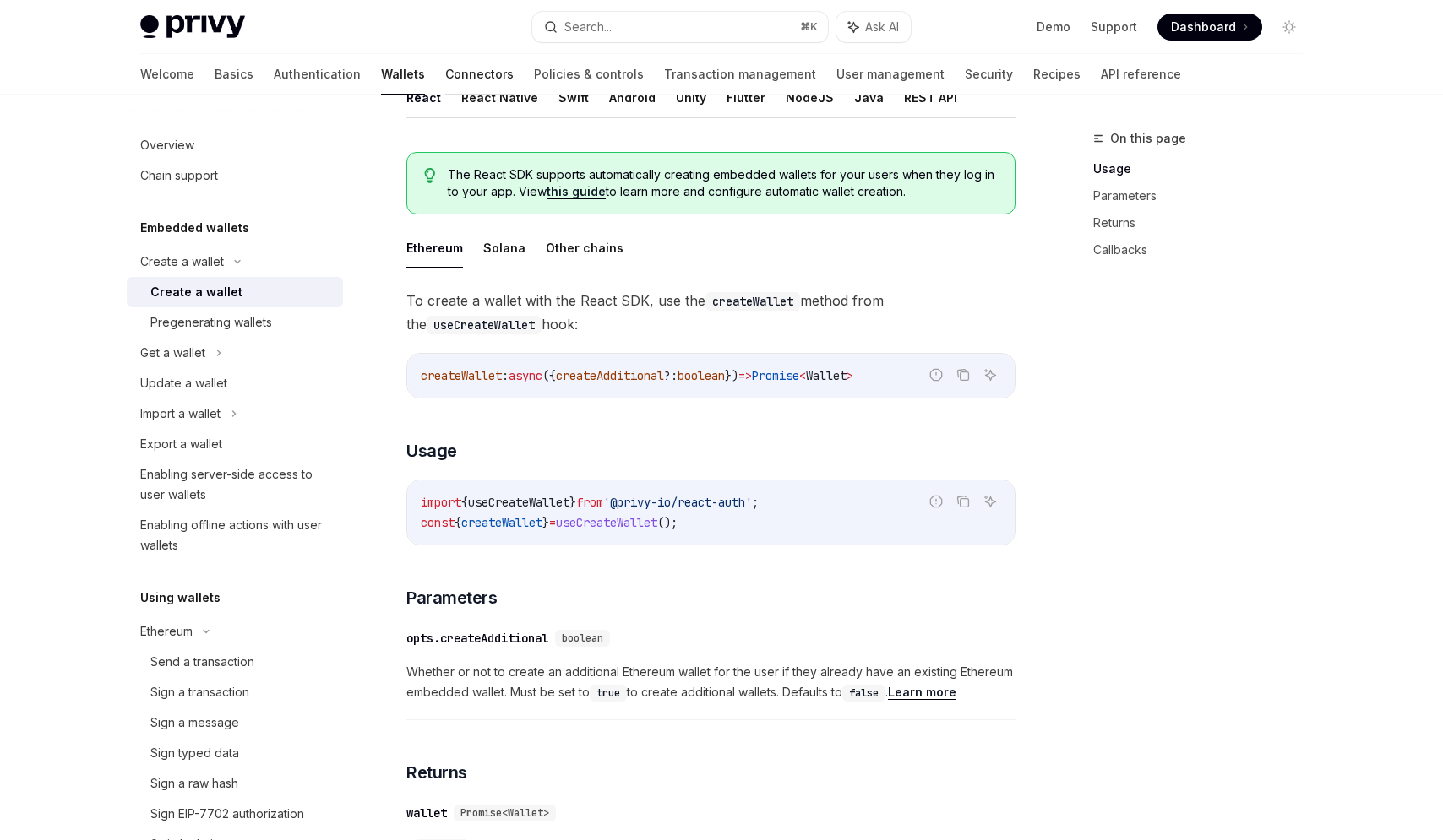
click at [445, 59] on link "Connectors" at bounding box center [479, 74] width 69 height 41
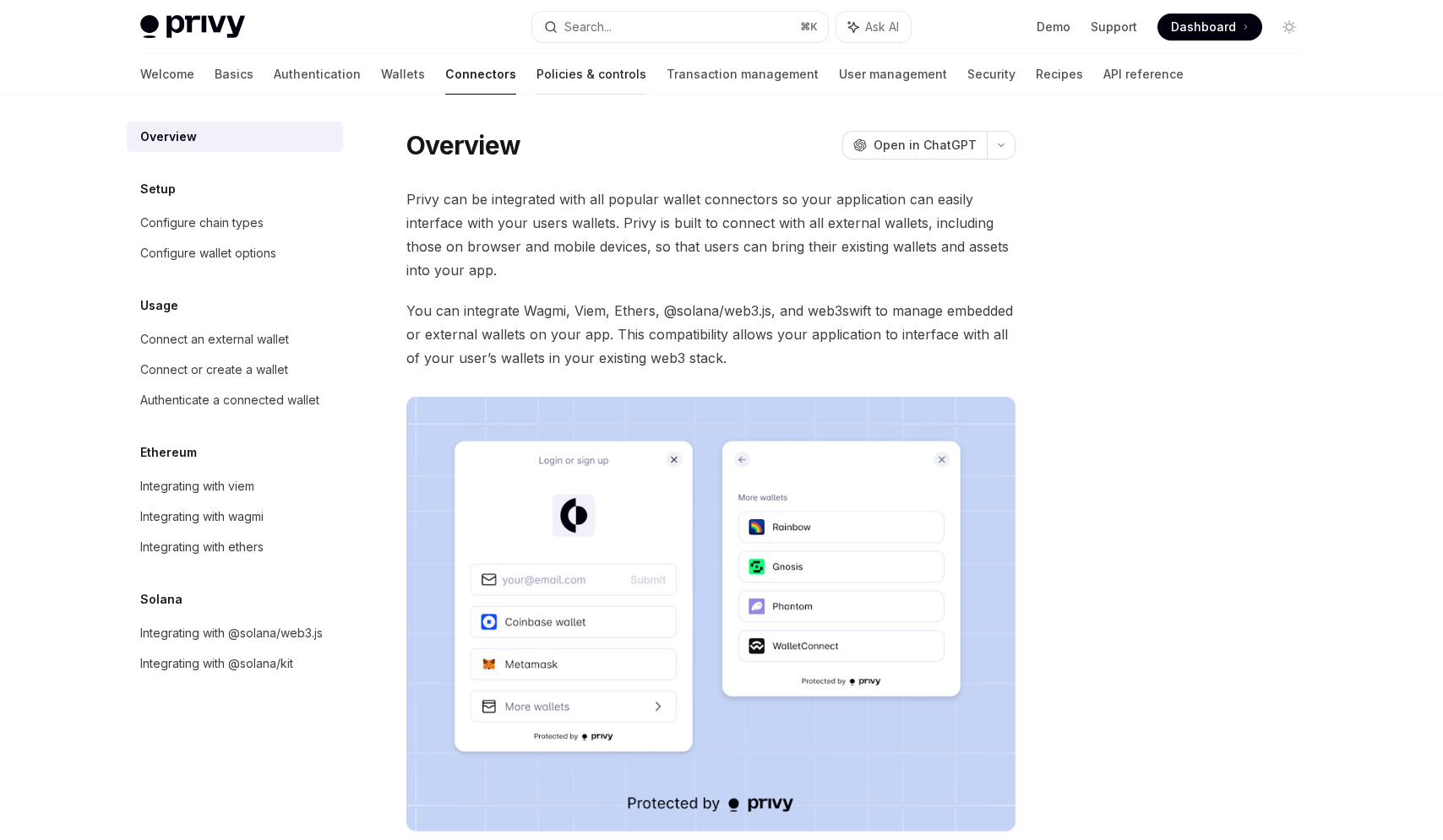
click at [536, 78] on link "Policies & controls" at bounding box center [591, 74] width 110 height 41
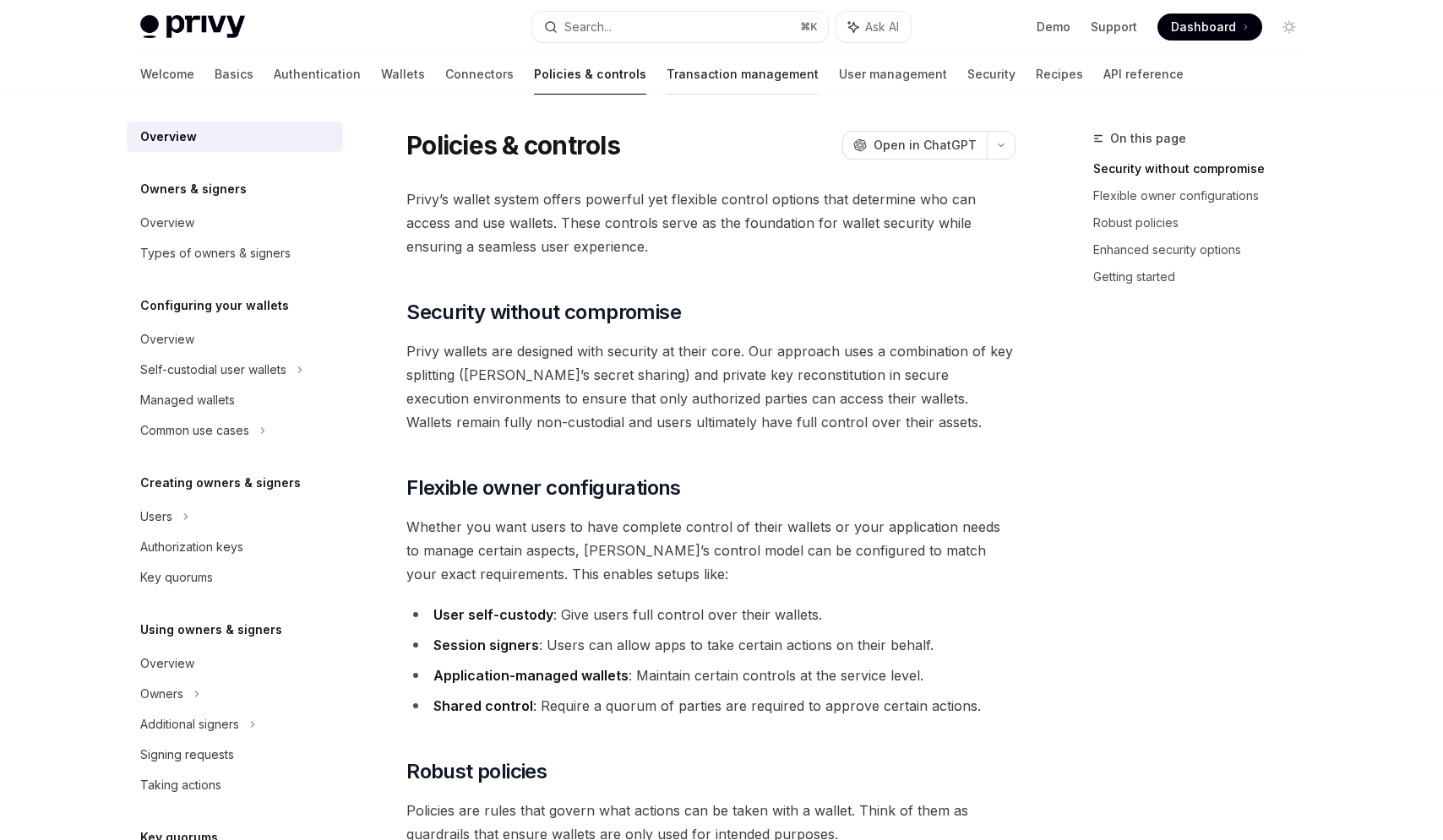
click at [667, 76] on link "Transaction management" at bounding box center [743, 74] width 152 height 41
type textarea "*"
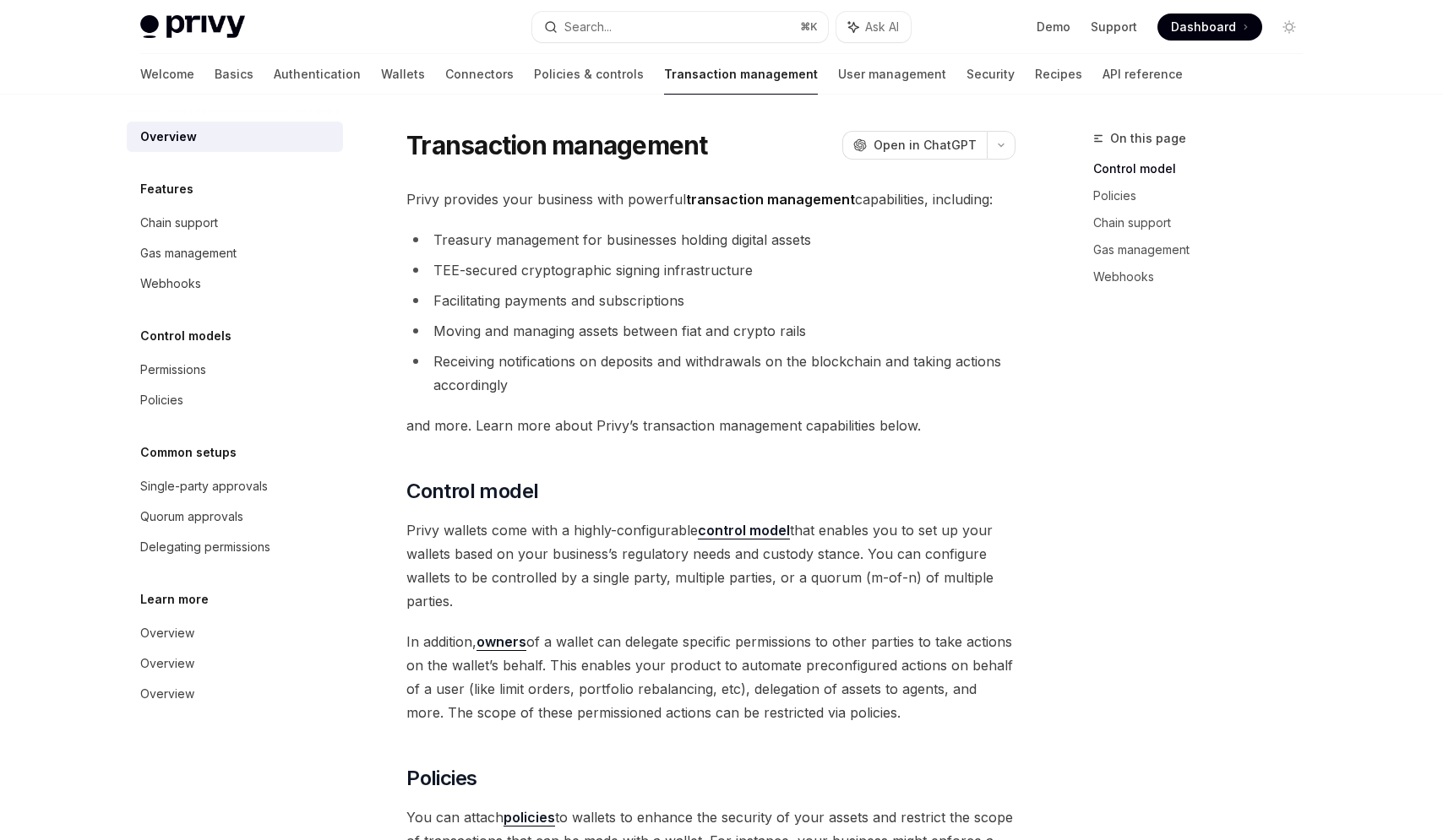
click at [660, 0] on div "Privy Docs home page Search... ⌘ K Ask AI Demo Support Dashboard Dashboard Sear…" at bounding box center [722, 26] width 1163 height 54
click at [657, 21] on button "Search... ⌘ K" at bounding box center [680, 26] width 296 height 31
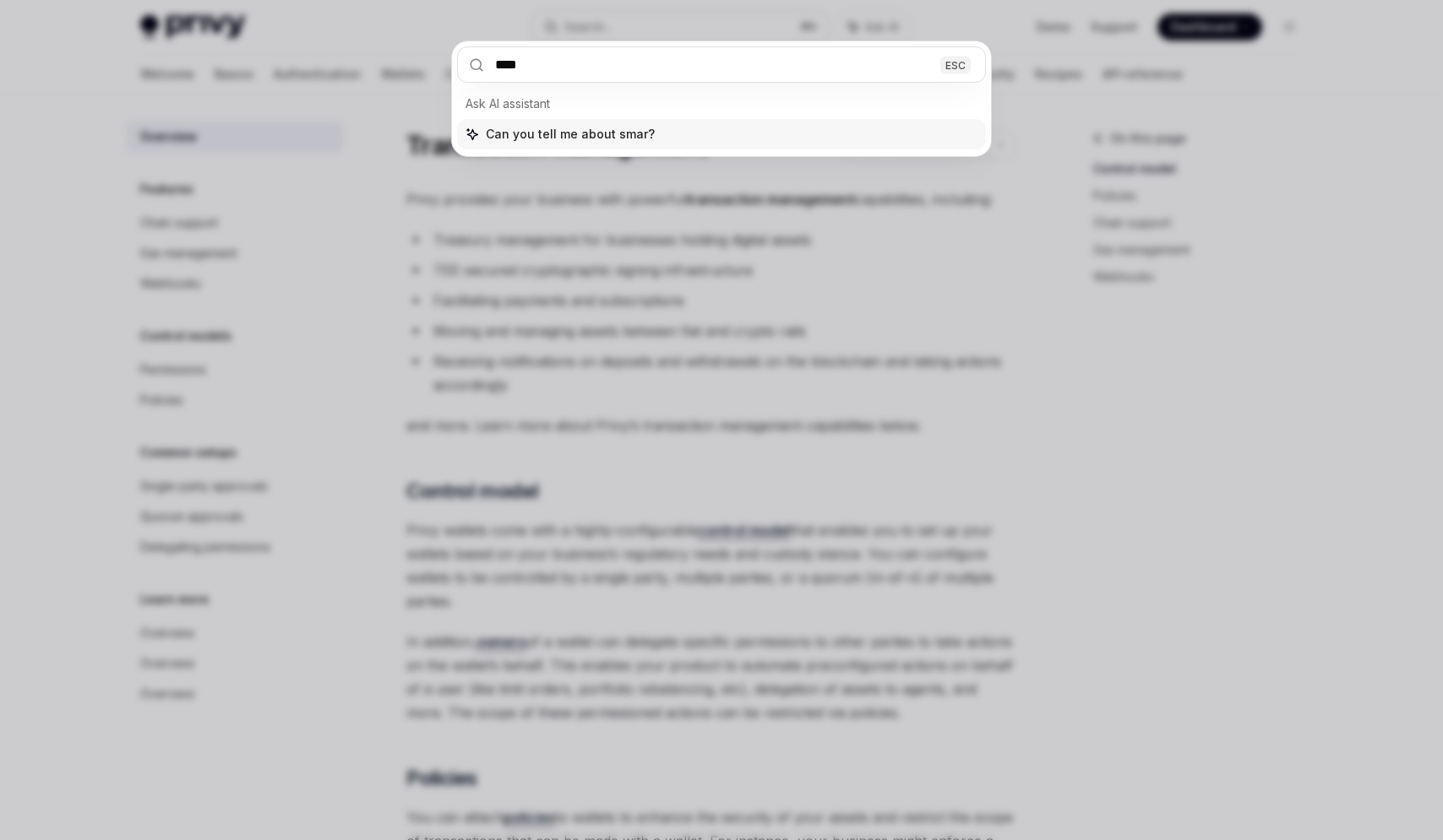
type input "*****"
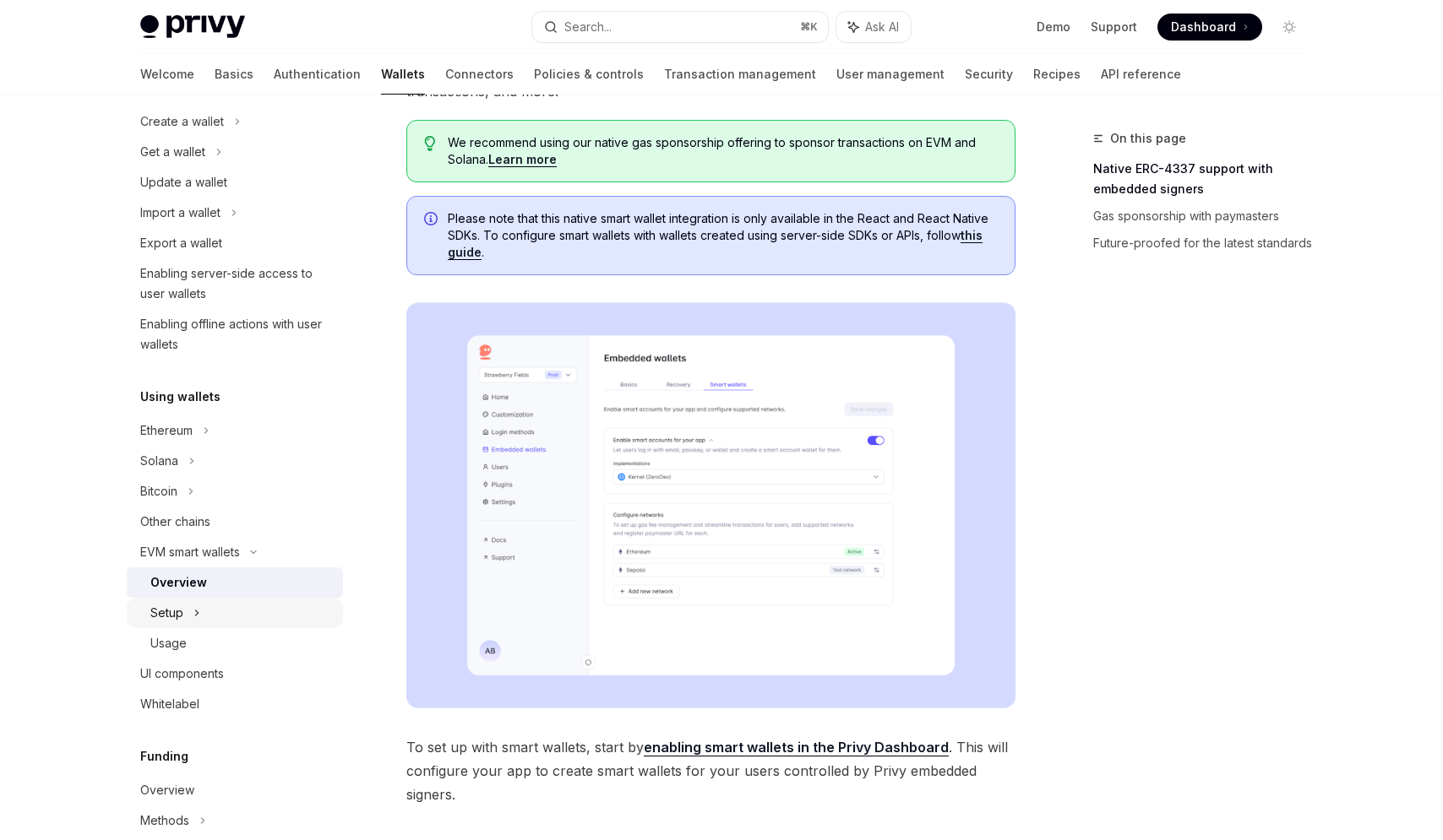
scroll to position [212, 0]
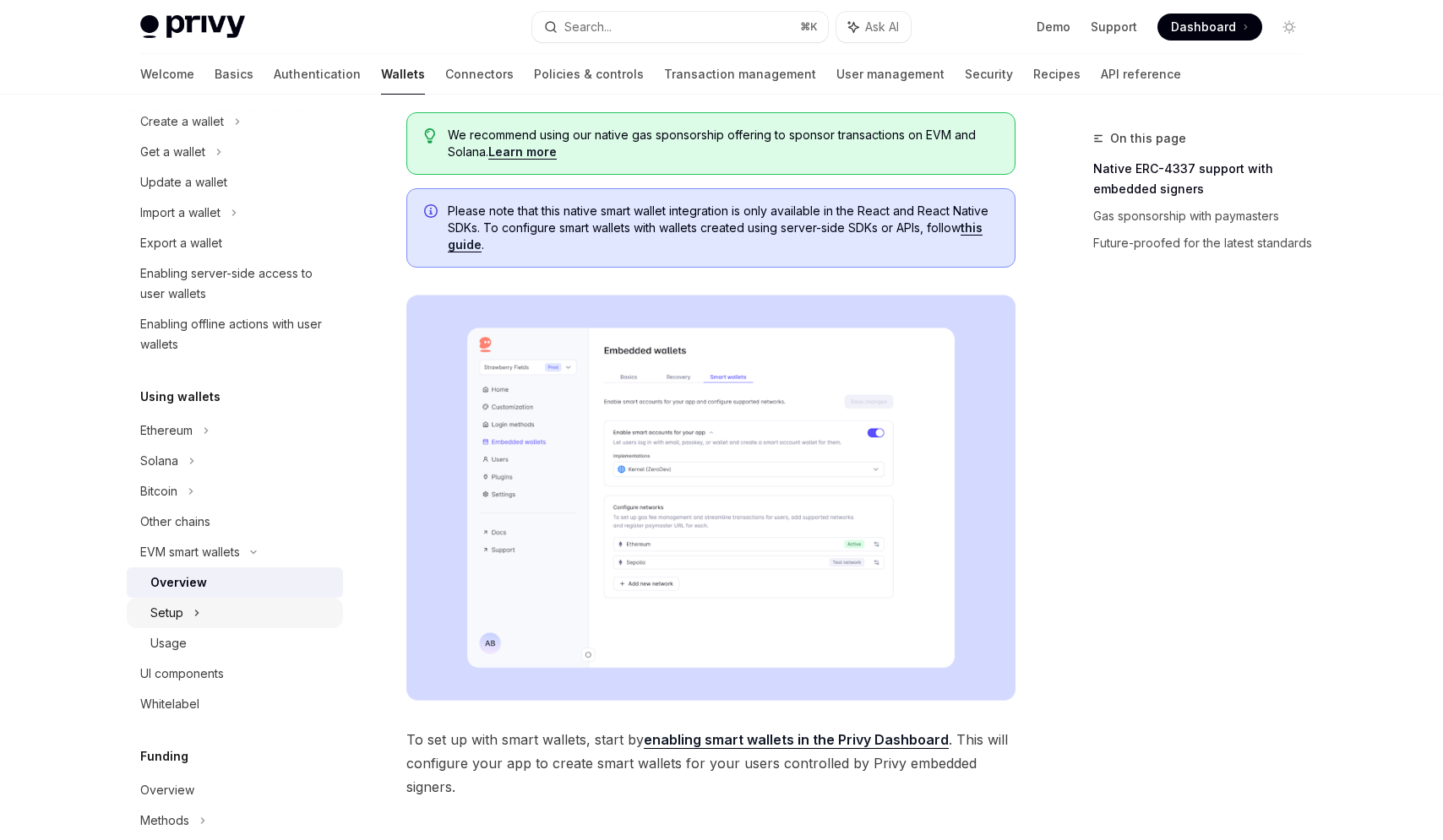
click at [255, 616] on div "Setup" at bounding box center [234, 613] width 216 height 31
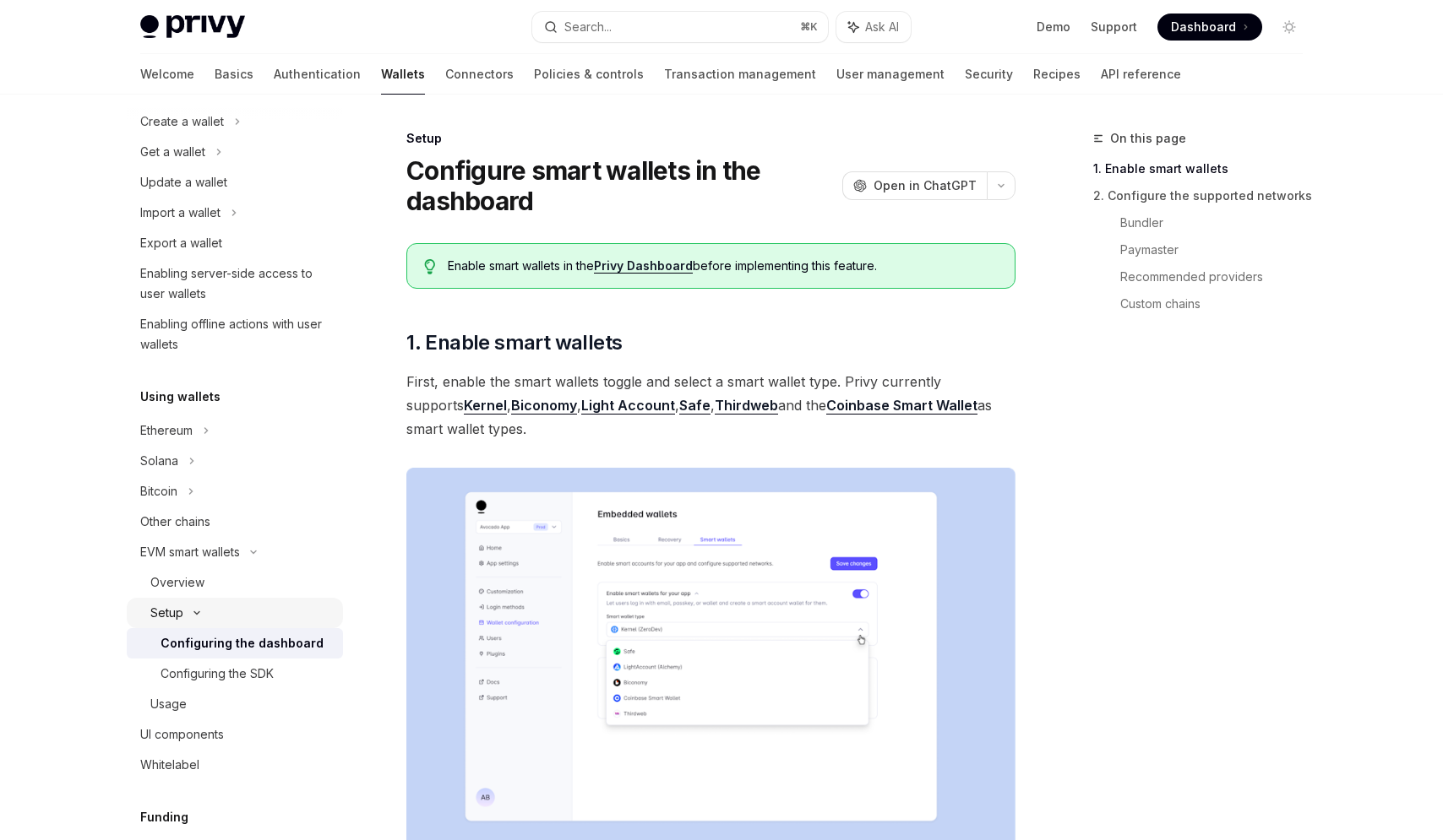
scroll to position [161, 0]
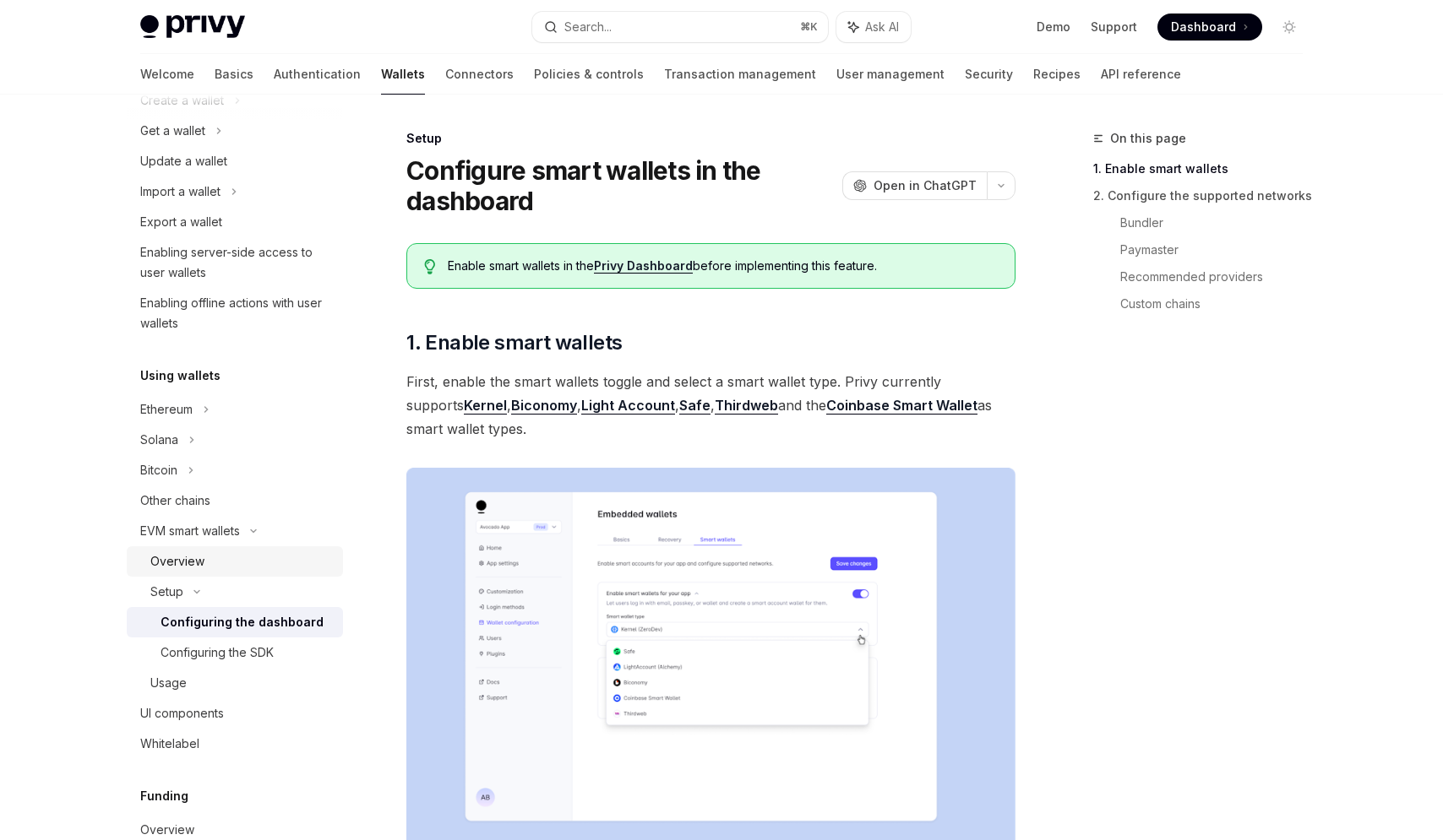
click at [249, 564] on div "Overview" at bounding box center [241, 561] width 182 height 20
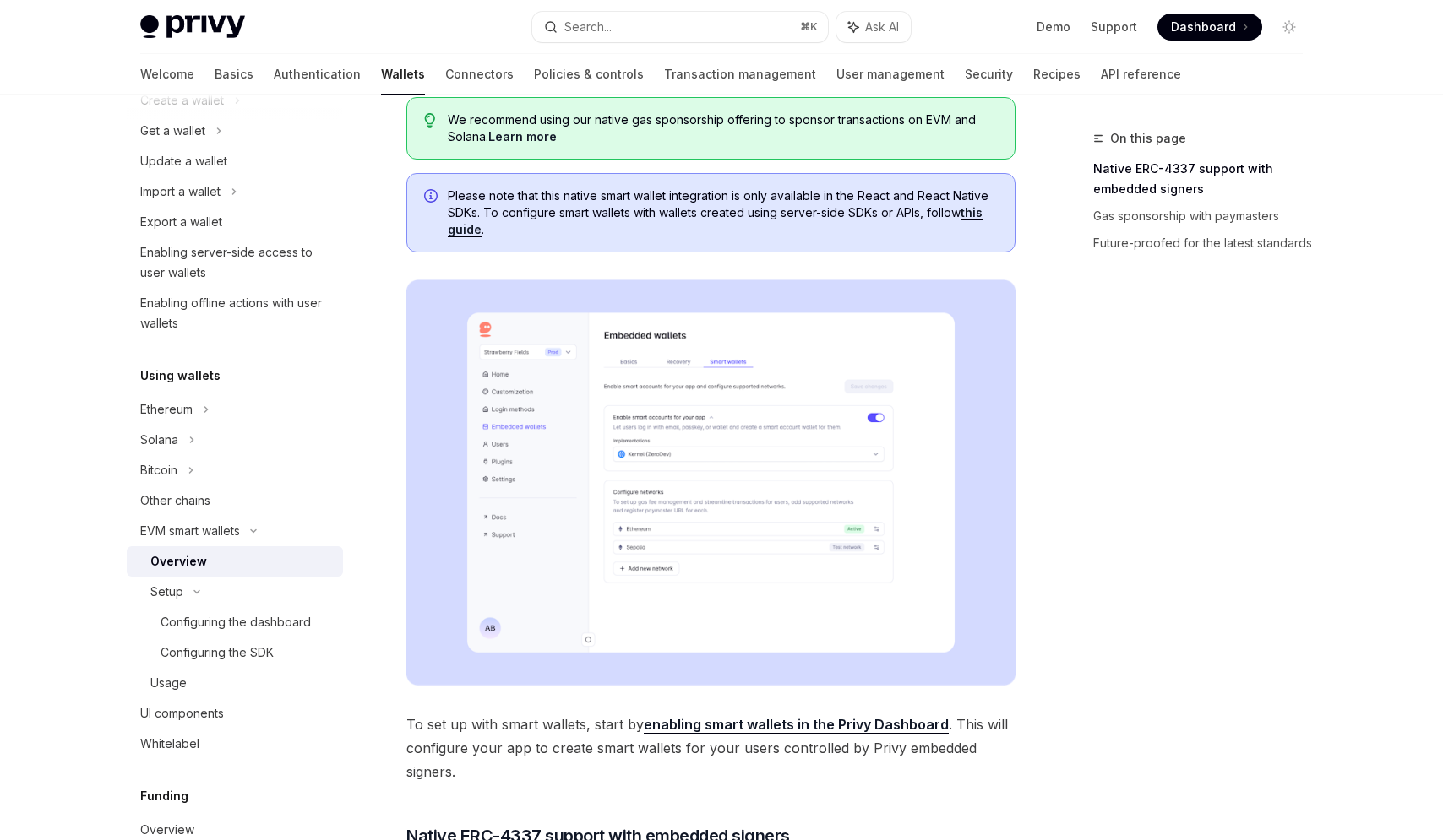
scroll to position [234, 0]
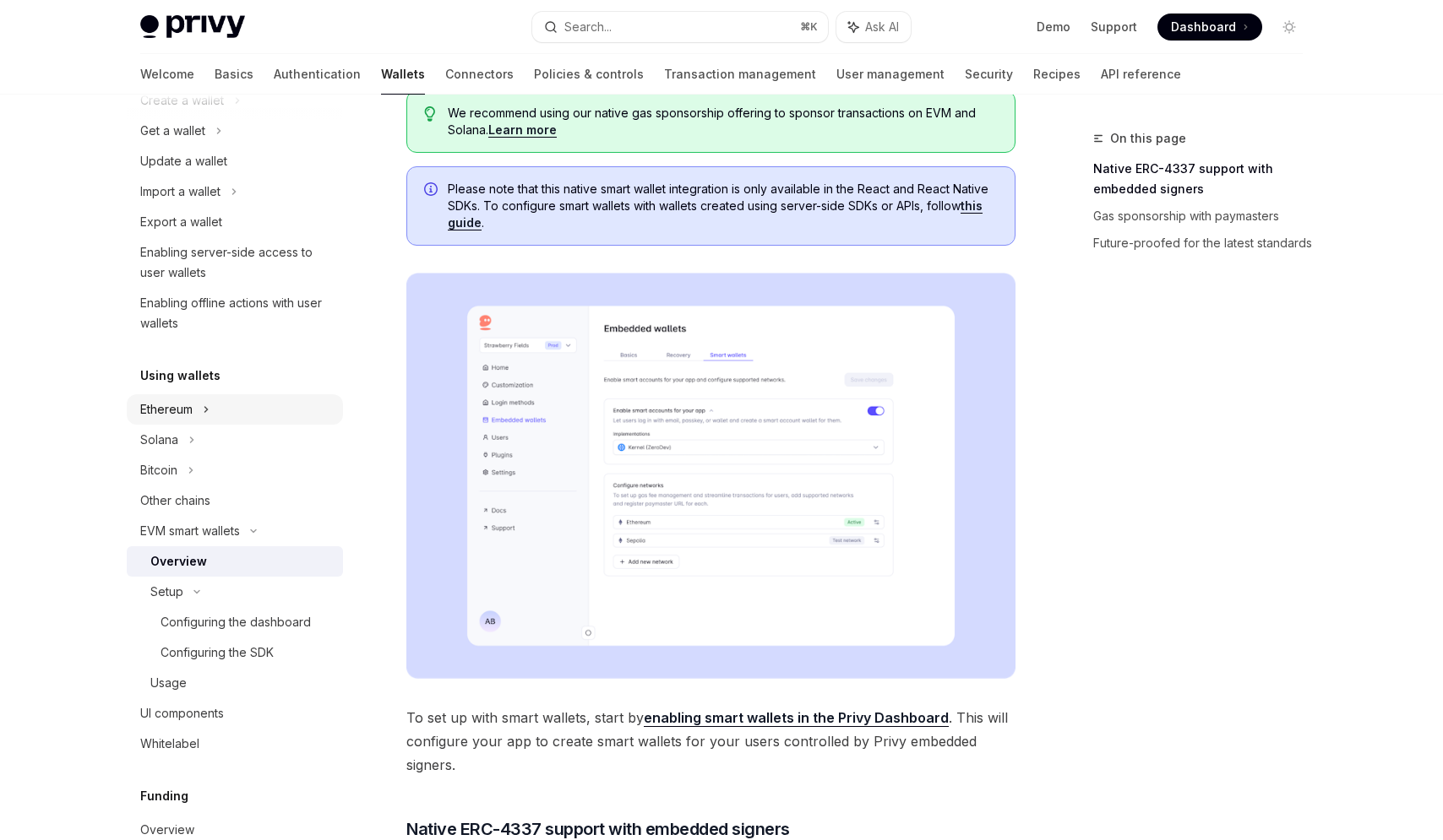
click at [244, 402] on div "Ethereum" at bounding box center [234, 409] width 216 height 31
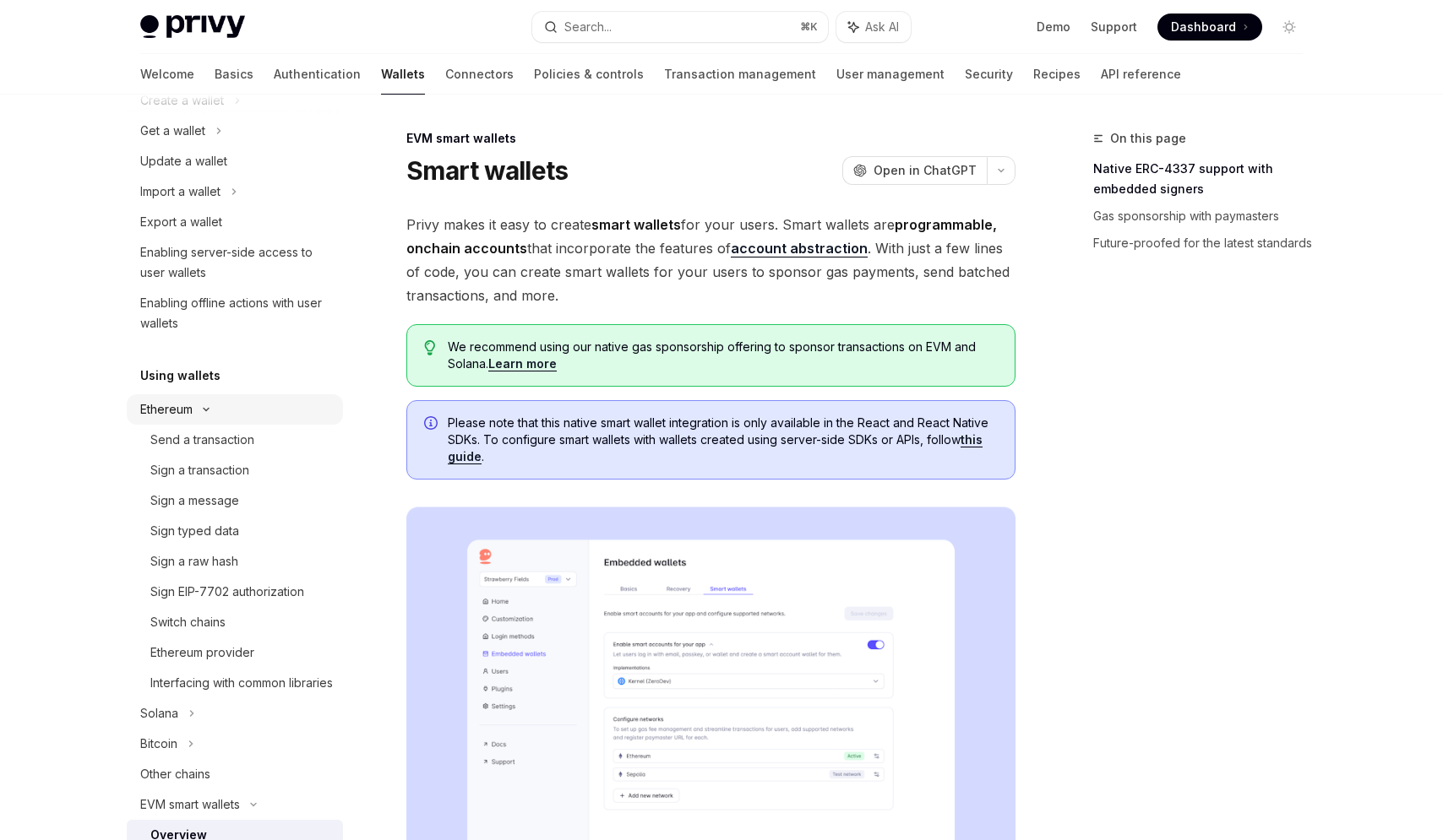
type textarea "*"
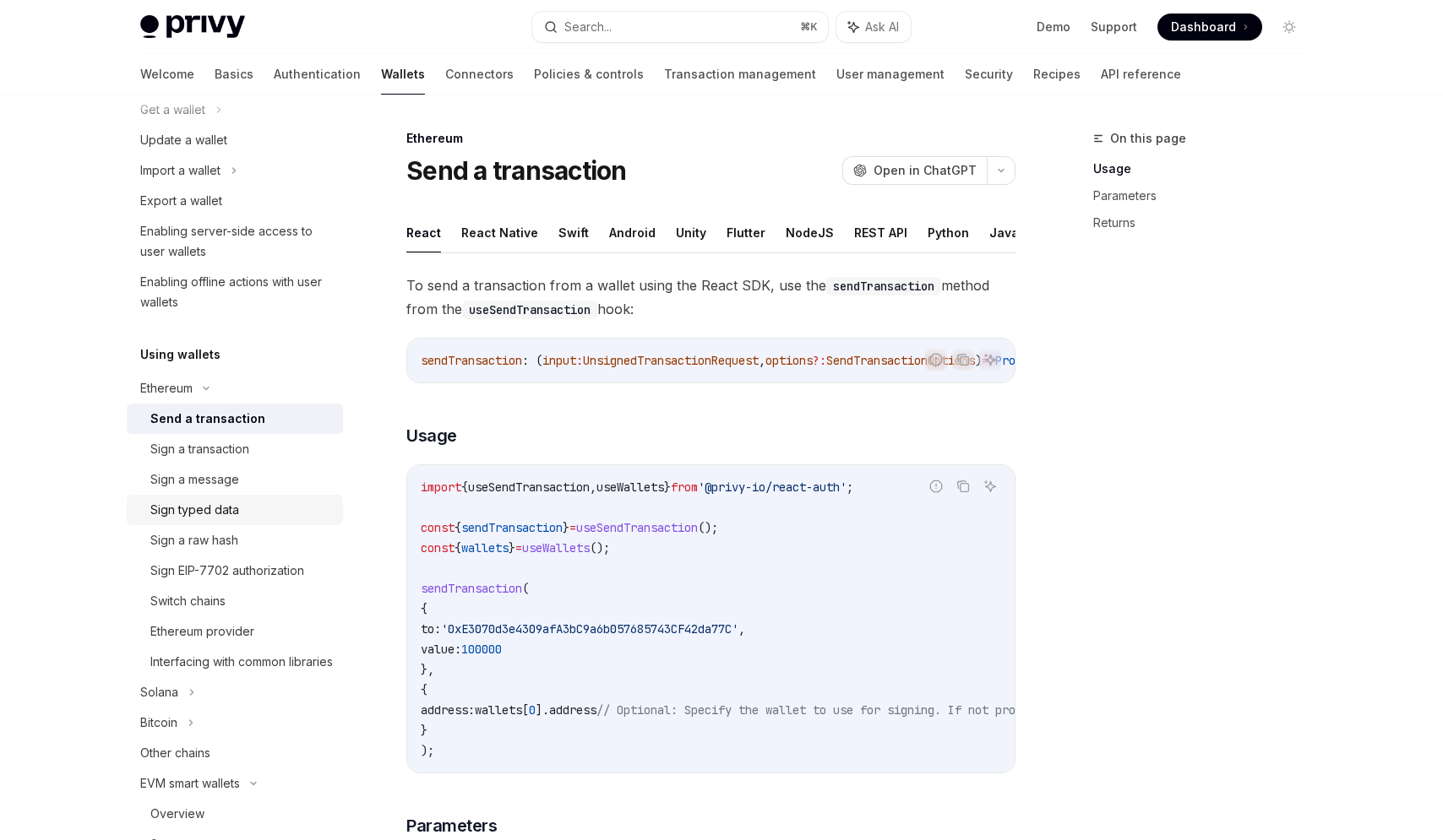
scroll to position [195, 0]
